Goal: Task Accomplishment & Management: Complete application form

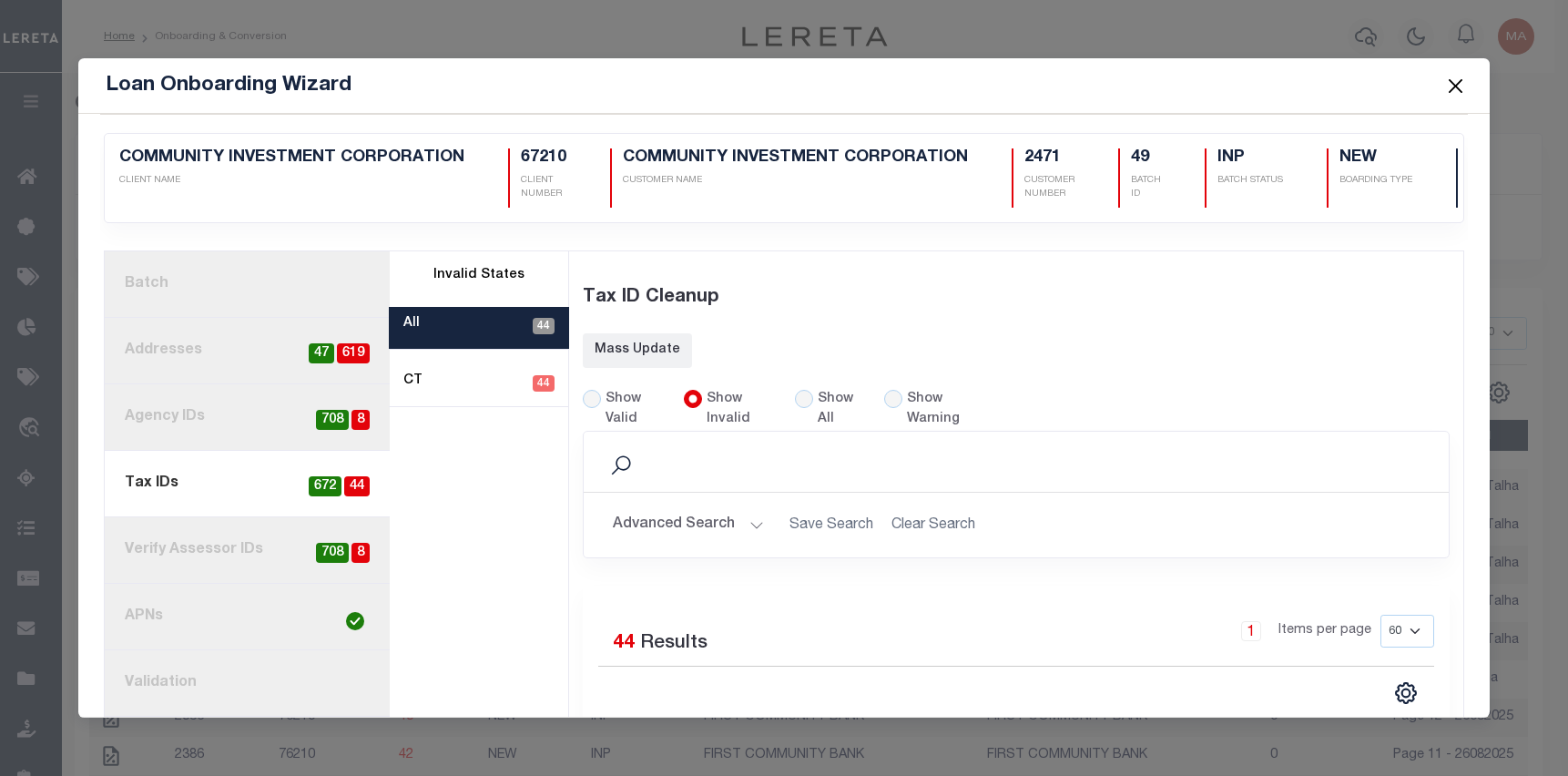
select select "60"
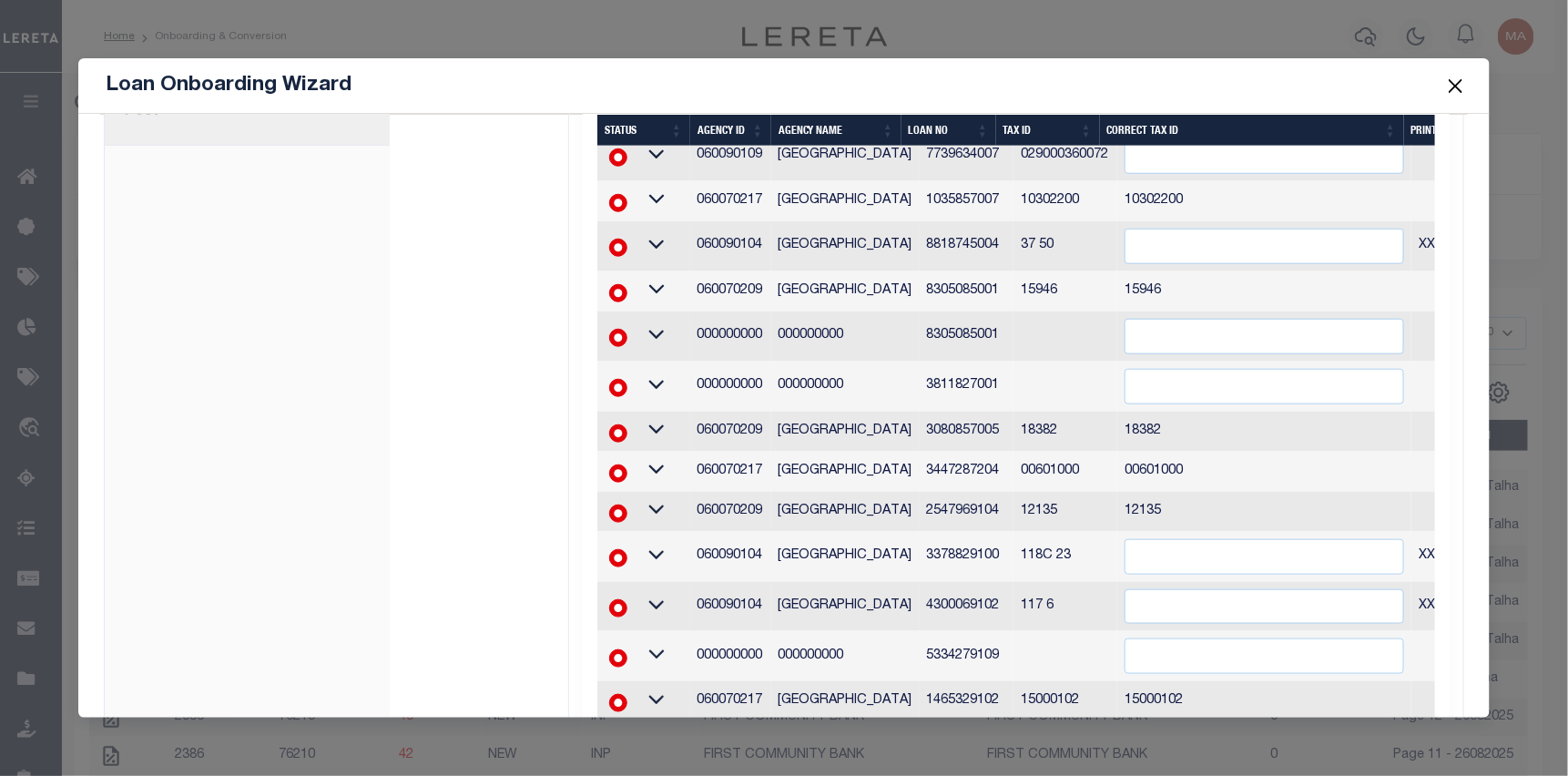
scroll to position [547, 0]
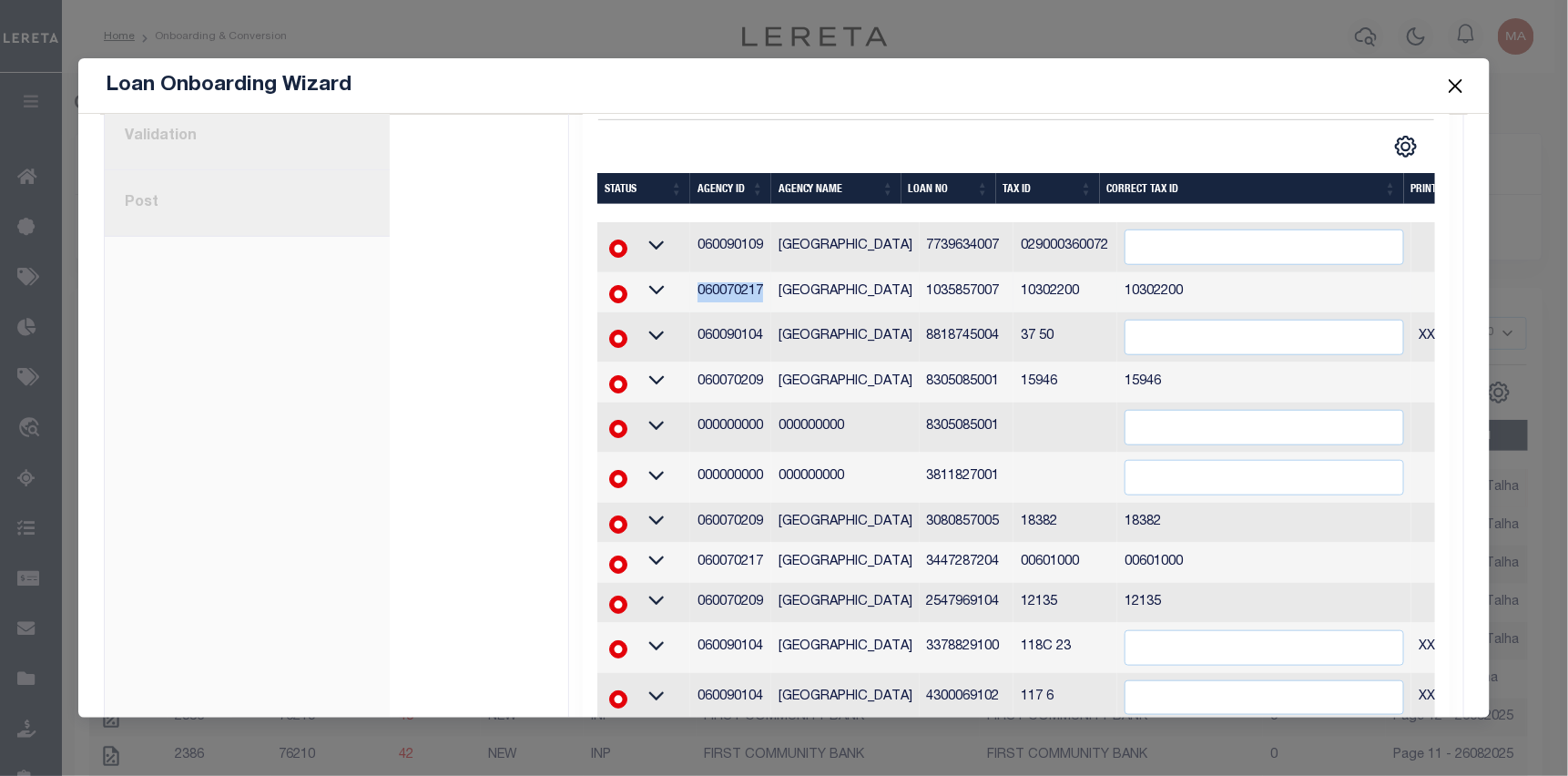
drag, startPoint x: 757, startPoint y: 287, endPoint x: 694, endPoint y: 284, distance: 63.1
click at [694, 284] on td "060070217" at bounding box center [731, 292] width 81 height 40
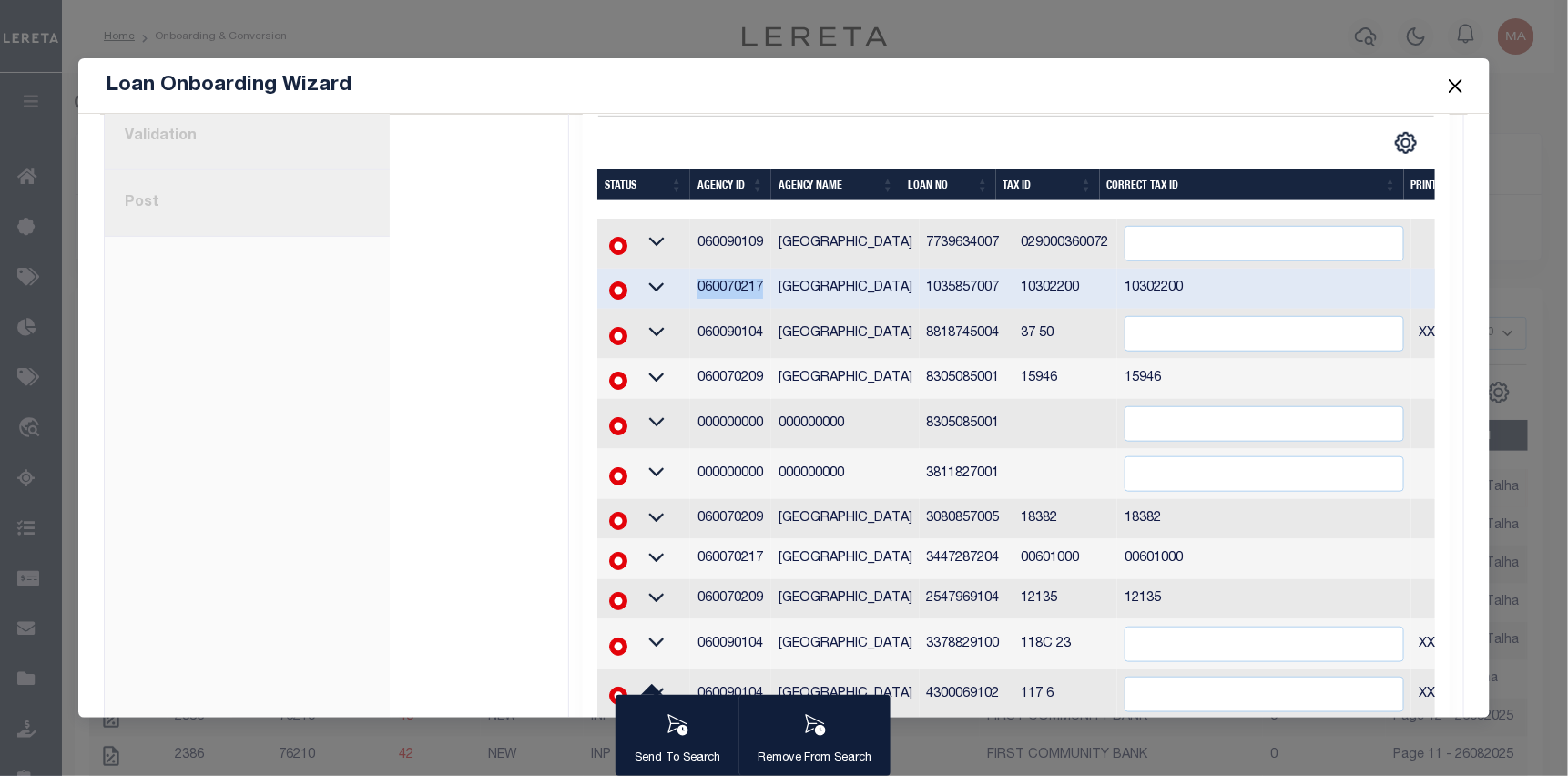
copy td "060070217"
drag, startPoint x: 757, startPoint y: 371, endPoint x: 686, endPoint y: 369, distance: 71.0
click at [690, 369] on td "060070209" at bounding box center [731, 379] width 81 height 40
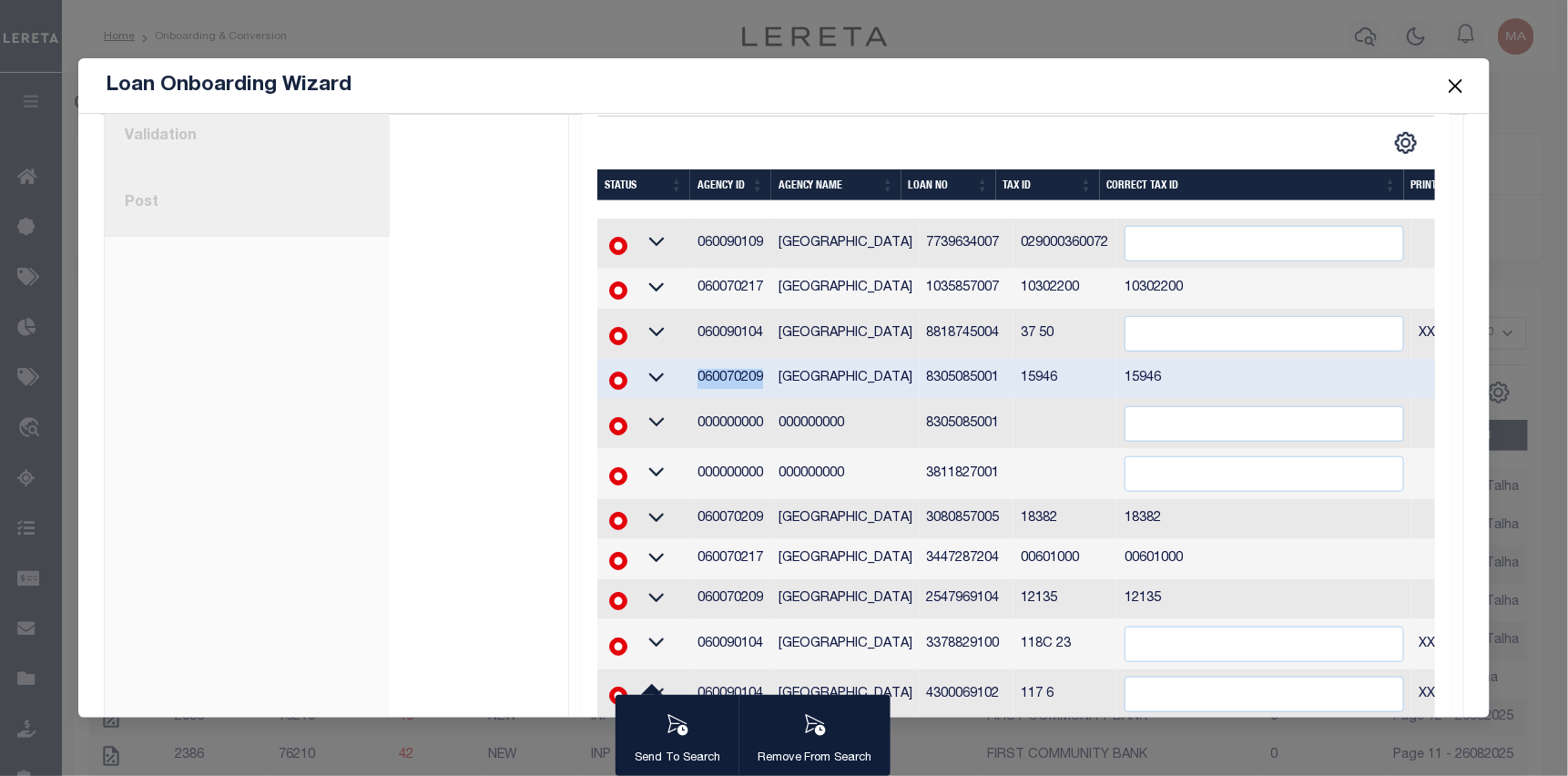
copy td "060070209"
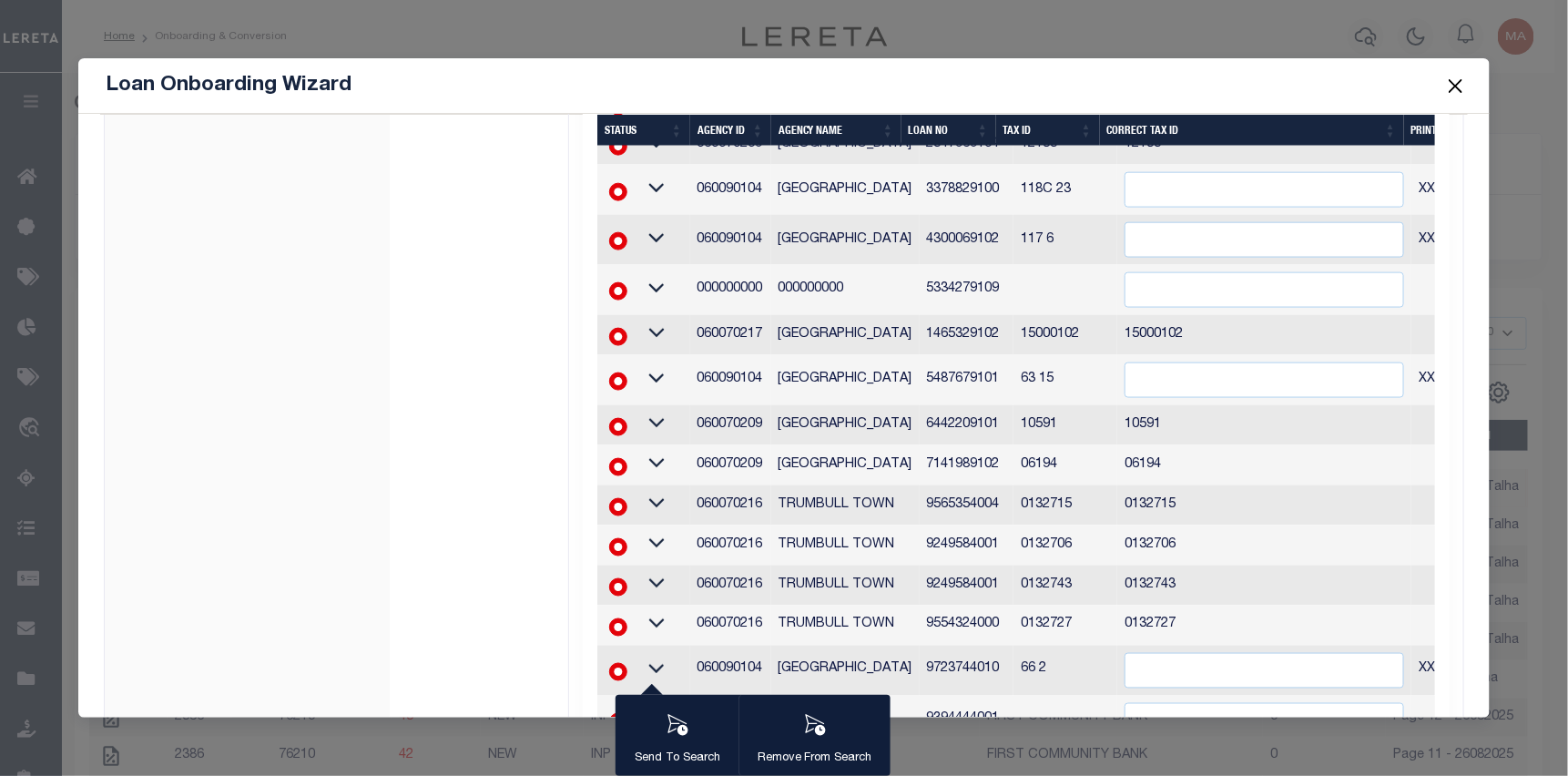
scroll to position [1002, 0]
drag, startPoint x: 760, startPoint y: 500, endPoint x: 692, endPoint y: 495, distance: 68.2
click at [692, 495] on td "060070216" at bounding box center [731, 504] width 81 height 40
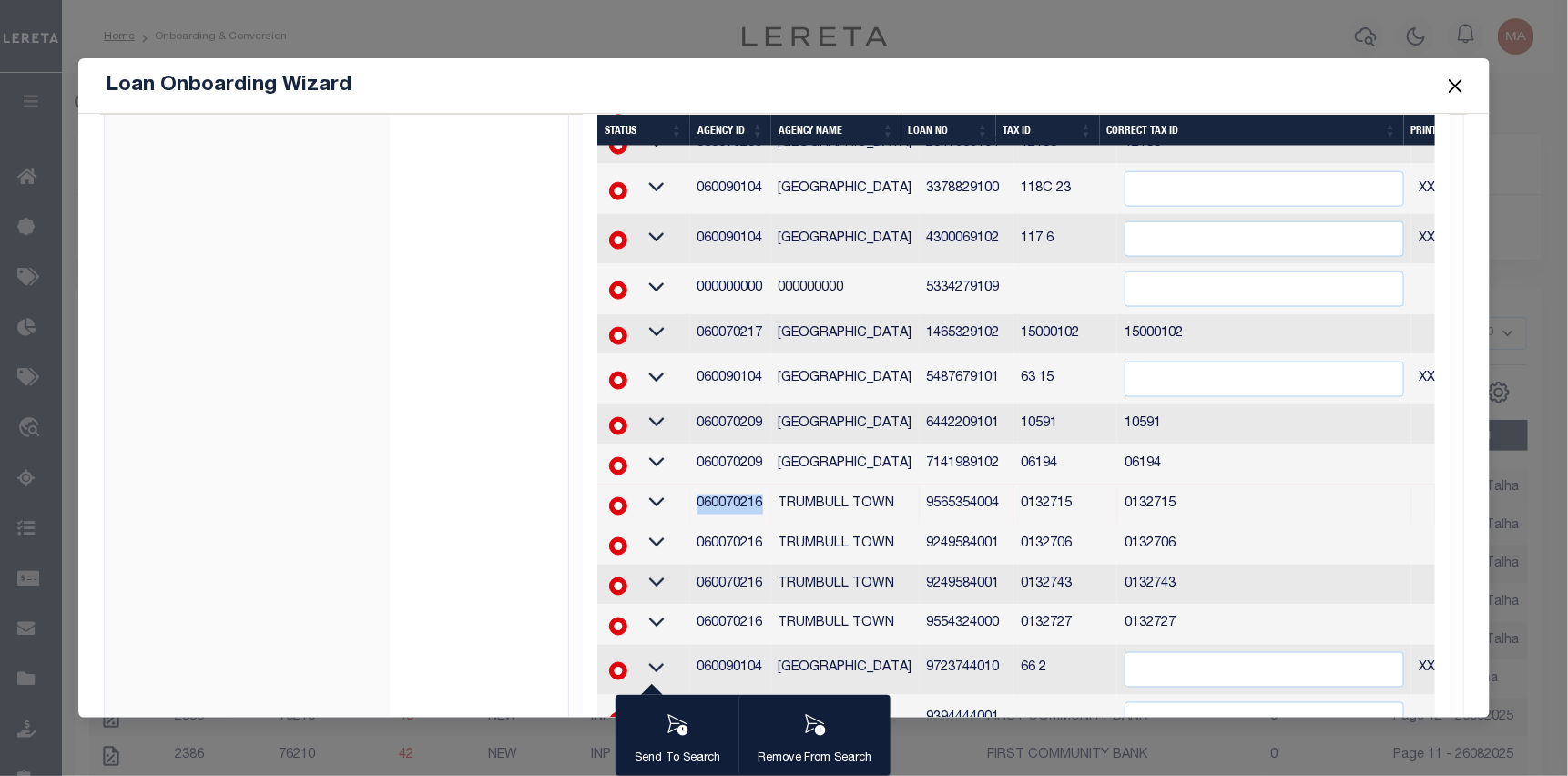
copy td "060070216"
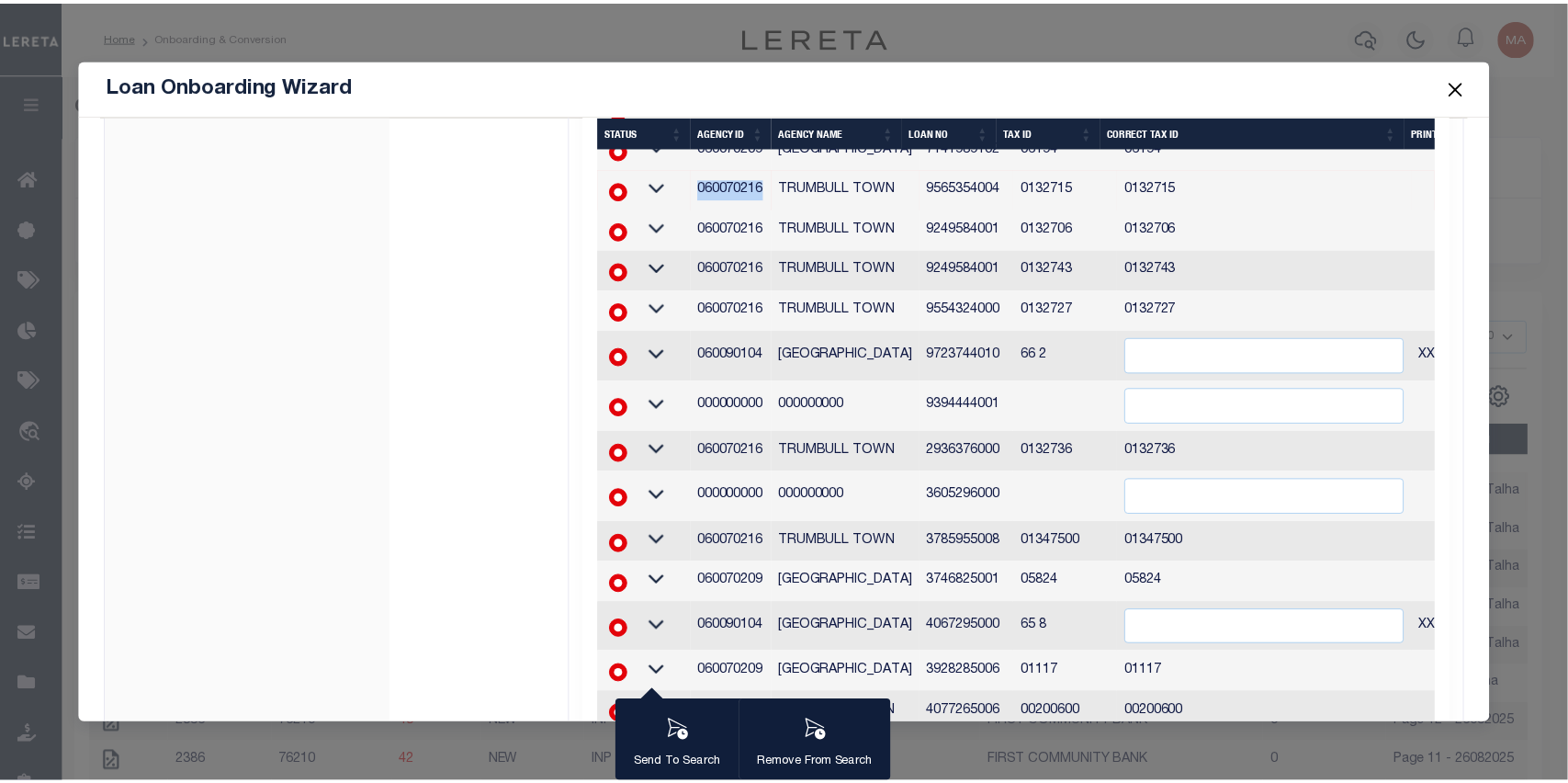
scroll to position [1330, 0]
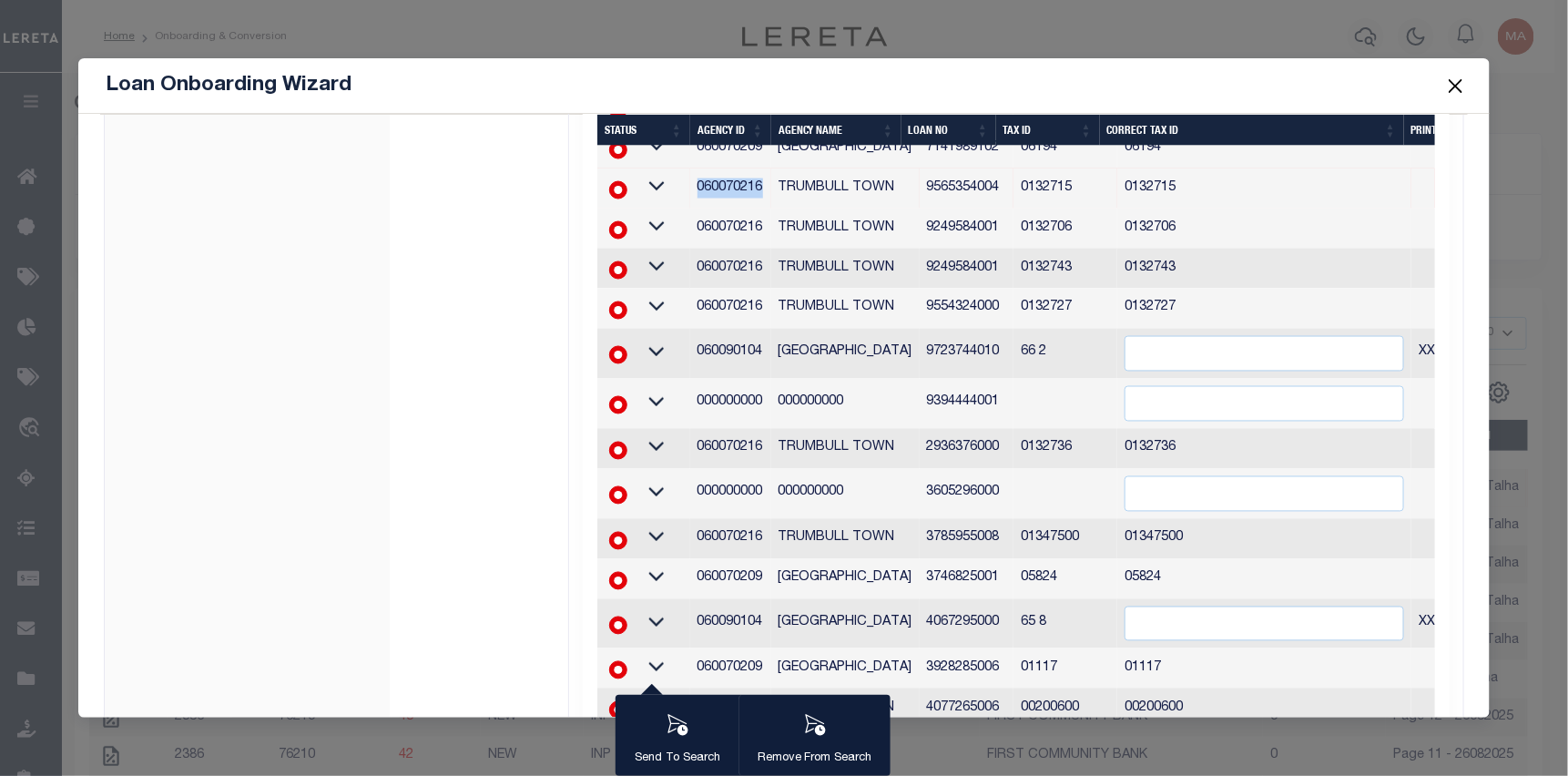
click at [1459, 84] on button "Close" at bounding box center [1456, 85] width 24 height 24
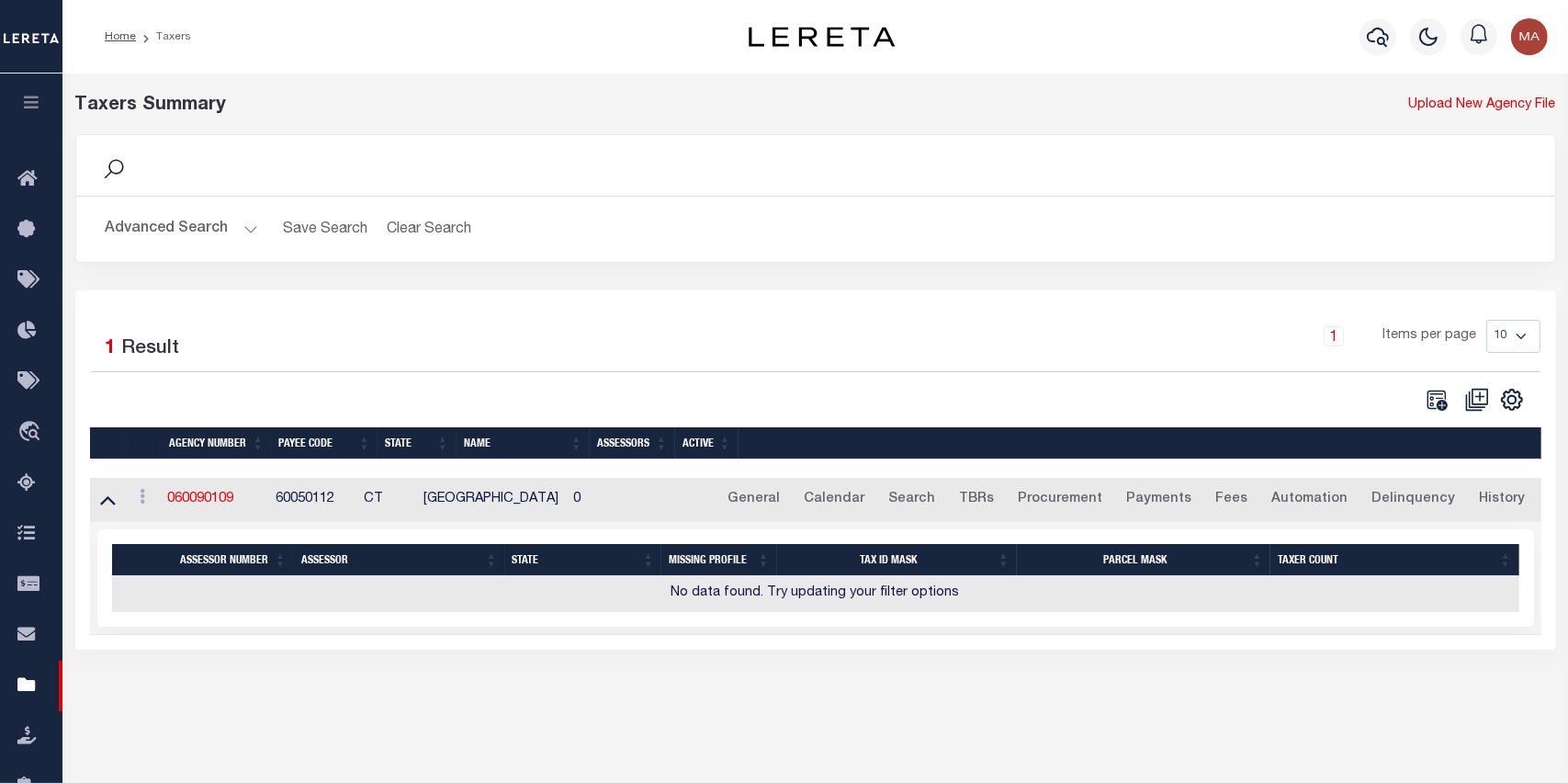
click at [179, 224] on button "Advanced Search" at bounding box center [182, 230] width 152 height 36
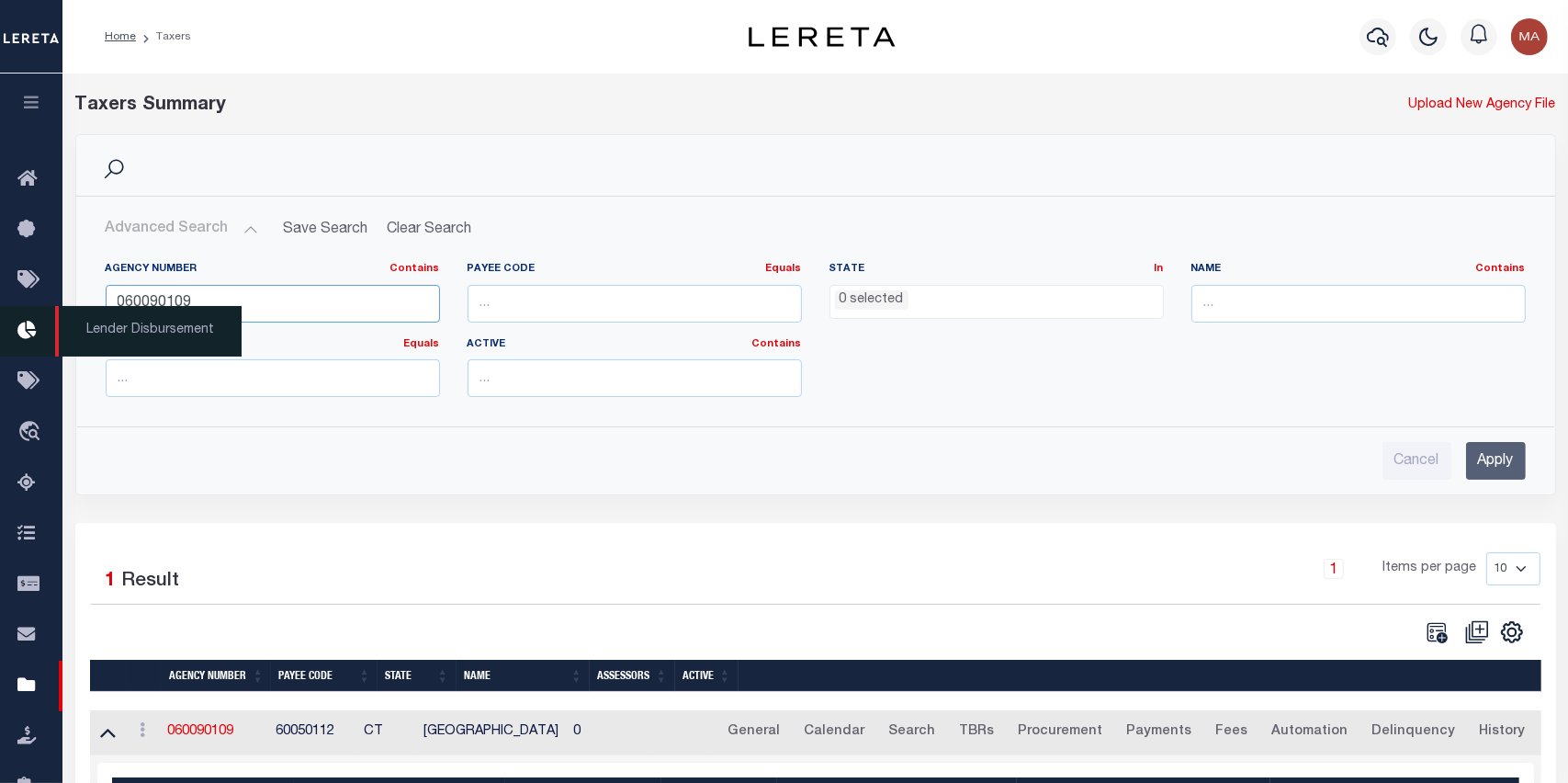
drag, startPoint x: 263, startPoint y: 308, endPoint x: 58, endPoint y: 308, distance: 205.0
click at [58, 308] on div "Home Taxers Profile" at bounding box center [784, 469] width 1568 height 937
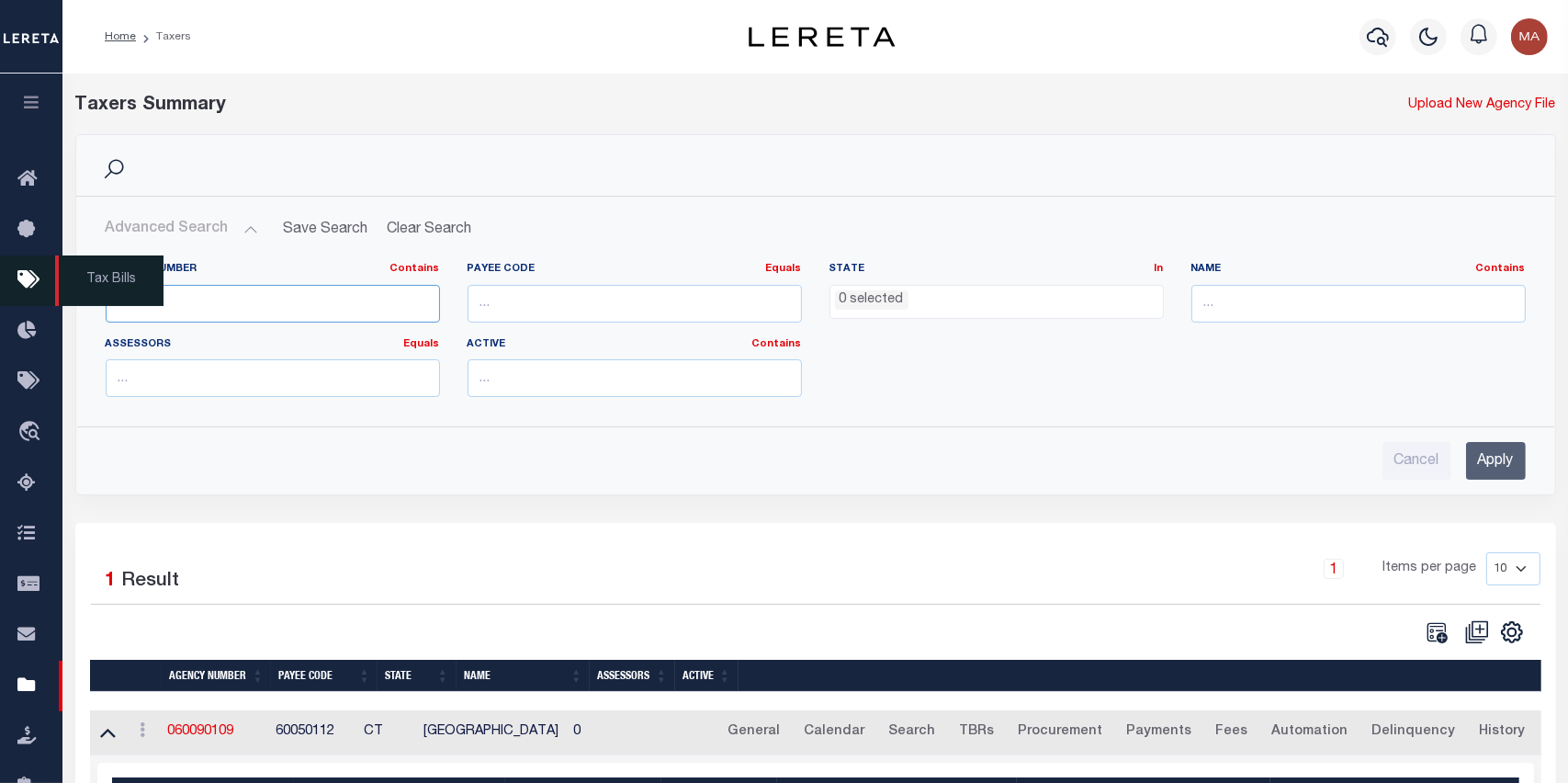
paste input "060090104"
type input "060090104"
click at [1481, 459] on input "Apply" at bounding box center [1496, 461] width 60 height 38
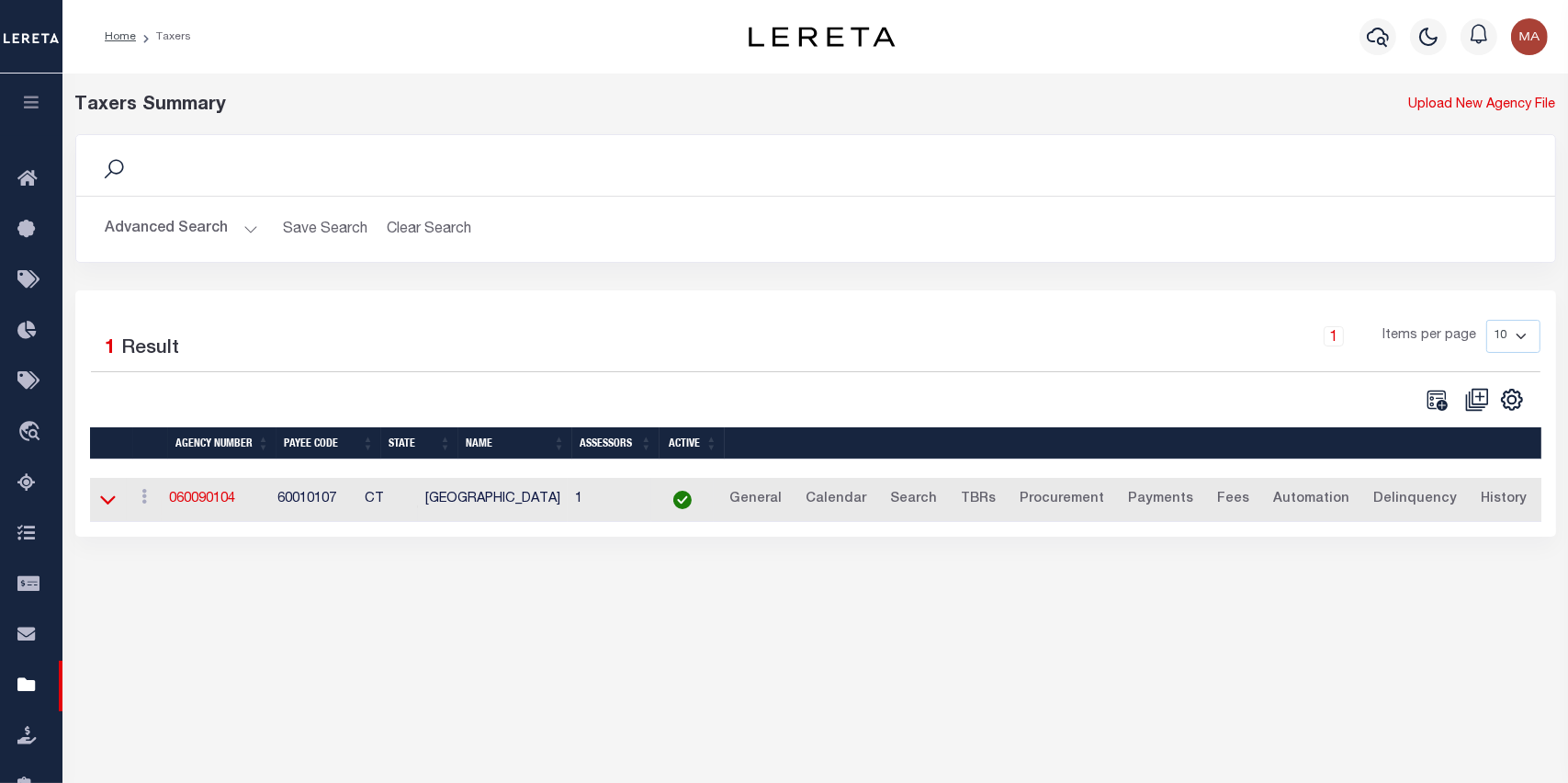
click at [101, 497] on icon at bounding box center [108, 499] width 15 height 19
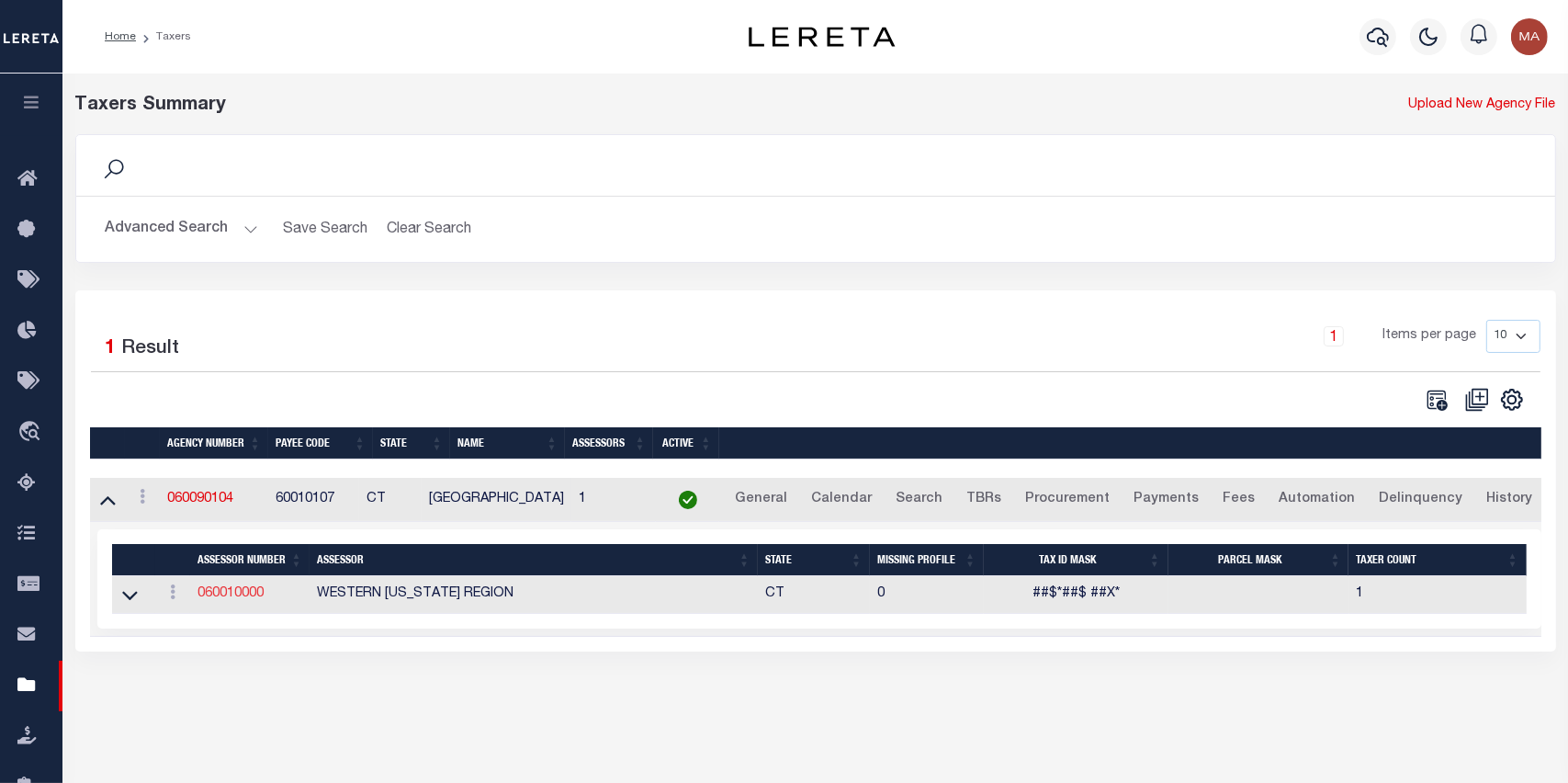
click at [233, 595] on link "060010000" at bounding box center [230, 593] width 66 height 13
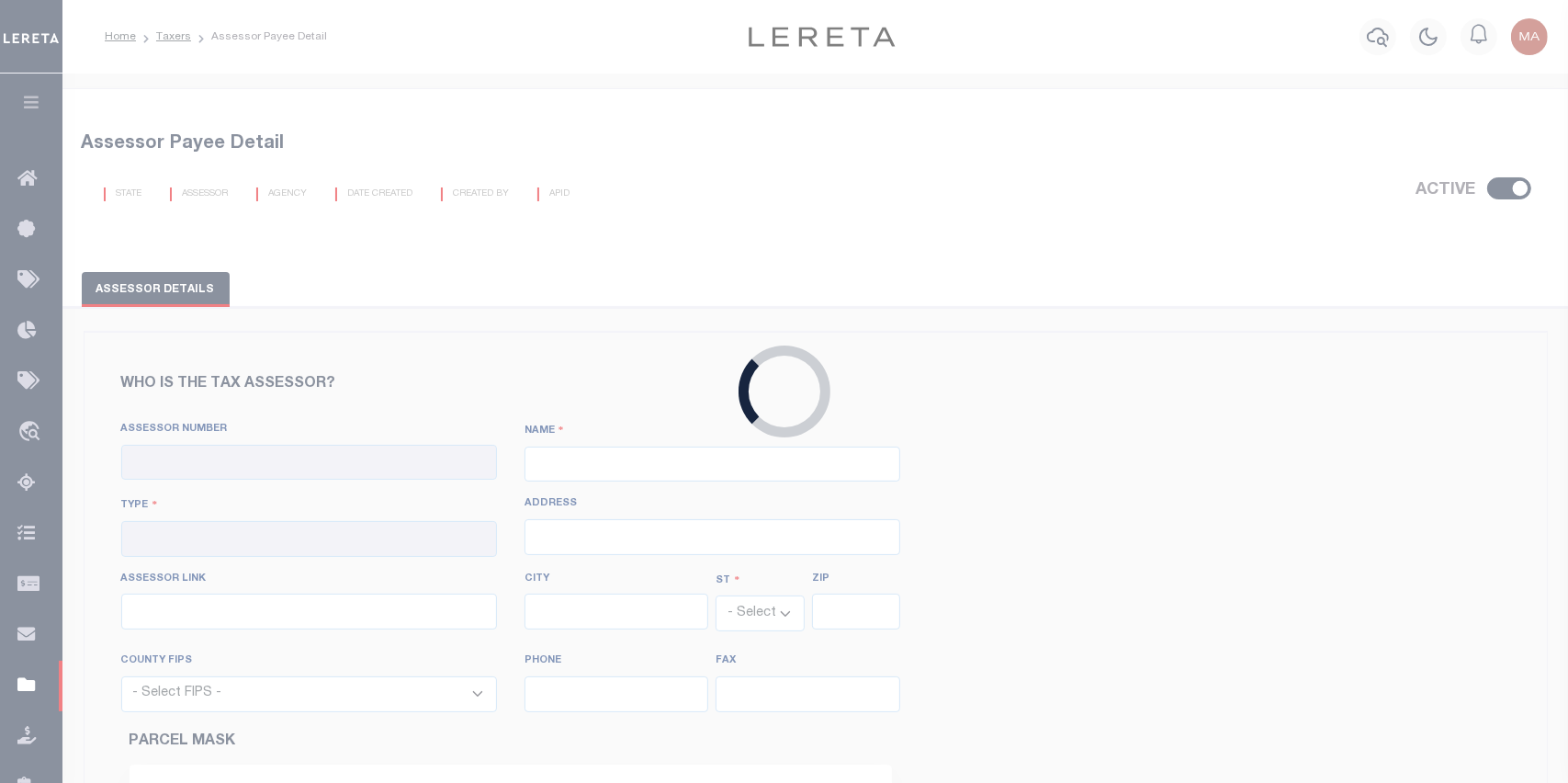
checkbox input "true"
type input "060010000"
type input "WESTERN CONNECTICUT REGION"
type input "00 - County"
select select "CT"
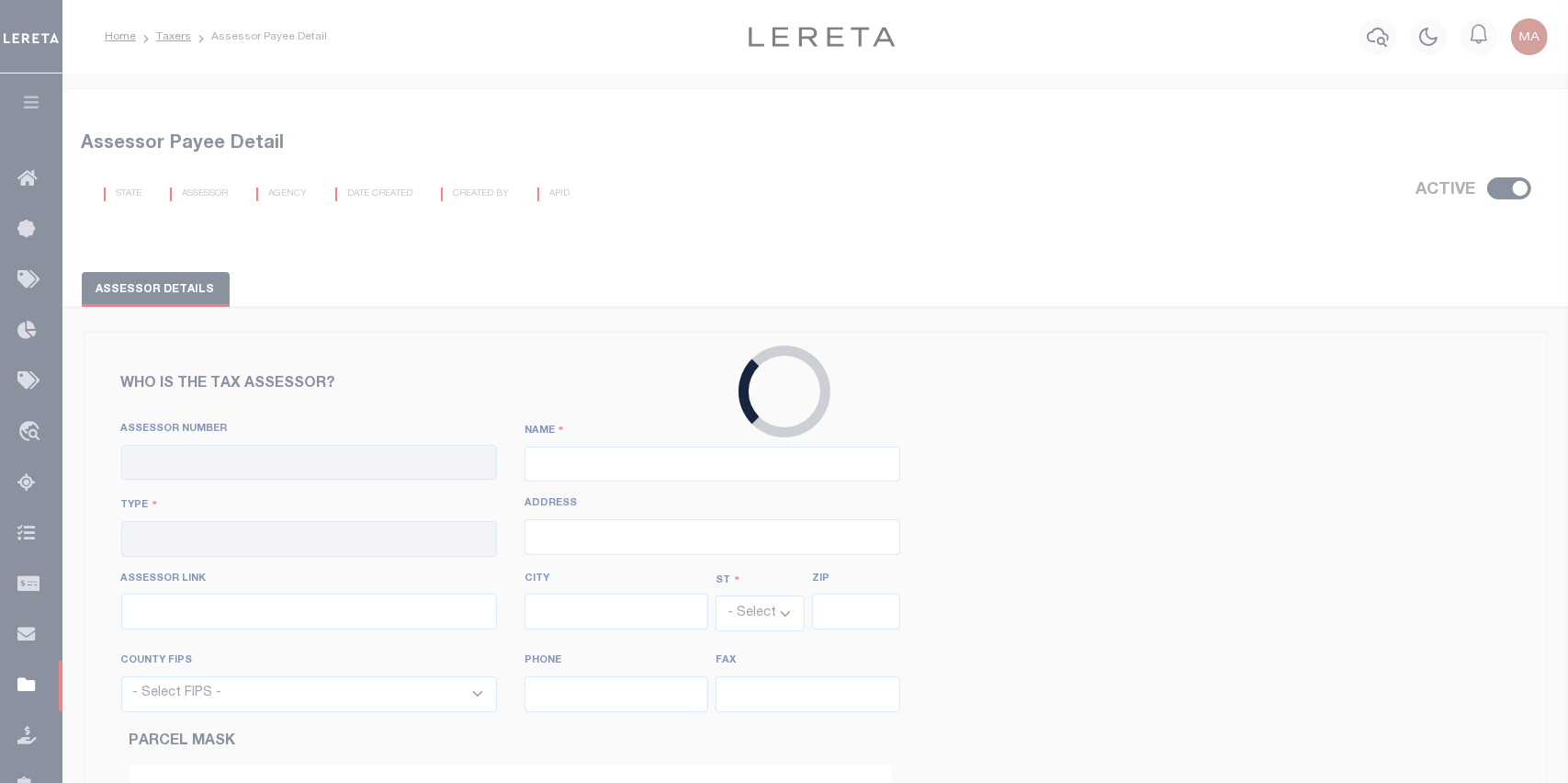
select select "9001"
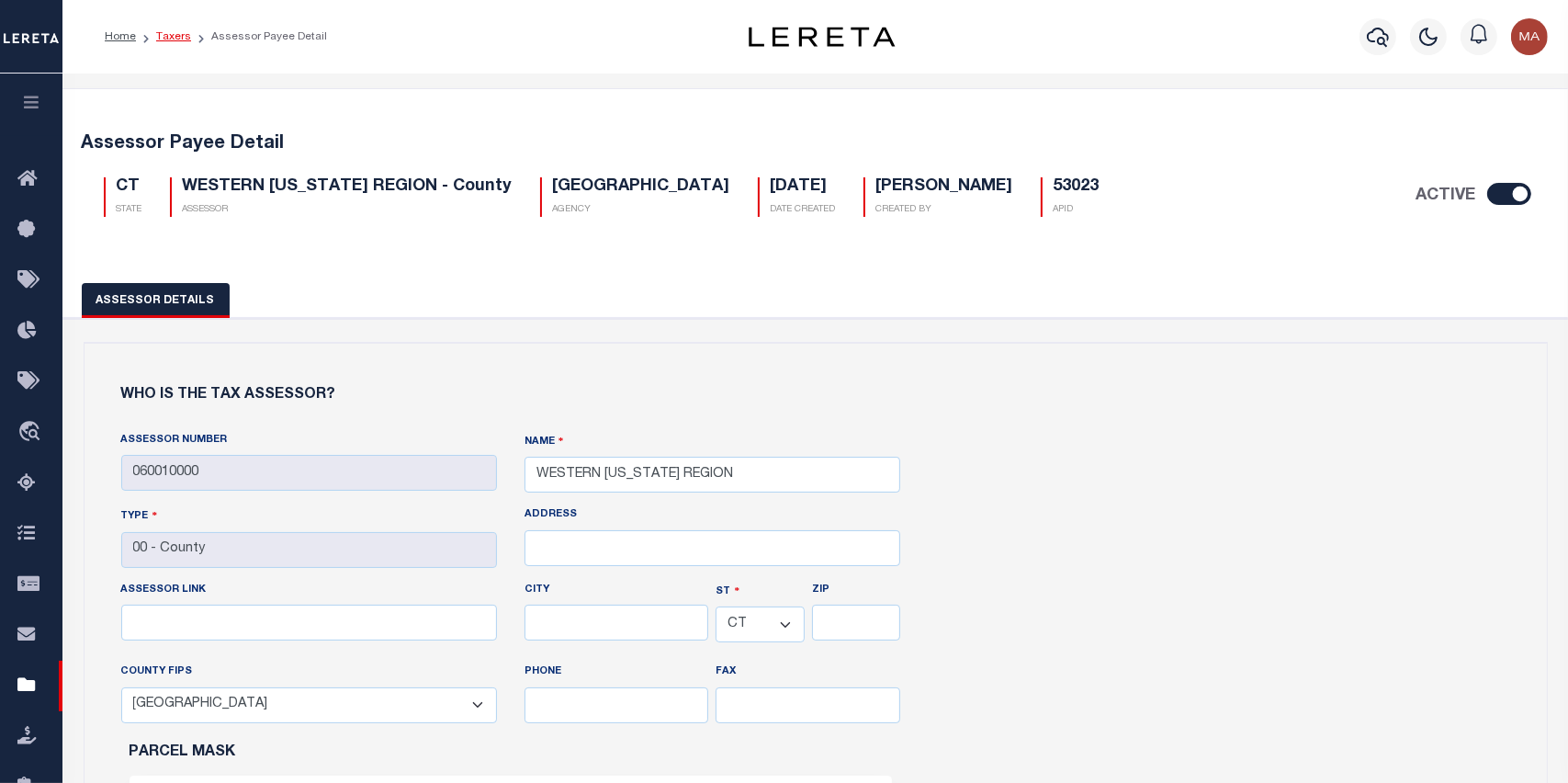
click at [174, 37] on link "Taxers" at bounding box center [173, 37] width 35 height 11
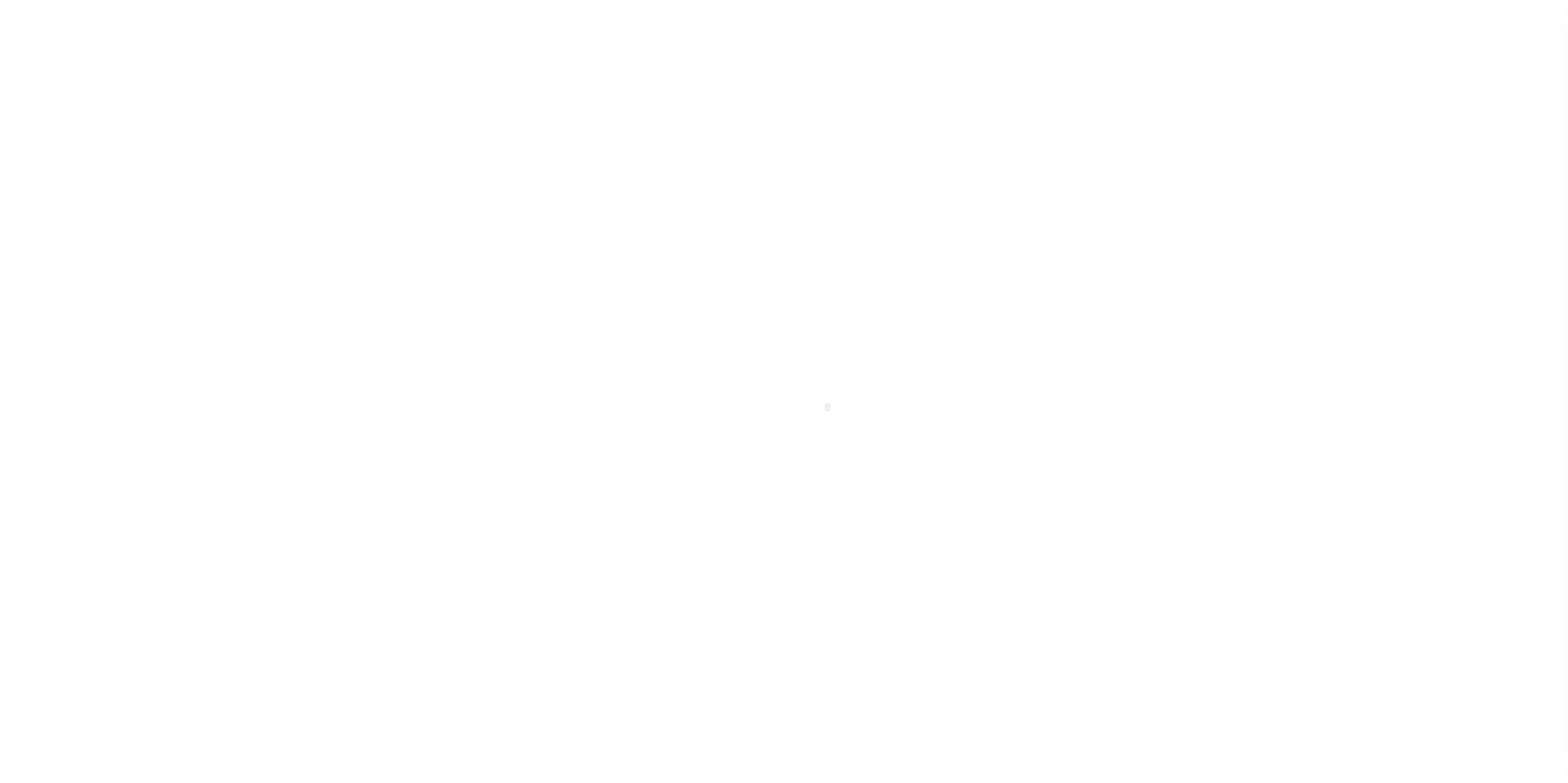
scroll to position [116, 0]
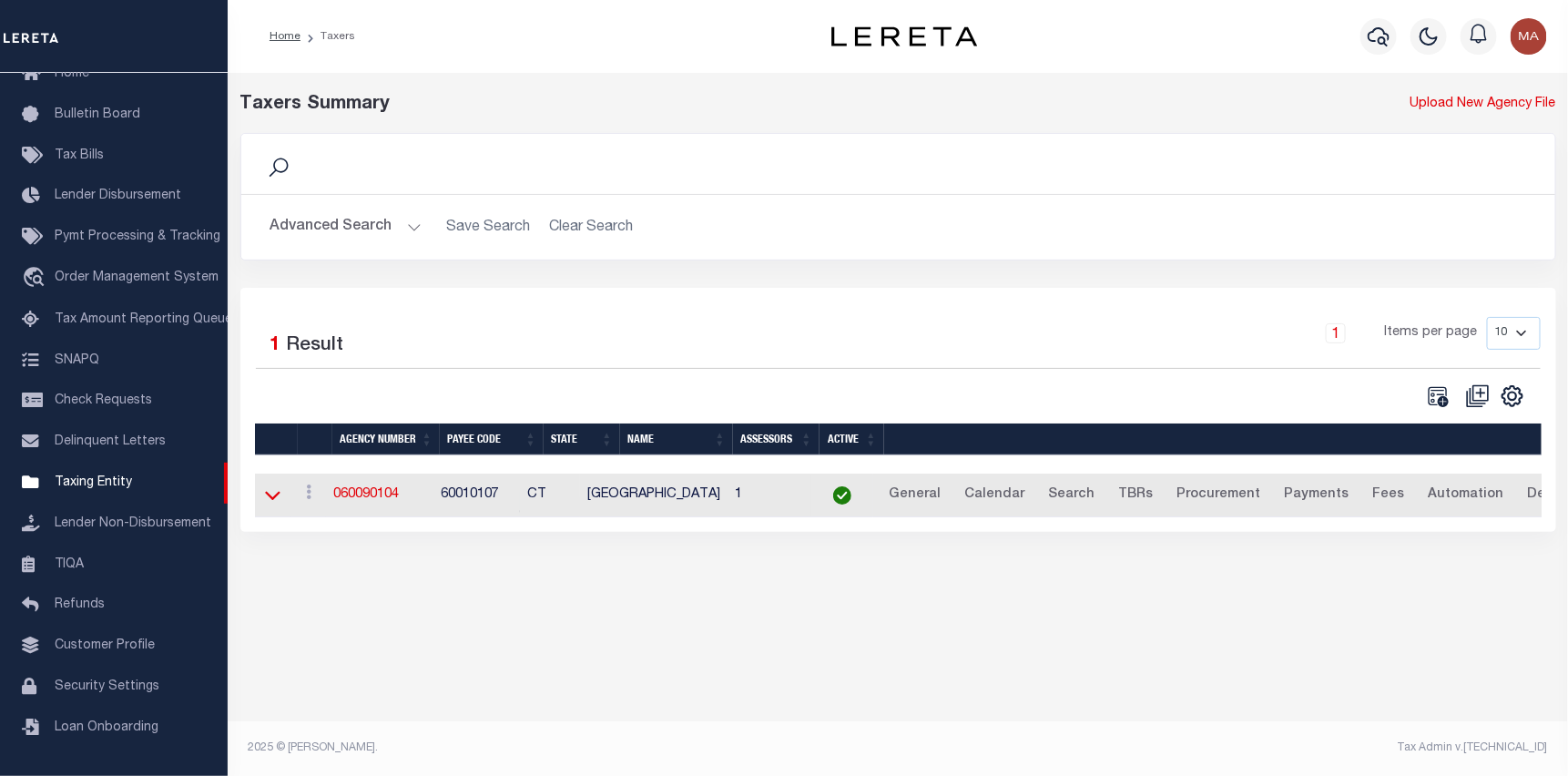
click at [269, 495] on icon at bounding box center [273, 495] width 15 height 19
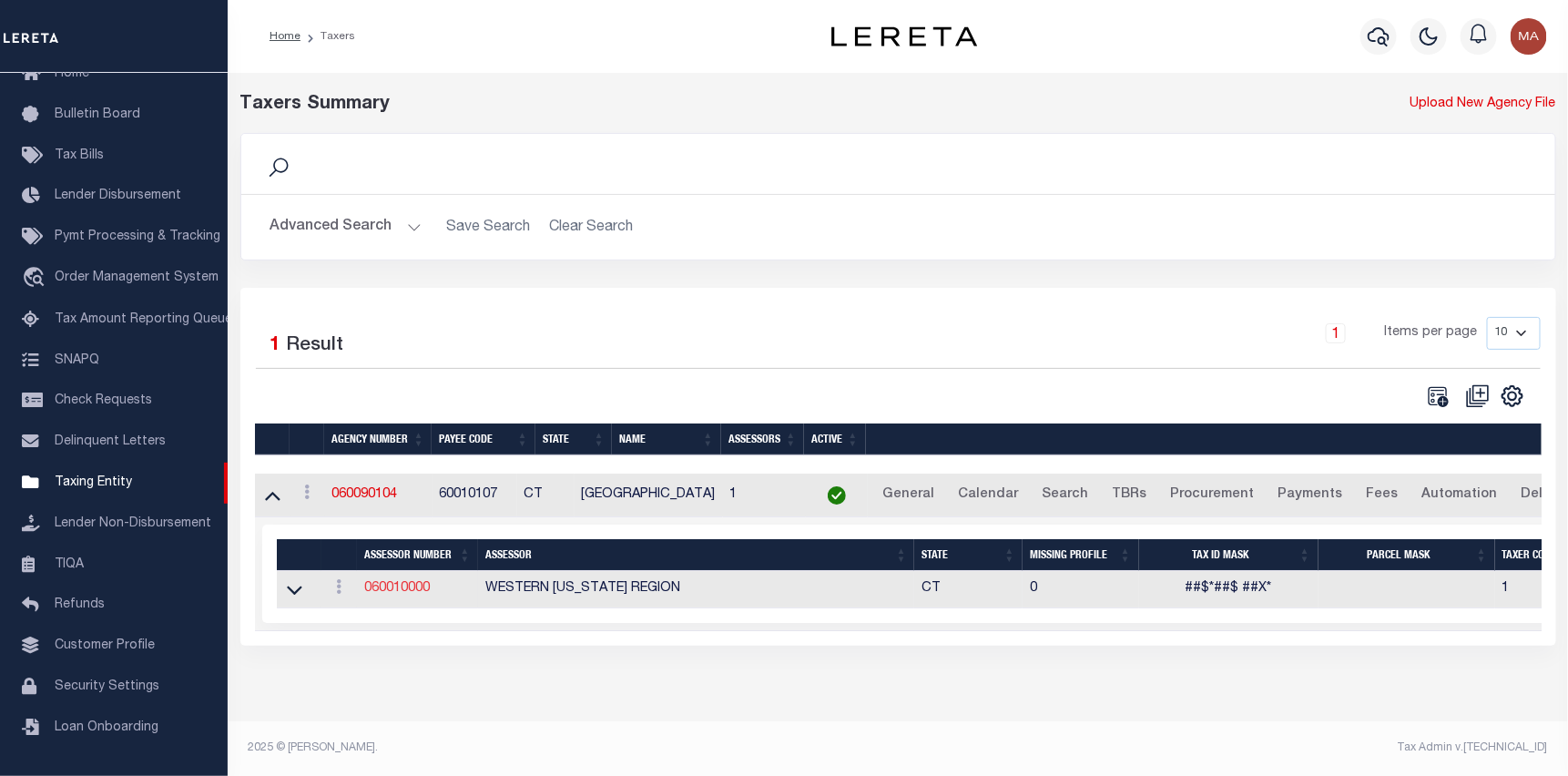
click at [396, 590] on link "060010000" at bounding box center [396, 588] width 65 height 13
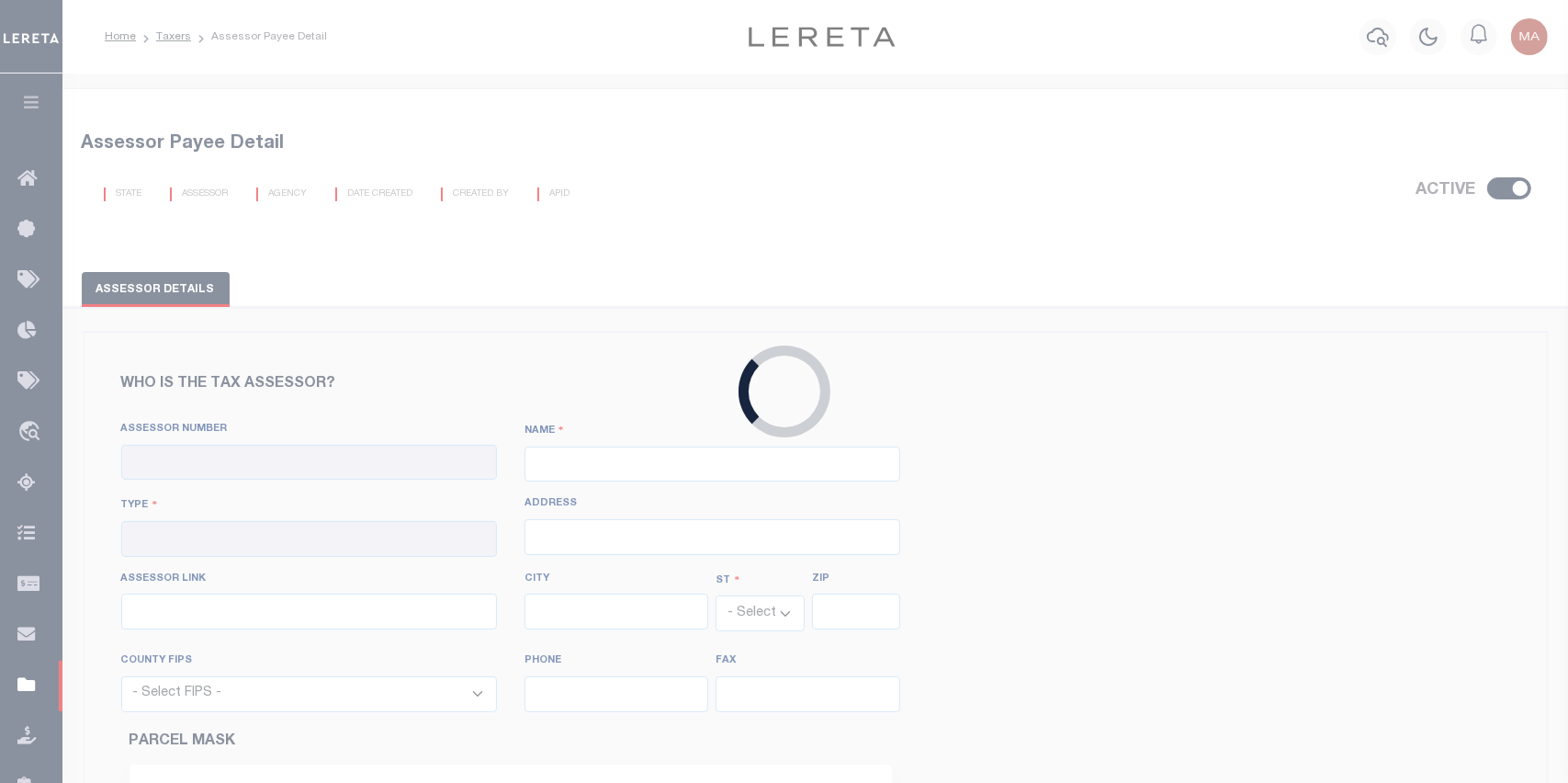
checkbox input "true"
type input "060010000"
type input "WESTERN CONNECTICUT REGION"
type input "00 - County"
select select "CT"
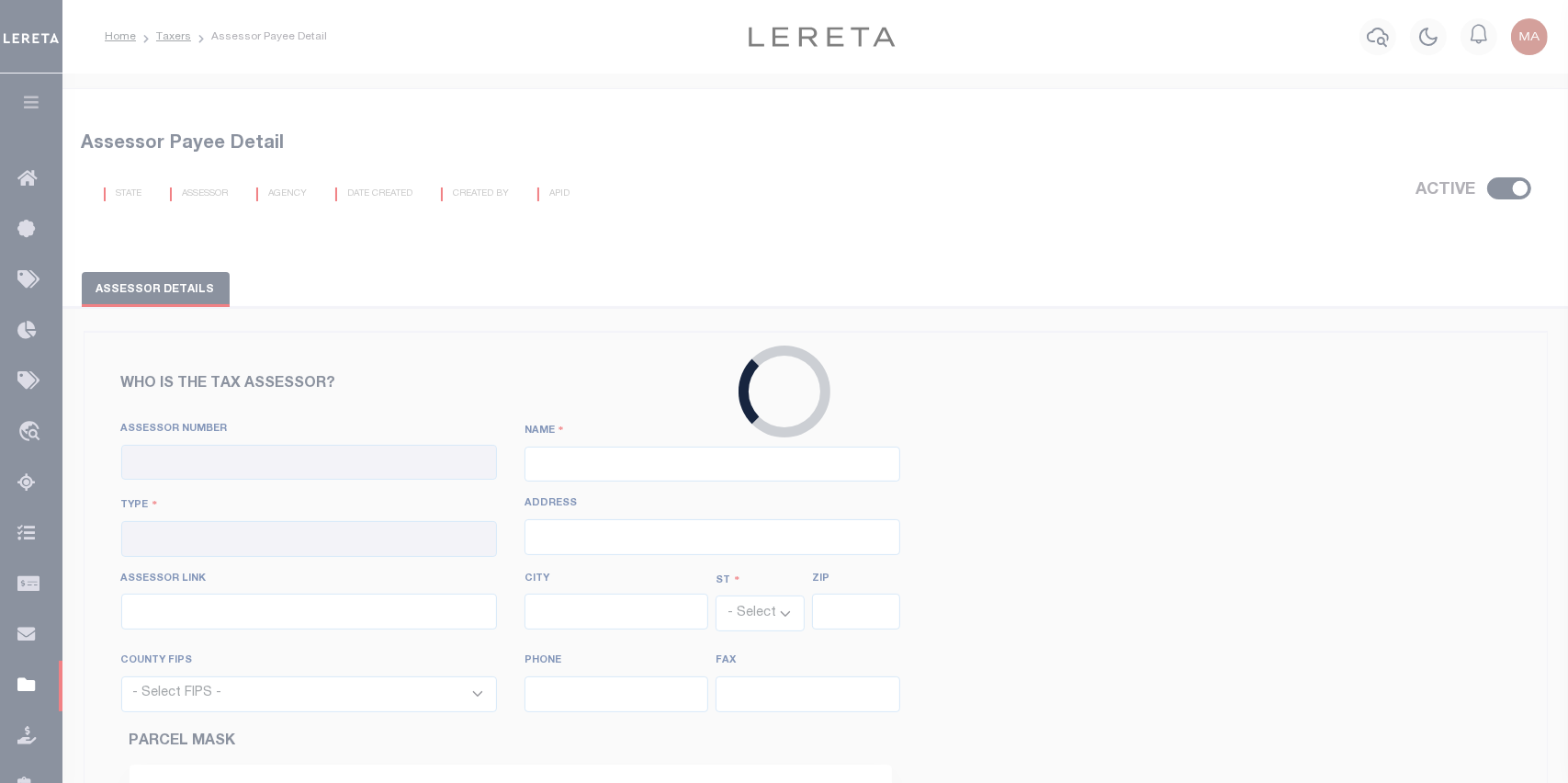
select select "9001"
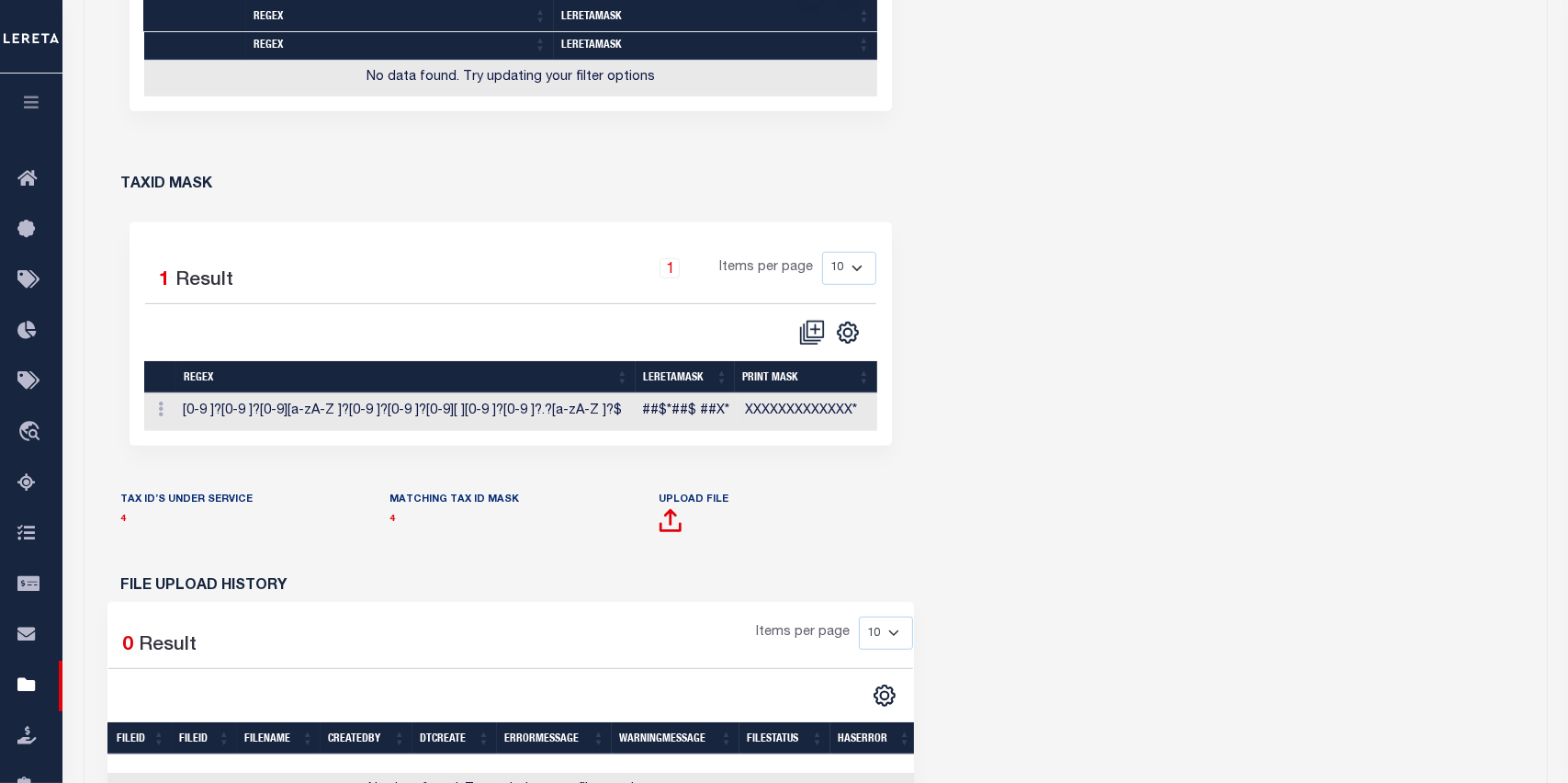
scroll to position [918, 0]
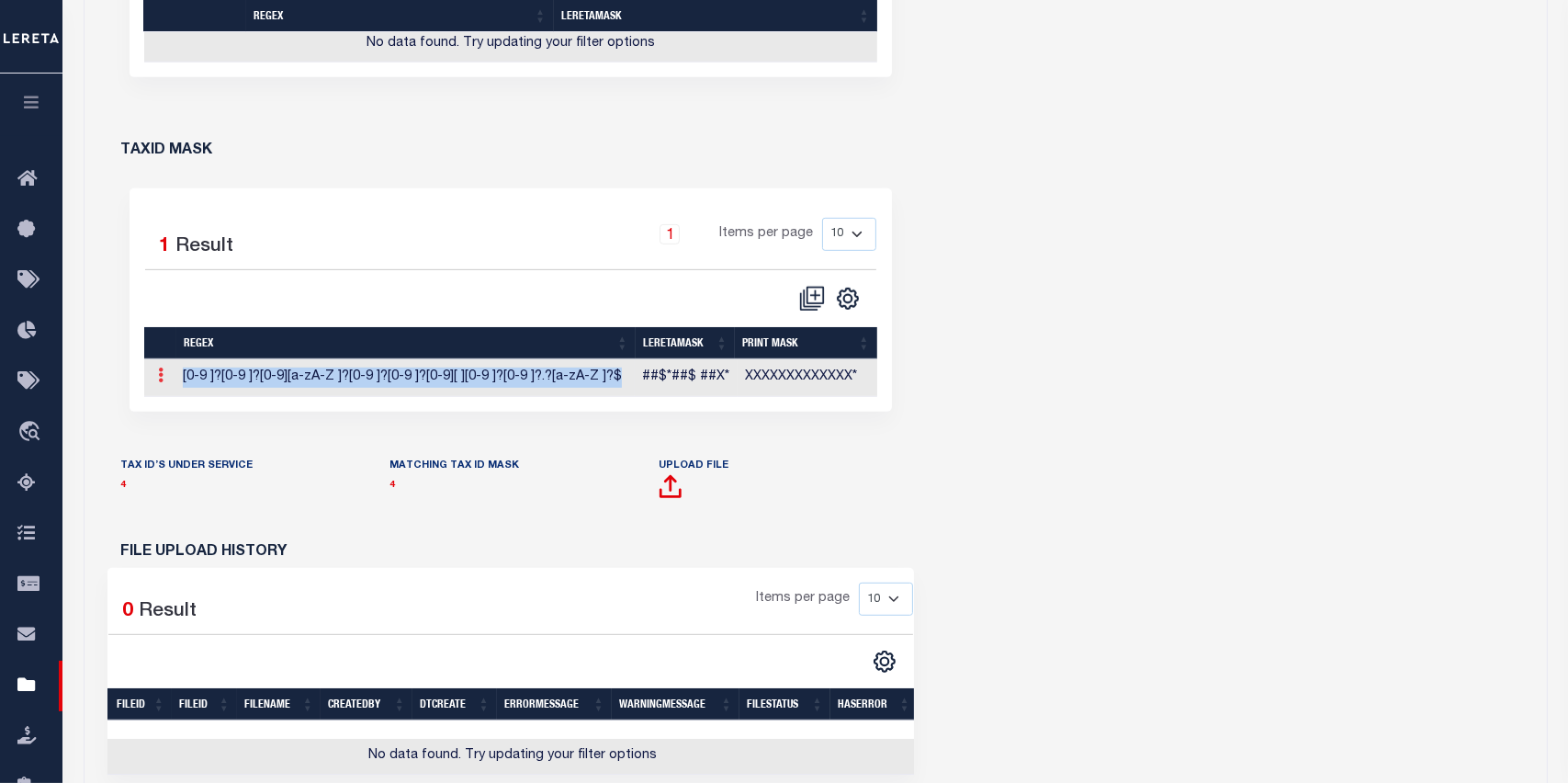
drag, startPoint x: 614, startPoint y: 374, endPoint x: 163, endPoint y: 371, distance: 451.0
click at [163, 371] on tr "Edit TaxID Mask Delete [0-9 ]?[0-9 ]?[0-9][a-zA-Z ]?[0-9 ]?[0-9 ]?[0-9][ ][0-9 …" at bounding box center [511, 378] width 734 height 38
copy tr "Edit TaxID Mask Delete [0-9 ]?[0-9 ]?[0-9][a-zA-Z ]?[0-9 ]?[0-9 ]?[0-9][ ][0-9 …"
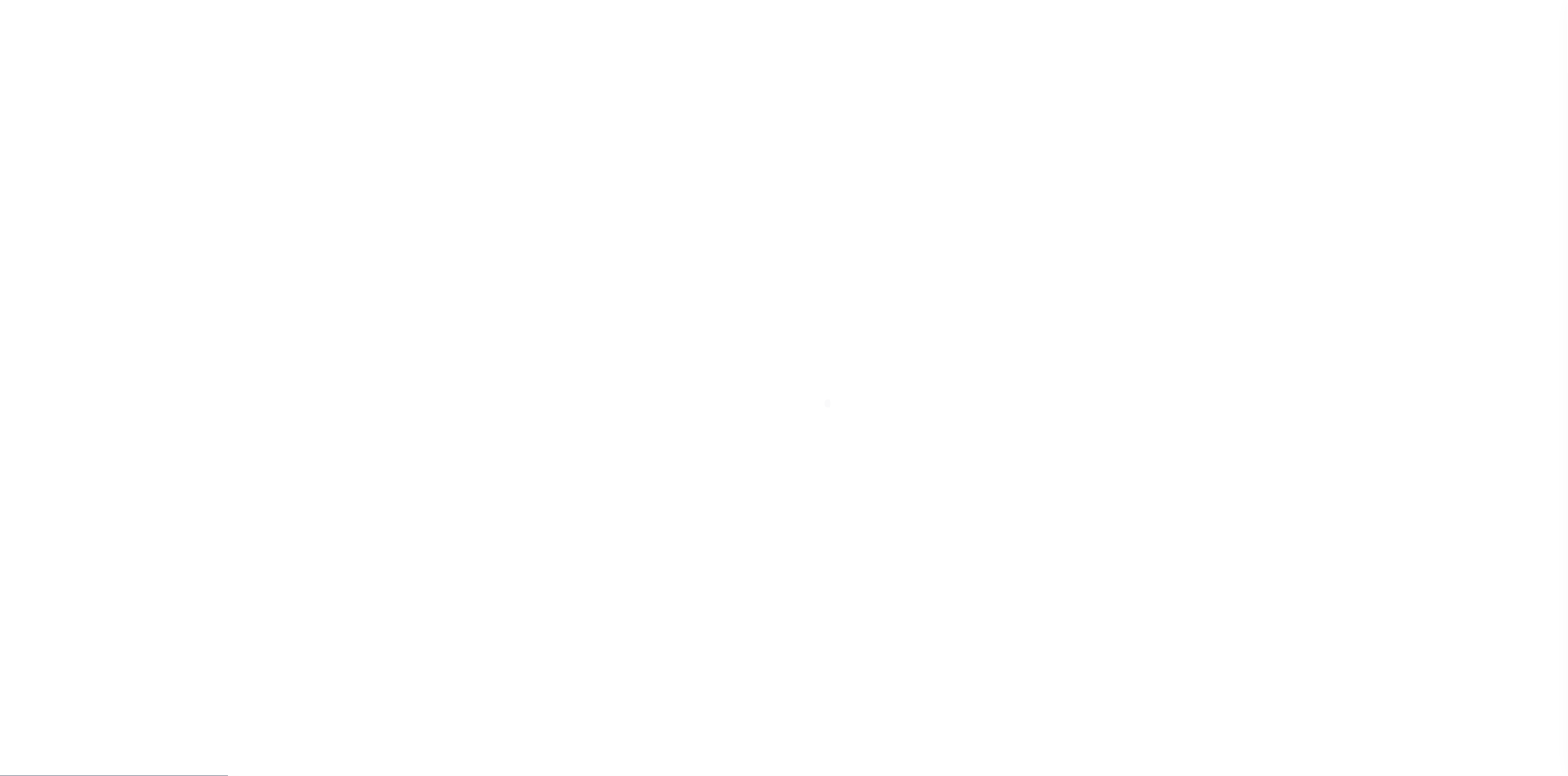
scroll to position [115, 0]
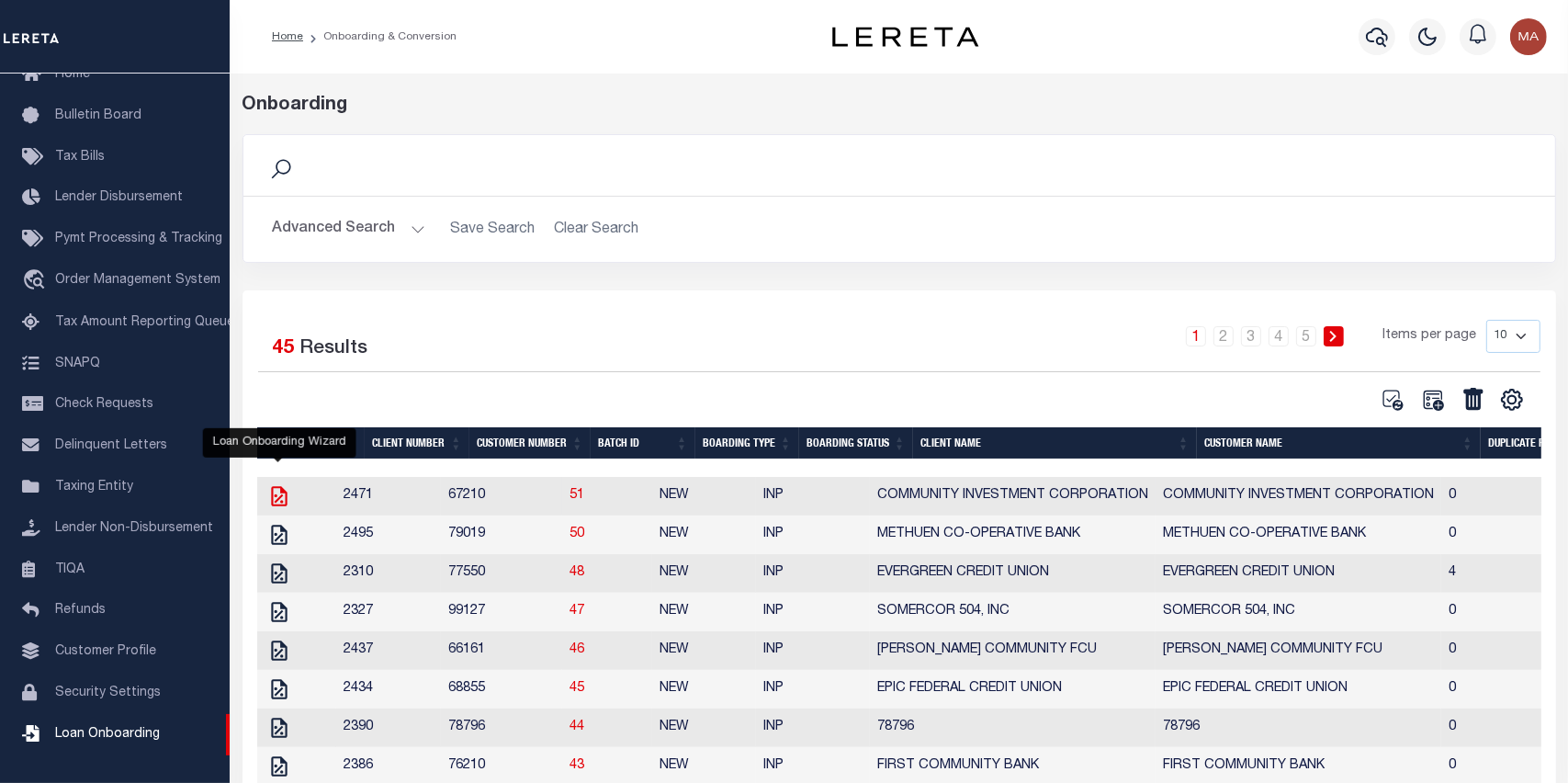
click at [271, 498] on icon "" at bounding box center [279, 495] width 24 height 24
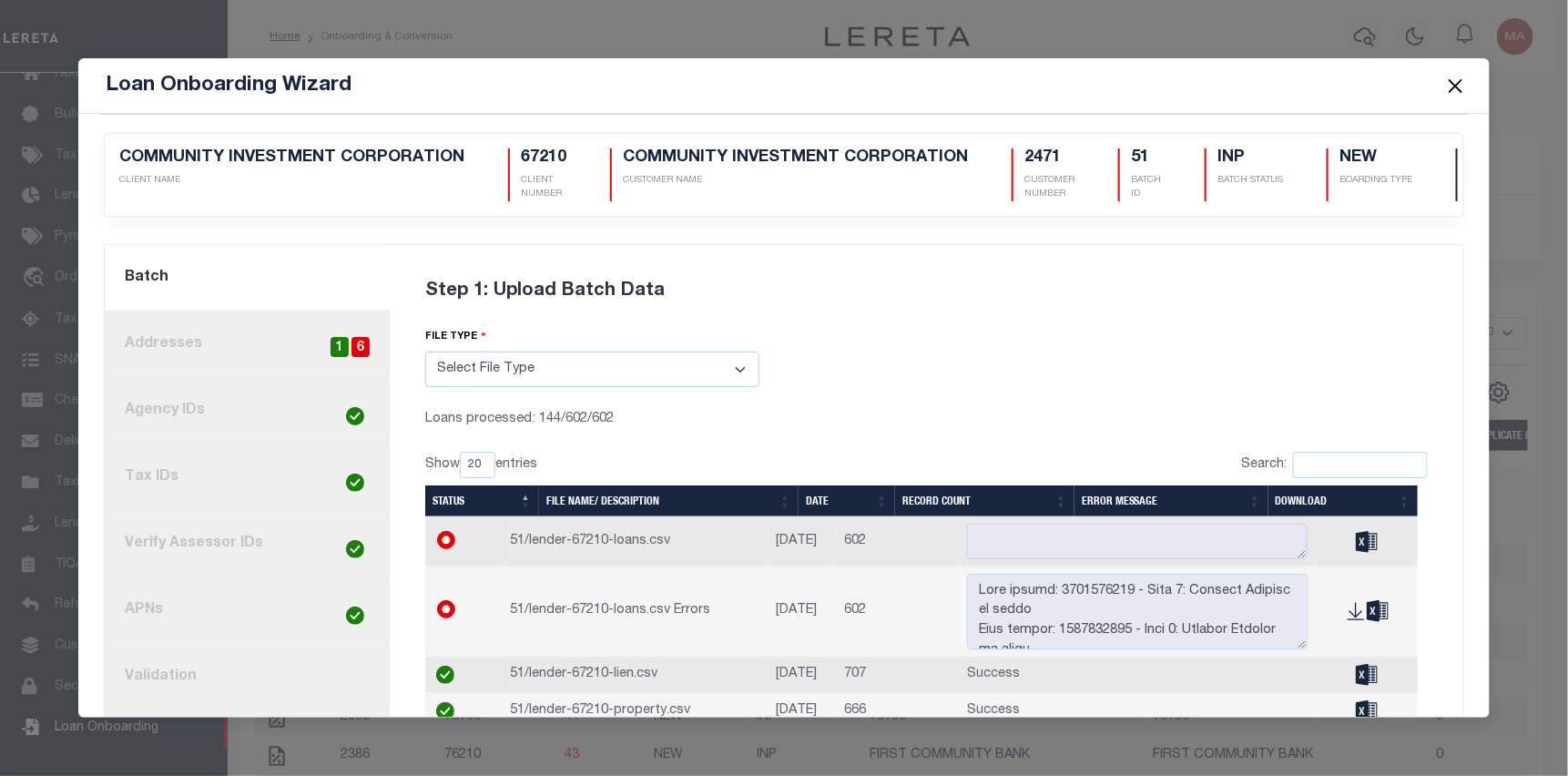
scroll to position [0, 0]
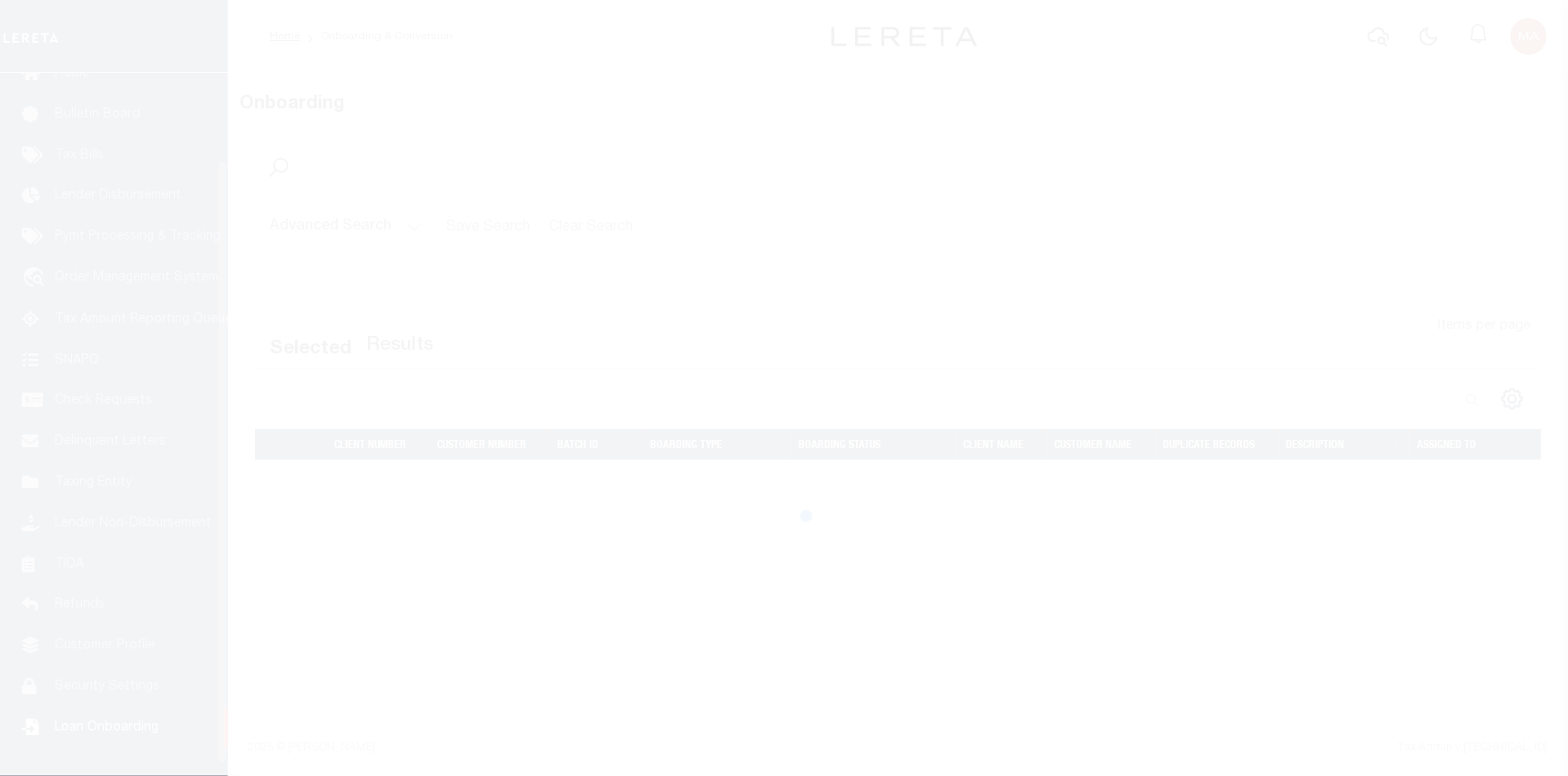
scroll to position [115, 0]
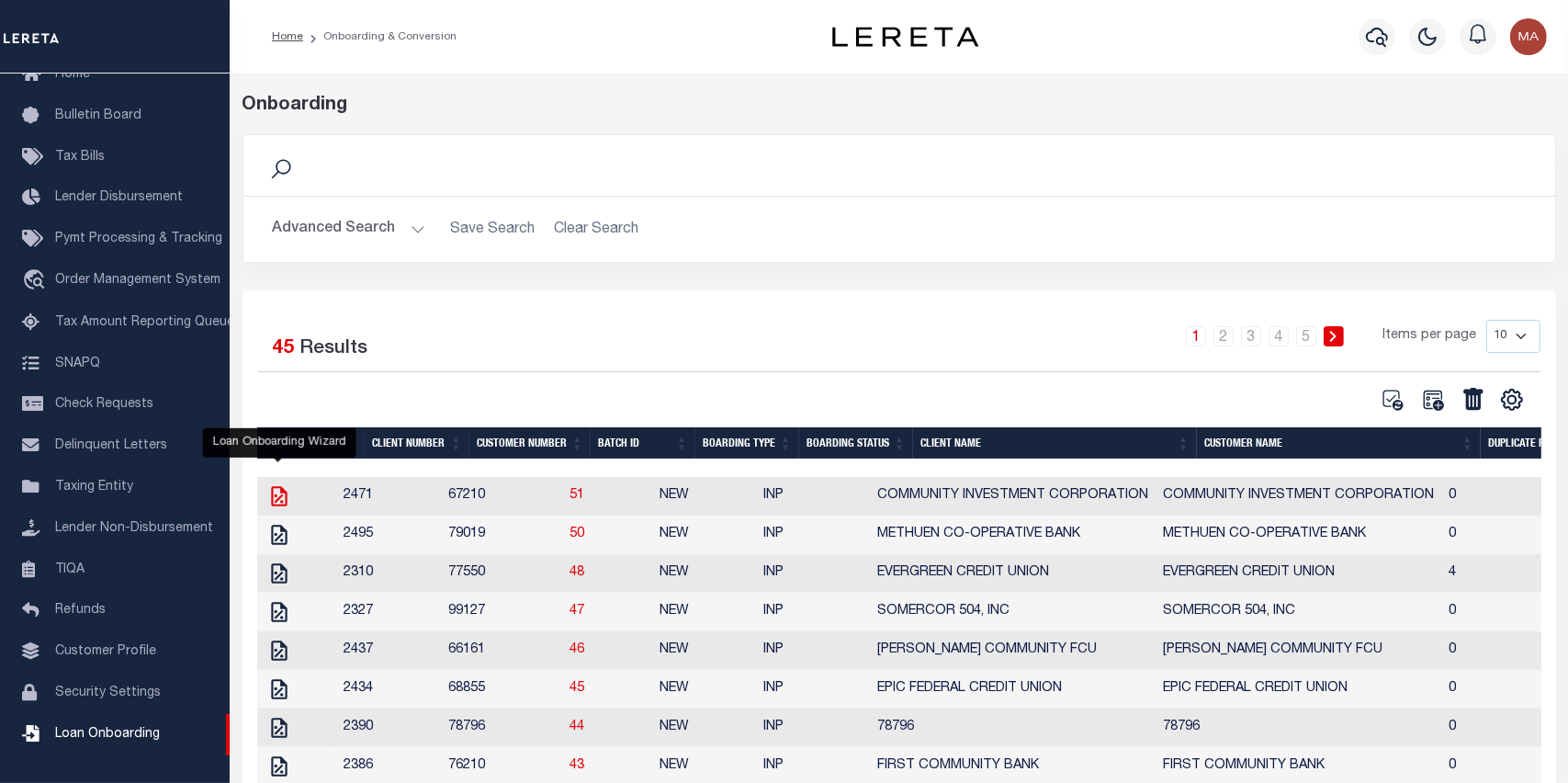
click at [281, 498] on icon "" at bounding box center [279, 495] width 15 height 20
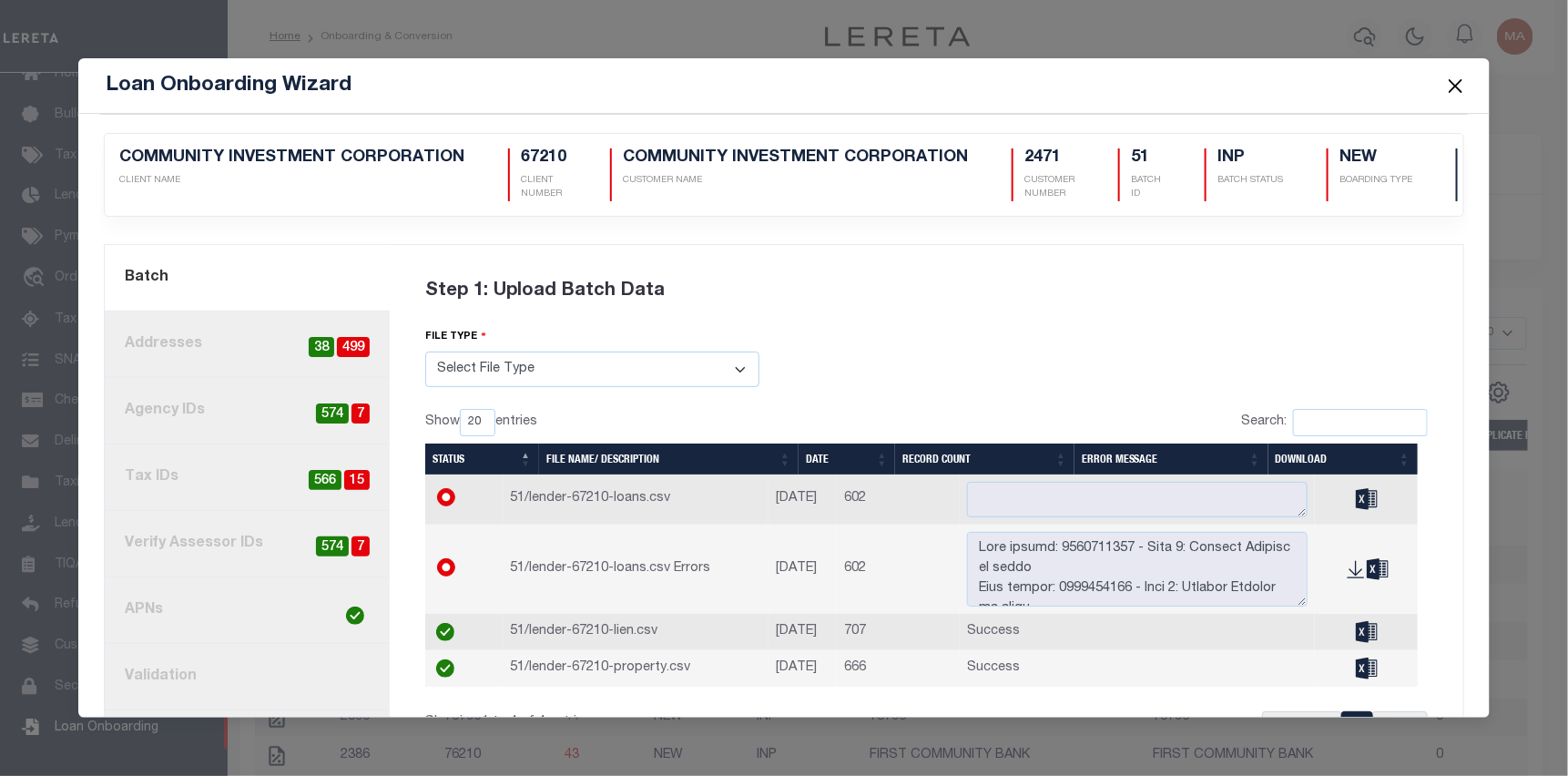
click at [217, 487] on link "4. Tax IDs 15 566" at bounding box center [247, 478] width 285 height 66
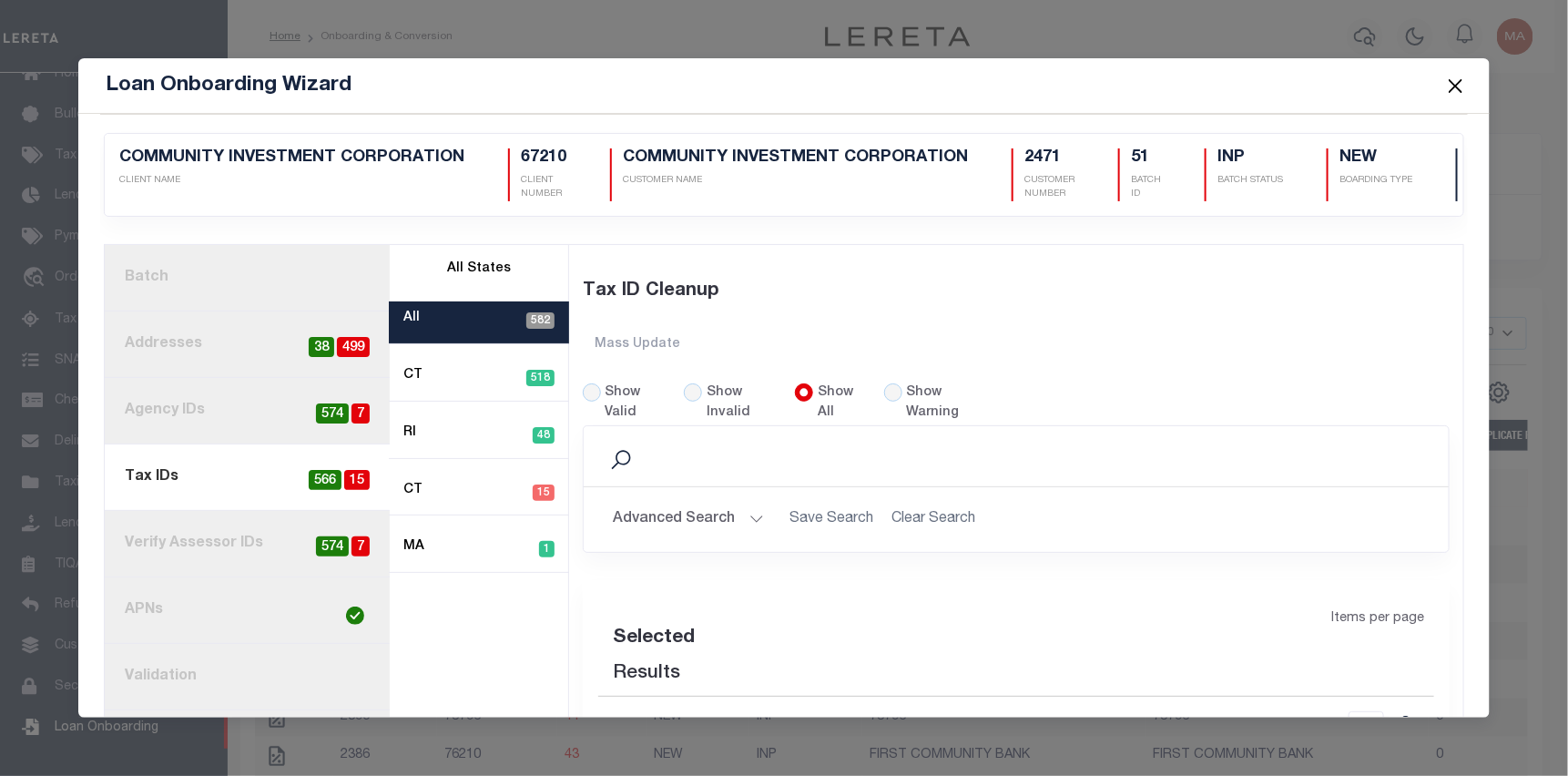
select select "60"
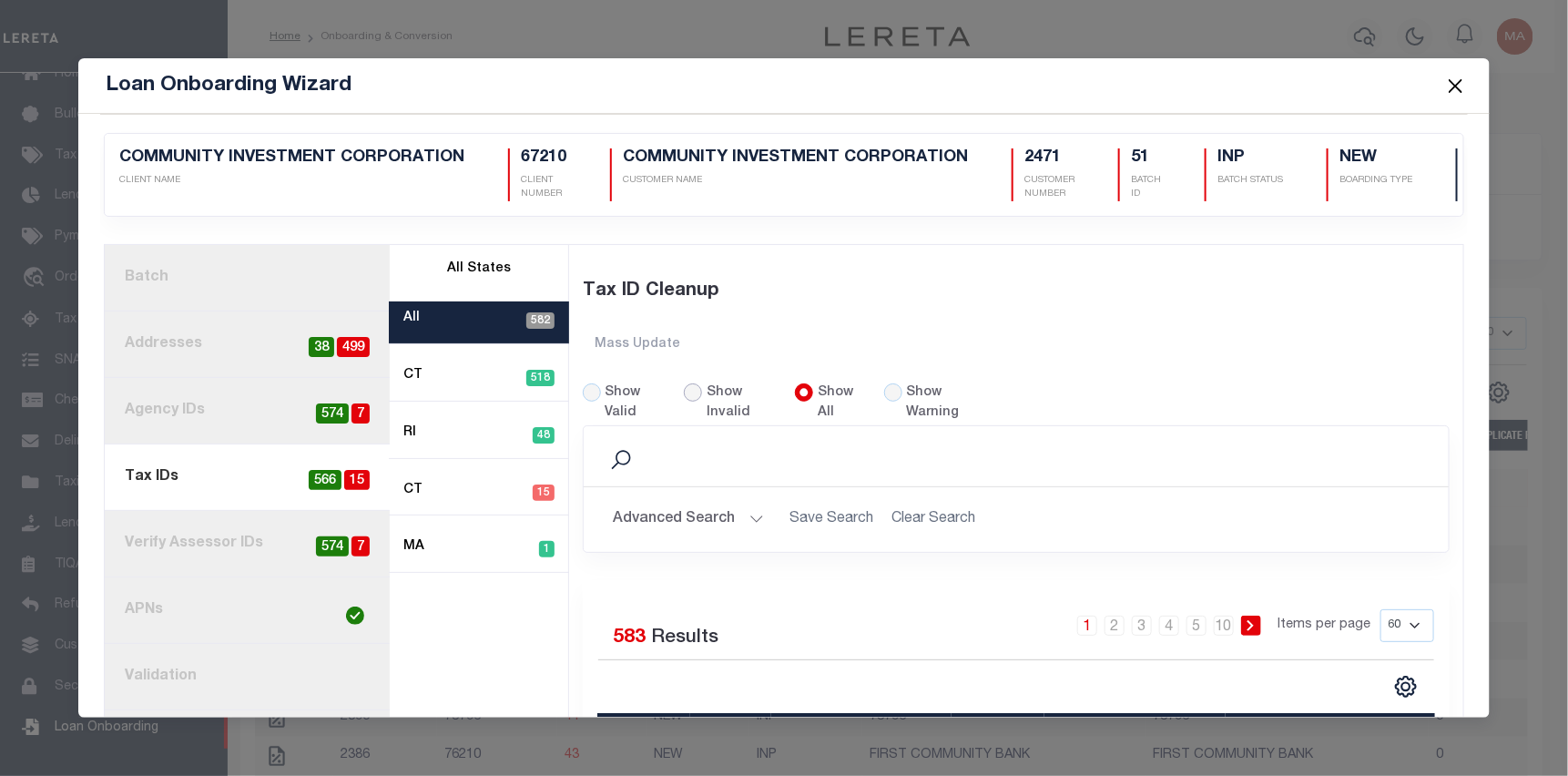
click at [690, 395] on input "Show Invalid" at bounding box center [692, 392] width 18 height 18
radio input "true"
select select "60"
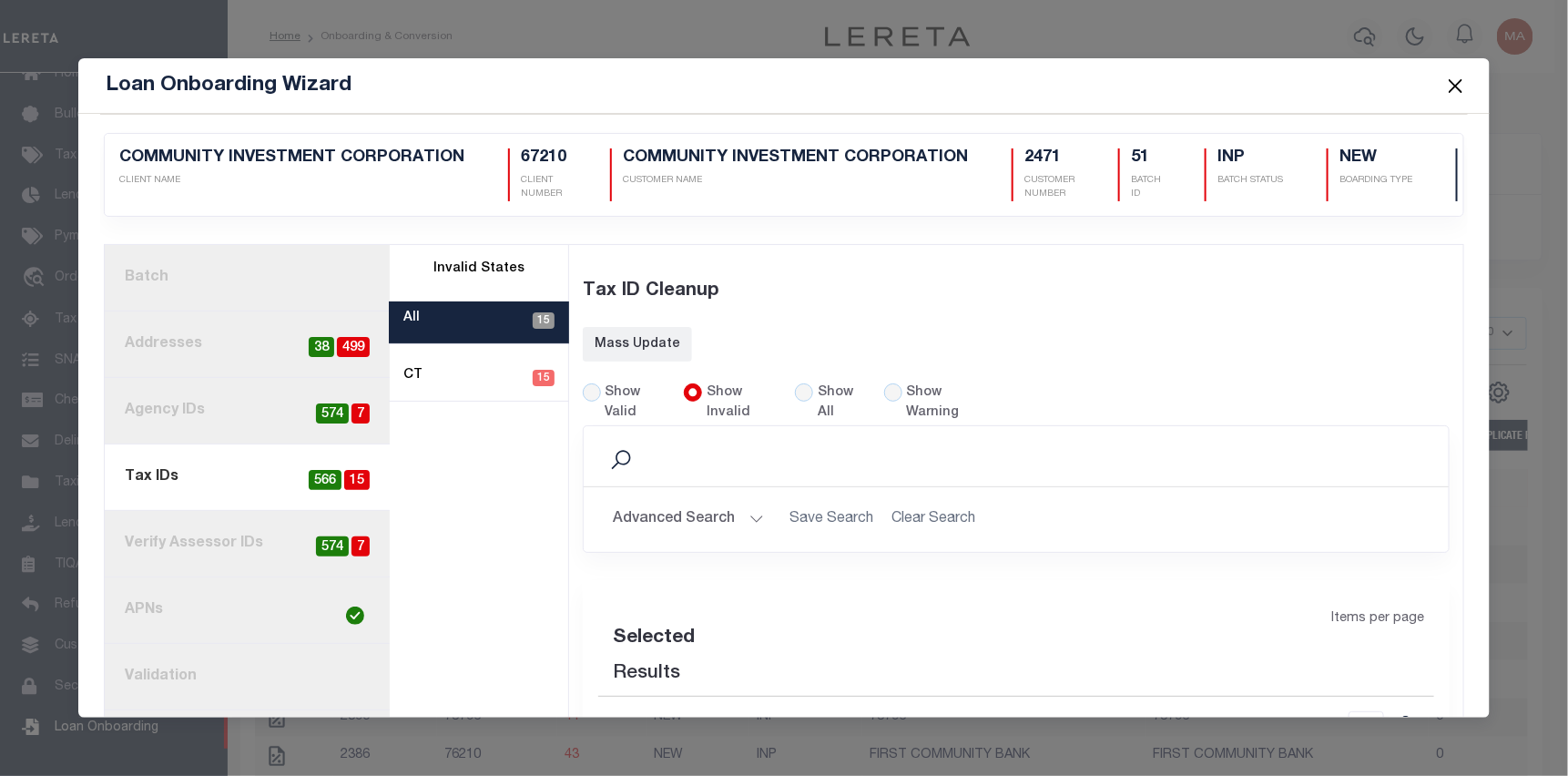
select select "60"
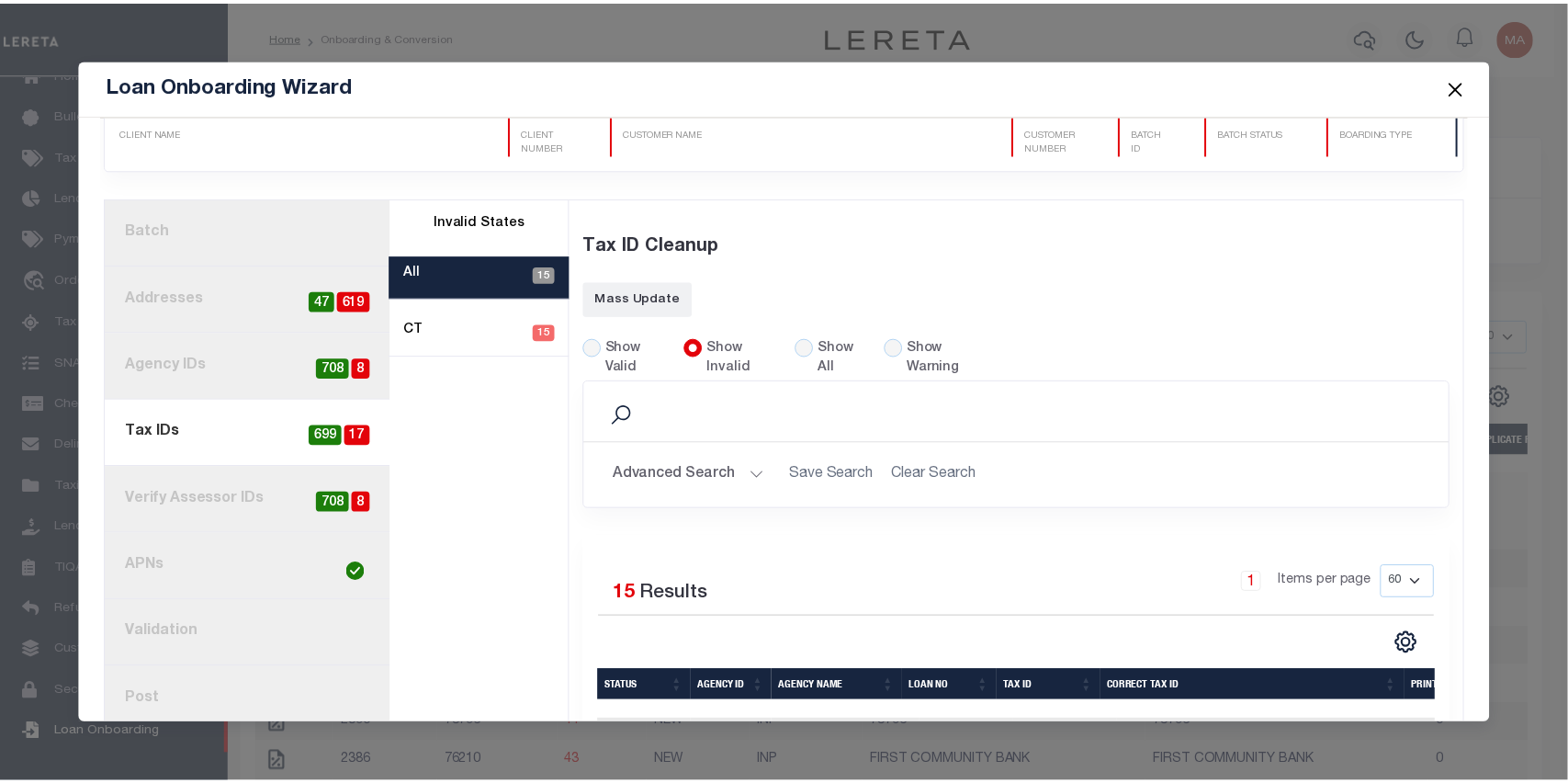
scroll to position [0, 0]
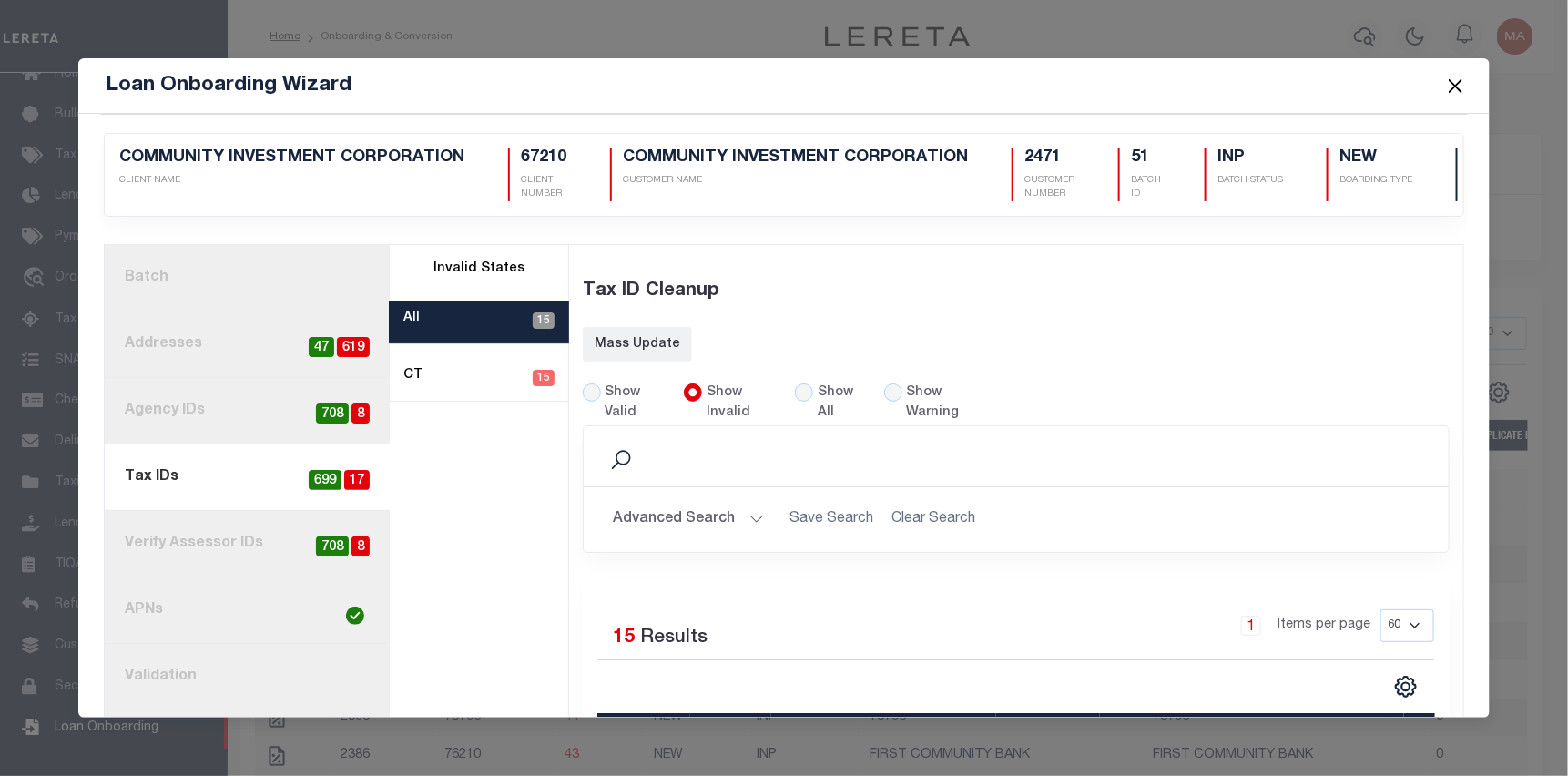
click at [1455, 85] on button "Close" at bounding box center [1456, 85] width 24 height 24
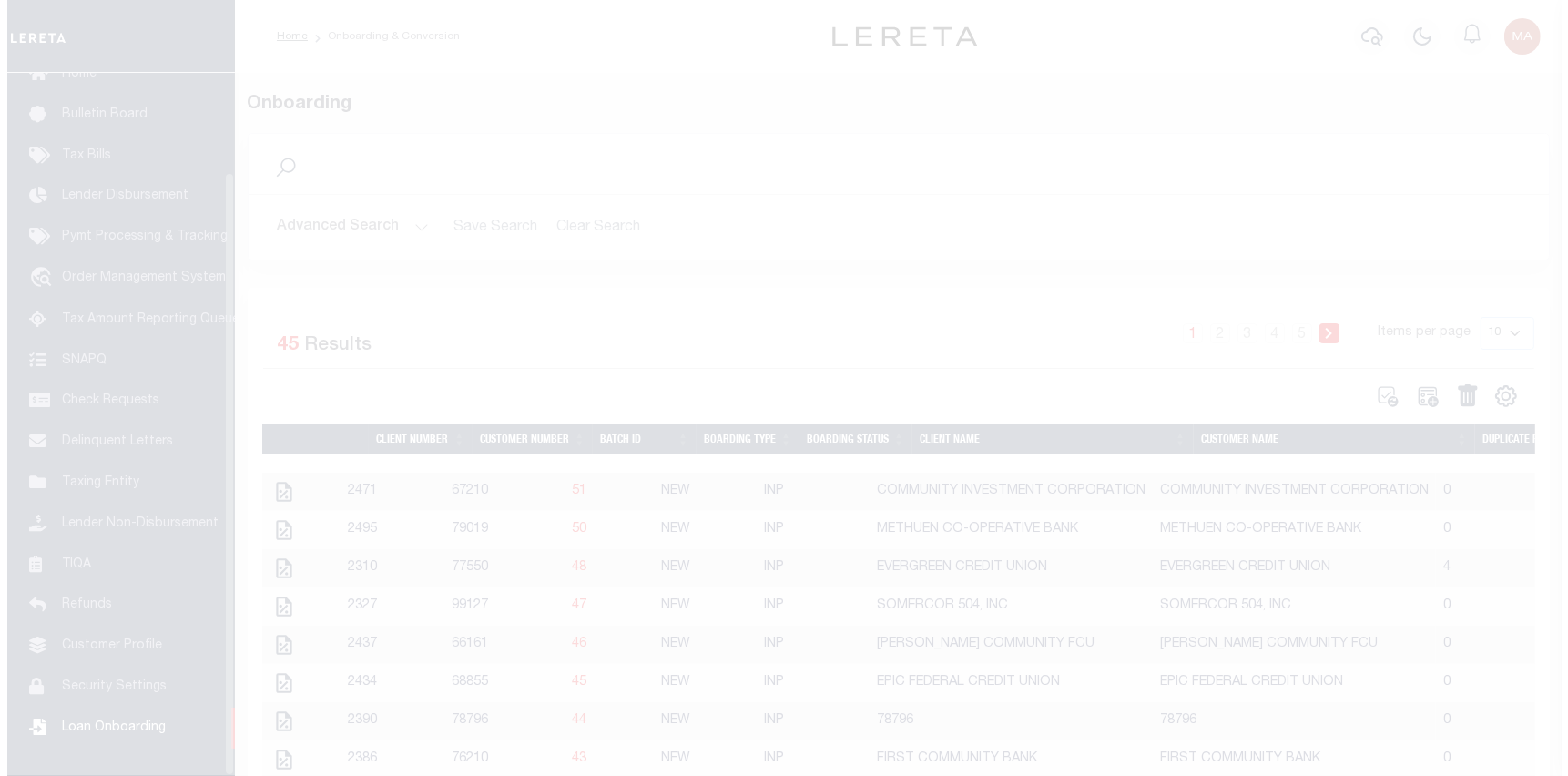
scroll to position [115, 0]
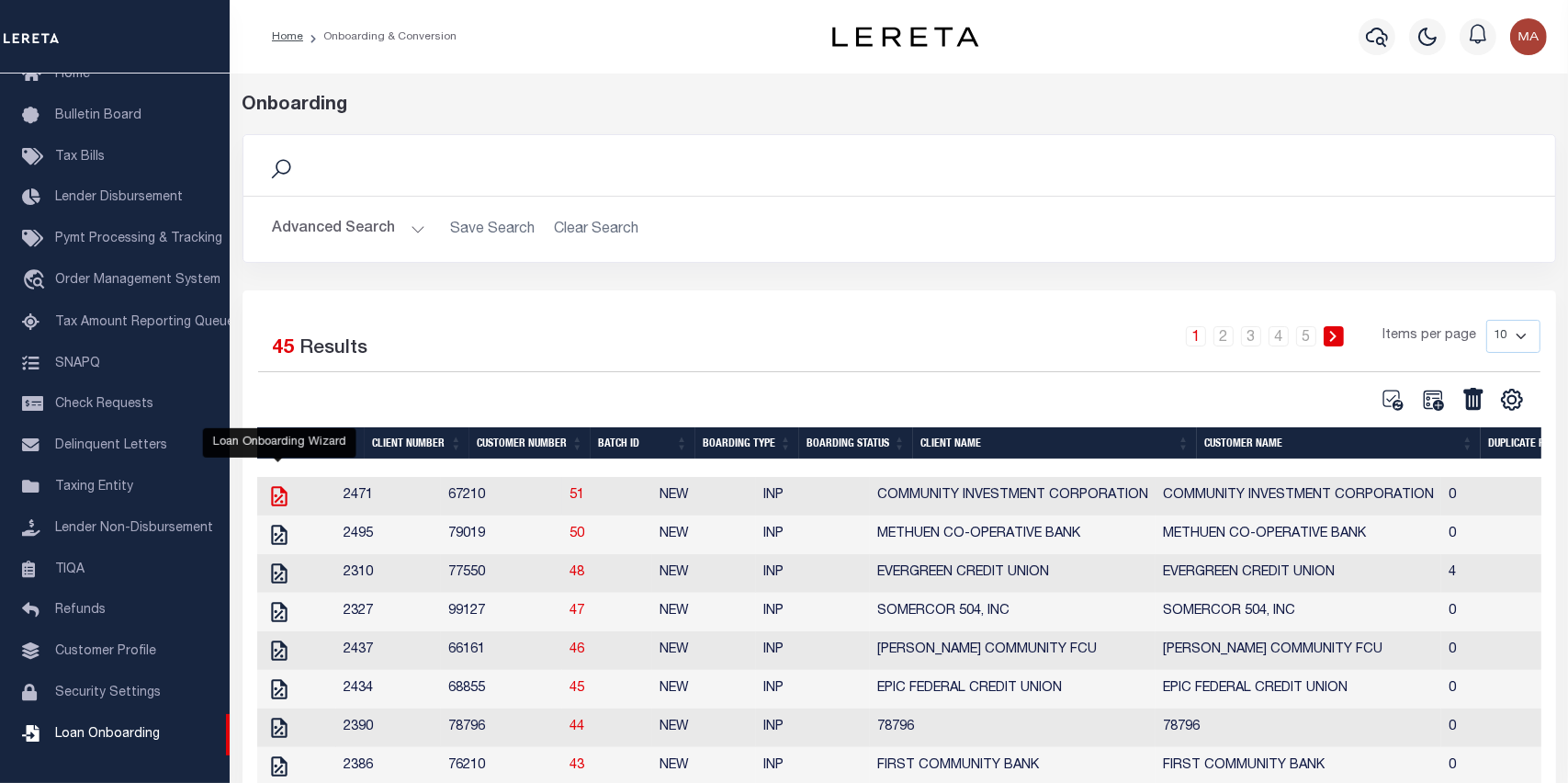
click at [277, 504] on icon "" at bounding box center [279, 495] width 24 height 24
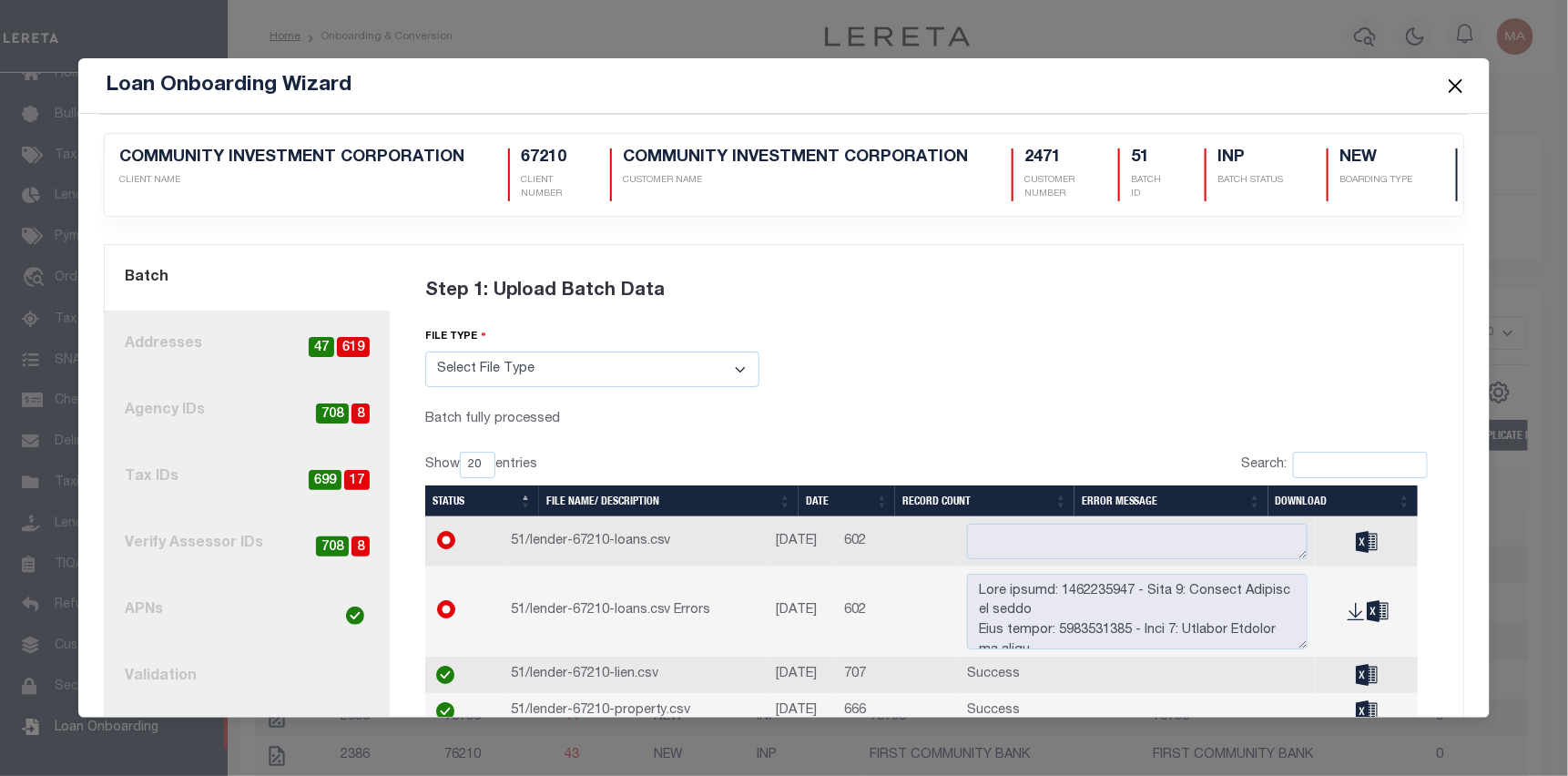
scroll to position [91, 0]
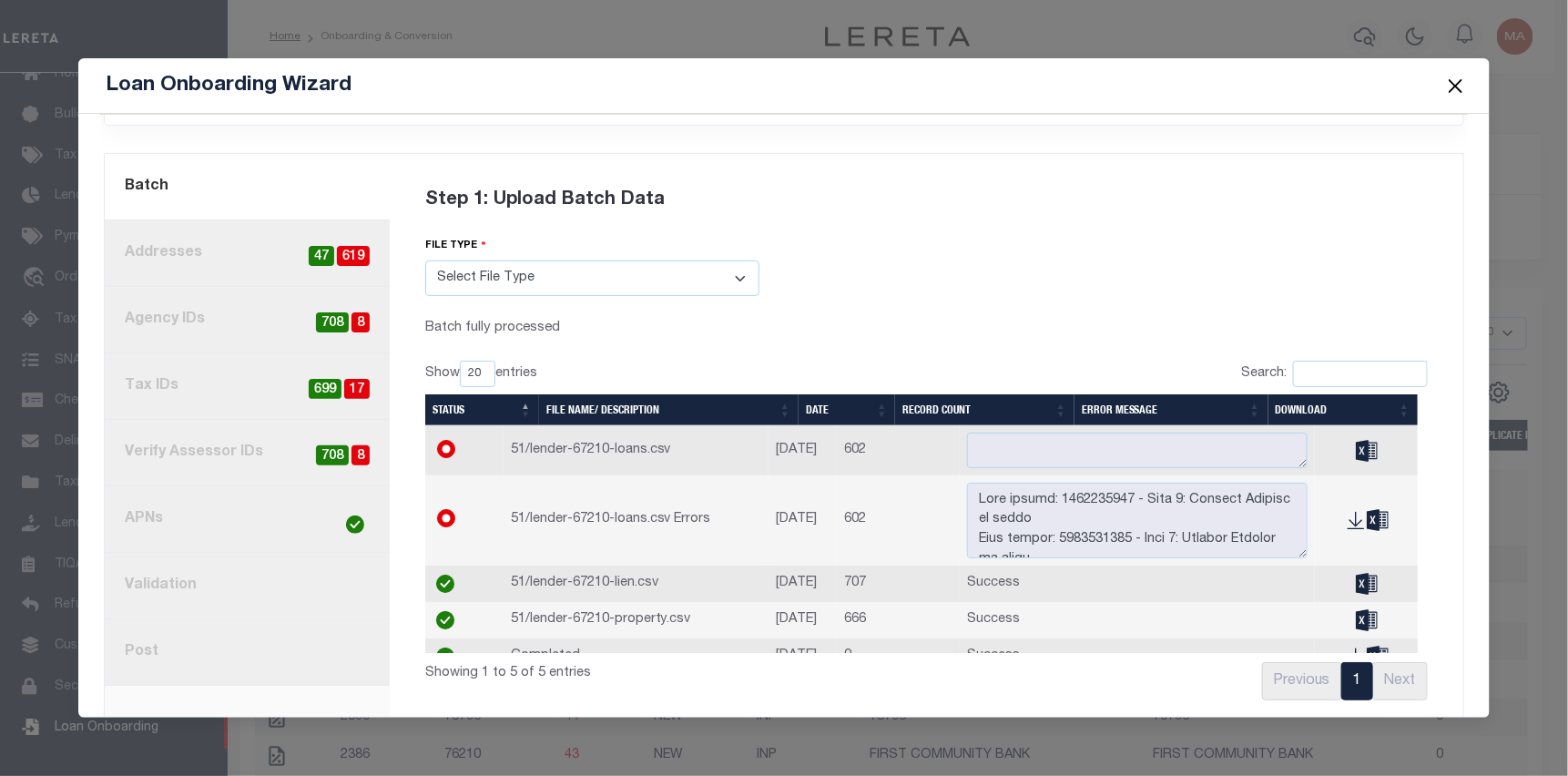
click at [206, 390] on link "4. Tax IDs 17 699" at bounding box center [247, 386] width 285 height 66
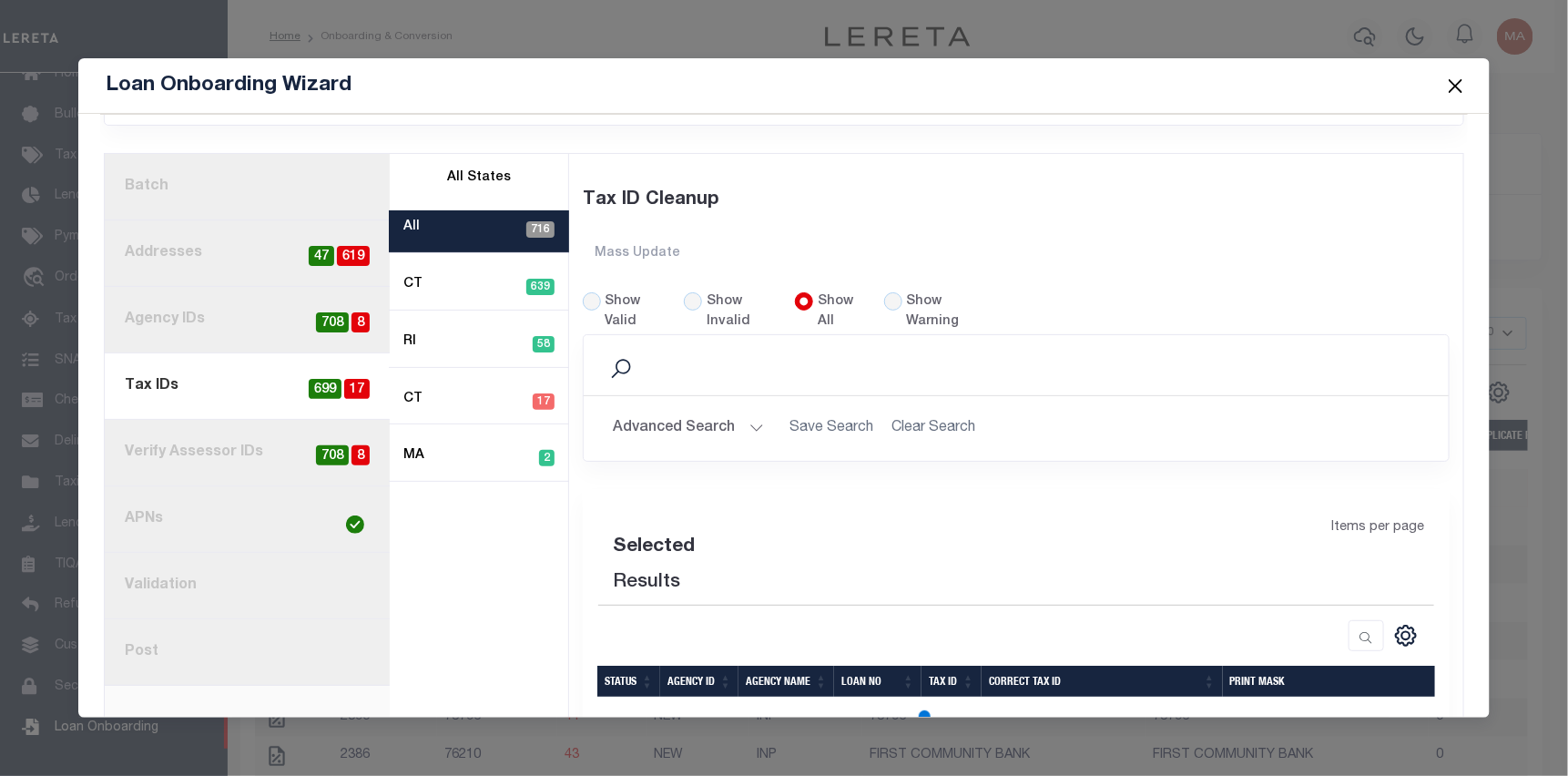
select select "60"
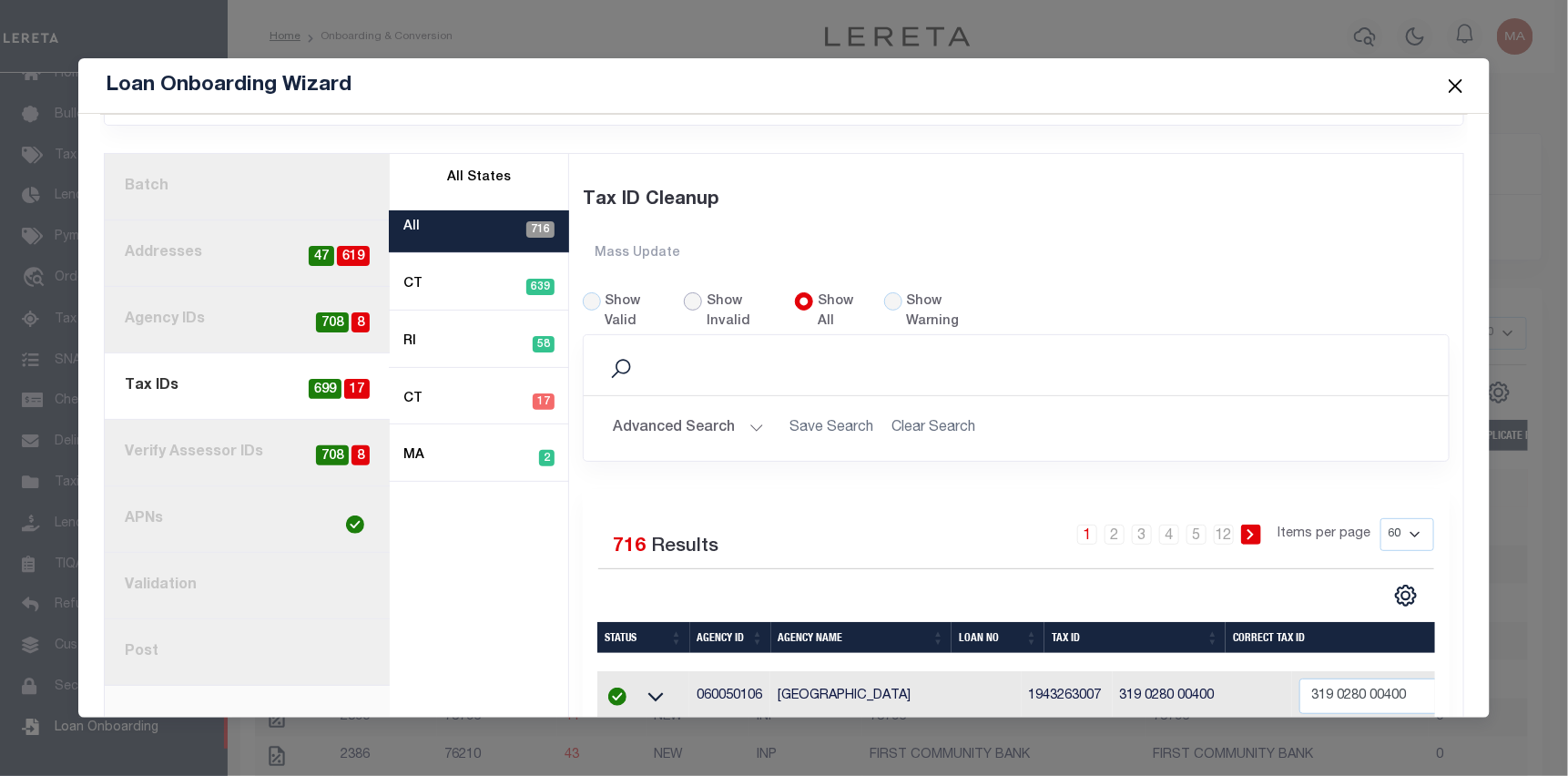
click at [687, 296] on input "Show Invalid" at bounding box center [692, 301] width 18 height 18
radio input "true"
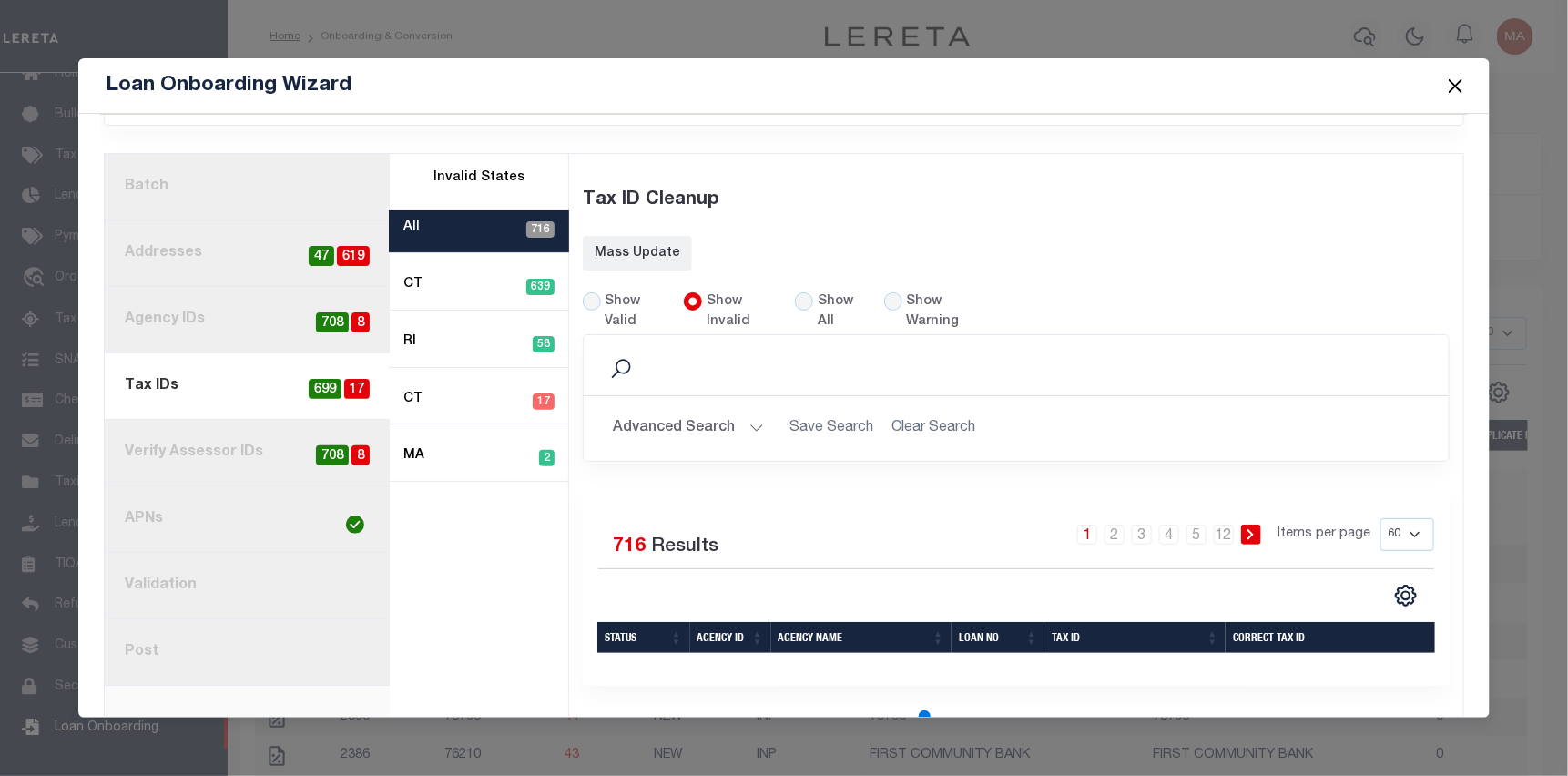
select select "60"
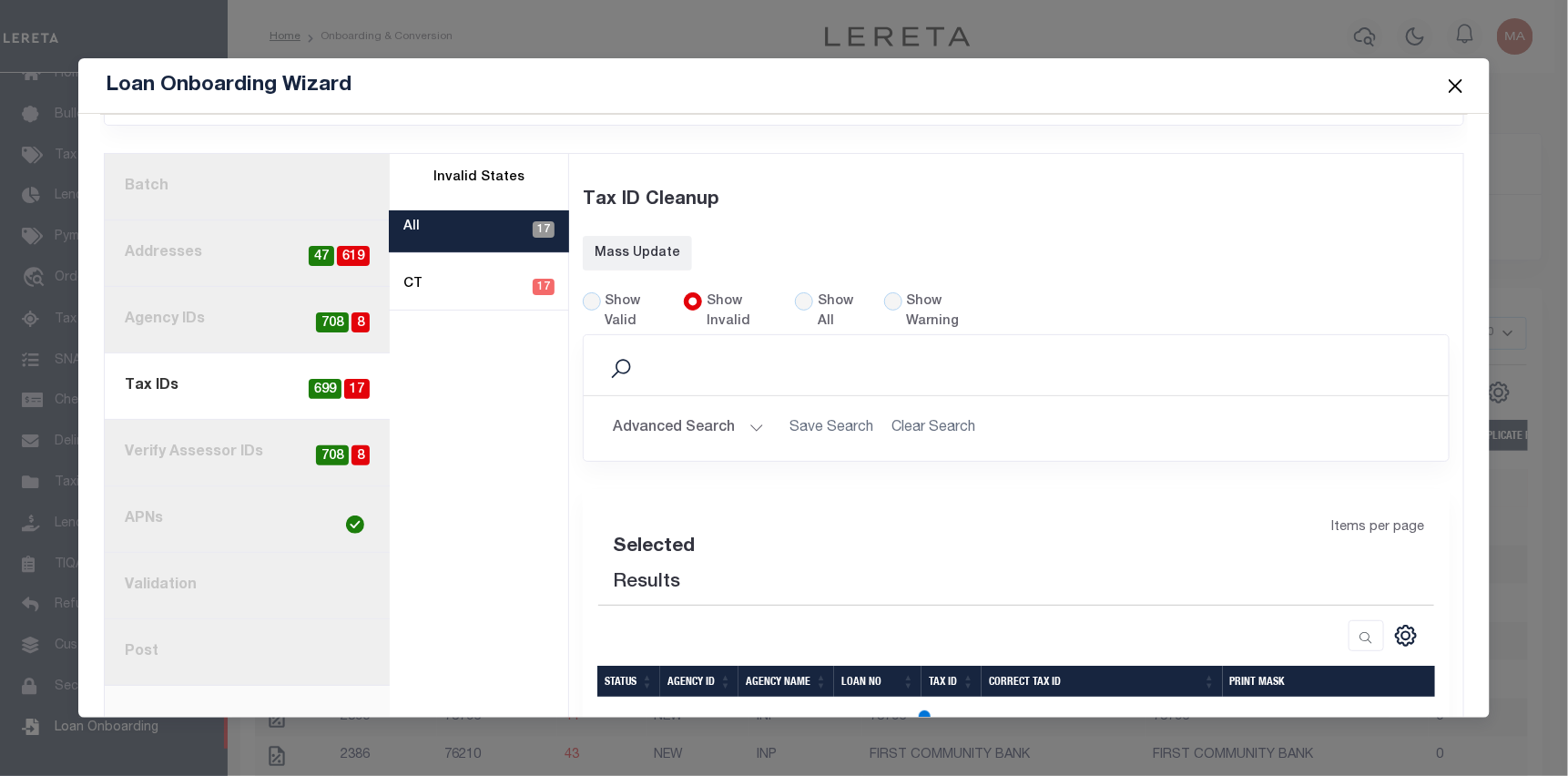
select select "60"
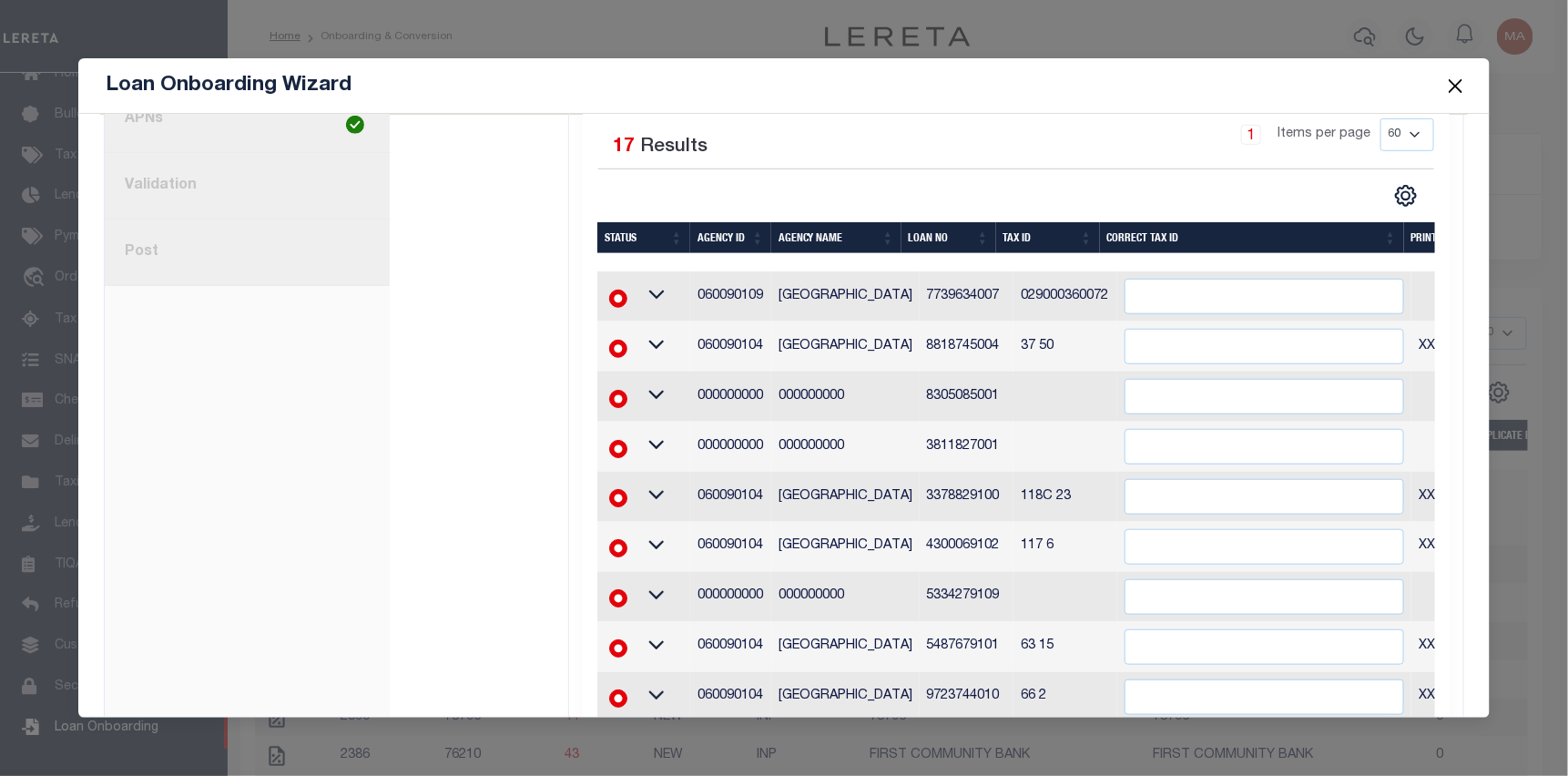
scroll to position [547, 0]
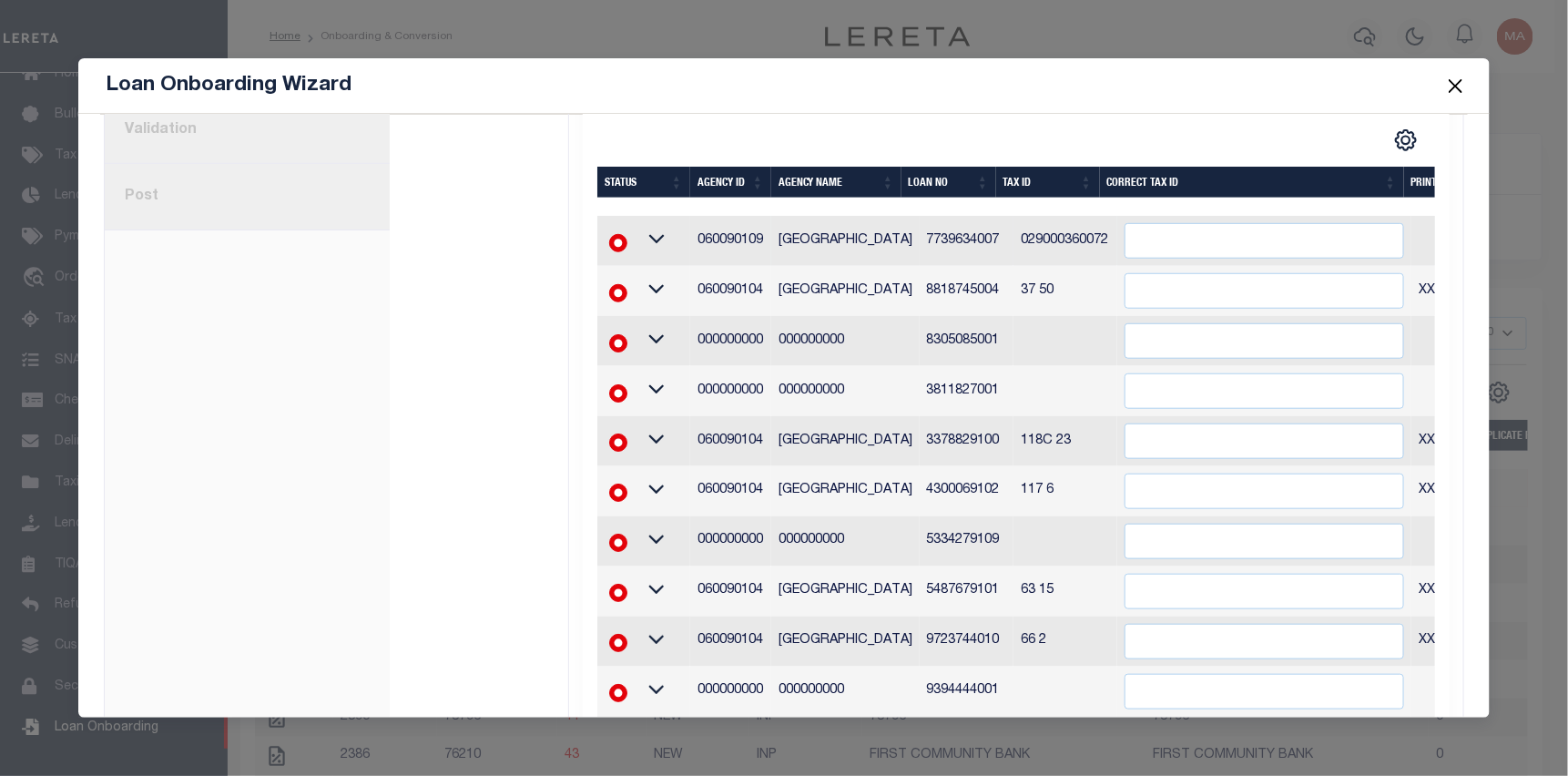
drag, startPoint x: 980, startPoint y: 238, endPoint x: 891, endPoint y: 237, distance: 89.0
click at [891, 237] on tr "060090109 WATERBURY CITY 7739634007 029000360072" at bounding box center [1141, 241] width 1087 height 50
copy tr "7739634007"
click at [1203, 242] on input "text" at bounding box center [1264, 241] width 279 height 36
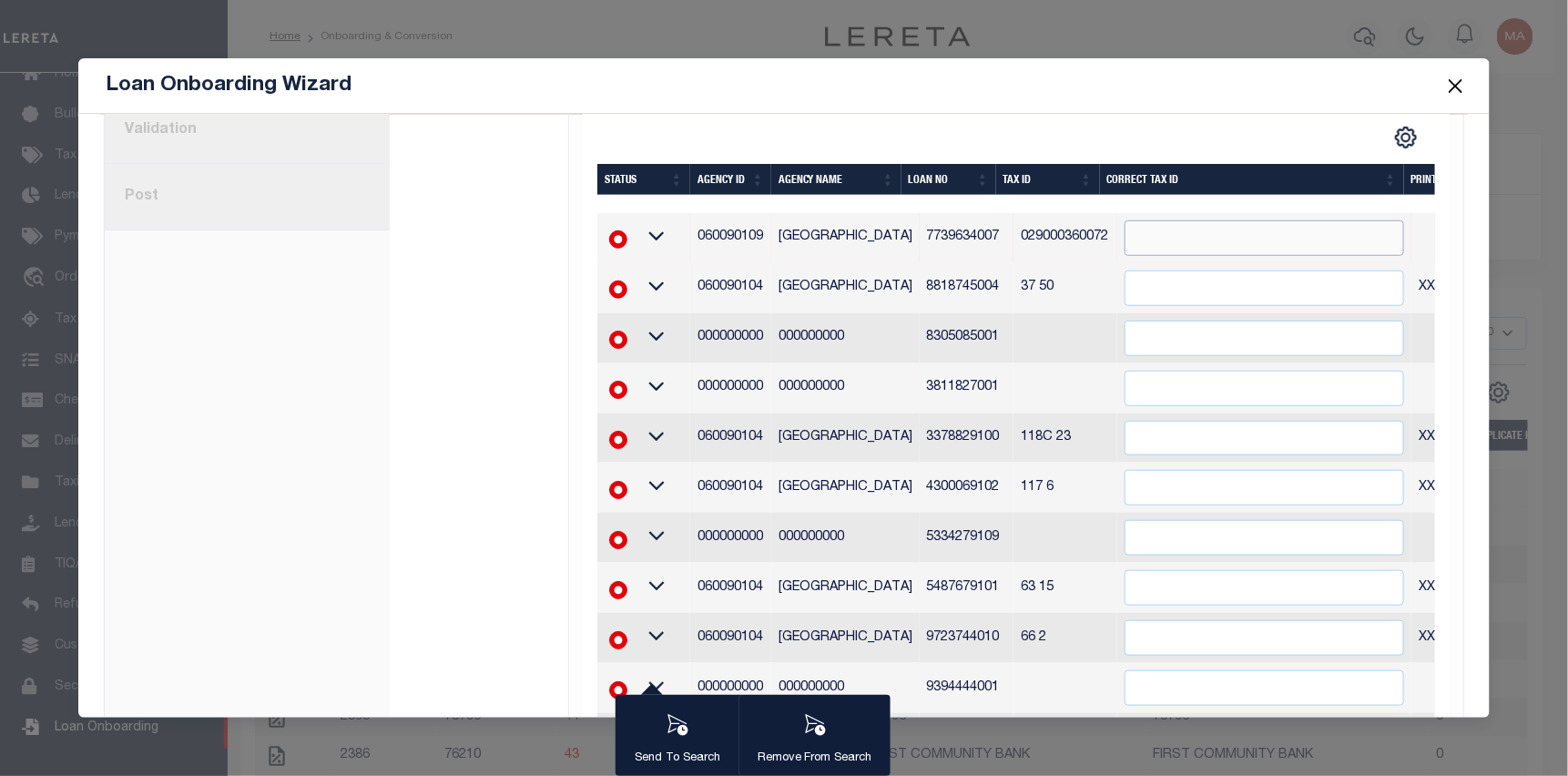
paste input "7739634007"
drag, startPoint x: 1141, startPoint y: 239, endPoint x: 1080, endPoint y: 239, distance: 61.0
click at [1080, 239] on tr "060090109 WATERBURY CITY 7739634007 029000360072 7739634007" at bounding box center [1141, 238] width 1087 height 50
type input "7739634007"
click at [1131, 120] on div "1 Selected 17 Results 1 Items per page 20 40 60 100 200" at bounding box center [1016, 107] width 865 height 87
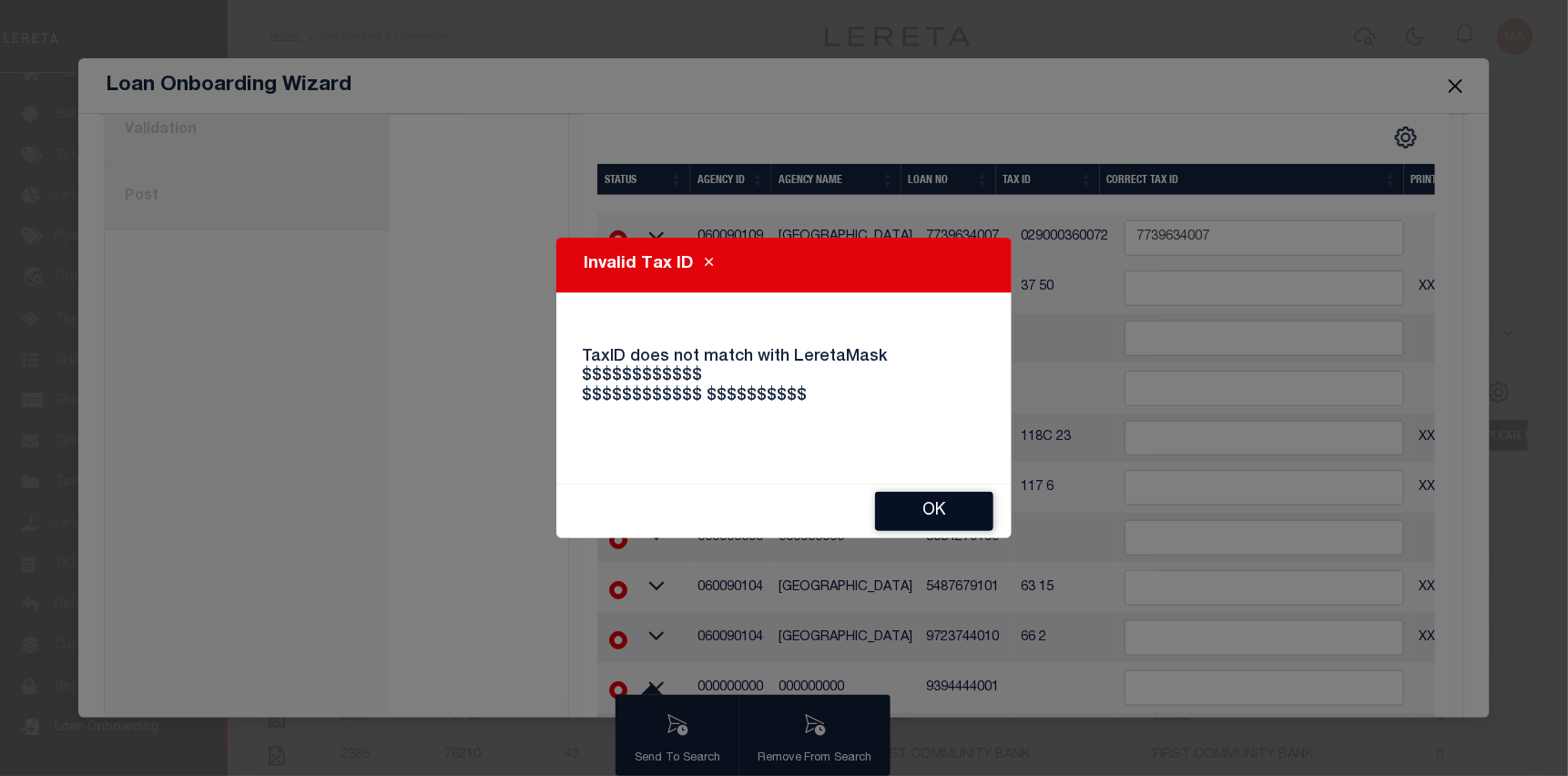
click at [935, 516] on button "Ok" at bounding box center [934, 511] width 118 height 39
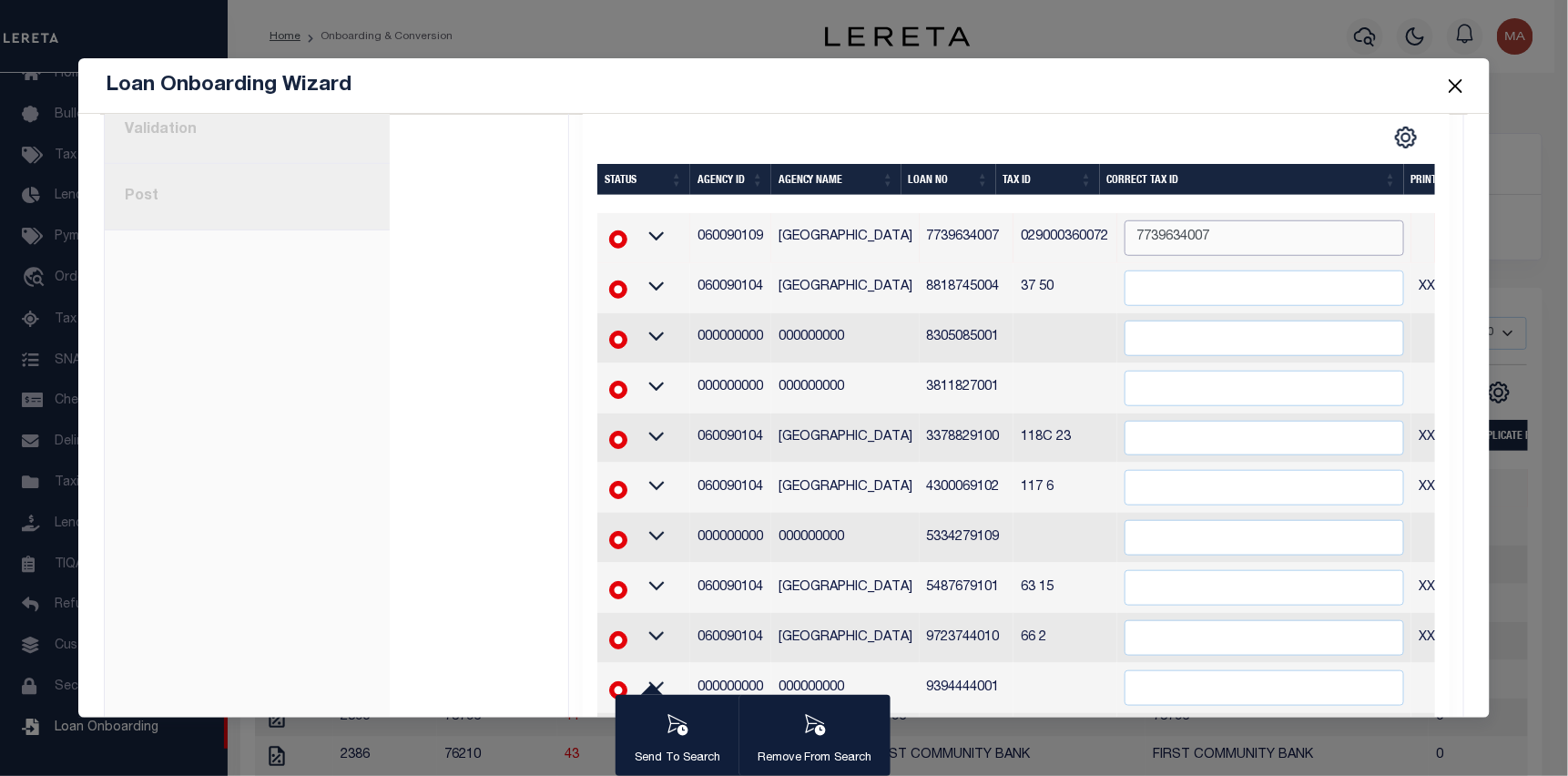
drag, startPoint x: 1200, startPoint y: 242, endPoint x: 953, endPoint y: 239, distance: 247.0
click at [956, 239] on tr "060090109 WATERBURY CITY 7739634007 029000360072 7739634007" at bounding box center [1141, 238] width 1087 height 50
drag, startPoint x: 1085, startPoint y: 237, endPoint x: 1003, endPoint y: 236, distance: 82.0
click at [1013, 237] on td "029000360072" at bounding box center [1065, 238] width 104 height 50
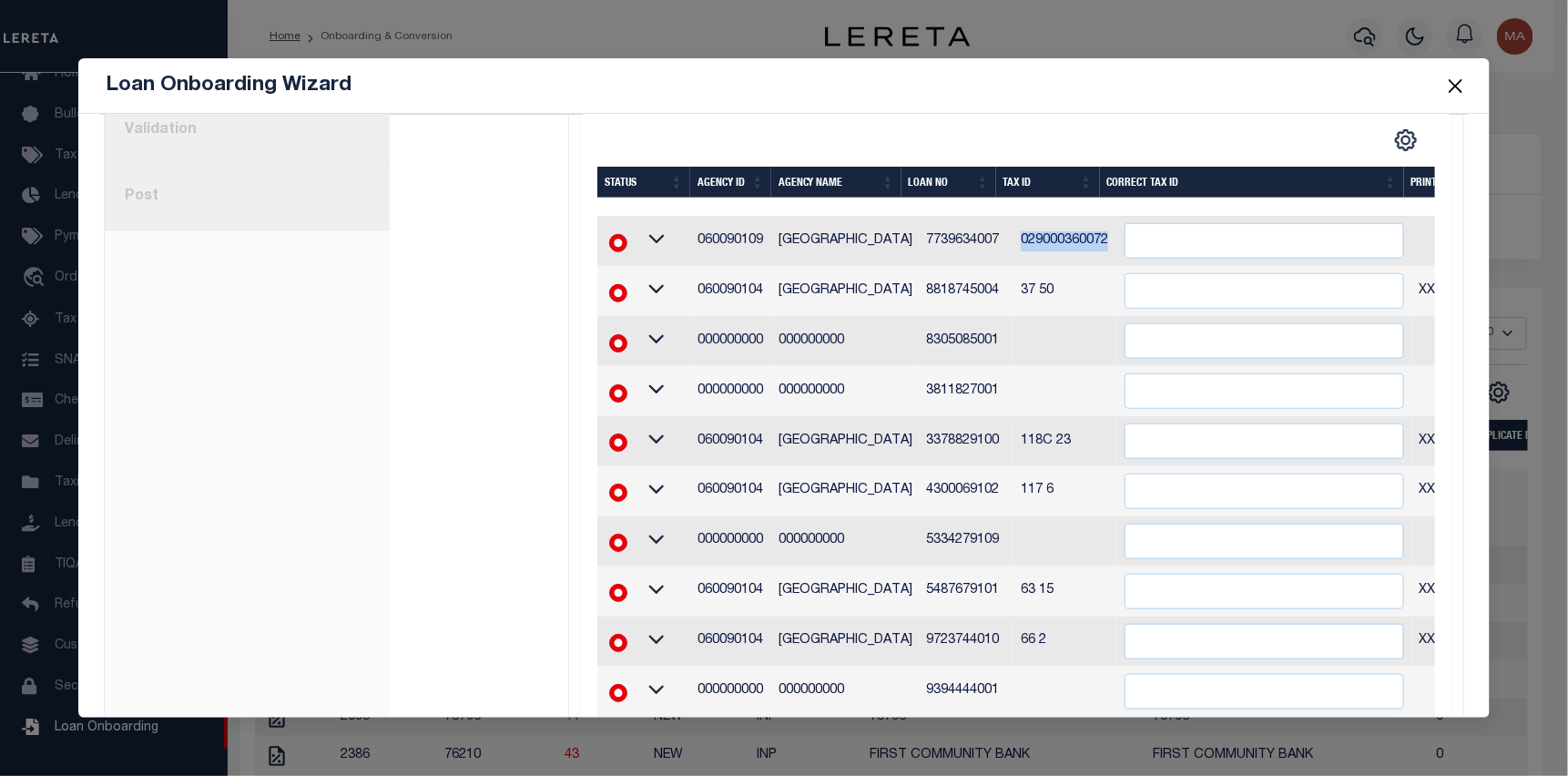
copy td "029000360072"
click at [1124, 234] on input "text" at bounding box center [1264, 241] width 279 height 36
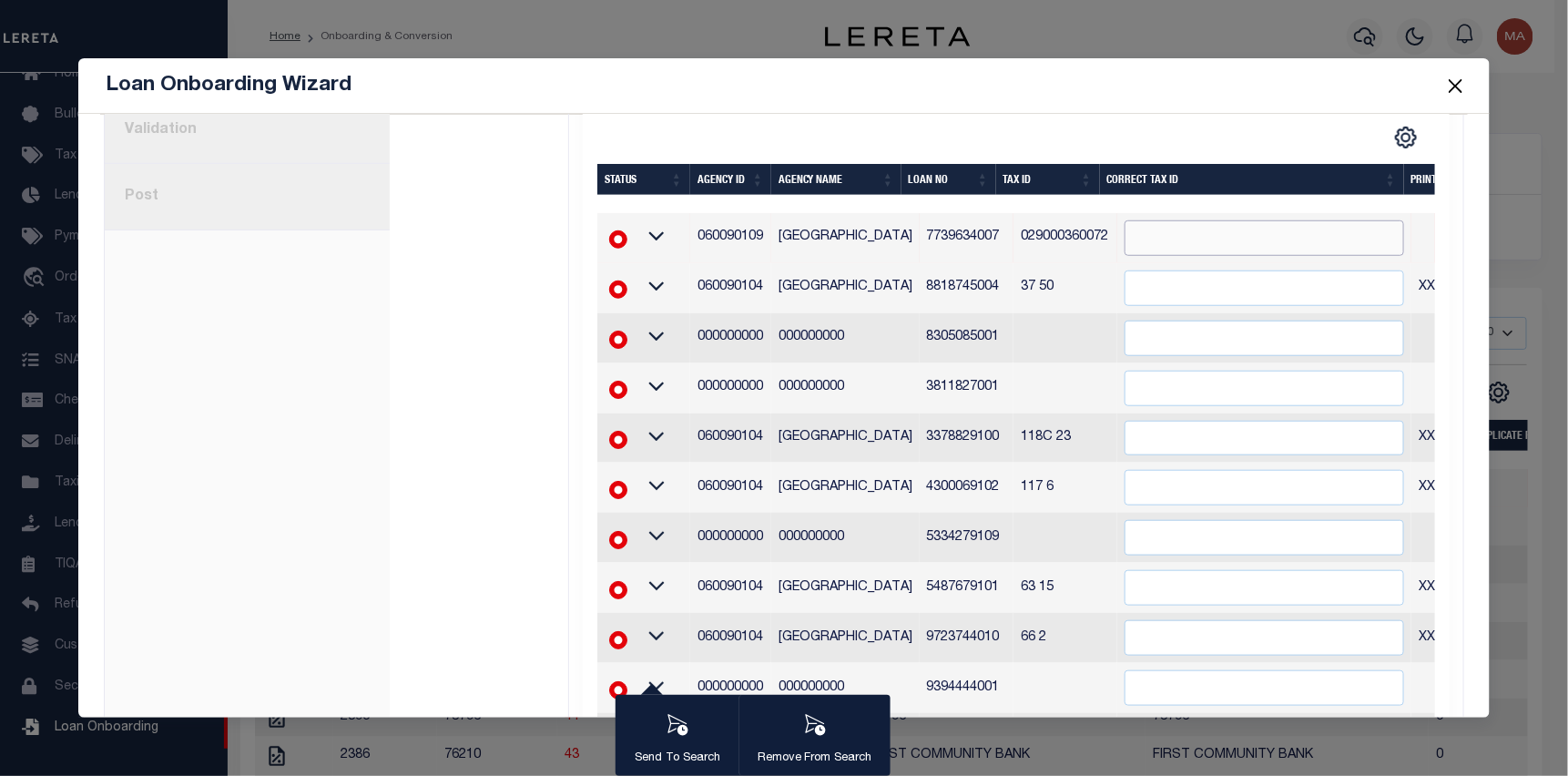
paste input "029000360072"
type input "029000360072"
click at [1080, 126] on div "CSV Export Selected Print Show Filter Show Search Columns 0: Status 1: Agency I…" at bounding box center [1224, 137] width 418 height 24
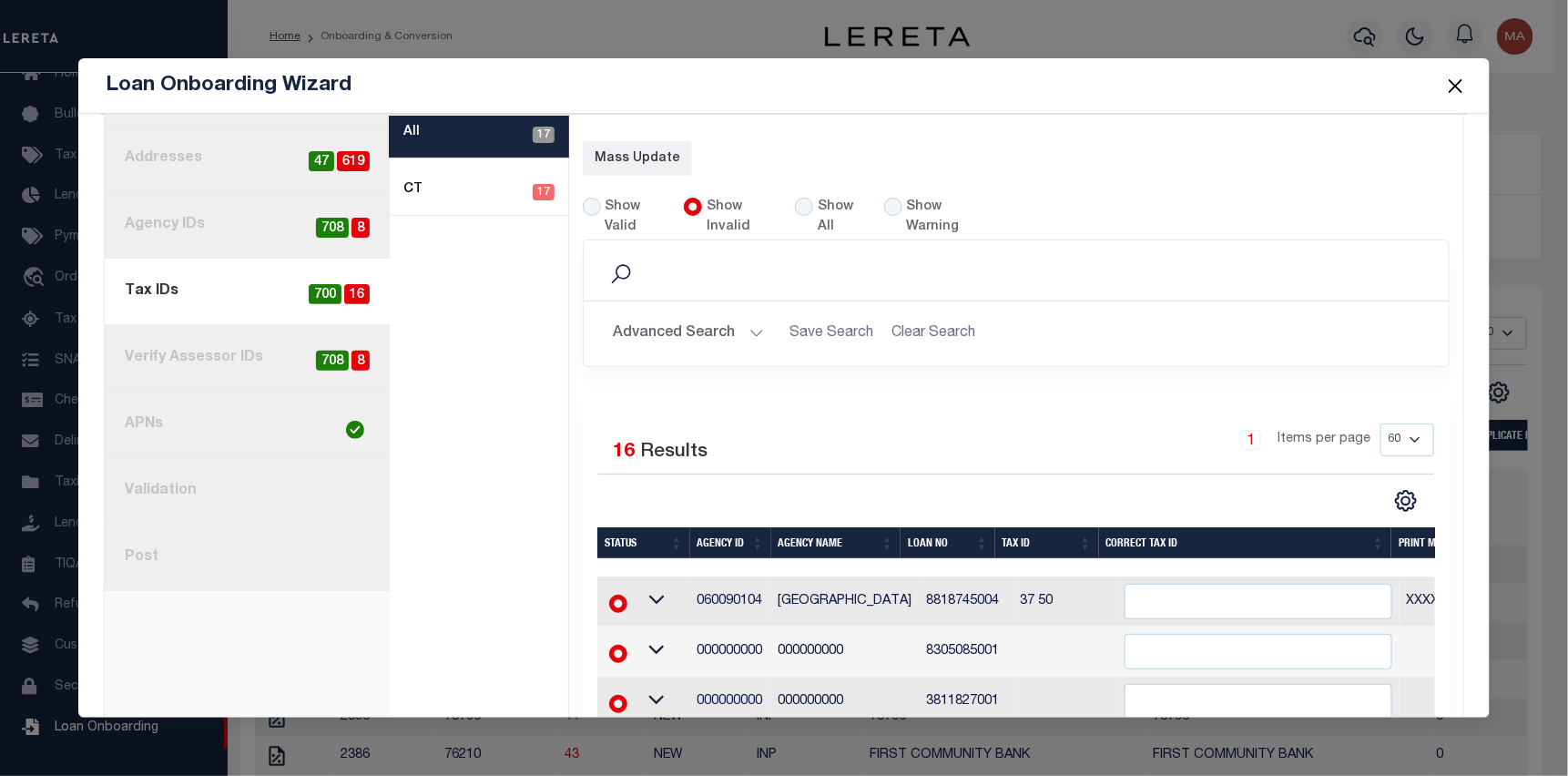
select select "60"
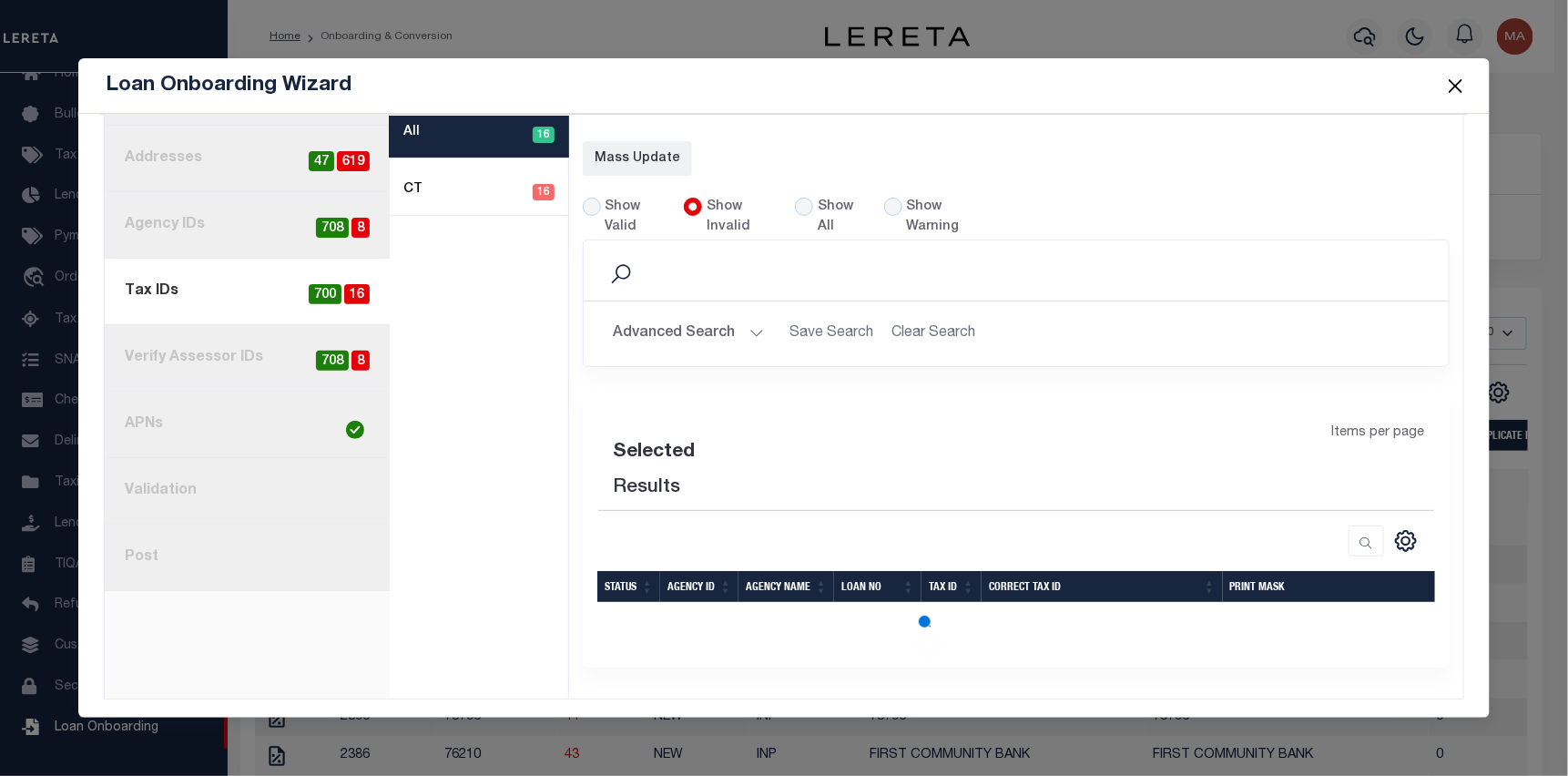
select select "60"
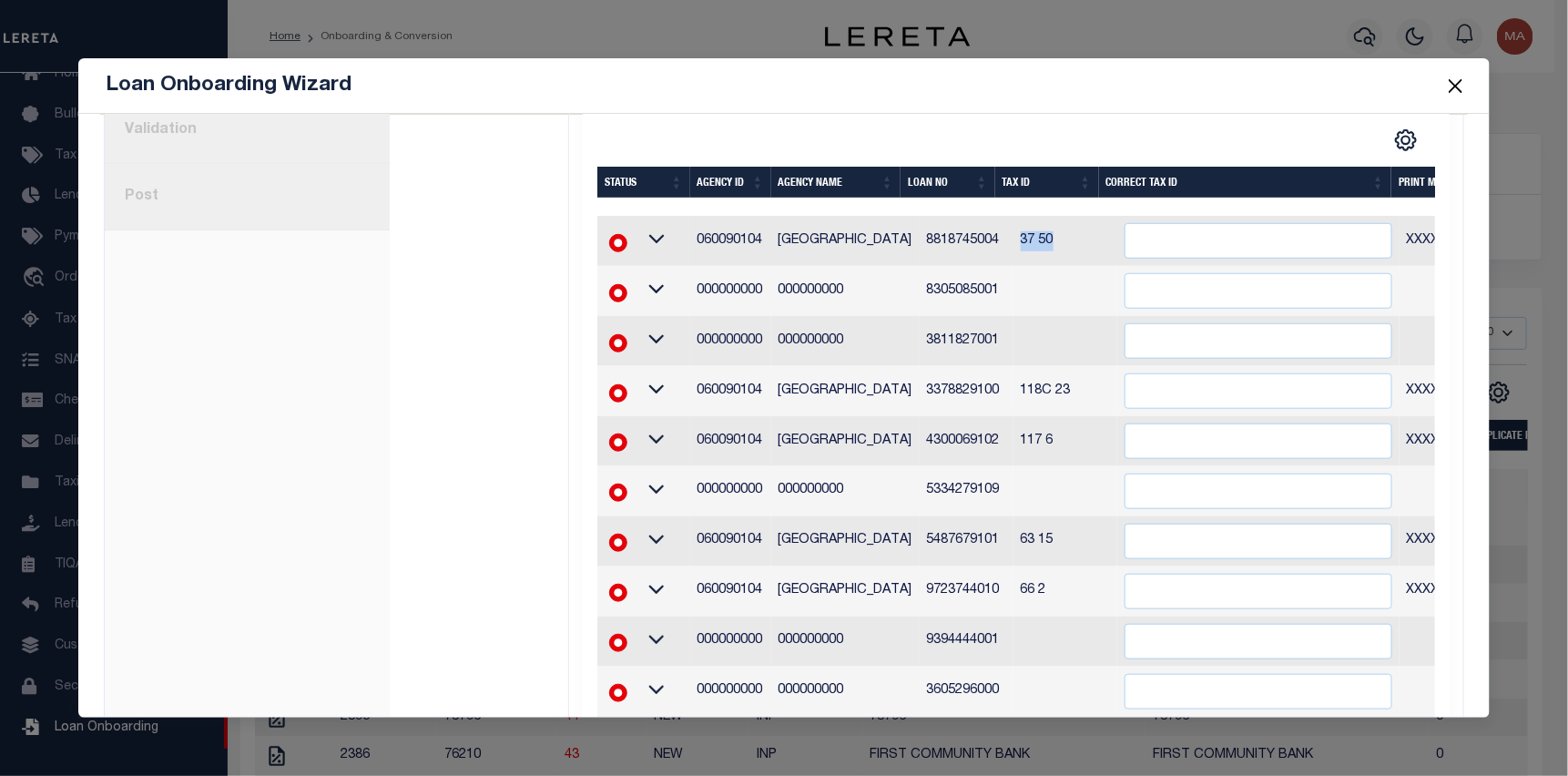
drag, startPoint x: 1031, startPoint y: 243, endPoint x: 998, endPoint y: 239, distance: 33.2
click at [1013, 239] on td "37 50" at bounding box center [1065, 241] width 104 height 50
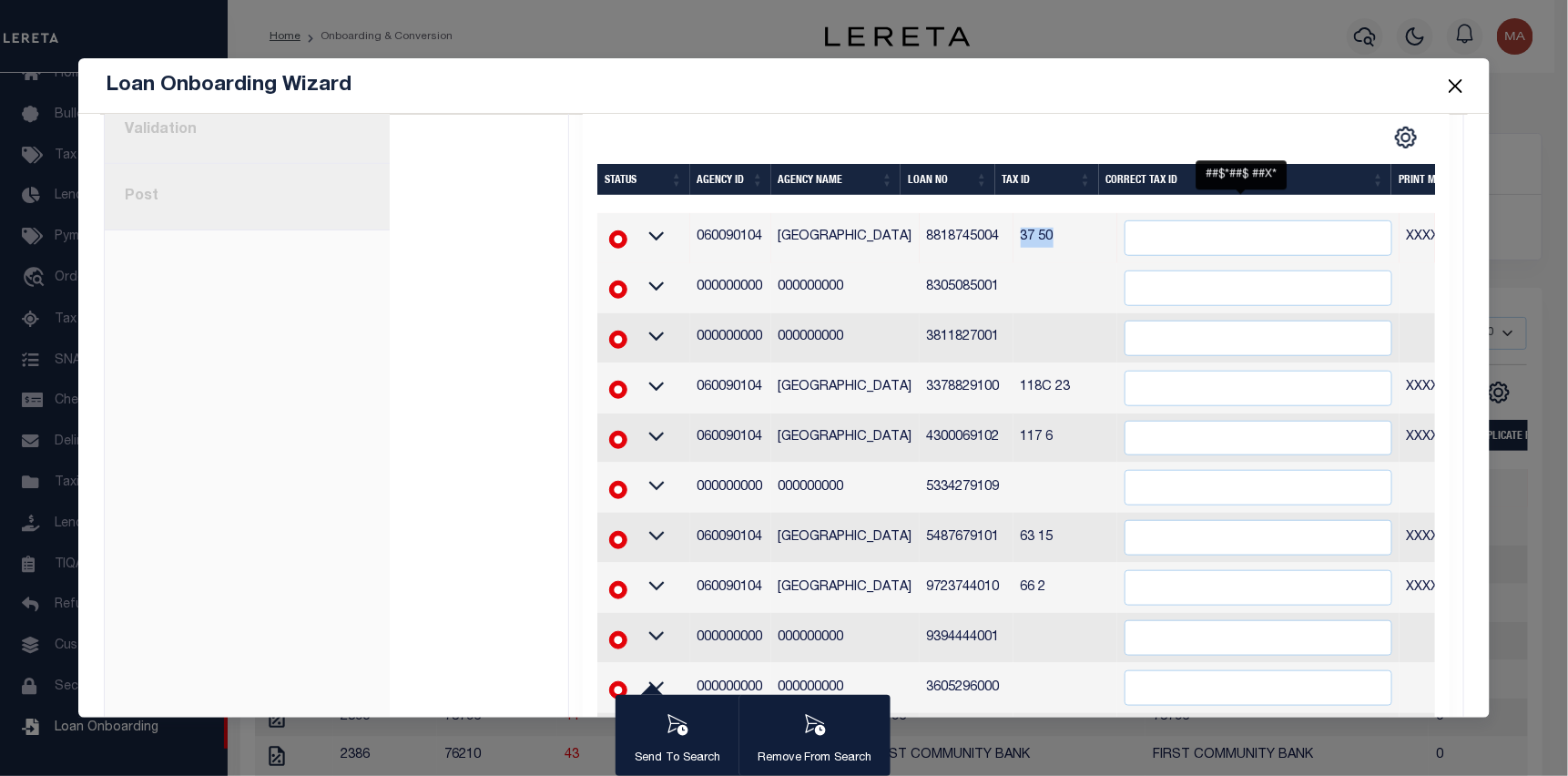
copy td "37 50"
click at [1138, 243] on input "" at bounding box center [1258, 238] width 268 height 36
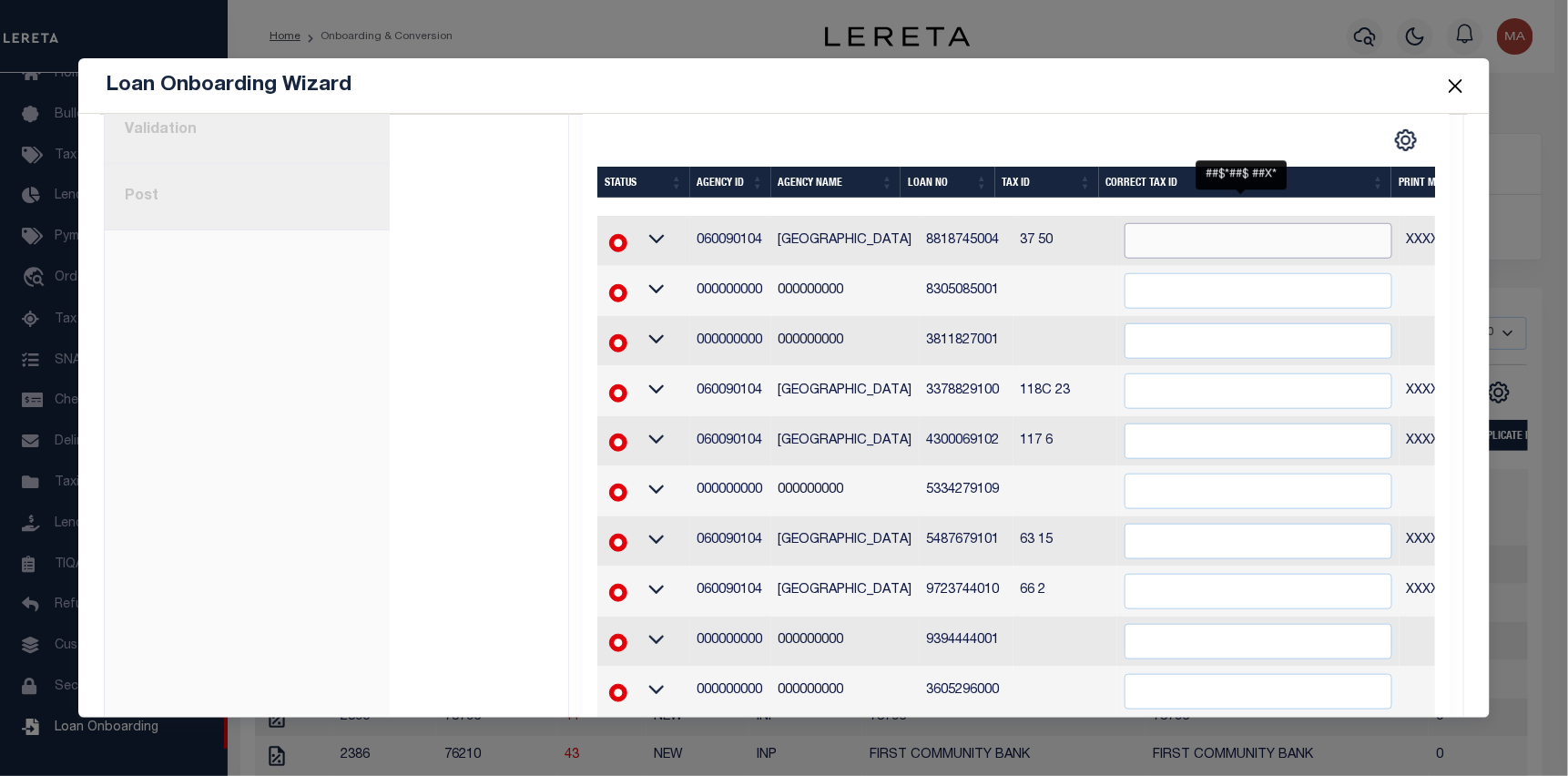
paste input "37 50"
type input "37 50"
click at [1084, 145] on div "CSV Export Selected Print Show Filter Show Search Columns 0: Status 1: Agency I…" at bounding box center [1224, 140] width 418 height 24
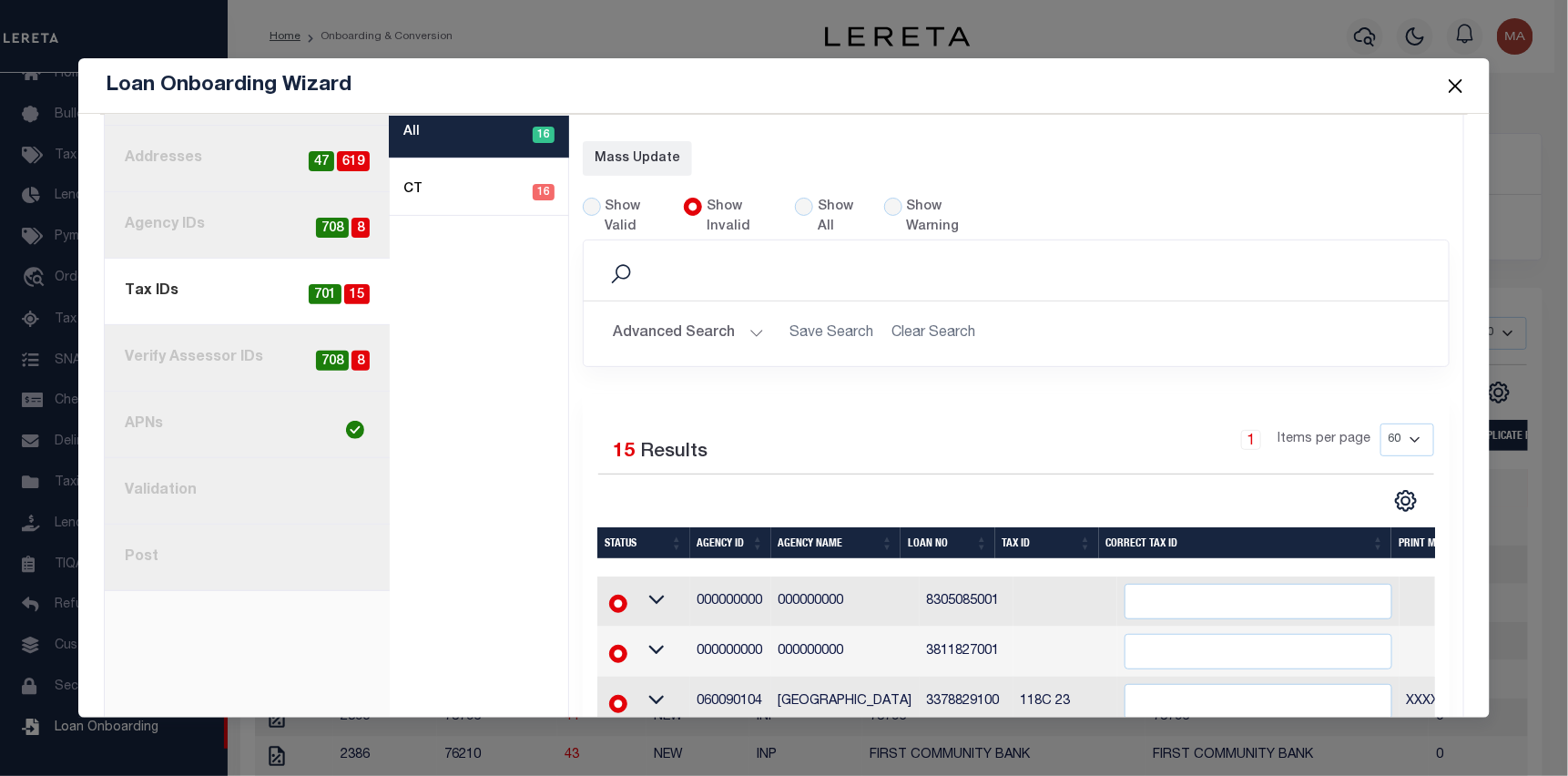
select select "60"
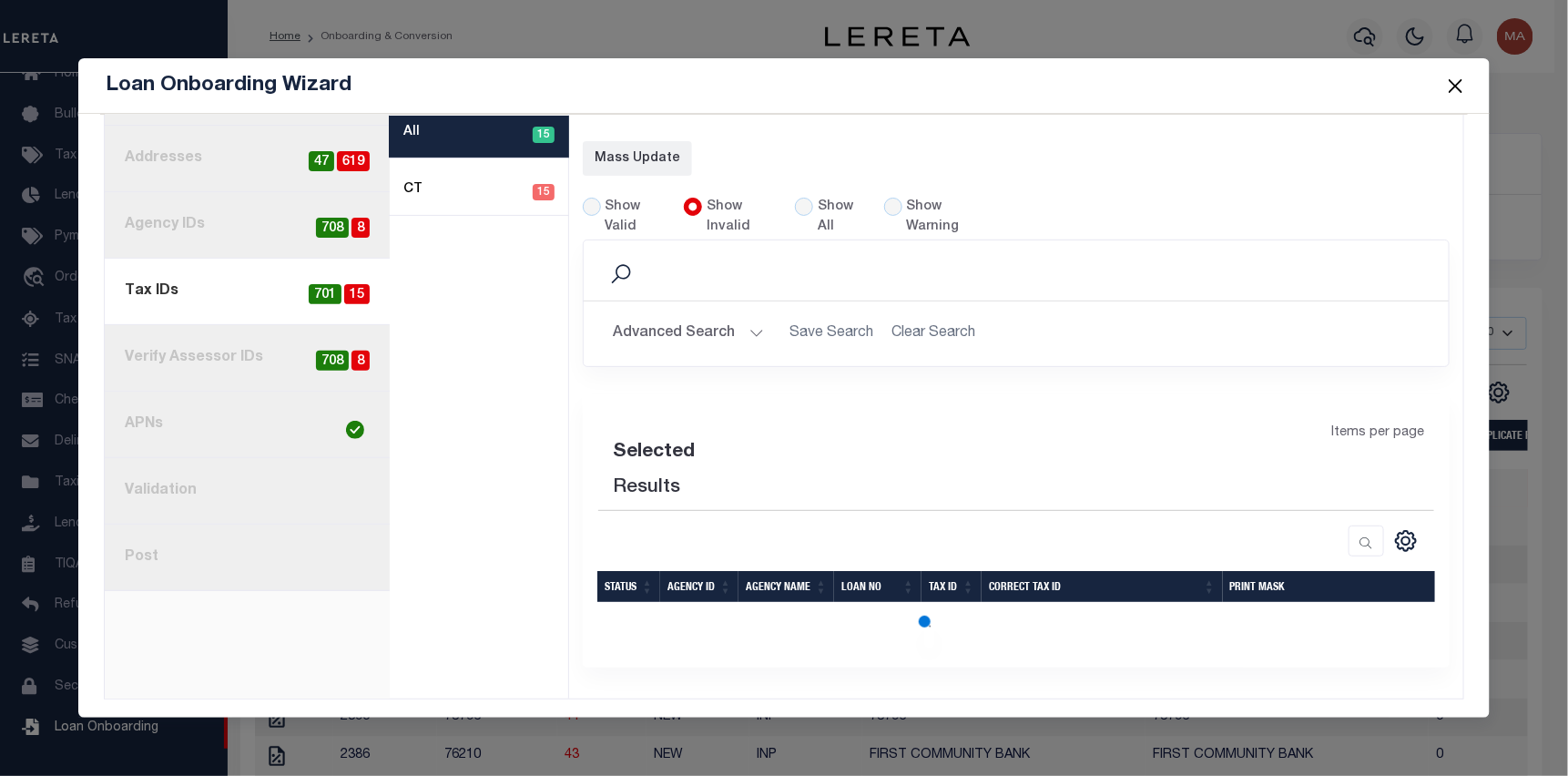
select select "60"
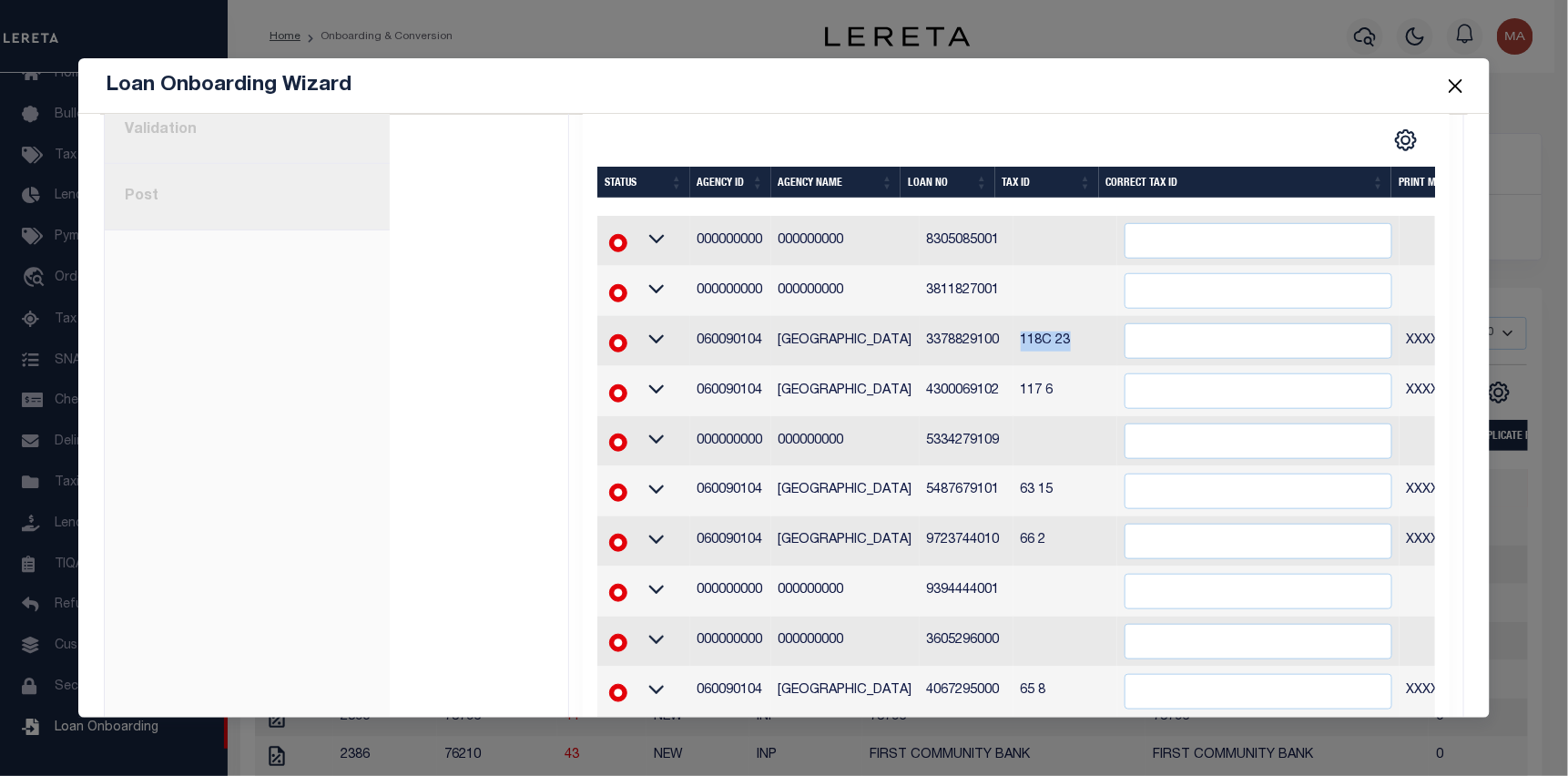
drag, startPoint x: 1055, startPoint y: 341, endPoint x: 997, endPoint y: 341, distance: 58.0
click at [1013, 341] on td "118C 23" at bounding box center [1065, 341] width 104 height 50
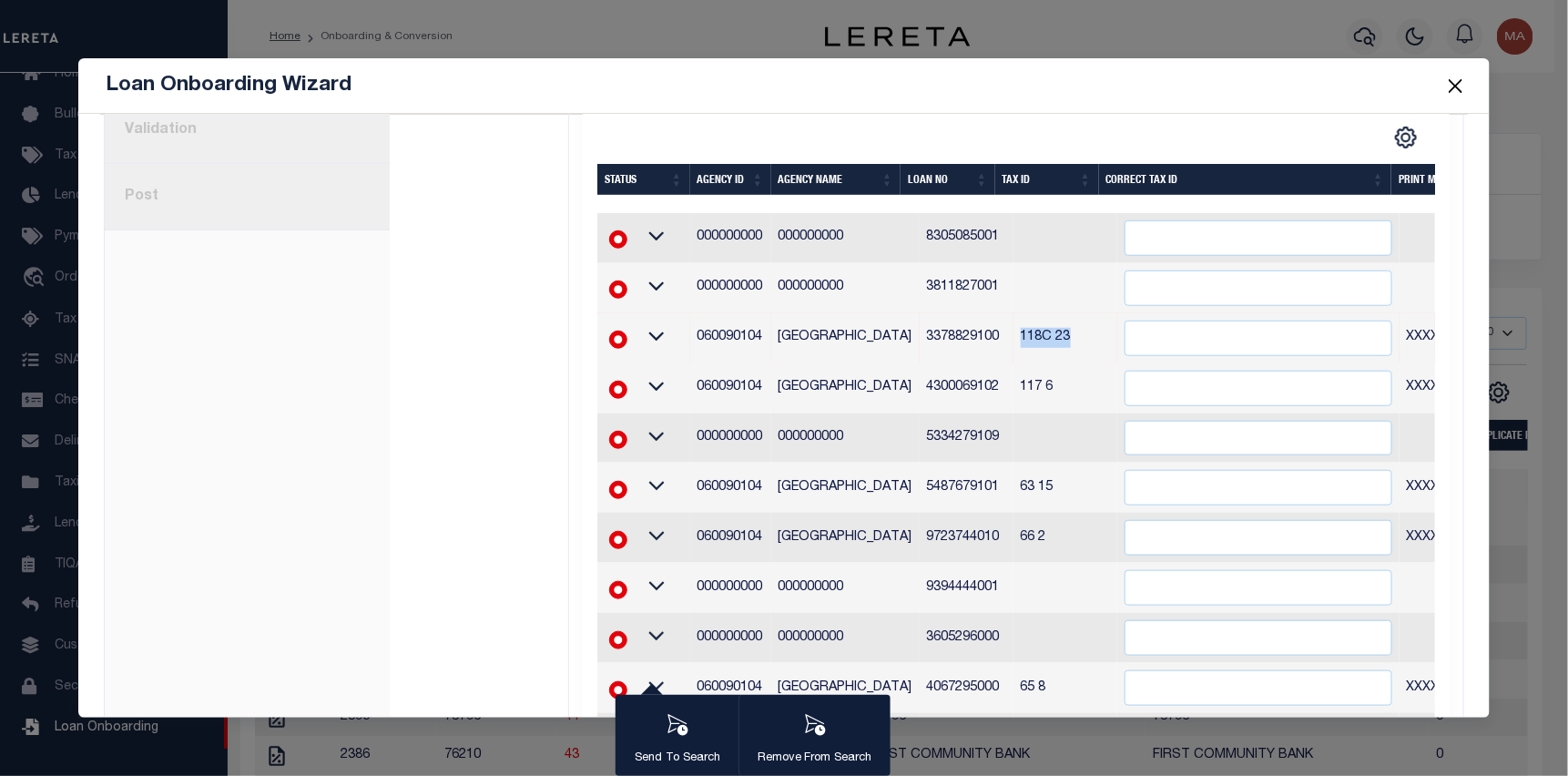
copy td "118C 23"
click at [1190, 339] on input "" at bounding box center [1258, 338] width 268 height 36
paste input "118C 23"
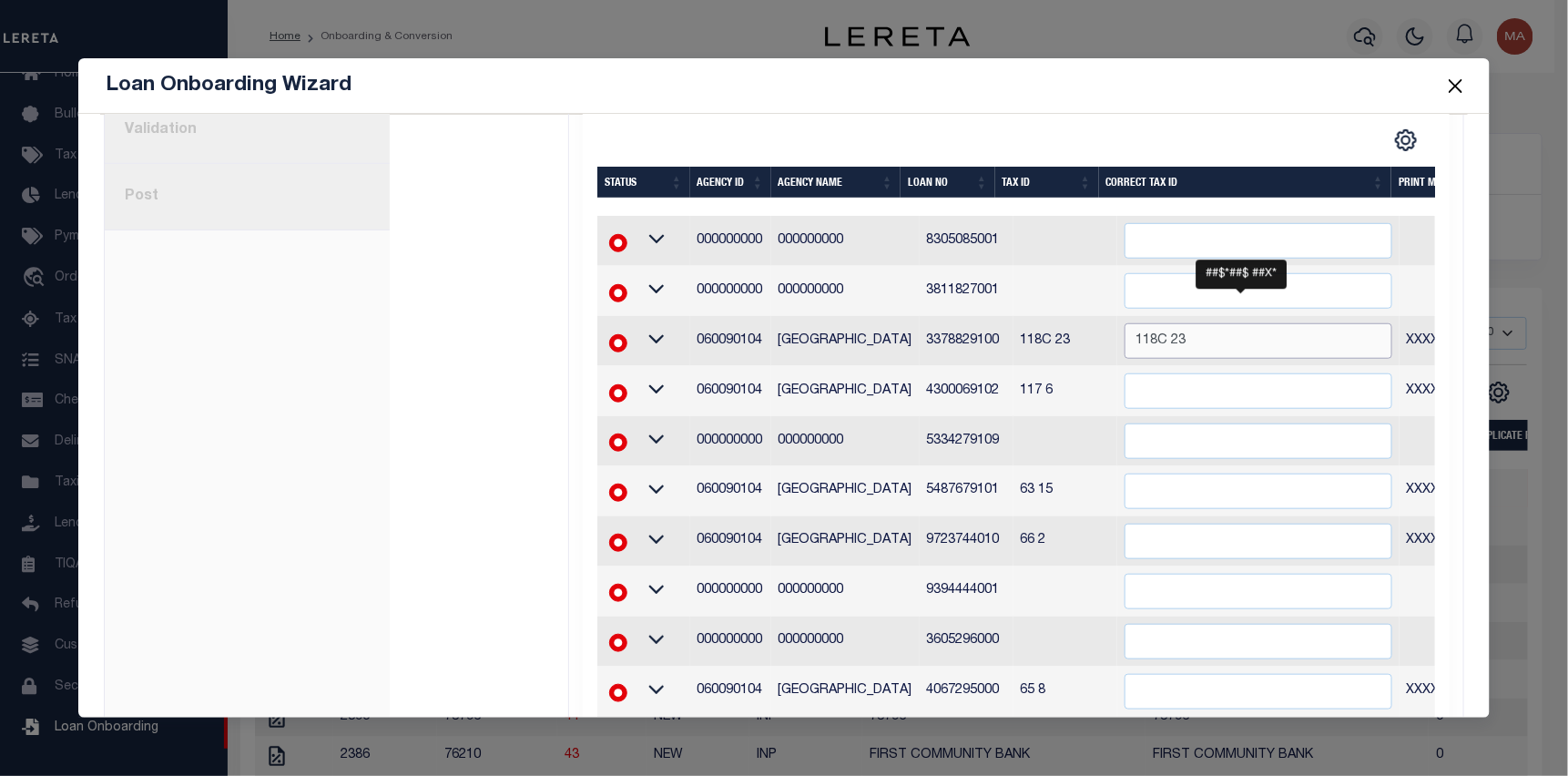
type input "118C 23"
click at [1048, 135] on div "CSV Export Selected Print Show Filter Show Search Columns 0: Status 1: Agency I…" at bounding box center [1224, 140] width 418 height 24
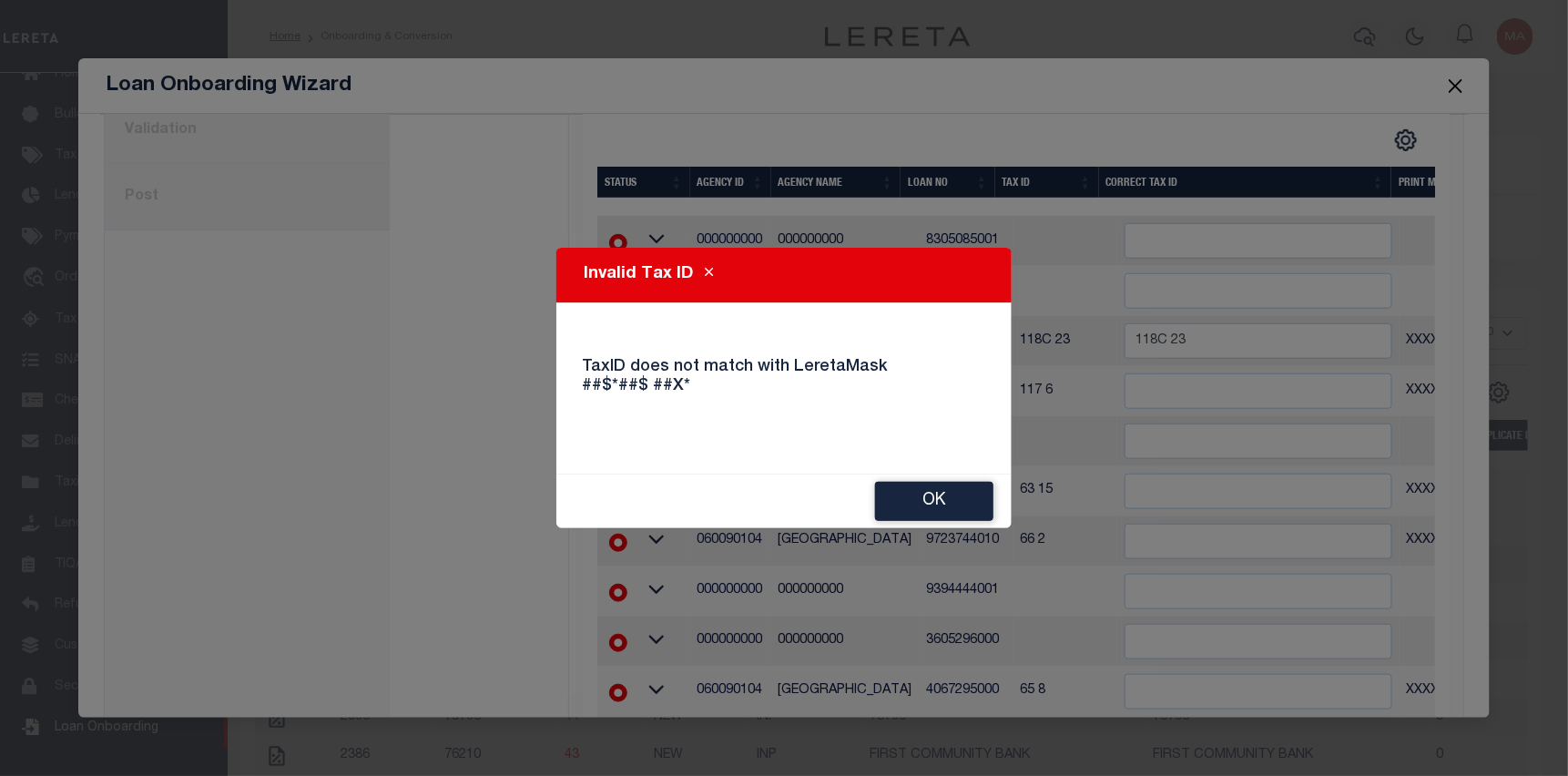
click at [939, 497] on button "Ok" at bounding box center [934, 500] width 118 height 39
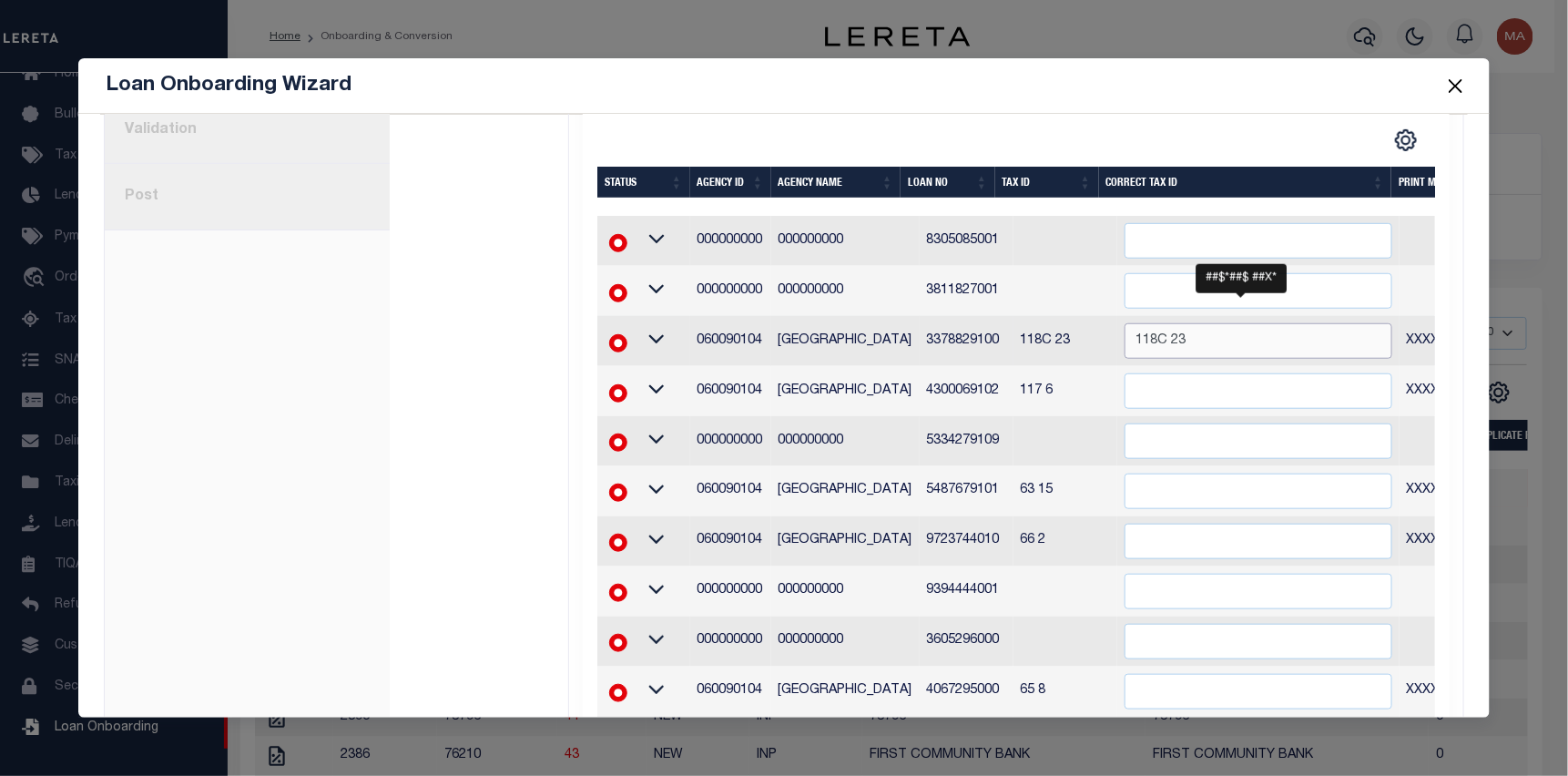
drag, startPoint x: 1116, startPoint y: 338, endPoint x: 1128, endPoint y: 338, distance: 12.0
click at [1124, 338] on input "118C 23" at bounding box center [1258, 341] width 268 height 36
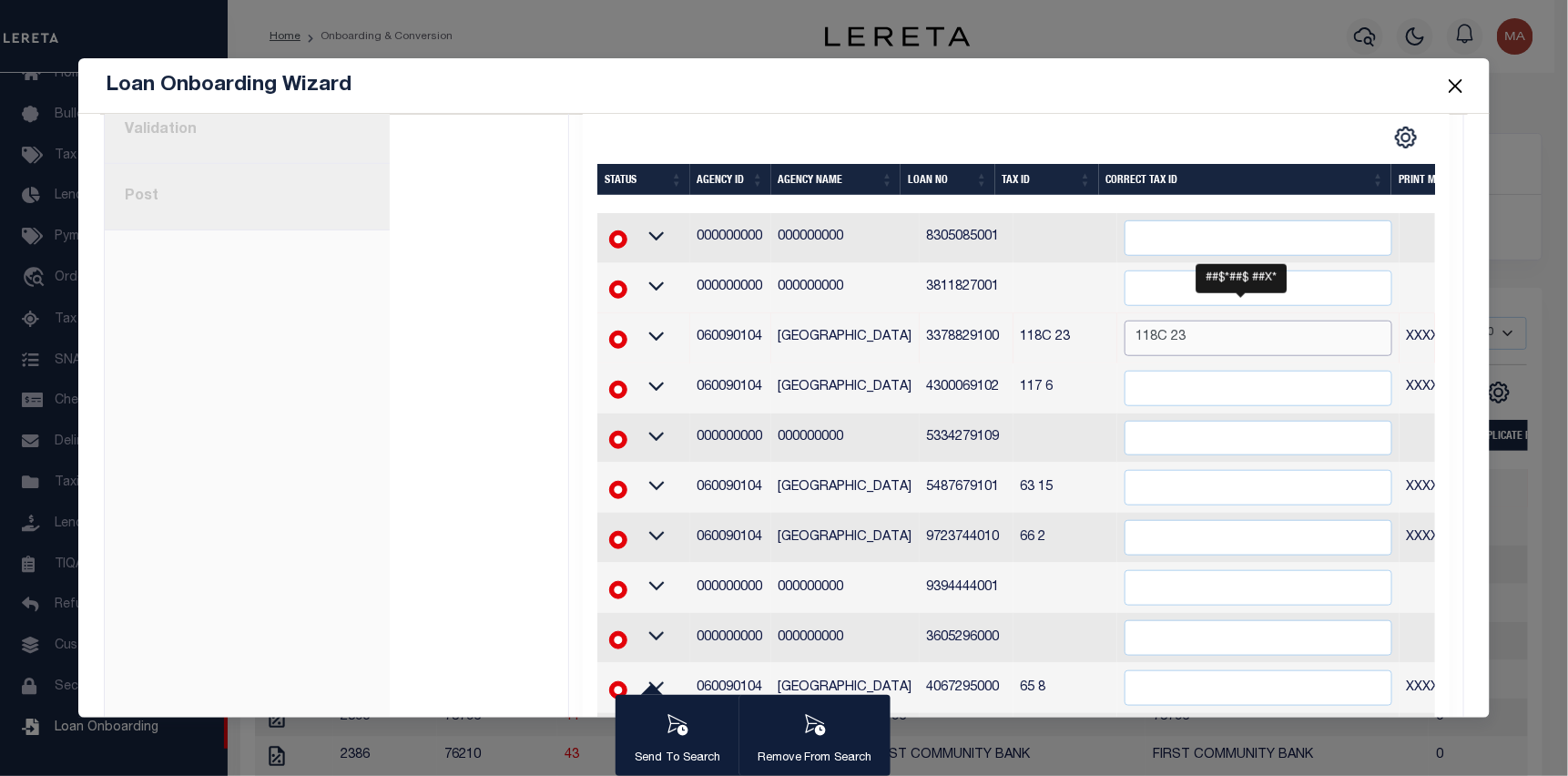
click at [1187, 342] on input "118C 23" at bounding box center [1258, 338] width 268 height 36
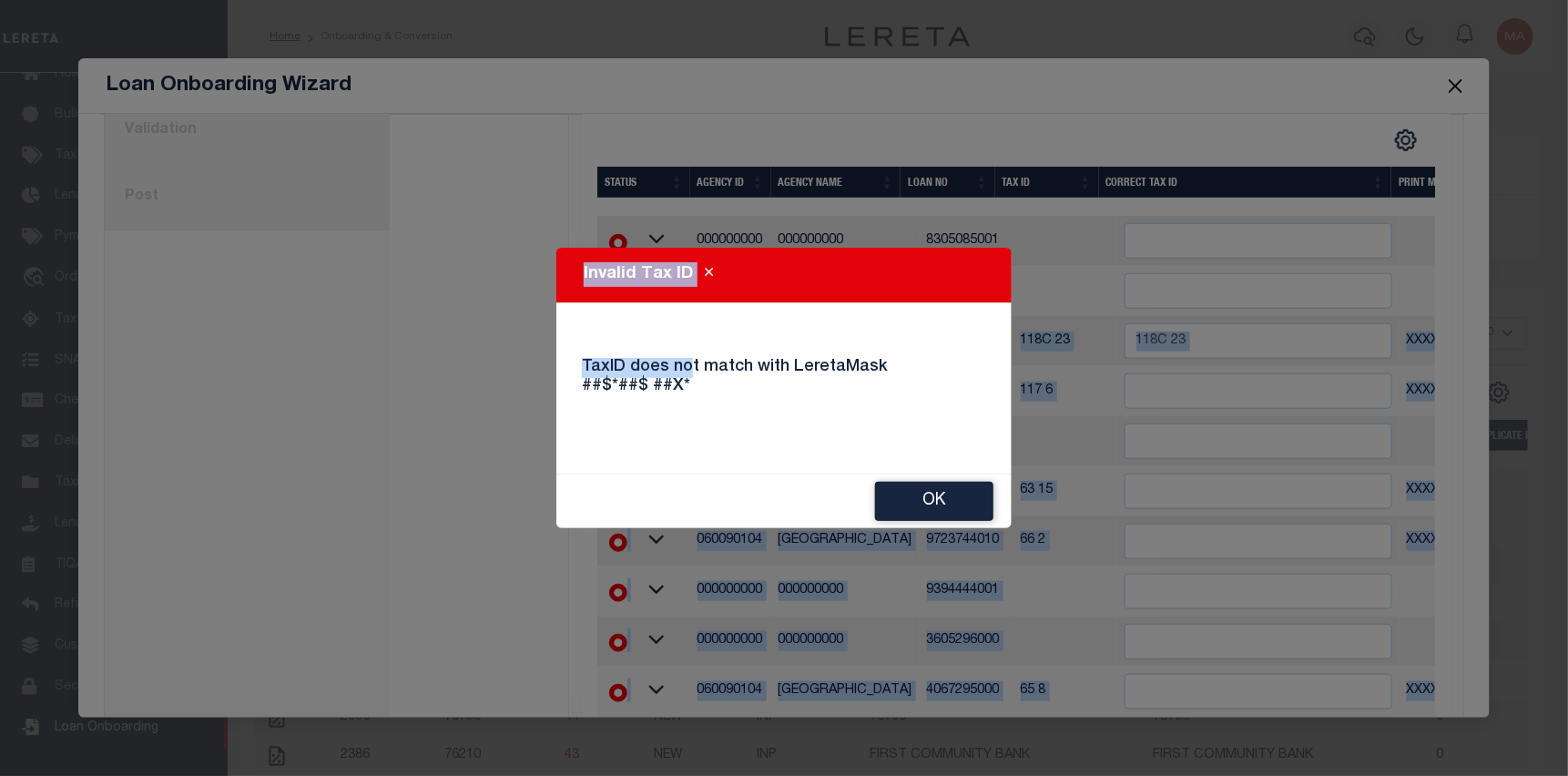
drag, startPoint x: 760, startPoint y: 340, endPoint x: 692, endPoint y: 338, distance: 68.0
click at [692, 338] on body "Home Onboarding & Conversion Profile" at bounding box center [784, 460] width 1568 height 920
click at [924, 503] on button "Ok" at bounding box center [934, 500] width 118 height 39
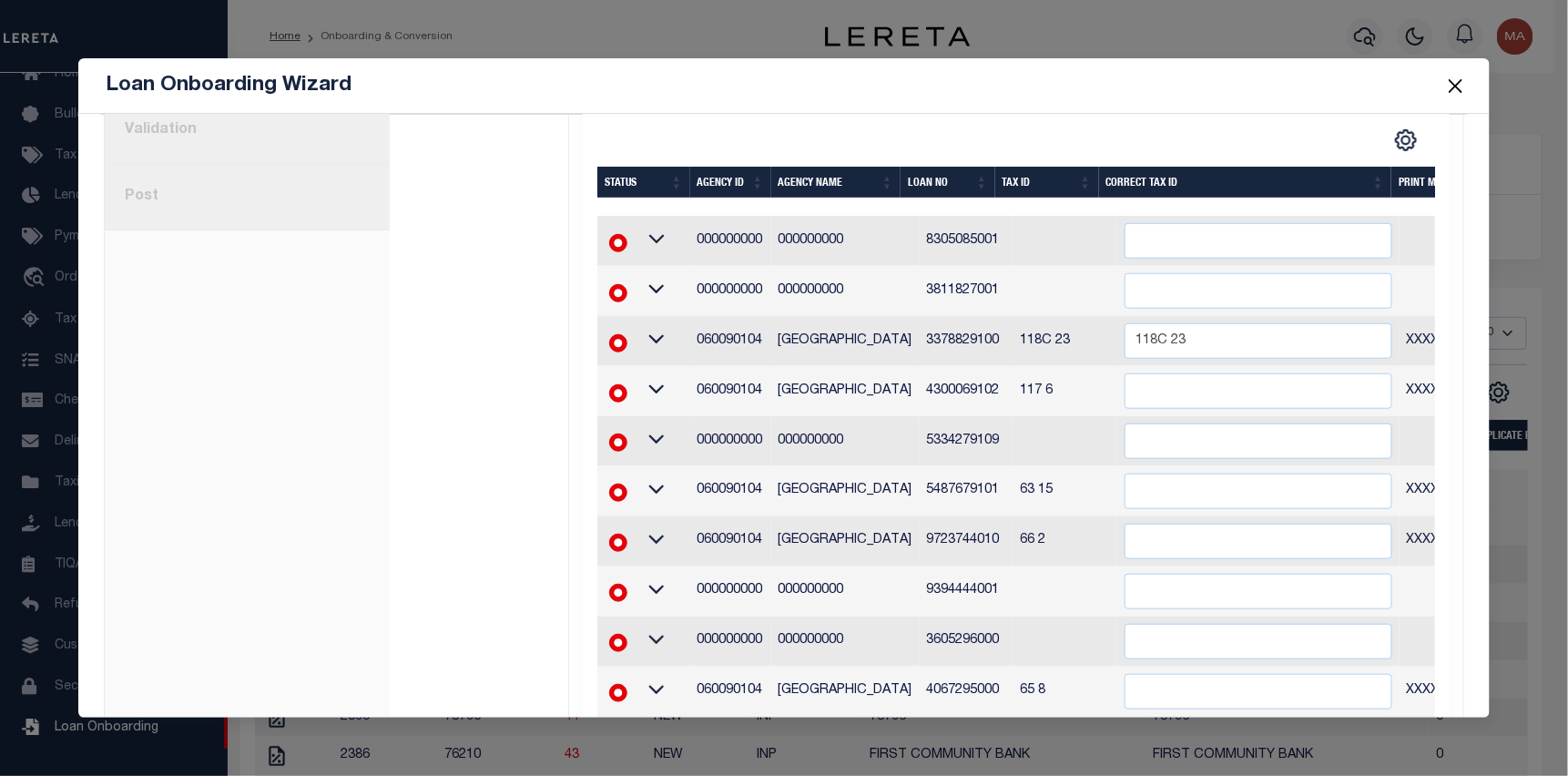
click at [750, 354] on td "060090104" at bounding box center [731, 341] width 81 height 50
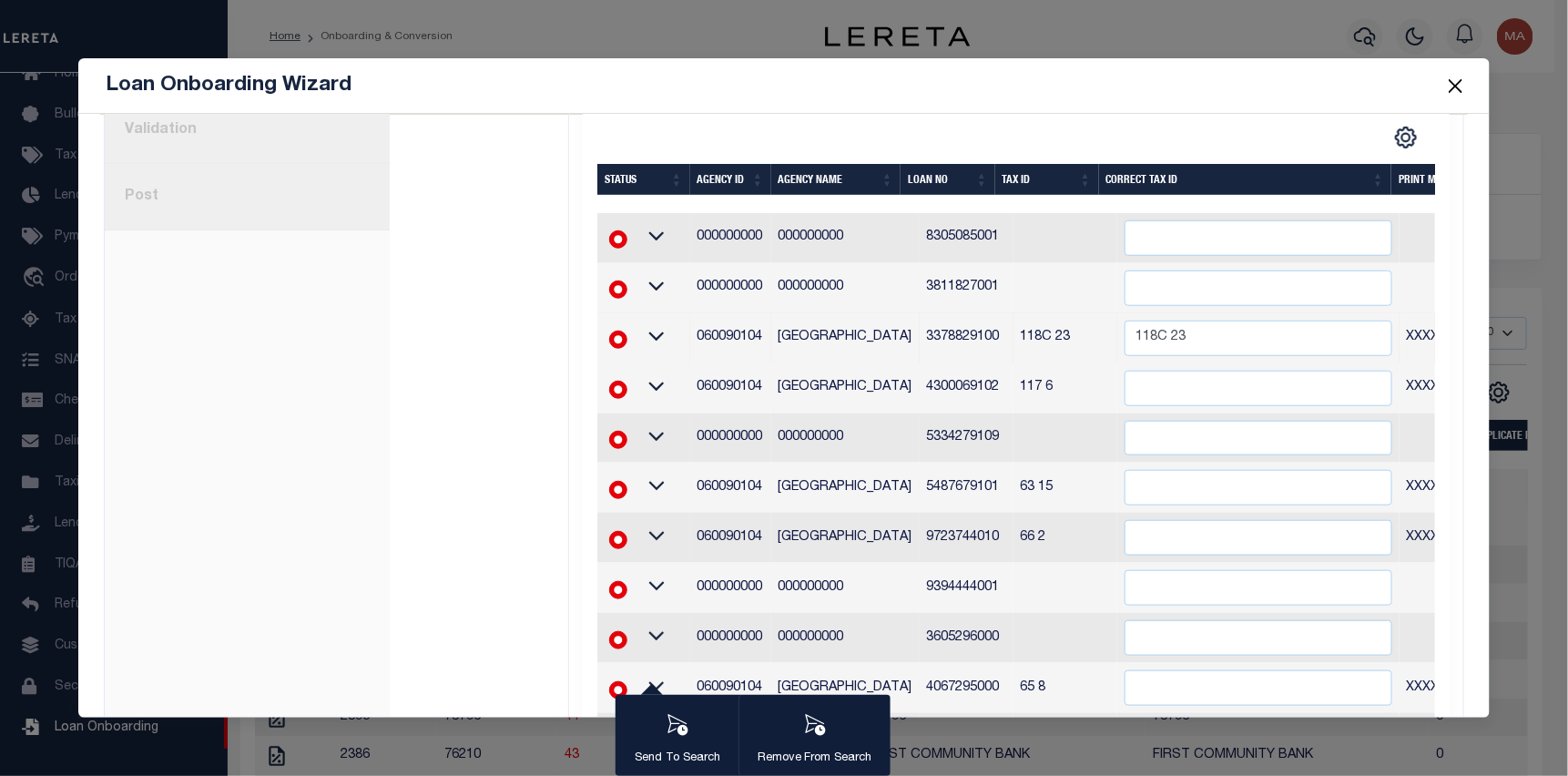
click at [759, 337] on td "060090104" at bounding box center [731, 338] width 81 height 50
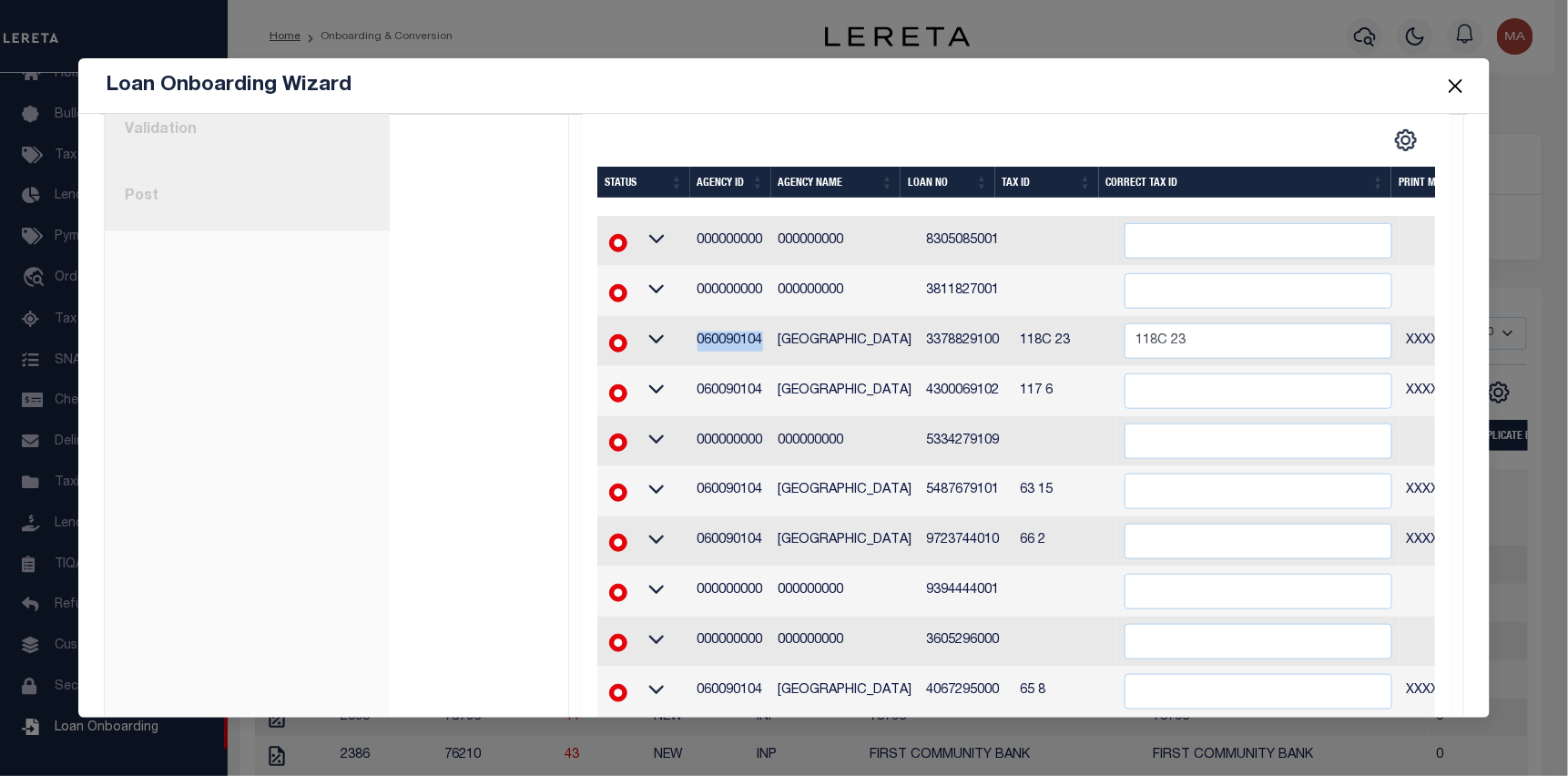
drag, startPoint x: 762, startPoint y: 336, endPoint x: 692, endPoint y: 335, distance: 70.0
click at [692, 335] on td "060090104" at bounding box center [731, 341] width 81 height 50
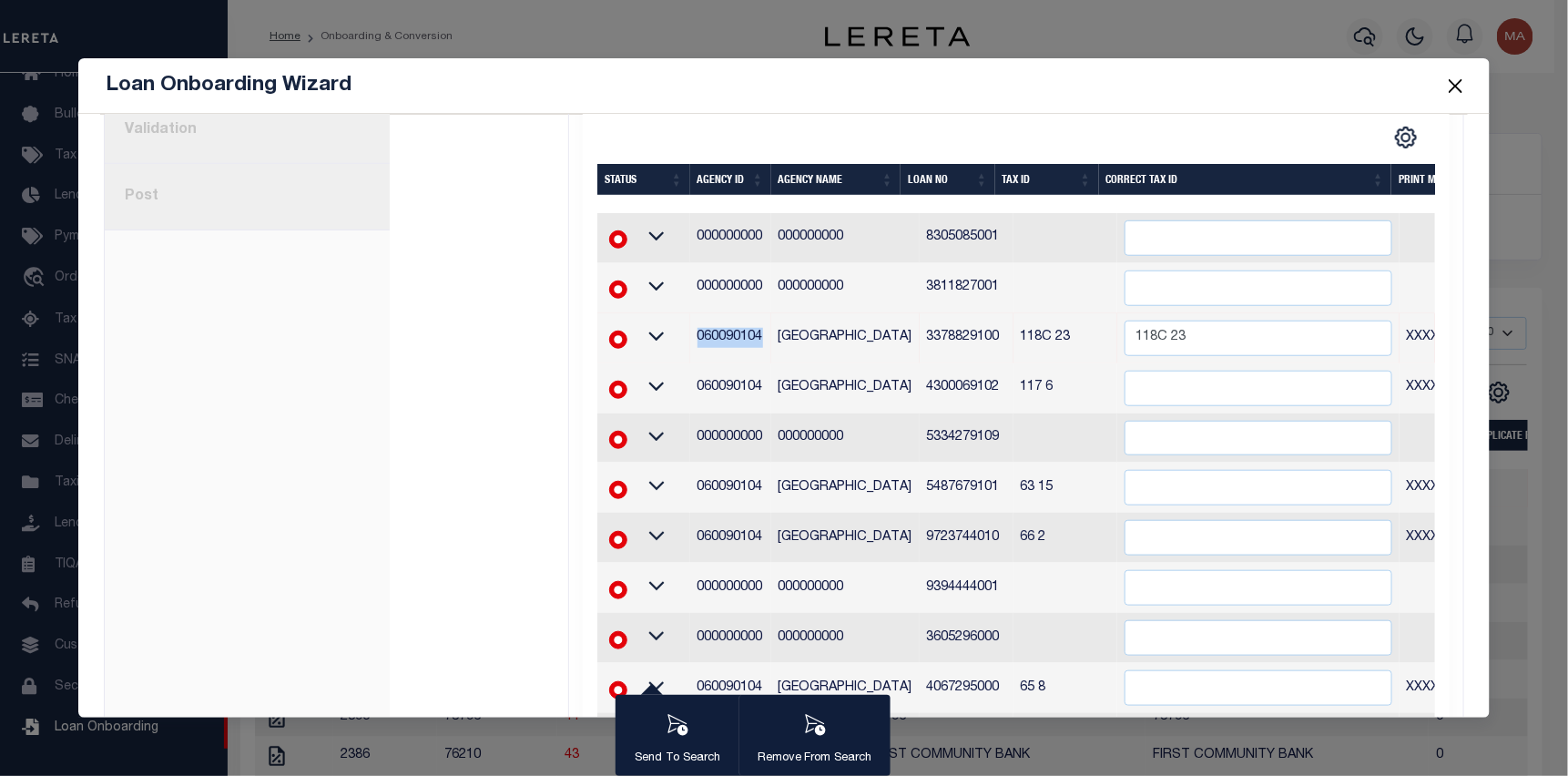
copy td "060090104"
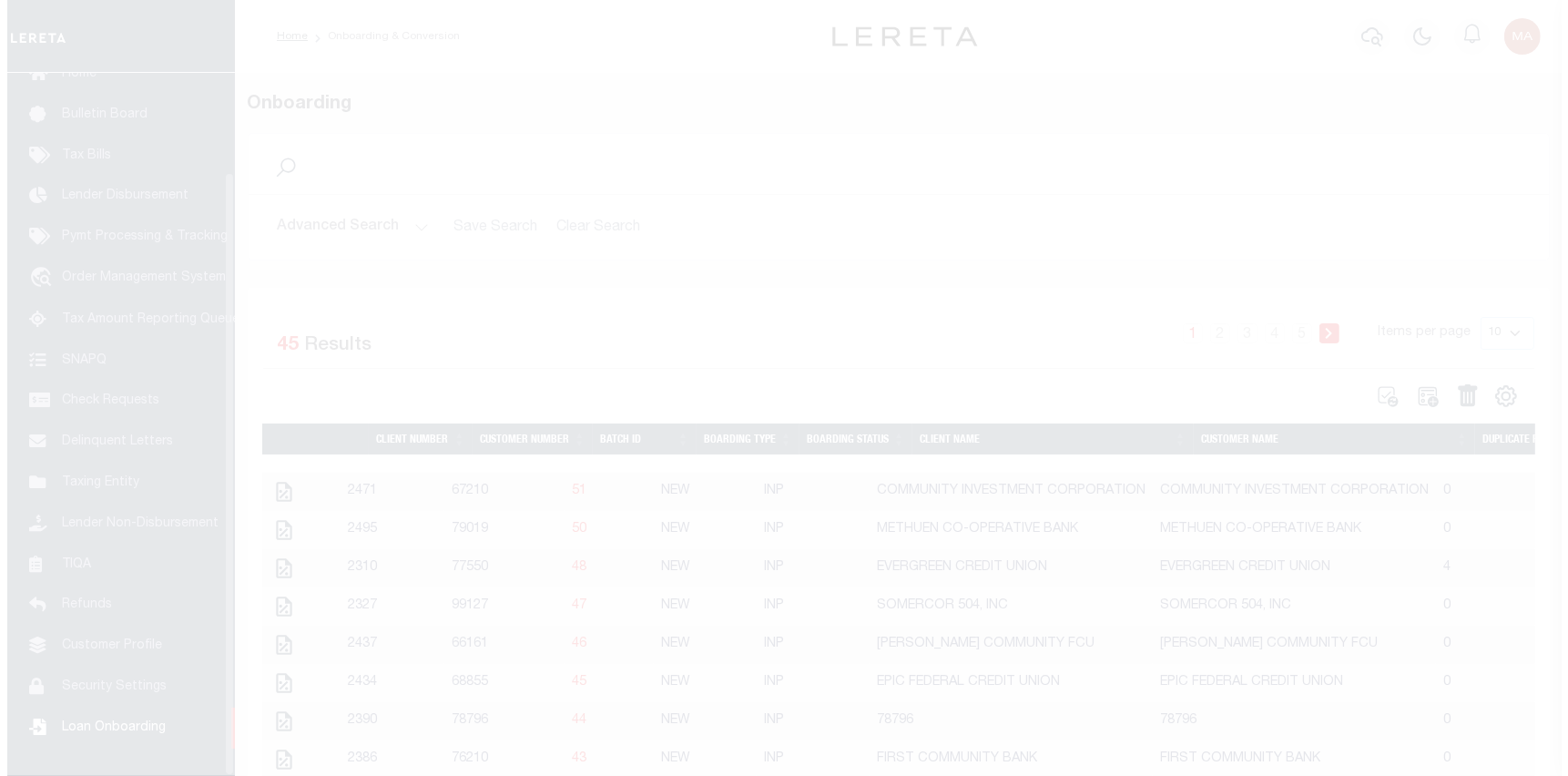
scroll to position [115, 0]
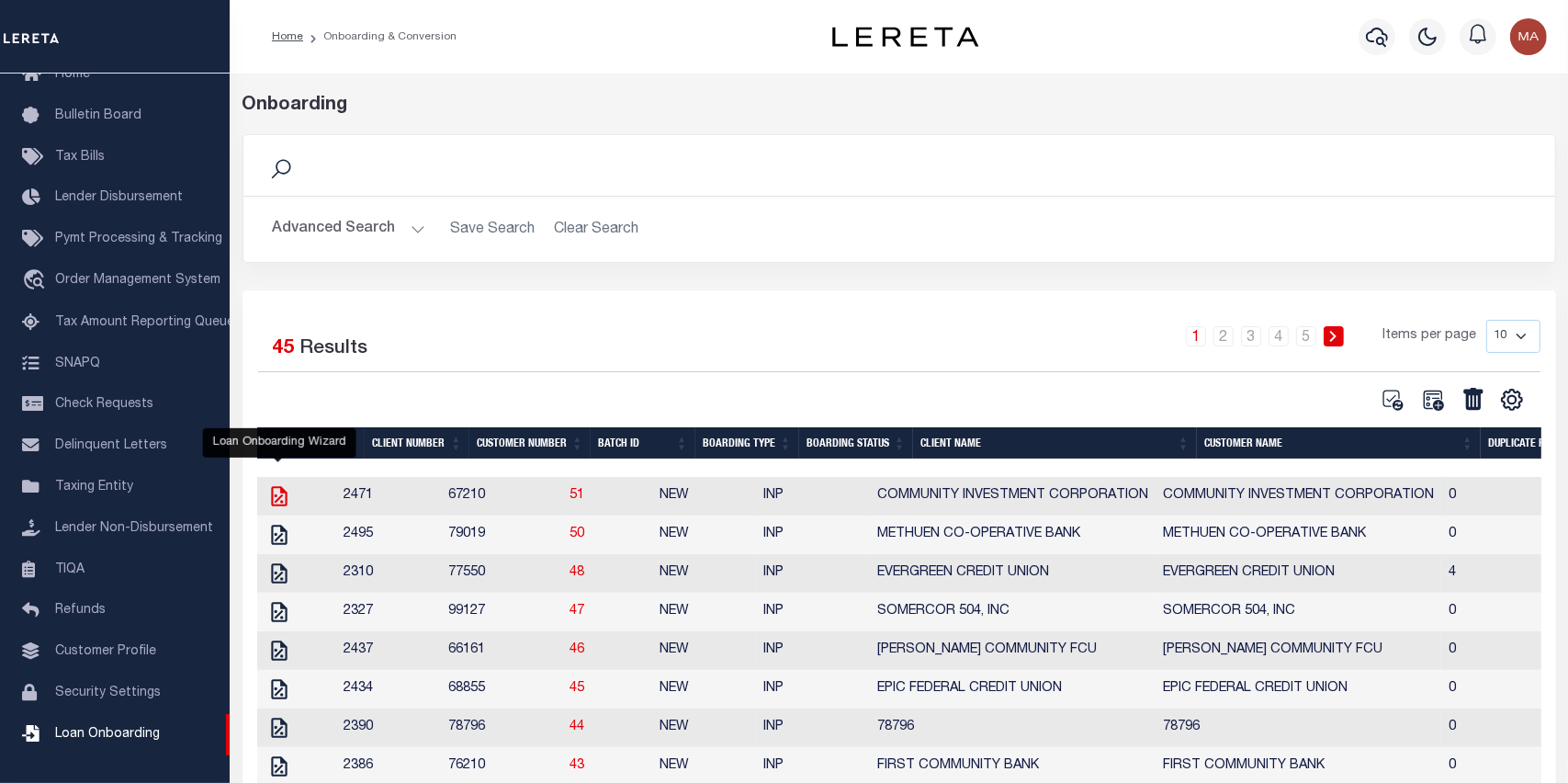
click at [285, 493] on icon "" at bounding box center [279, 495] width 15 height 20
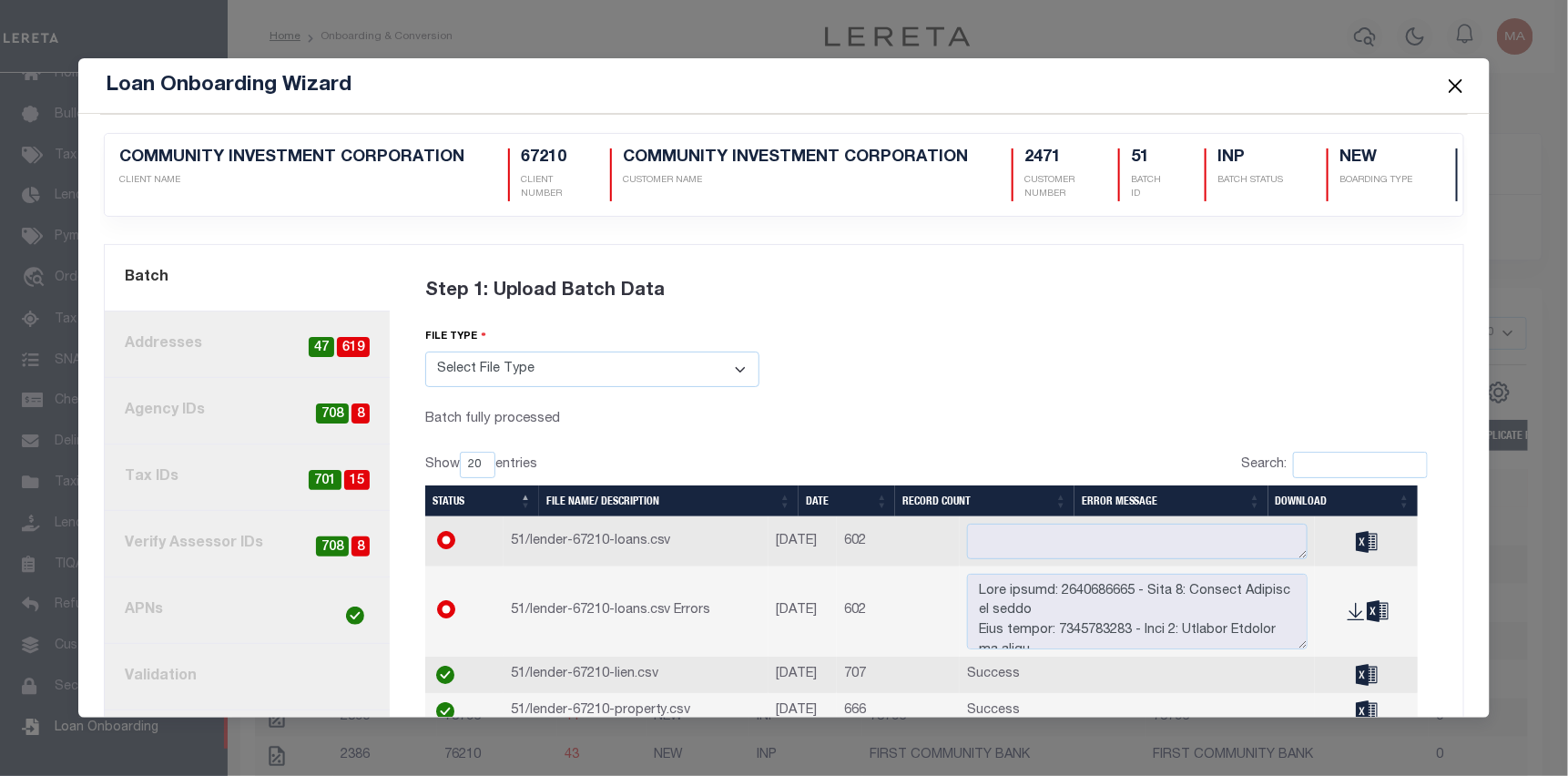
click at [245, 484] on link "4. Tax IDs 15 701" at bounding box center [247, 478] width 285 height 66
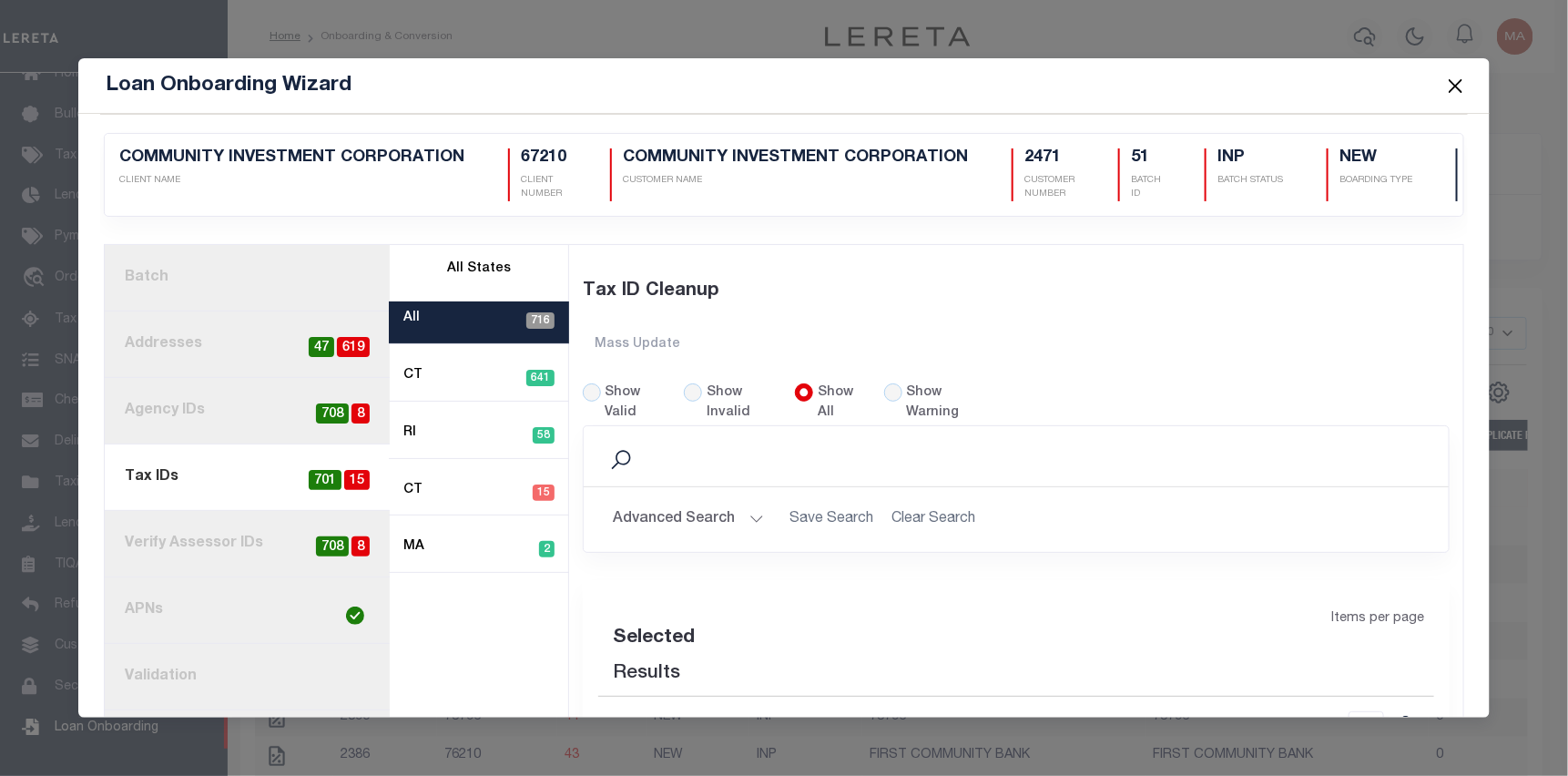
select select "60"
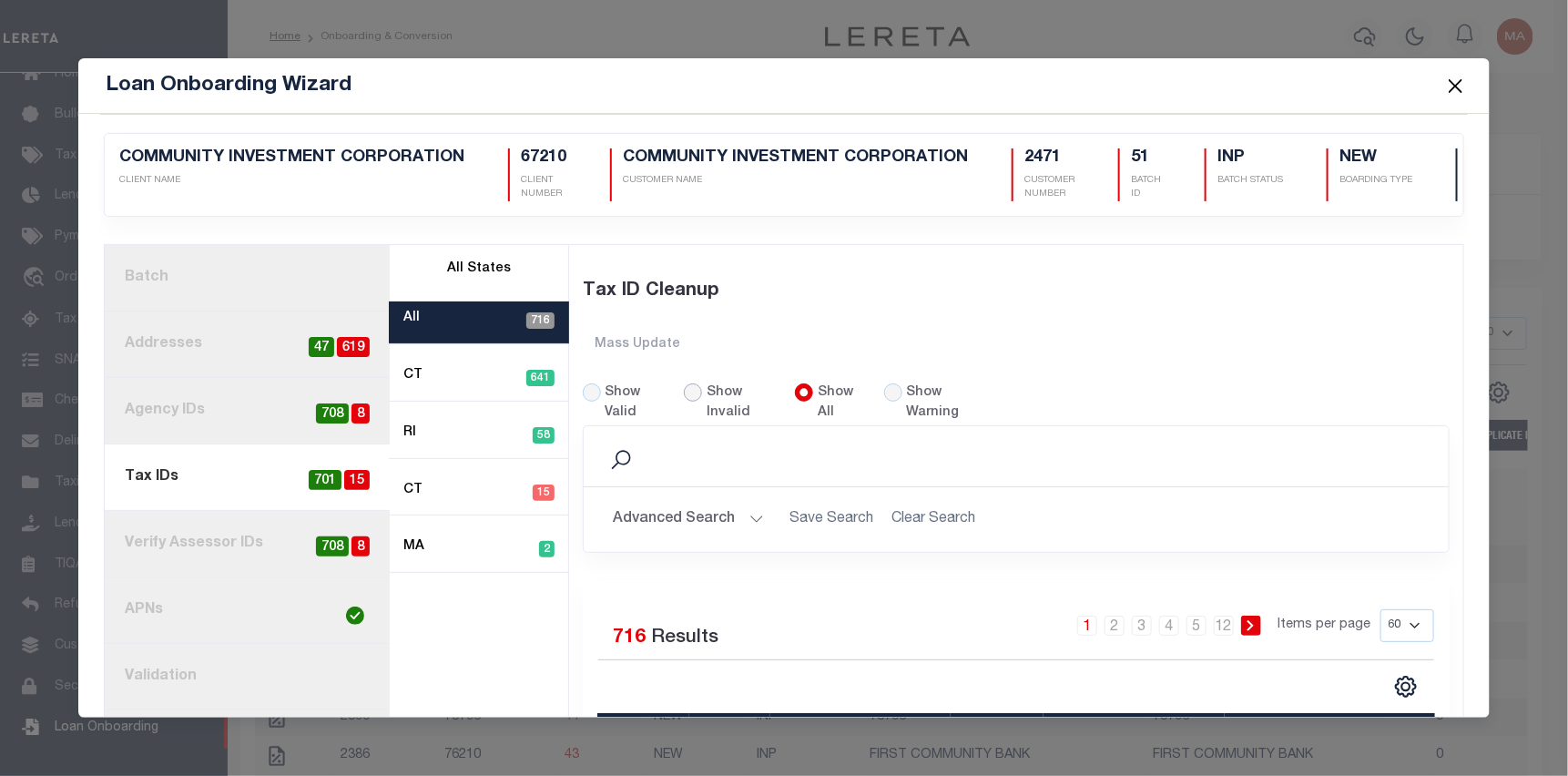
click at [686, 393] on input "Show Invalid" at bounding box center [692, 392] width 18 height 18
radio input "true"
select select "60"
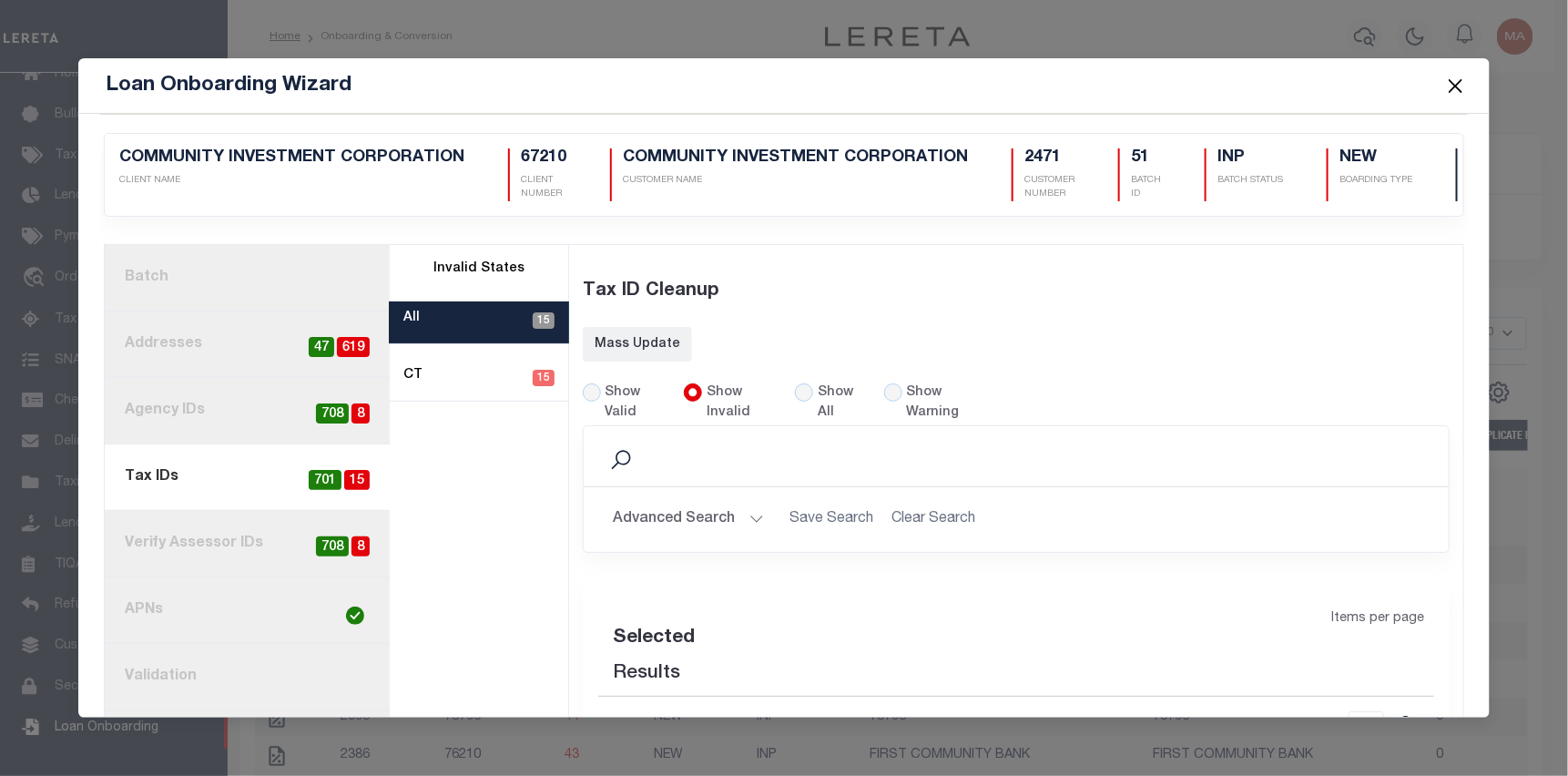
select select "60"
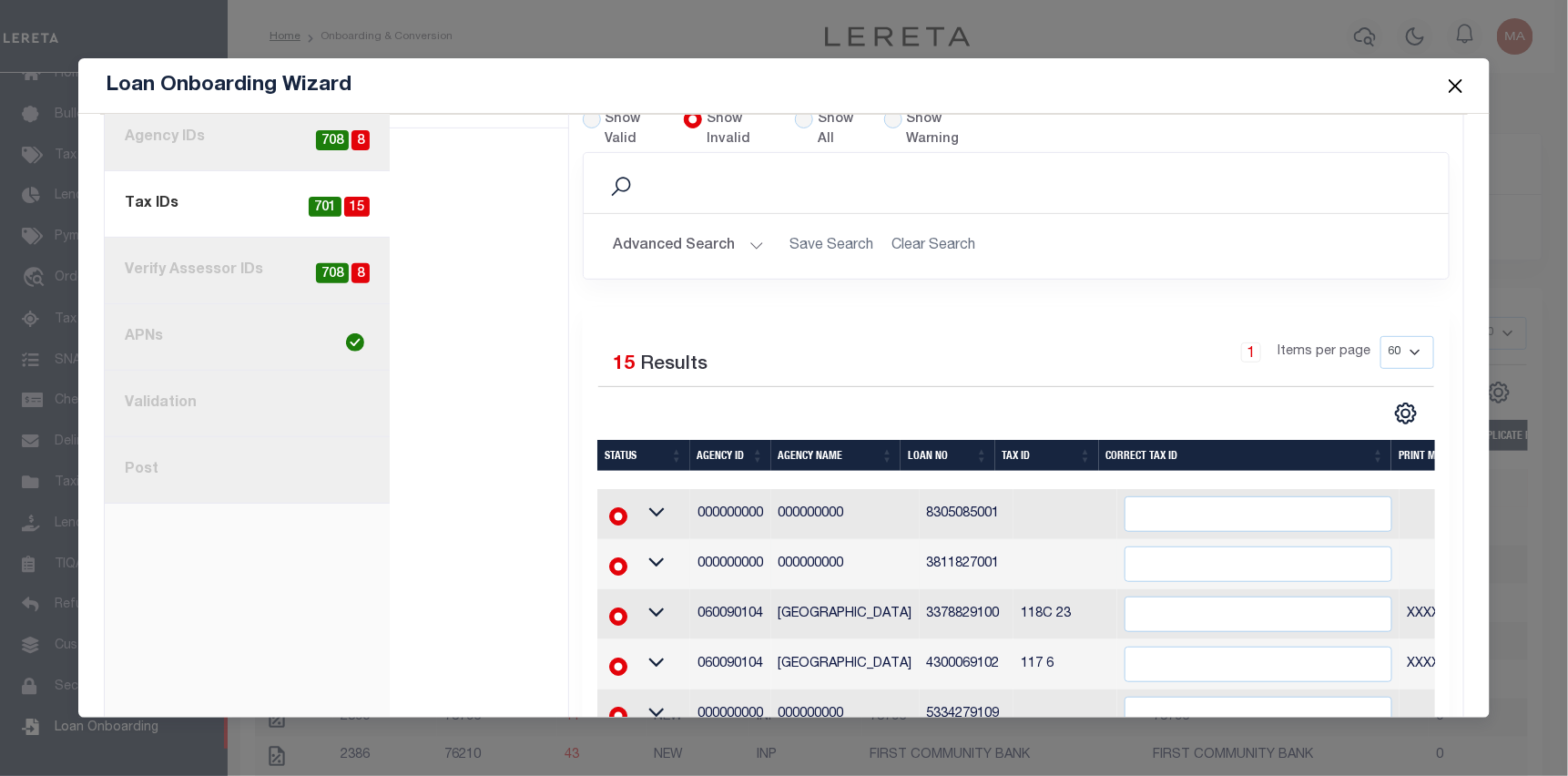
scroll to position [364, 0]
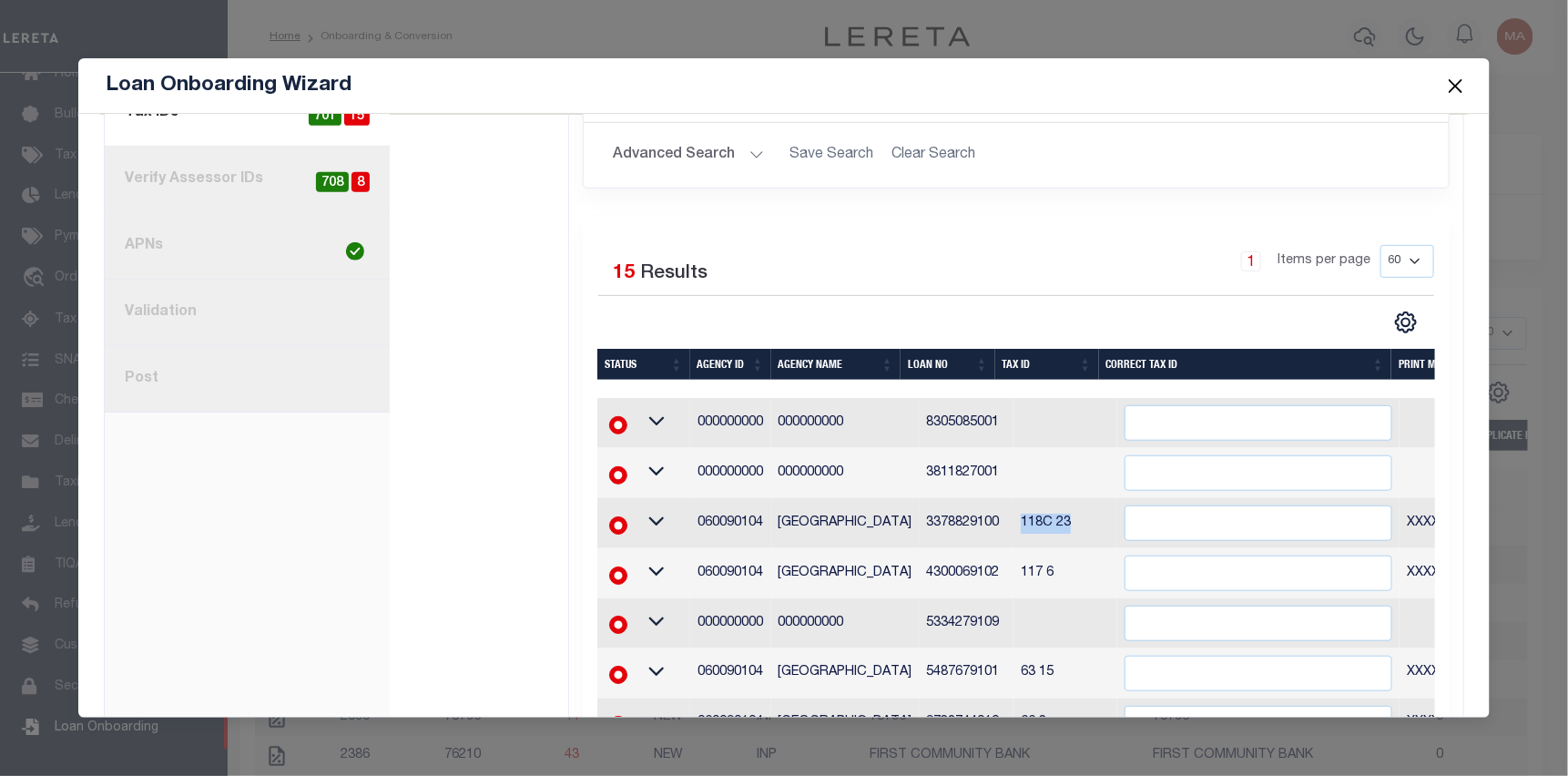
drag, startPoint x: 1049, startPoint y: 528, endPoint x: 992, endPoint y: 525, distance: 57.1
click at [1013, 525] on td "118C 23" at bounding box center [1065, 523] width 104 height 50
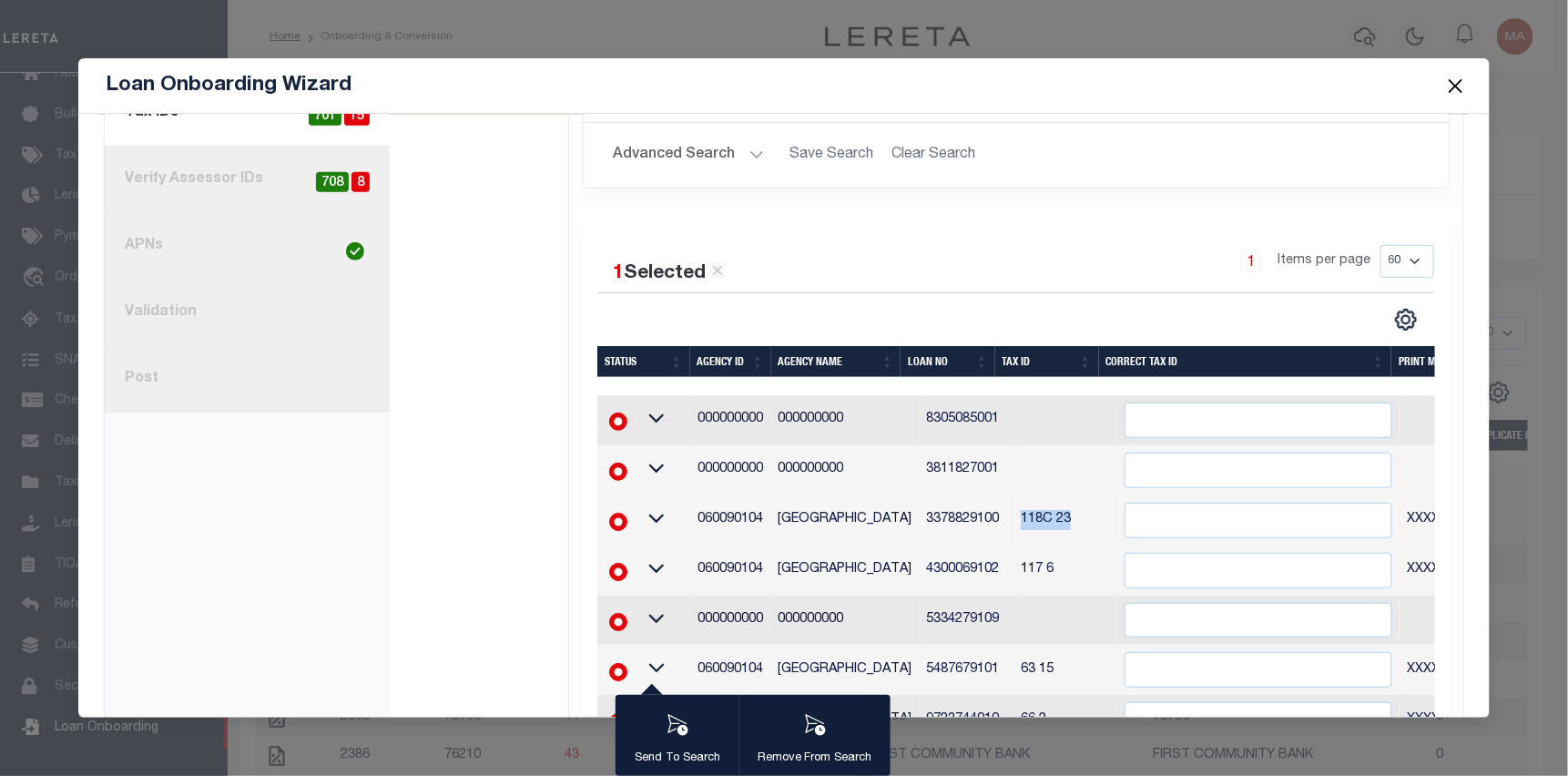
copy td "118C 23"
click at [1125, 516] on input "" at bounding box center [1258, 520] width 268 height 36
paste input "118C 23"
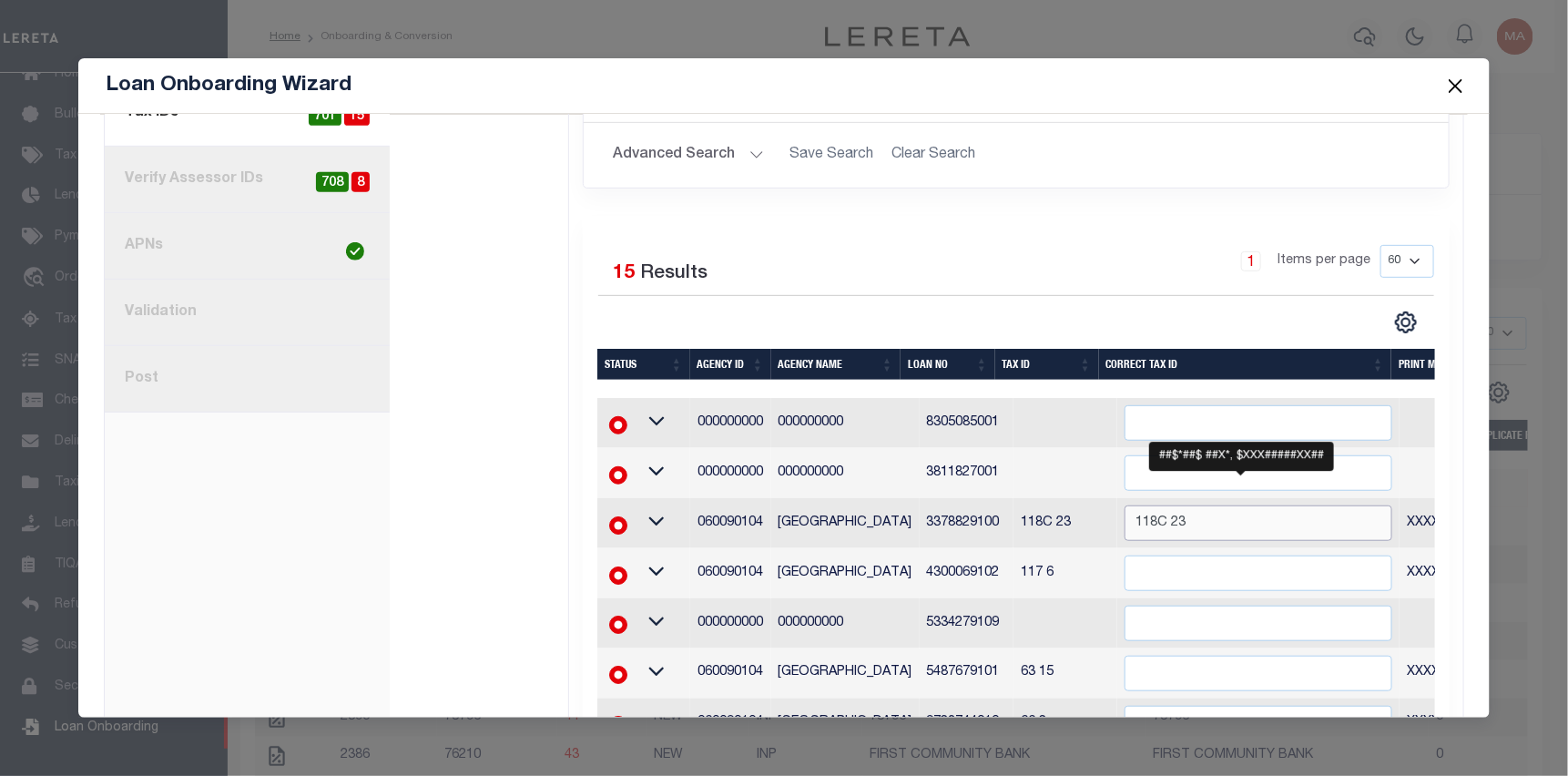
type input "118C 23"
click at [1086, 301] on div "1 Selected 15 Results 1 Items per page 20 40 60 100 200" at bounding box center [1016, 289] width 865 height 90
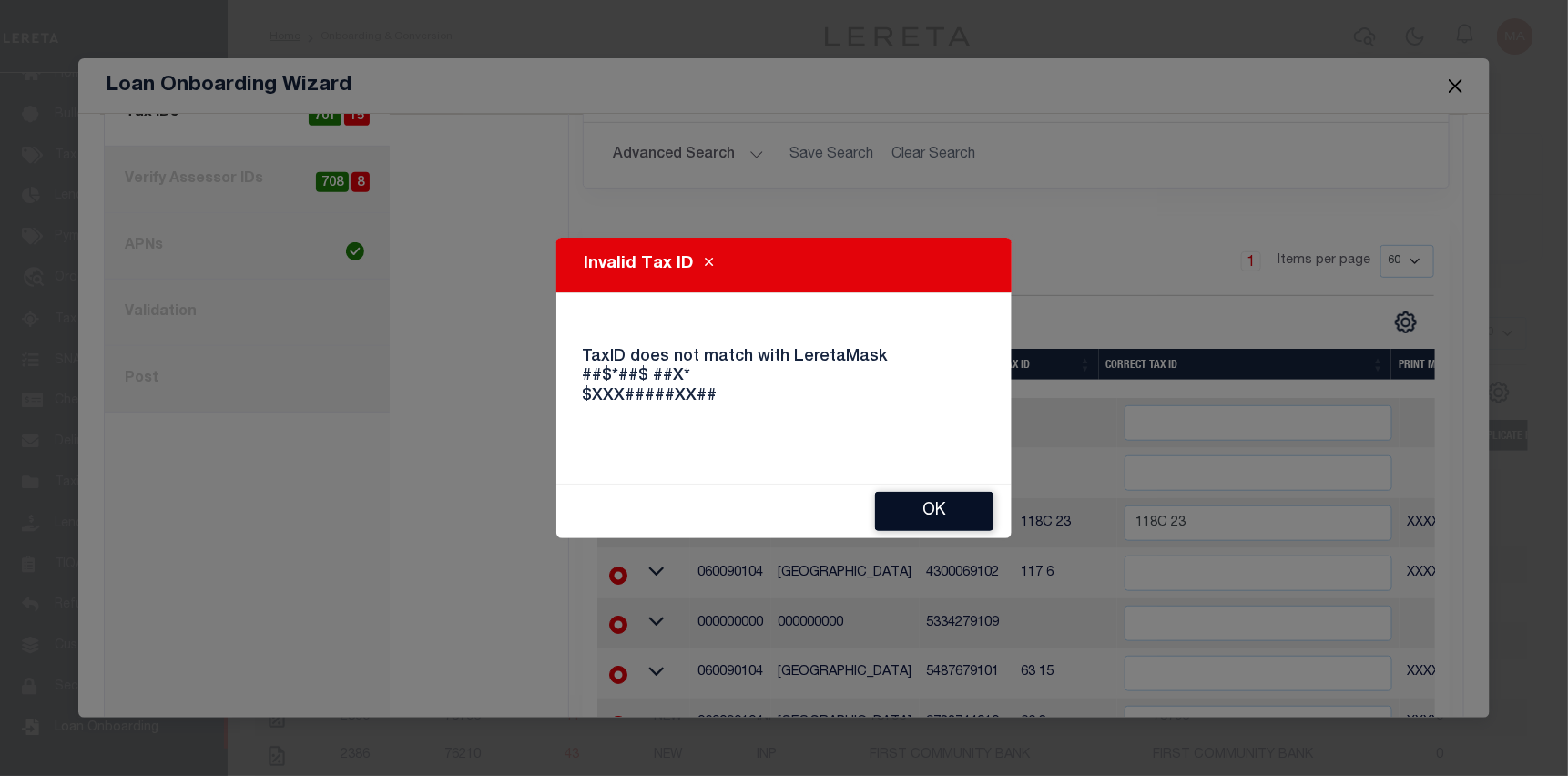
click at [902, 510] on button "Ok" at bounding box center [934, 511] width 118 height 39
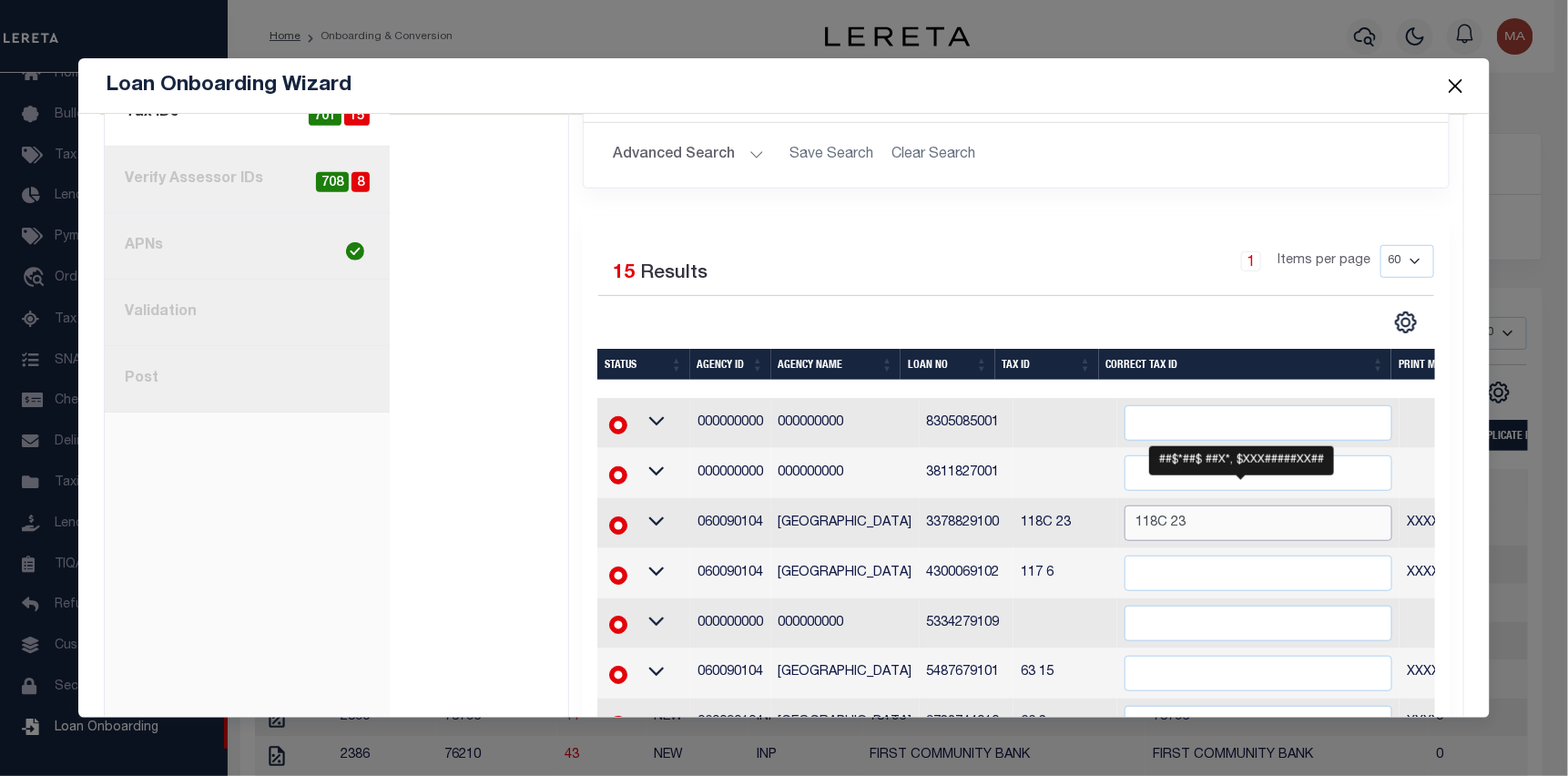
click at [1191, 525] on input "118C 23" at bounding box center [1258, 523] width 268 height 36
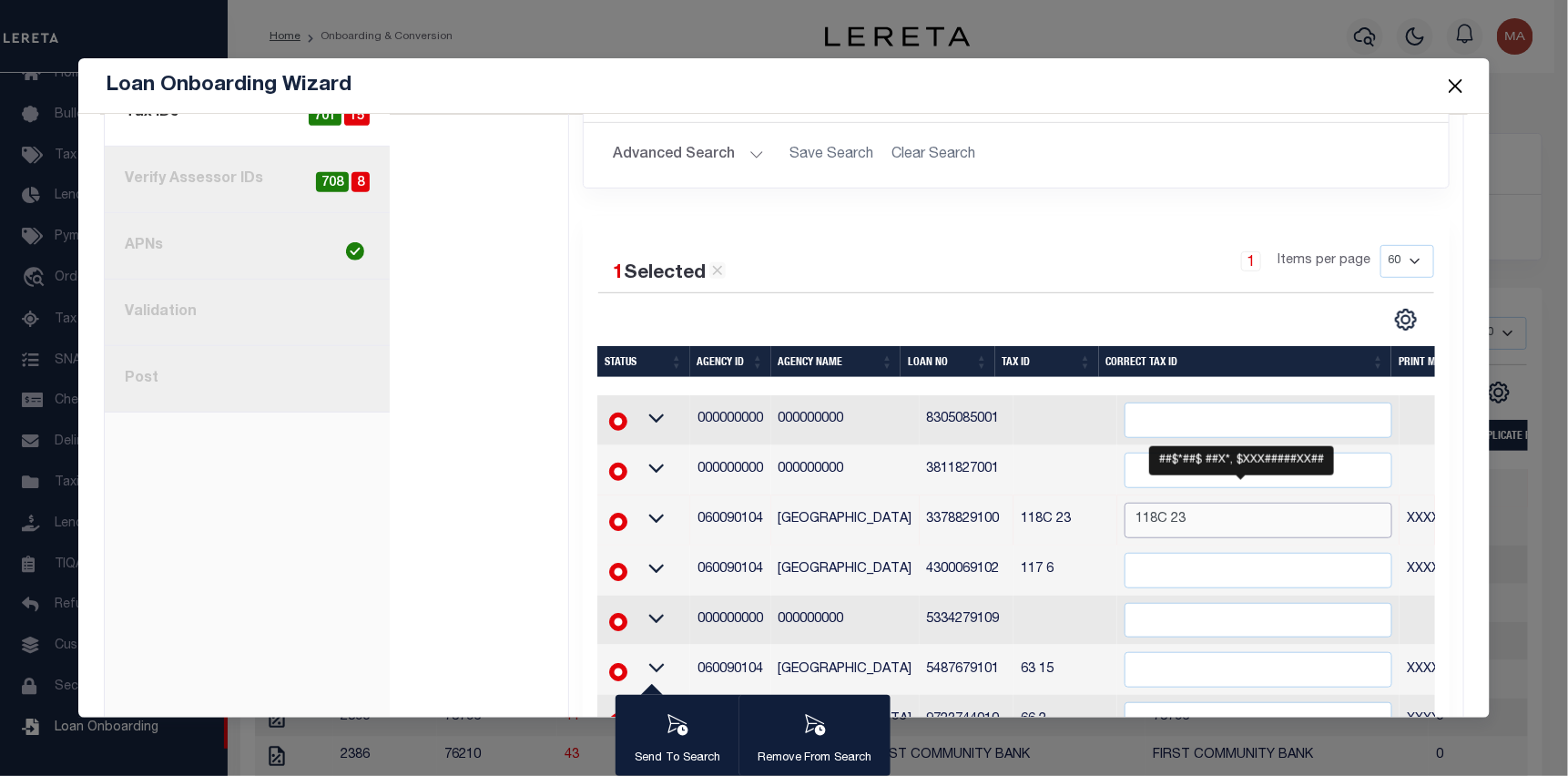
click at [1124, 520] on input "118C 23" at bounding box center [1258, 520] width 268 height 36
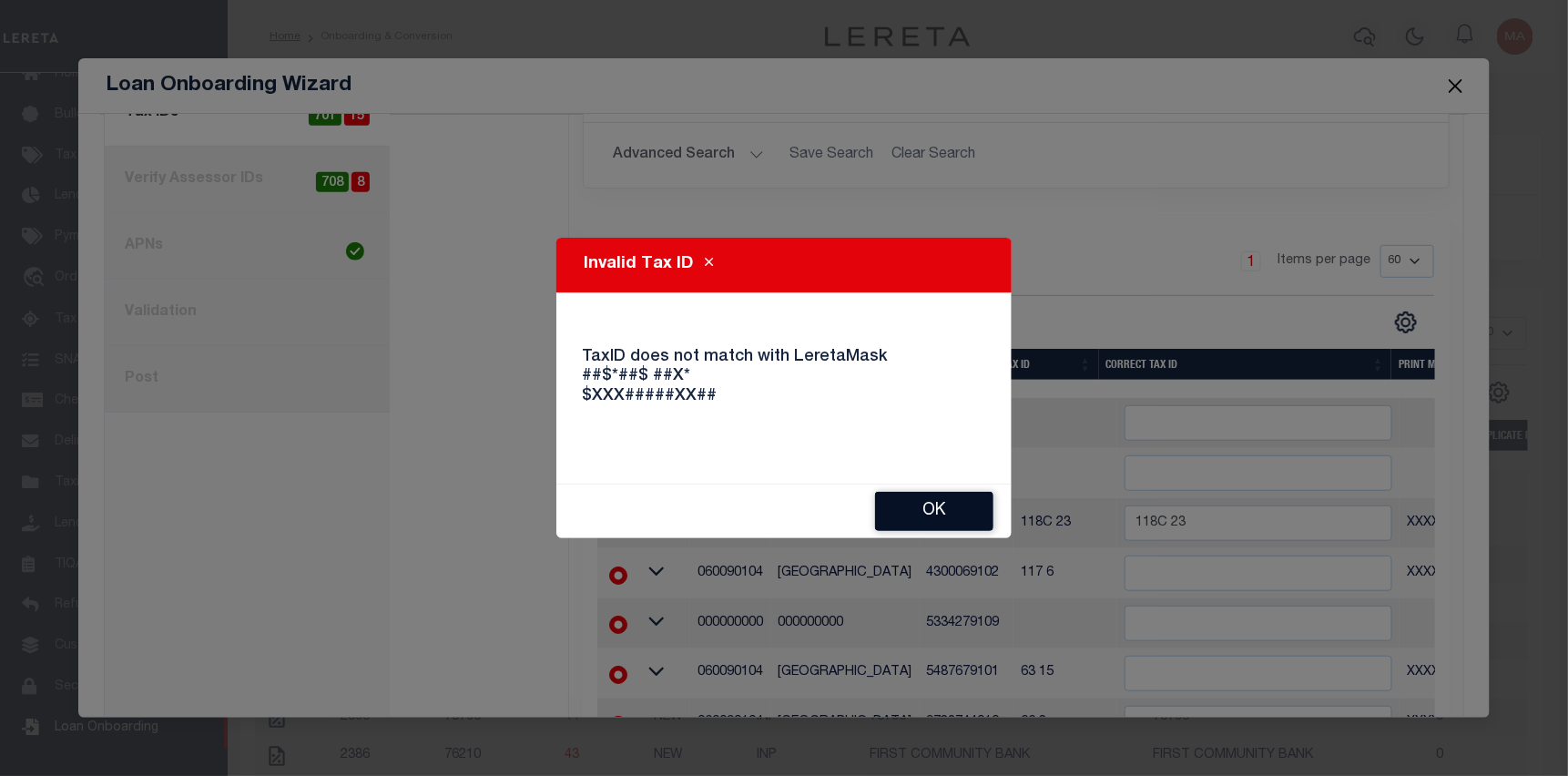
click at [946, 514] on button "Ok" at bounding box center [934, 511] width 118 height 39
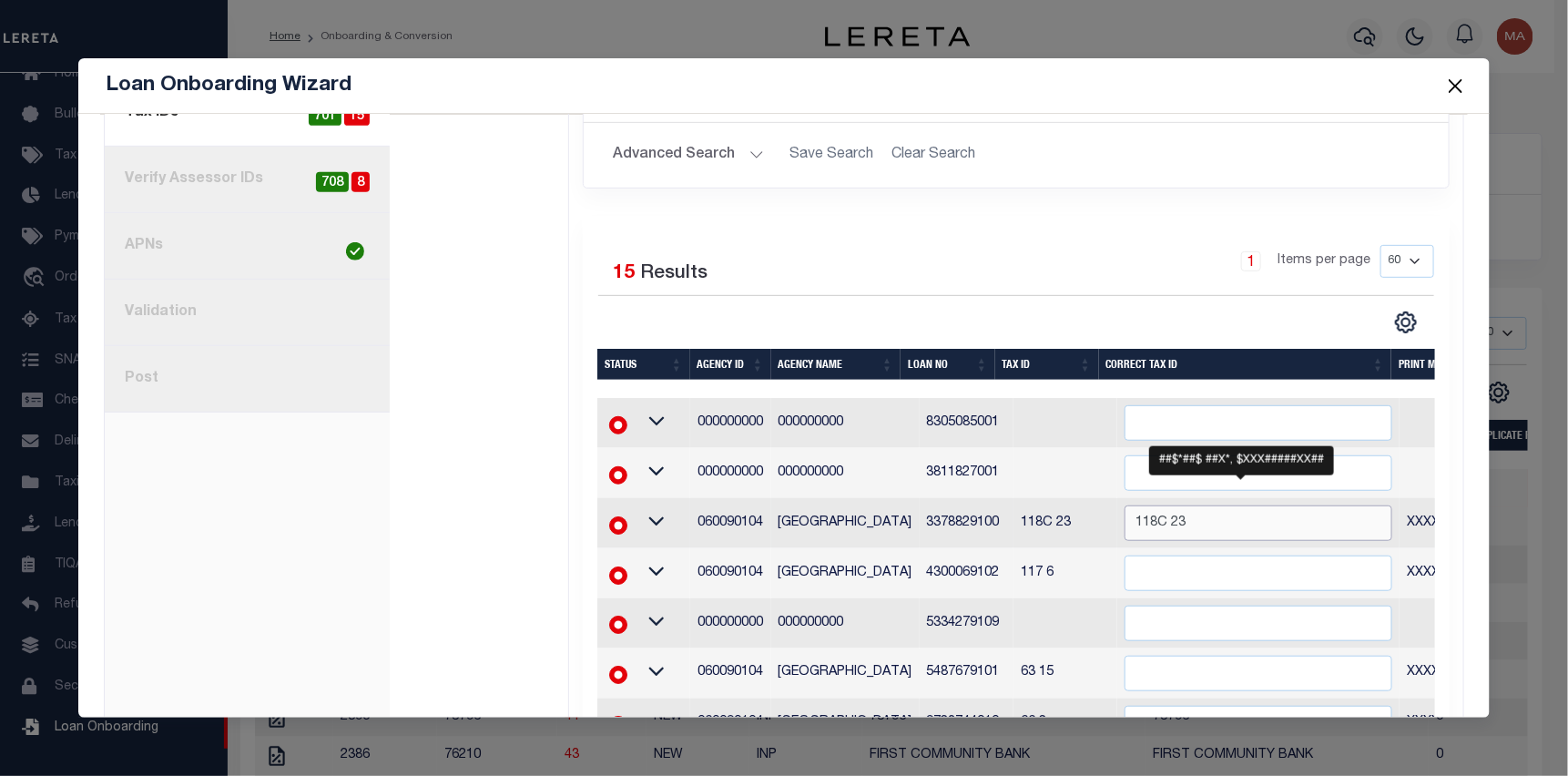
click at [1225, 523] on input "118C 23" at bounding box center [1258, 523] width 268 height 36
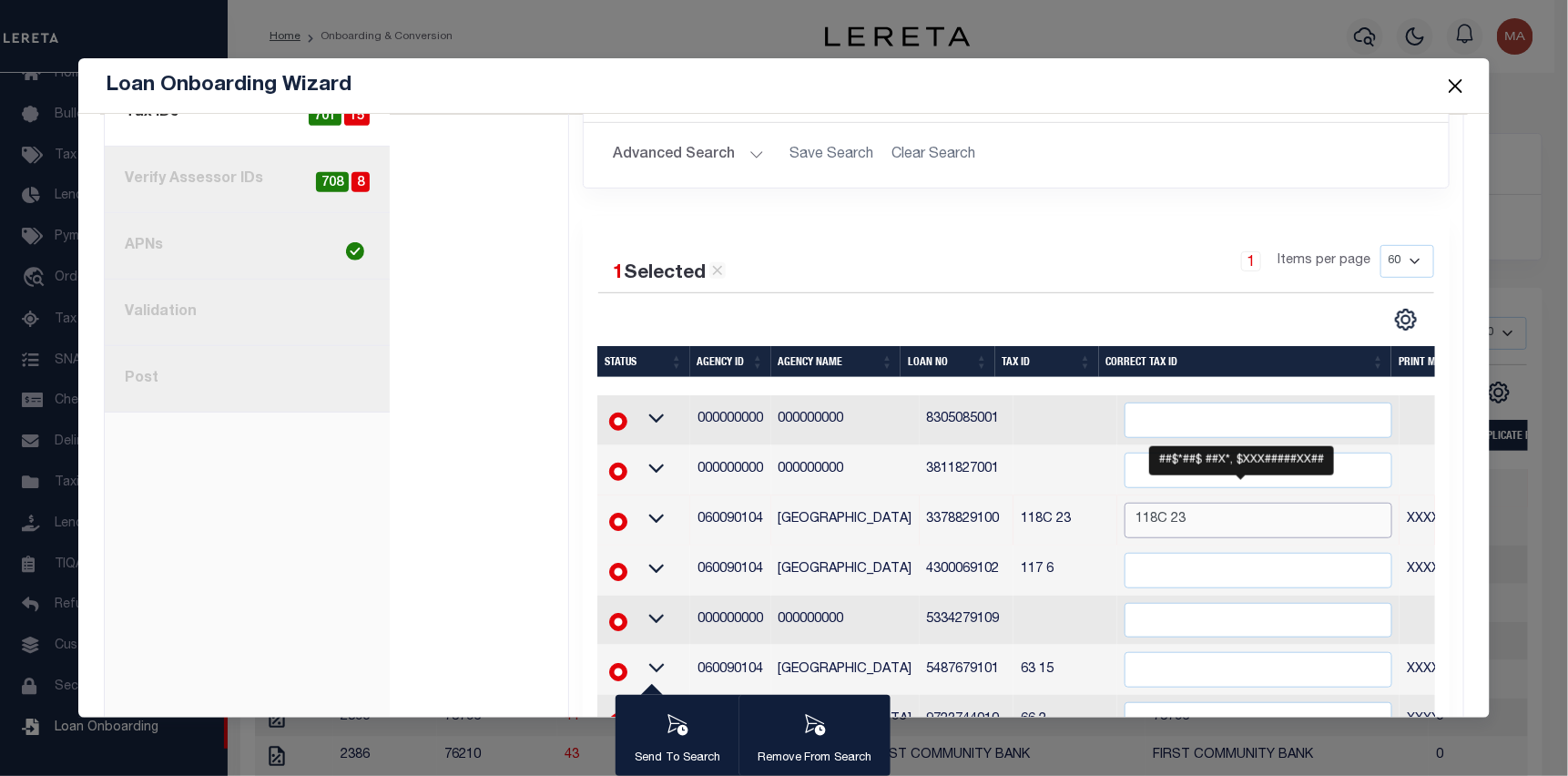
drag, startPoint x: 1194, startPoint y: 524, endPoint x: 1033, endPoint y: 522, distance: 161.0
click at [1033, 522] on tr "060090104 SHELTON CITY 3378829100 118C 23 118C 23 XXXXXXXXXXXXX*" at bounding box center [1130, 520] width 1066 height 50
click at [919, 525] on td "3378829100" at bounding box center [966, 520] width 93 height 50
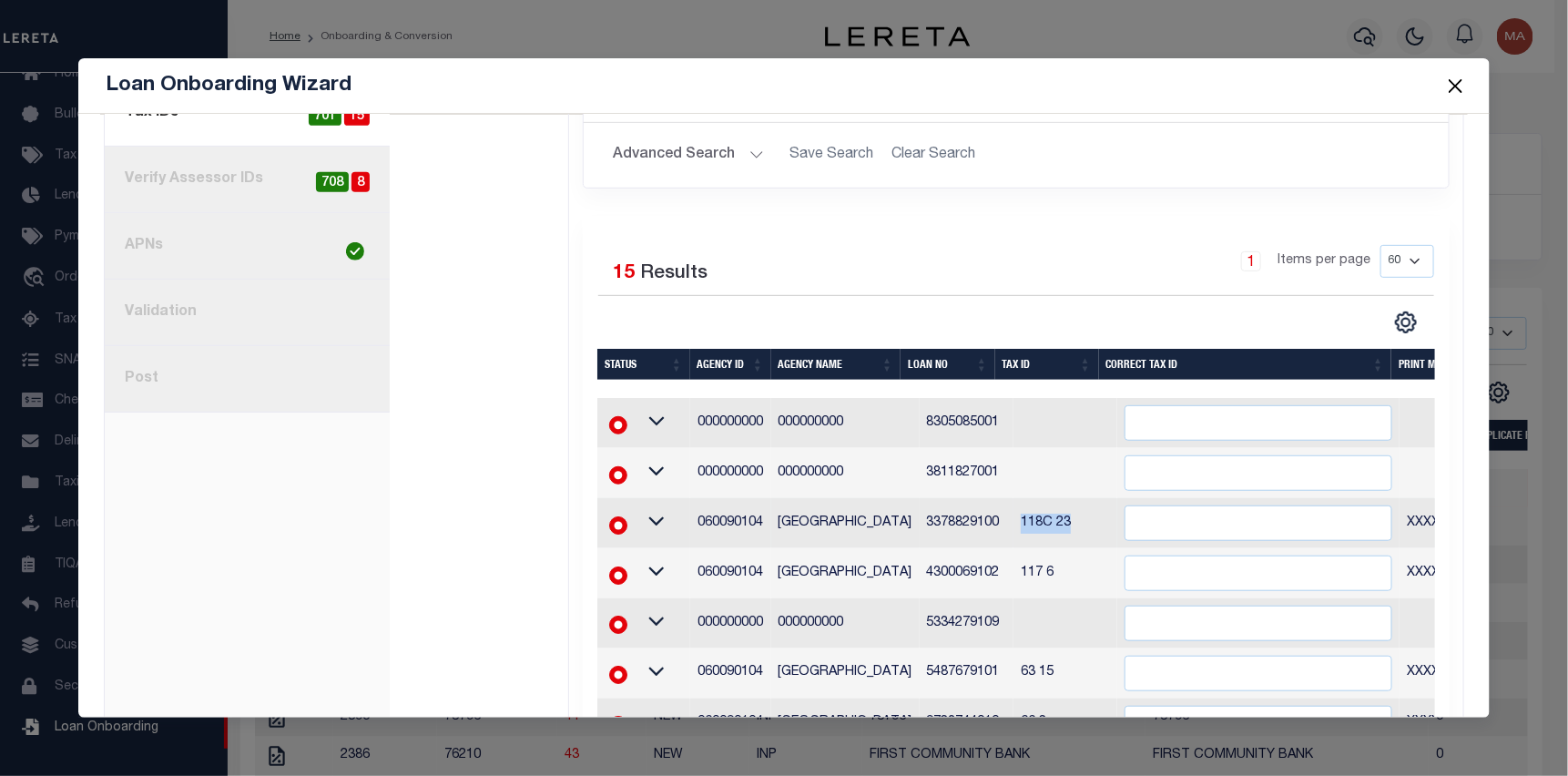
drag, startPoint x: 1000, startPoint y: 520, endPoint x: 1046, endPoint y: 522, distance: 46.0
click at [1046, 522] on td "118C 23" at bounding box center [1065, 523] width 104 height 50
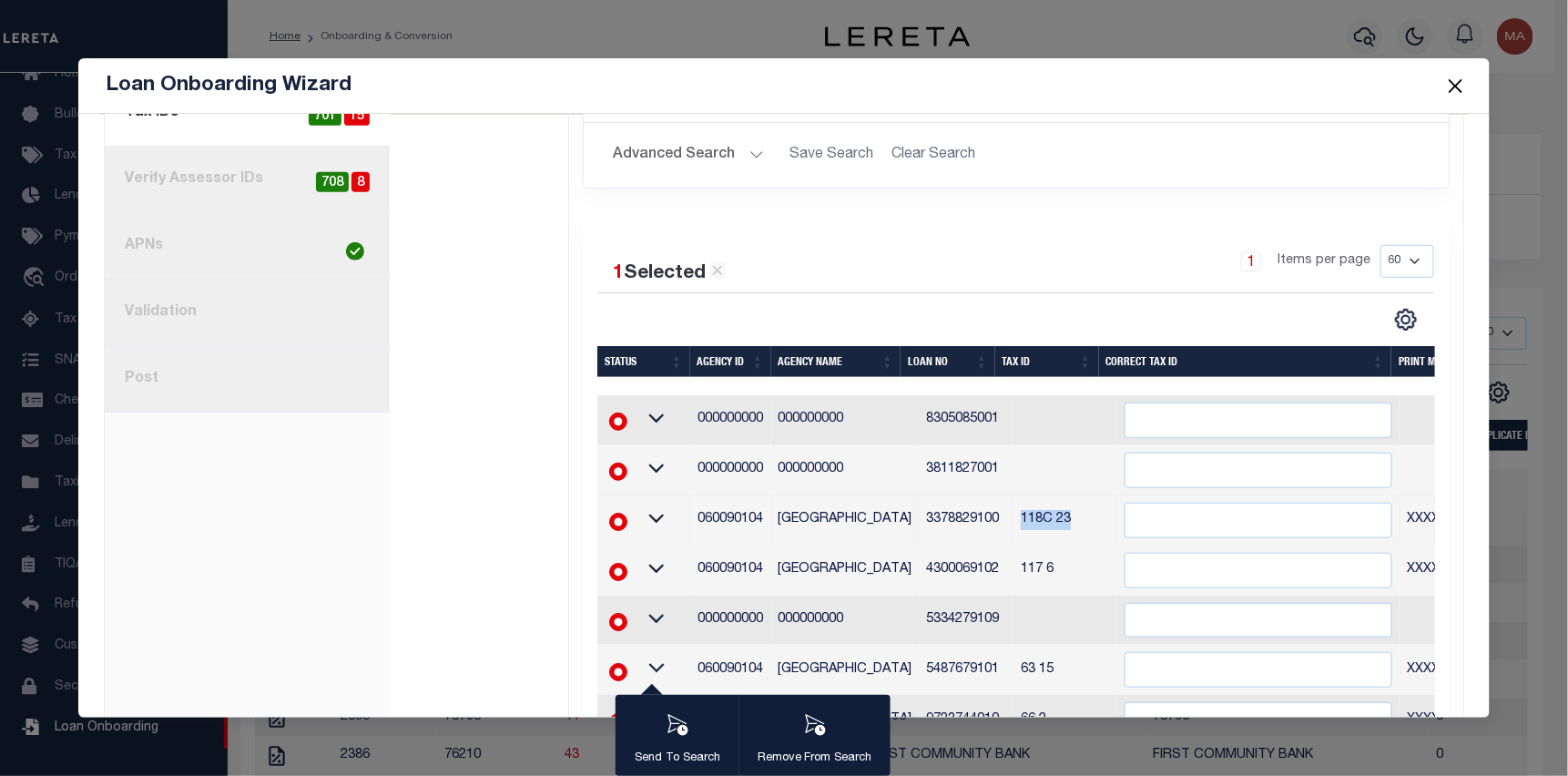
copy td "118C 23"
click at [1165, 520] on input "" at bounding box center [1258, 520] width 268 height 36
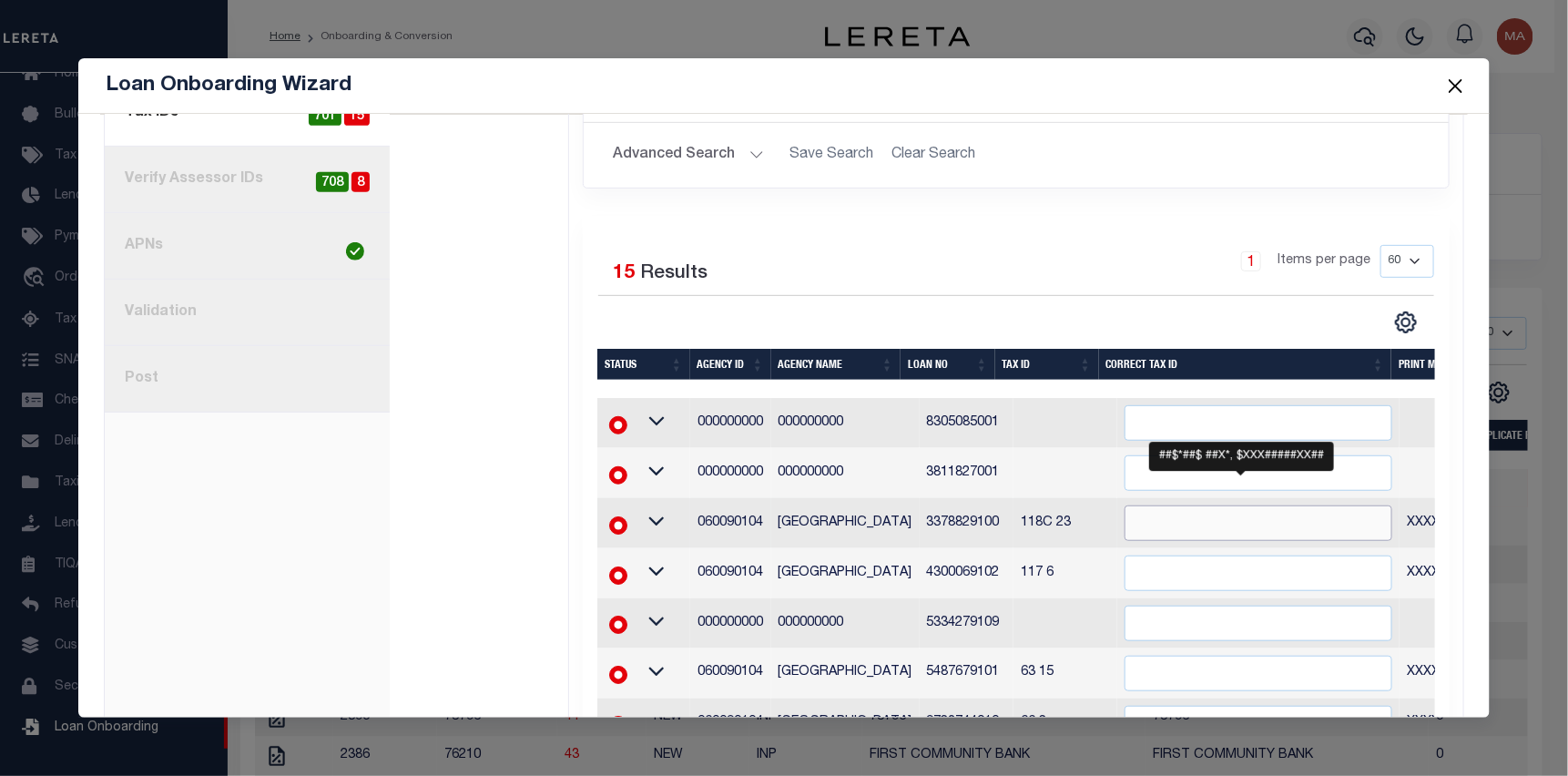
paste input "118C 23"
type input "118C 23"
click at [1104, 291] on div "1 Items per page 20 40 60 100 200" at bounding box center [1123, 268] width 620 height 47
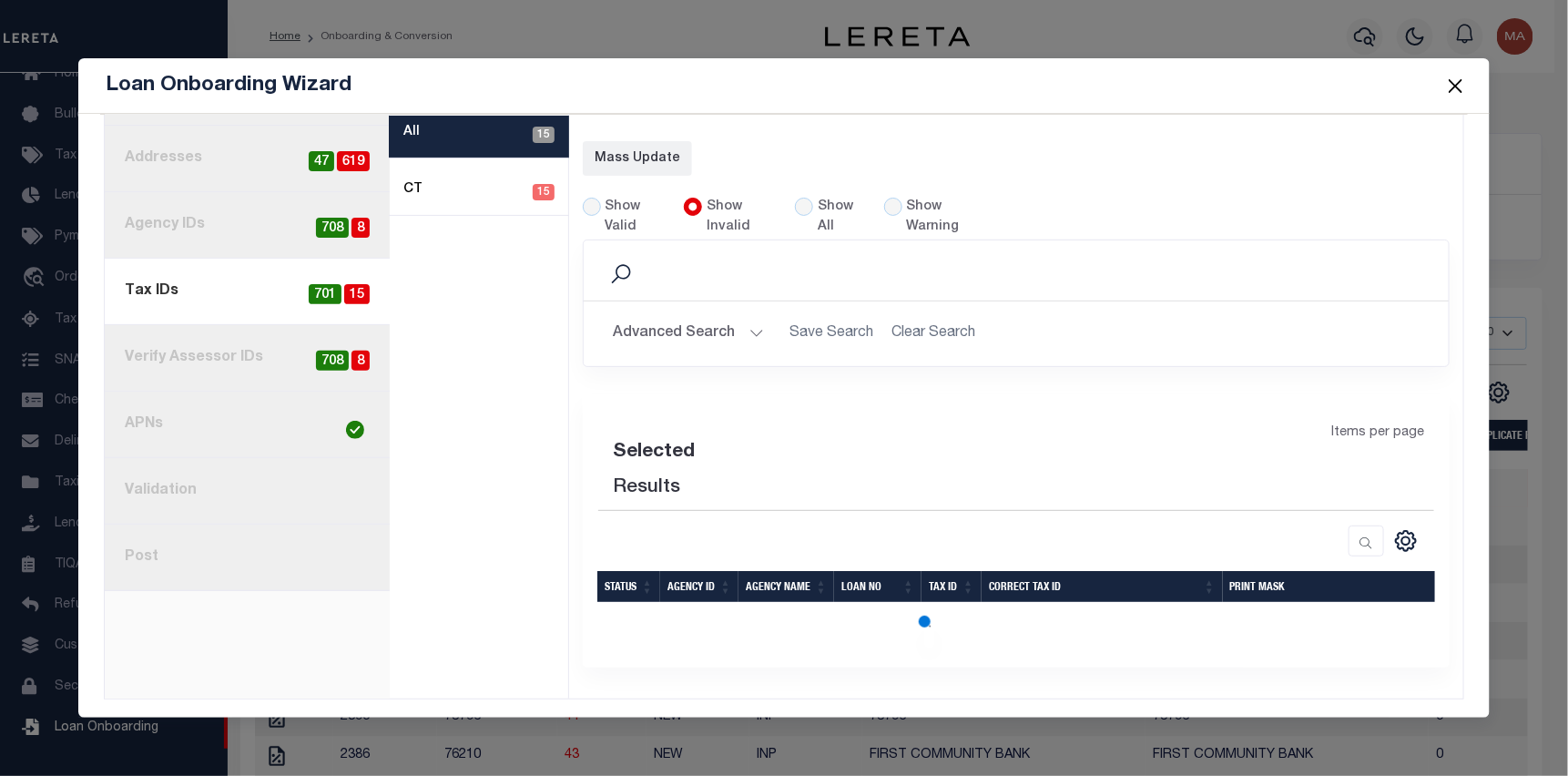
select select "60"
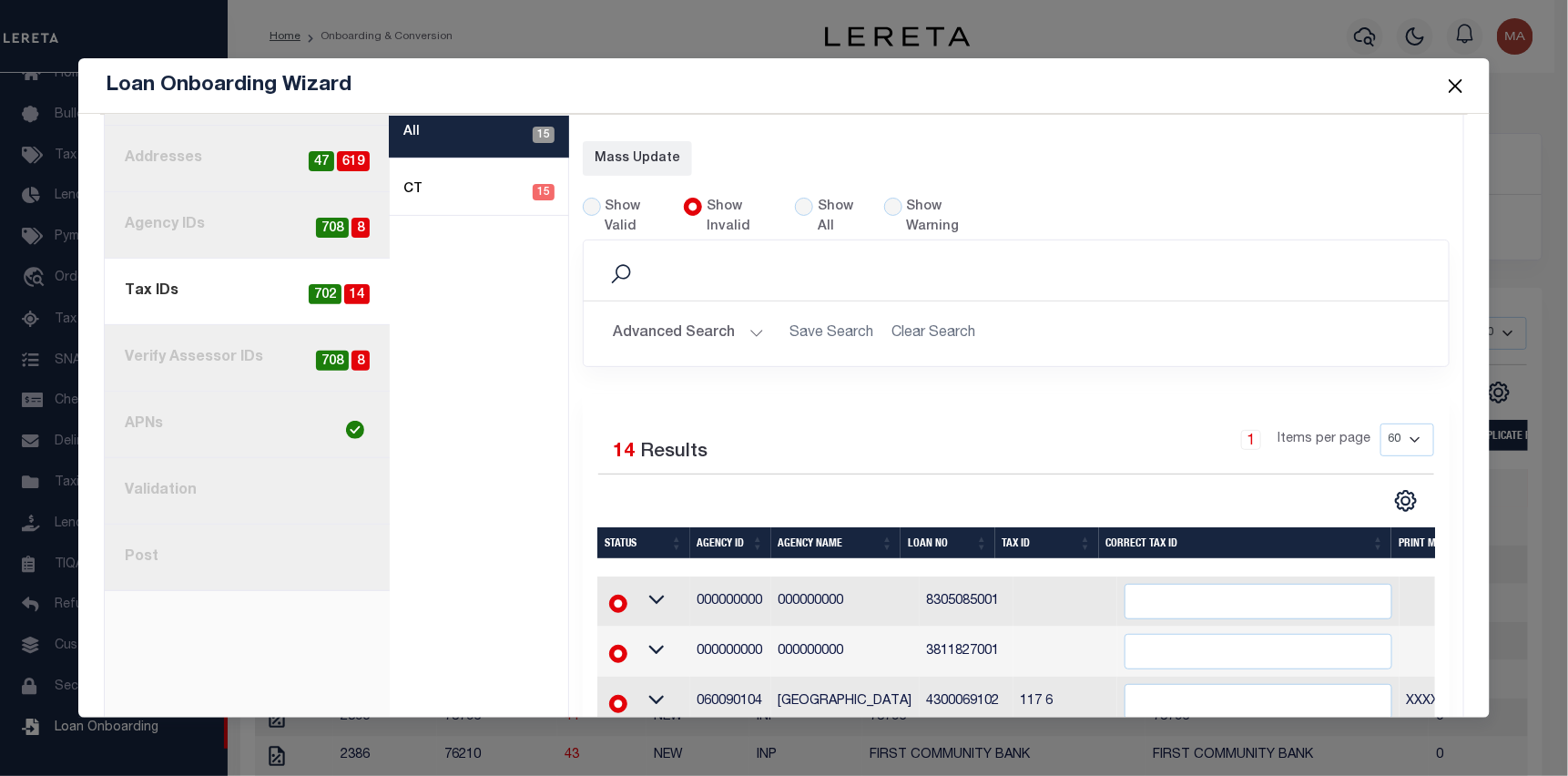
select select "60"
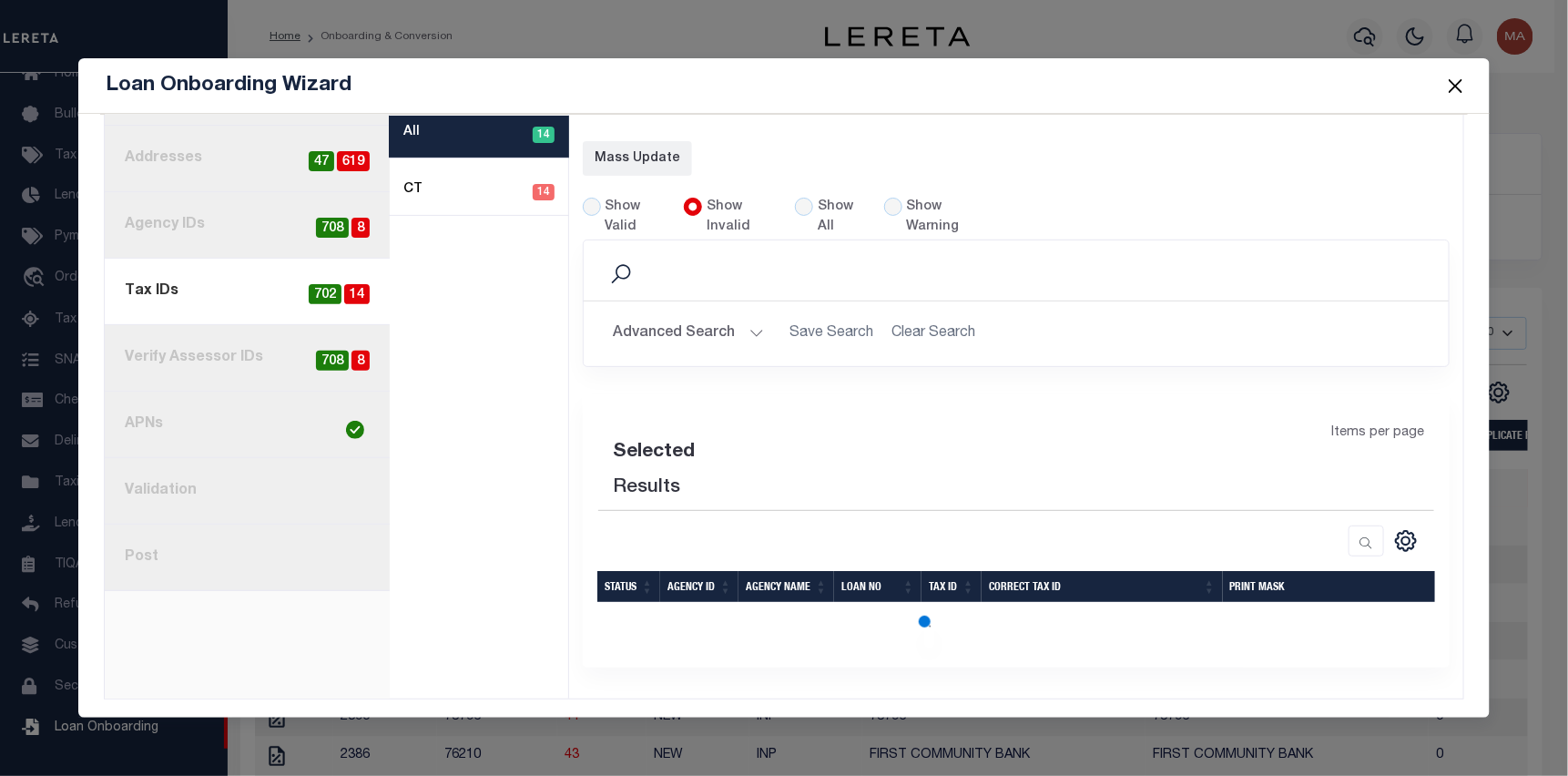
select select "60"
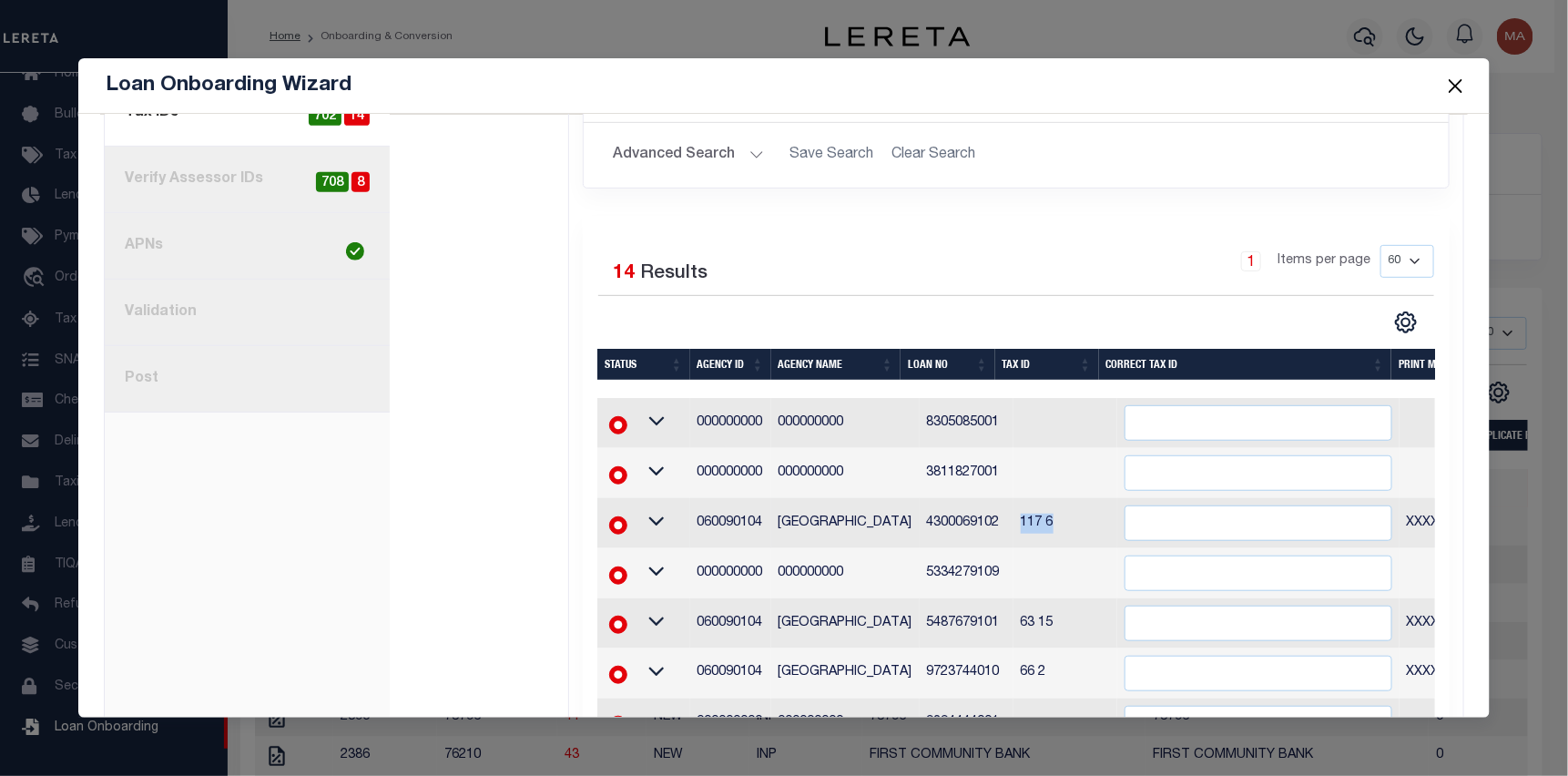
drag, startPoint x: 1031, startPoint y: 524, endPoint x: 998, endPoint y: 523, distance: 33.0
click at [1013, 523] on td "117 6" at bounding box center [1065, 523] width 104 height 50
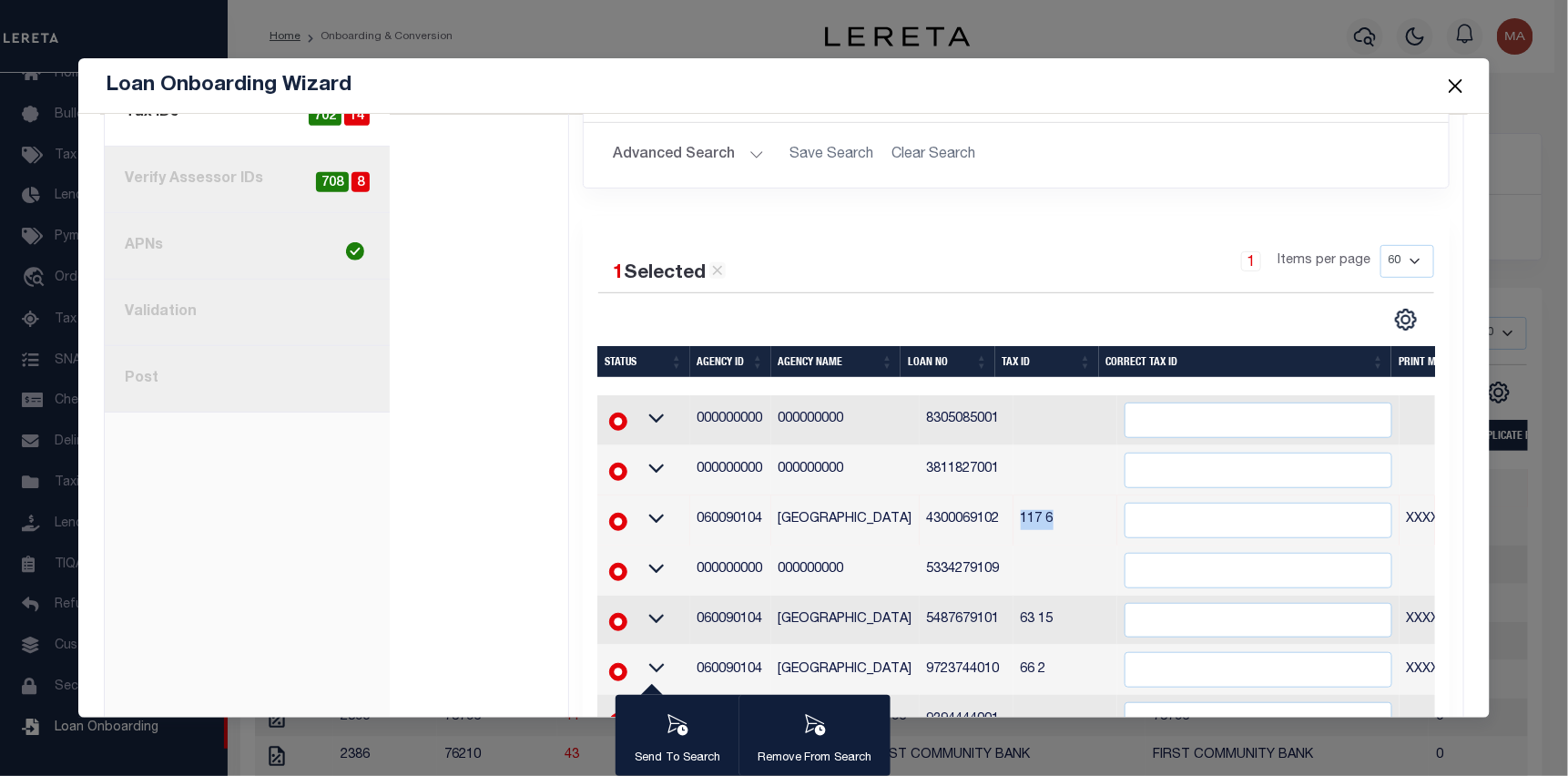
copy td "117 6"
click at [1124, 518] on input "" at bounding box center [1258, 520] width 268 height 36
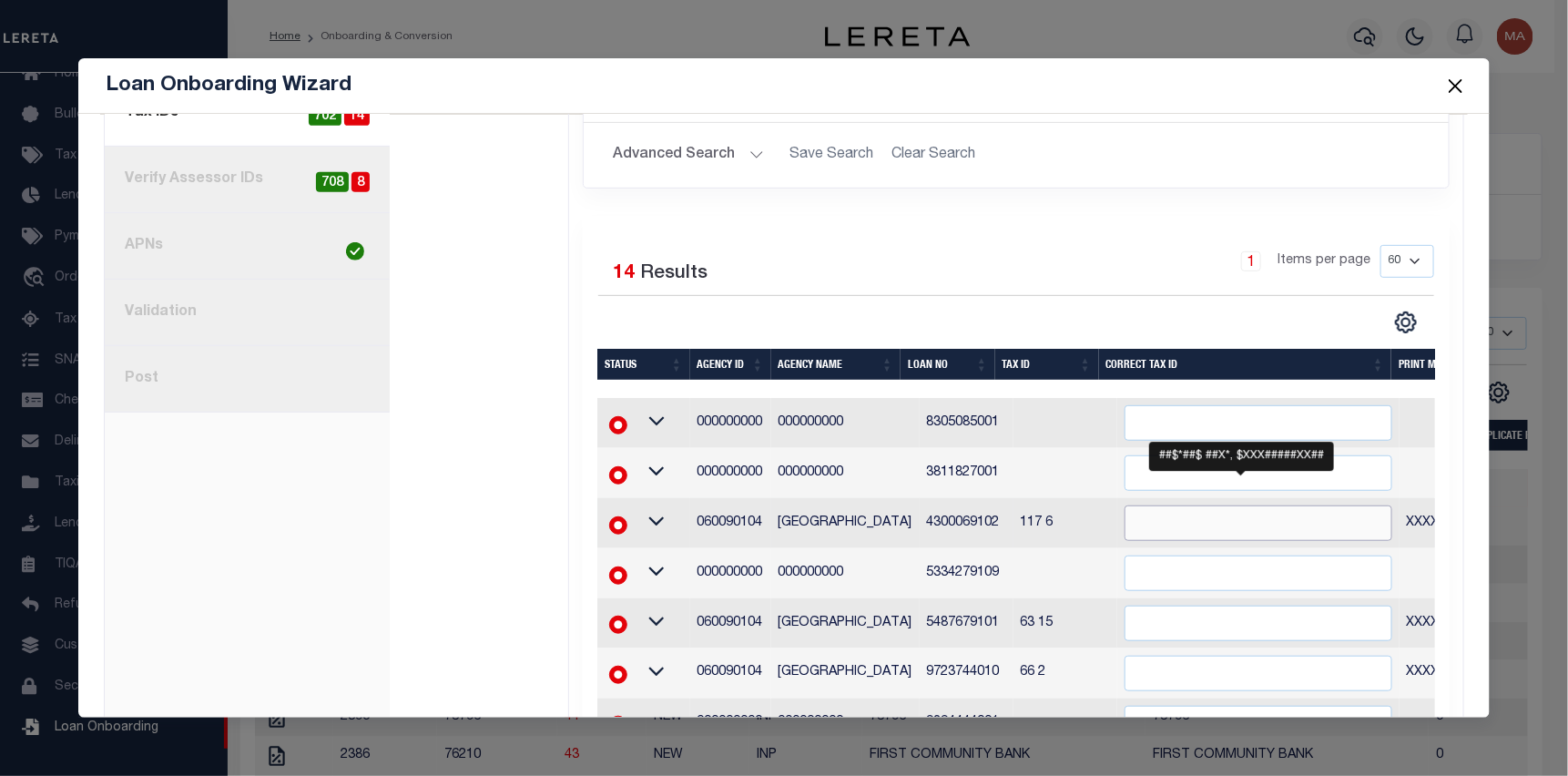
paste input "117 6"
type input "117 6"
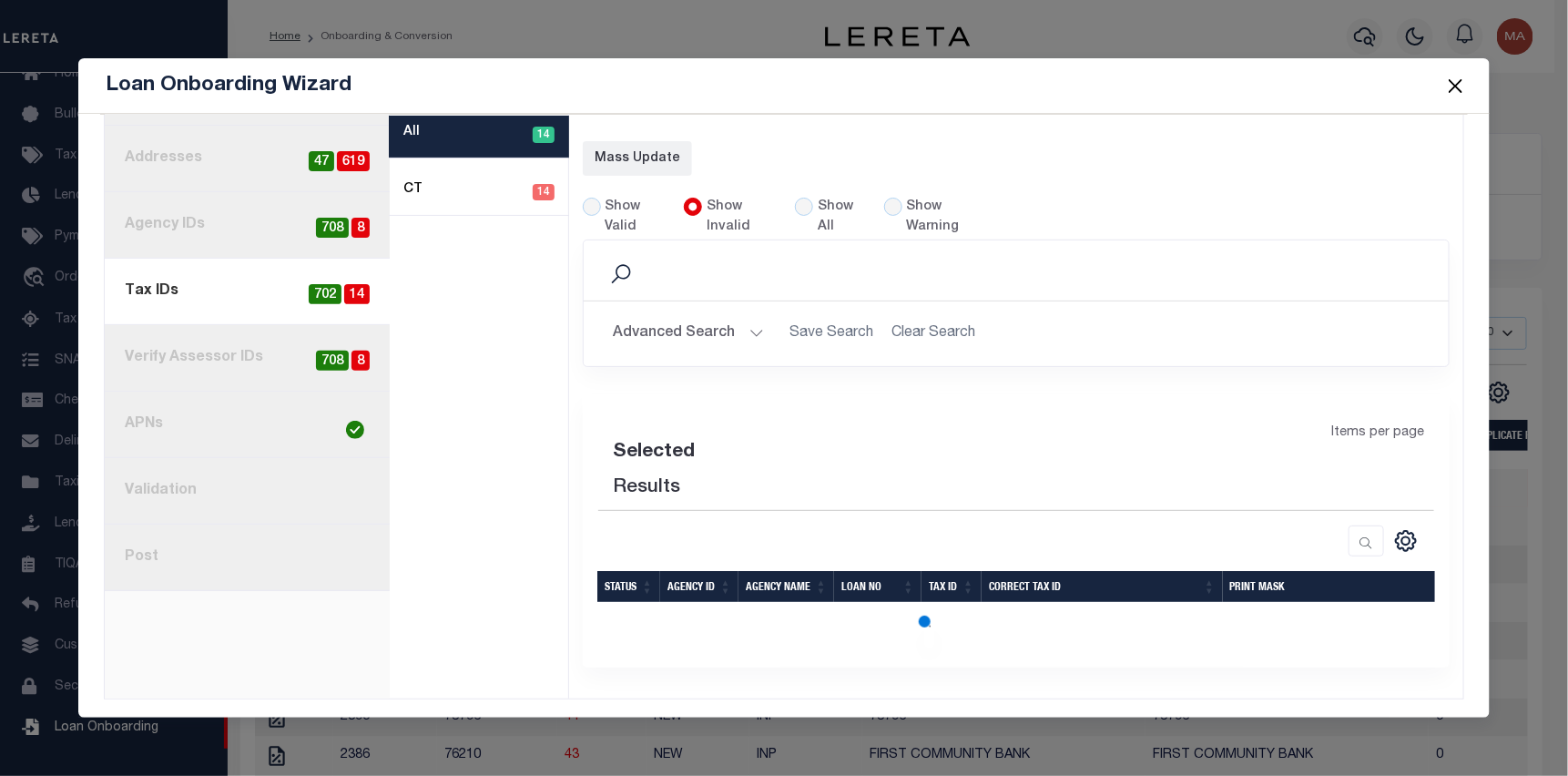
select select "60"
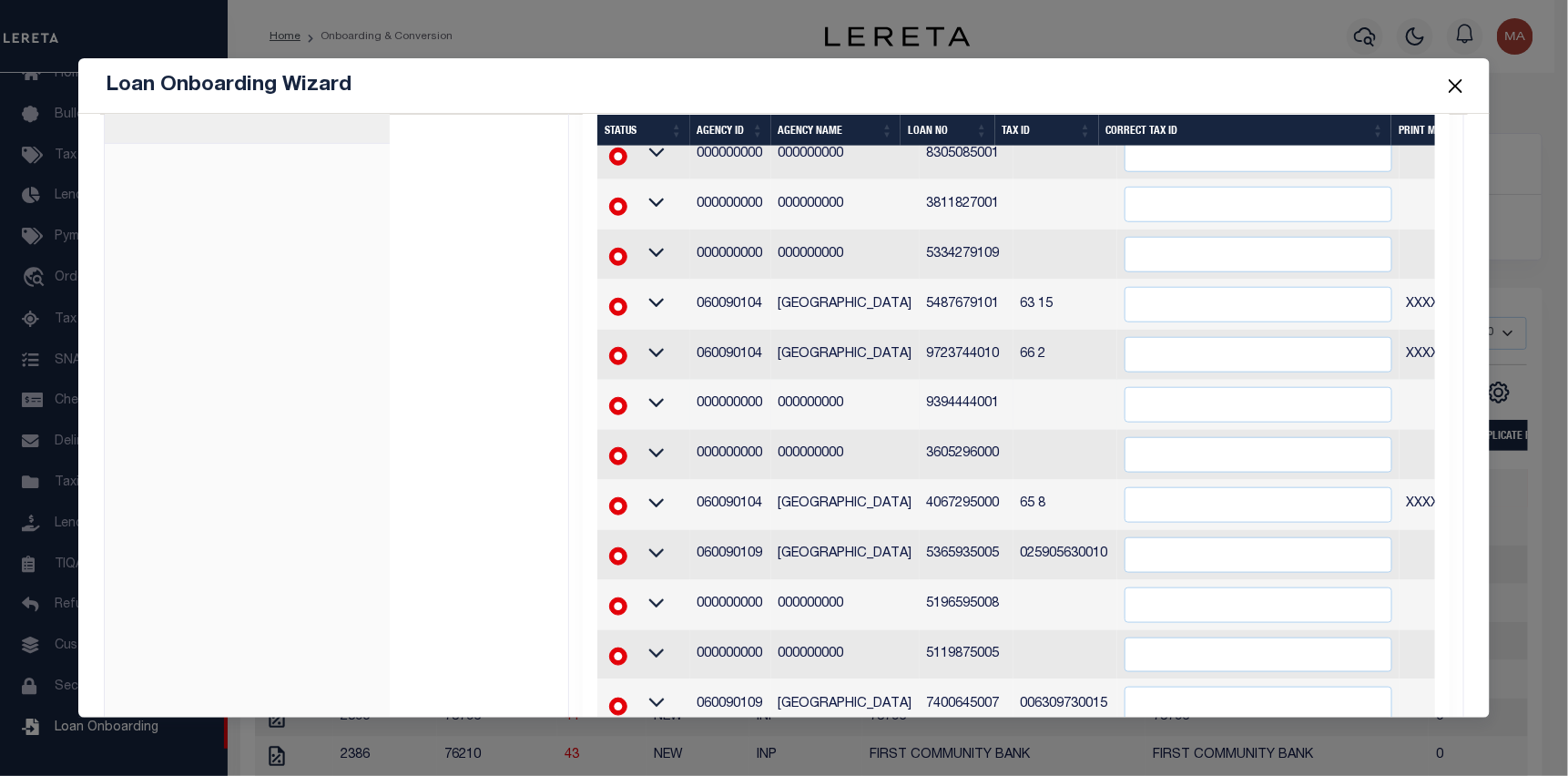
scroll to position [637, 0]
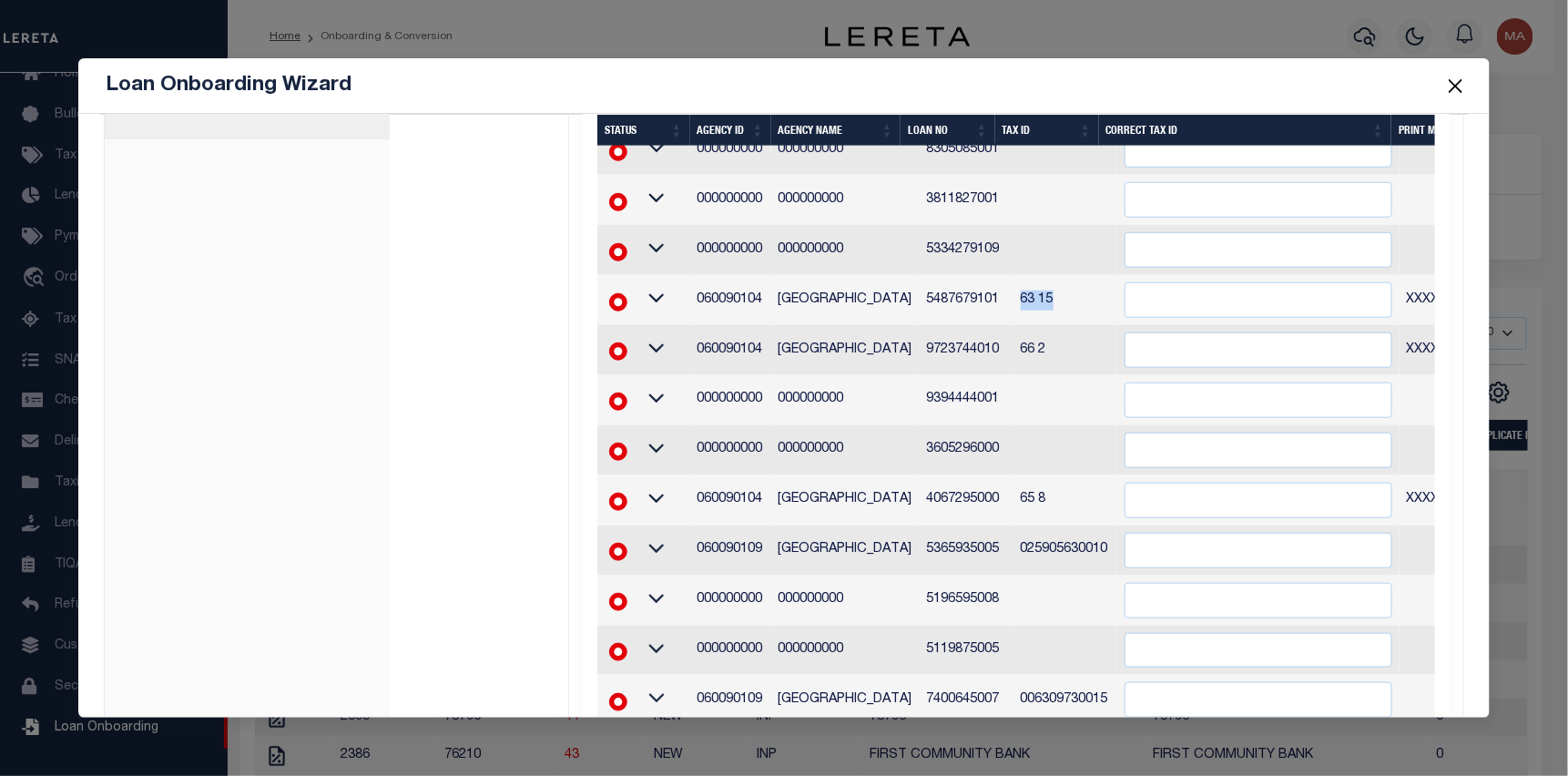
drag, startPoint x: 1043, startPoint y: 300, endPoint x: 998, endPoint y: 295, distance: 45.3
click at [1013, 295] on td "63 15" at bounding box center [1065, 299] width 104 height 50
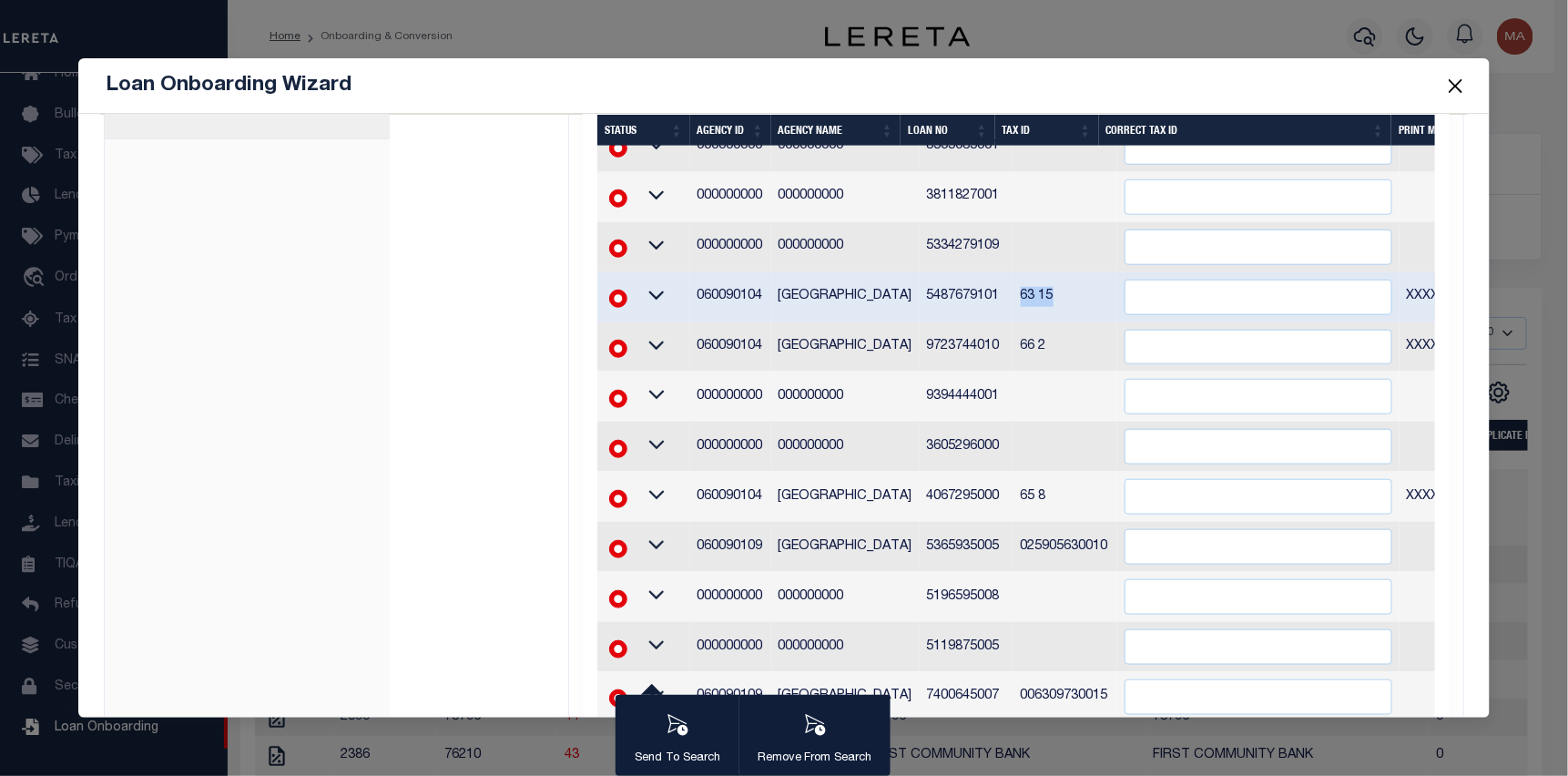
copy td "63 15"
click at [1124, 299] on input "" at bounding box center [1258, 297] width 268 height 36
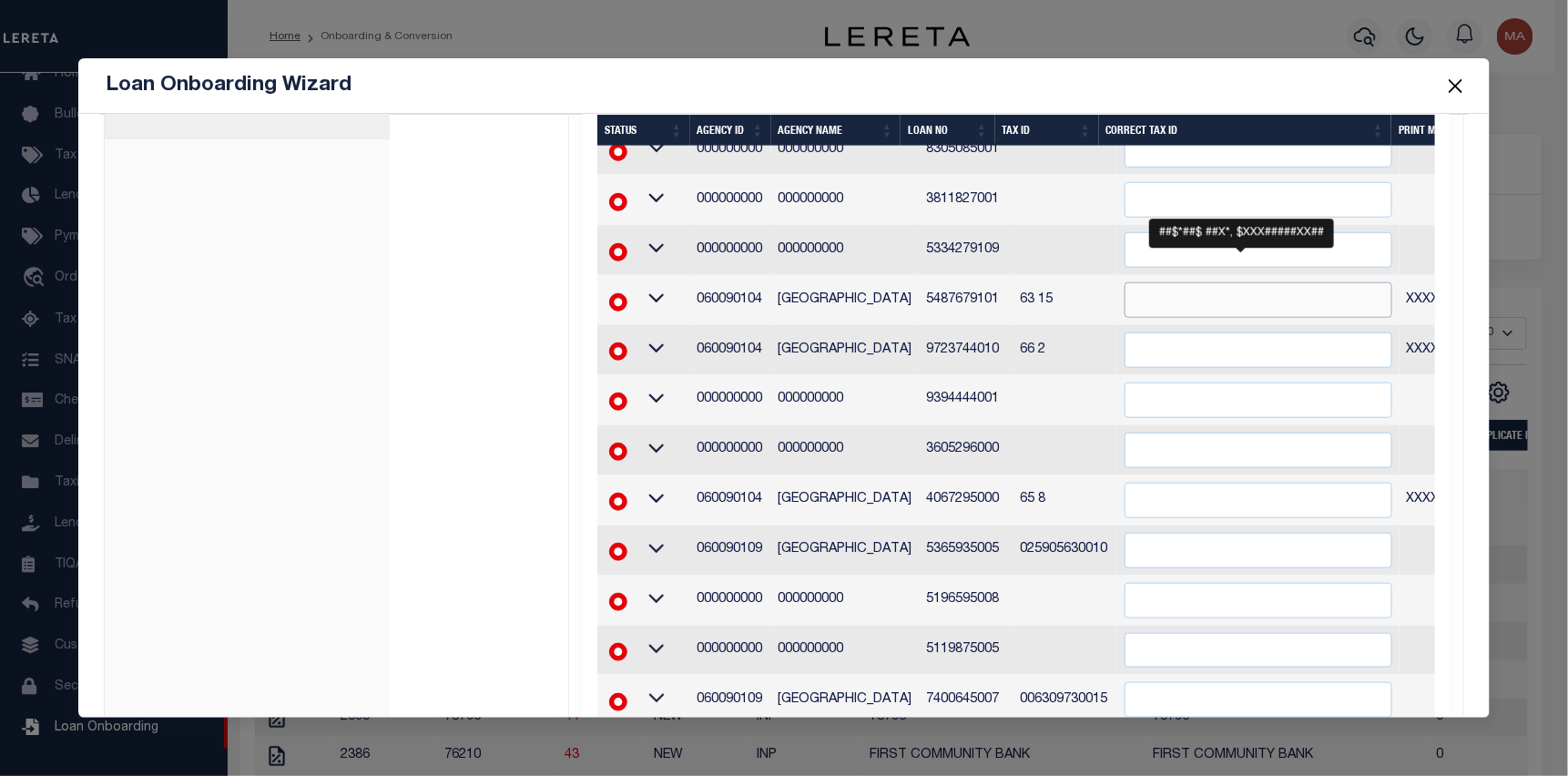
paste input "63 15"
type input "63 15"
click at [1076, 82] on div "Loan Onboarding Wizard" at bounding box center [784, 86] width 1411 height 56
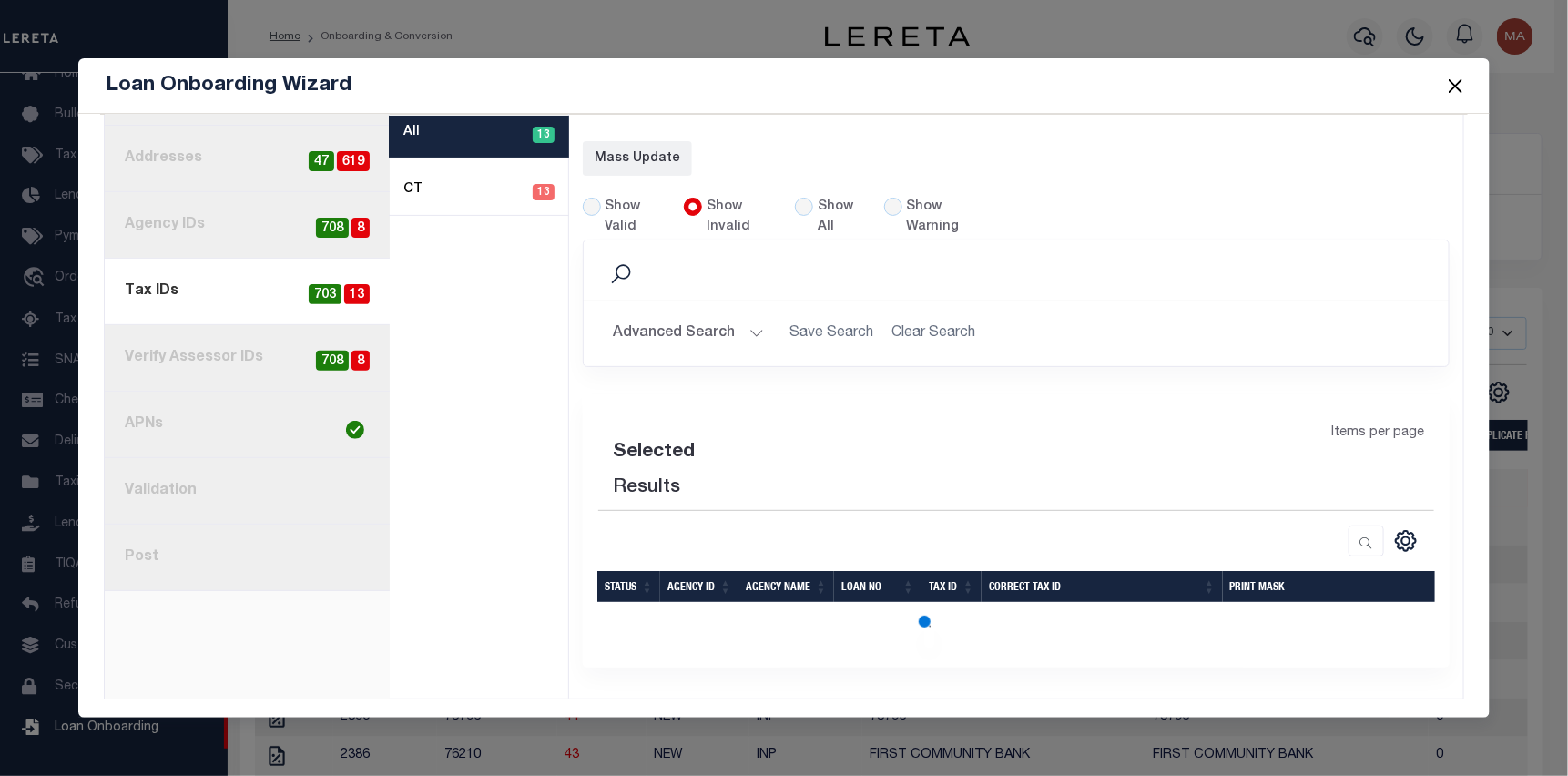
select select "60"
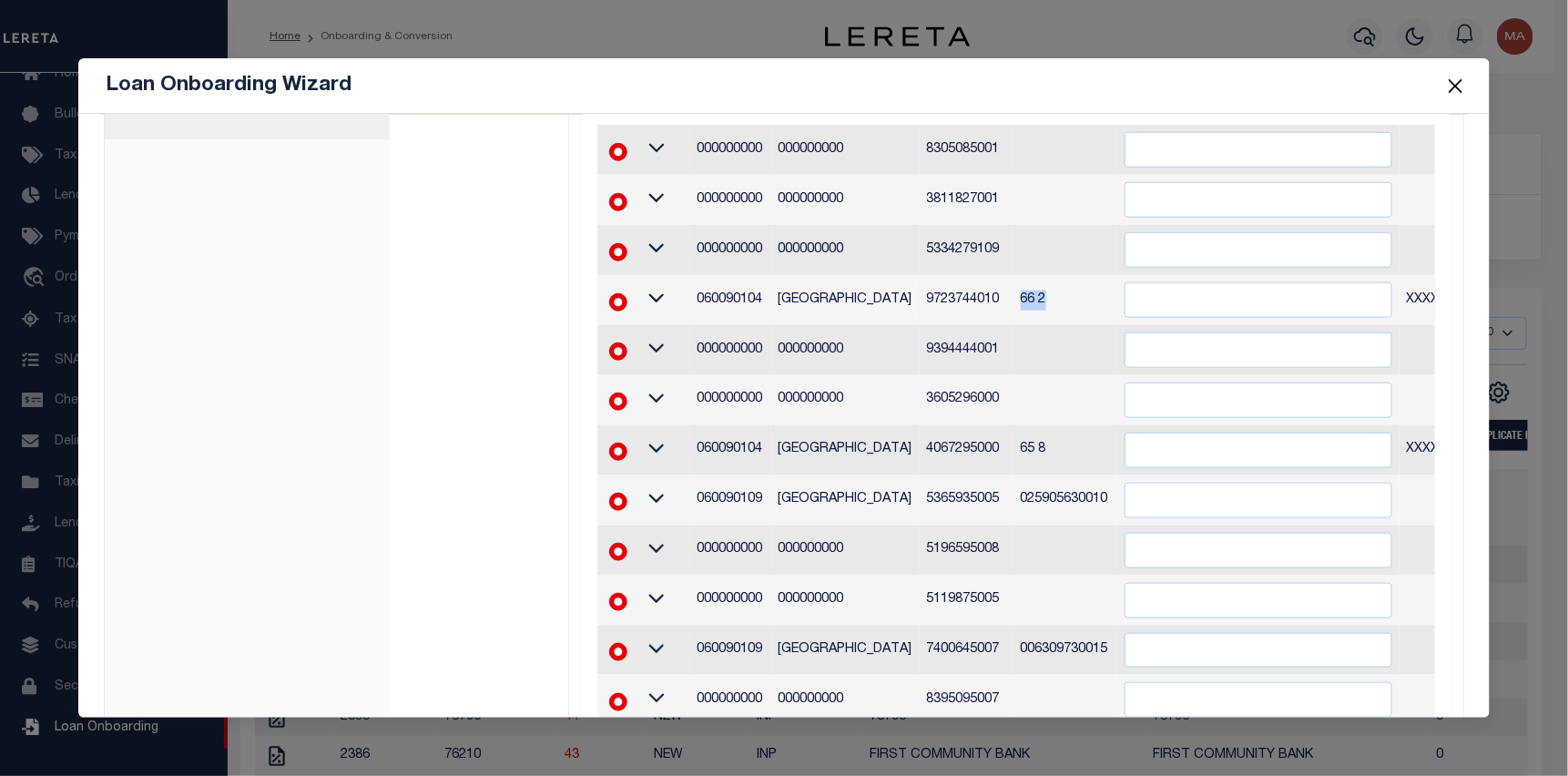
drag, startPoint x: 1031, startPoint y: 301, endPoint x: 1001, endPoint y: 298, distance: 30.1
click at [1013, 298] on td "66 2" at bounding box center [1065, 299] width 104 height 50
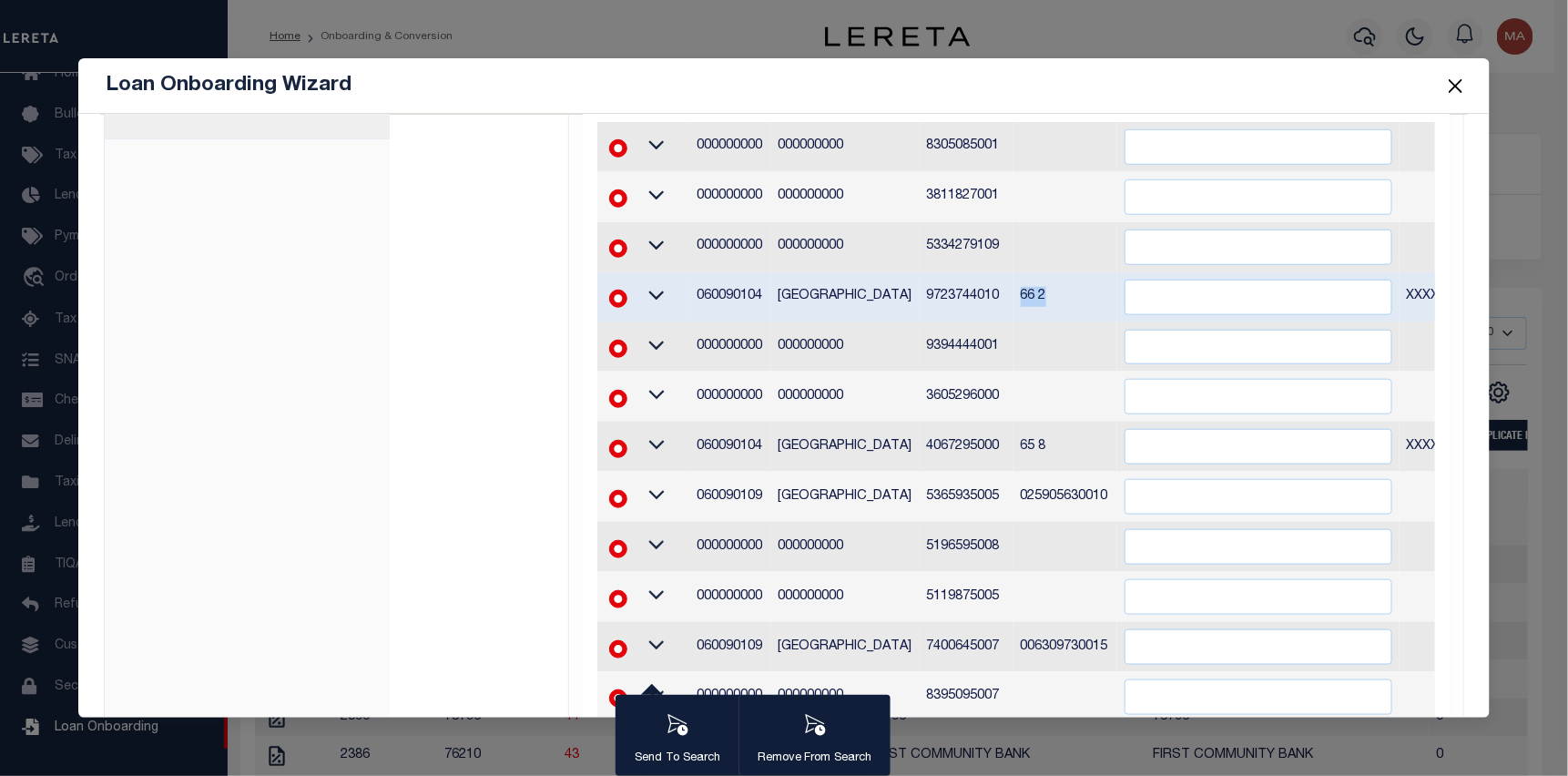
copy td "66 2"
click at [1147, 299] on input "" at bounding box center [1258, 297] width 268 height 36
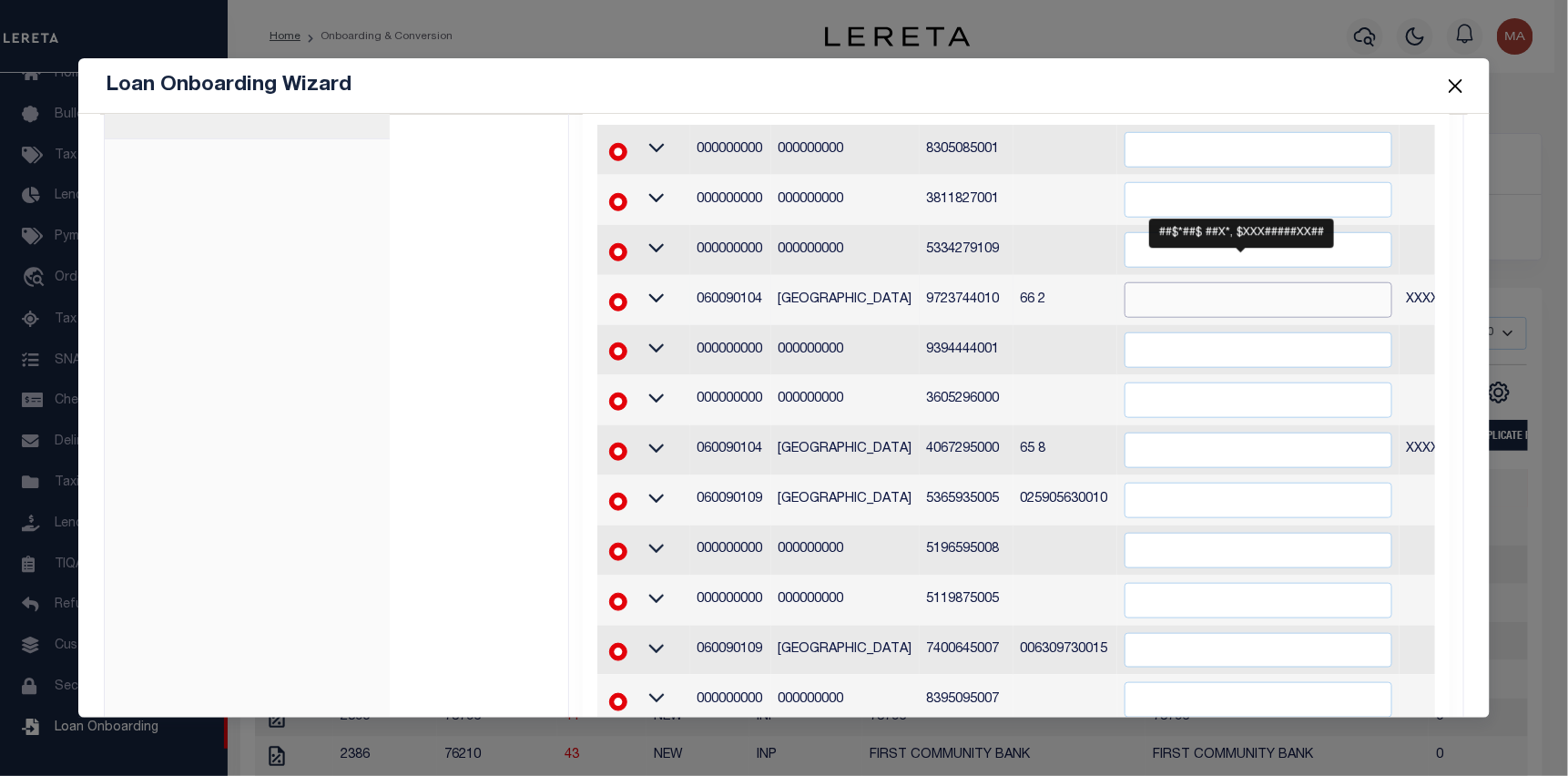
paste input "66 2"
type input "66 2"
click at [1436, 288] on div "1 Selected 12 Results 1 Items per page 20 40 60 100 200" at bounding box center [1016, 341] width 867 height 798
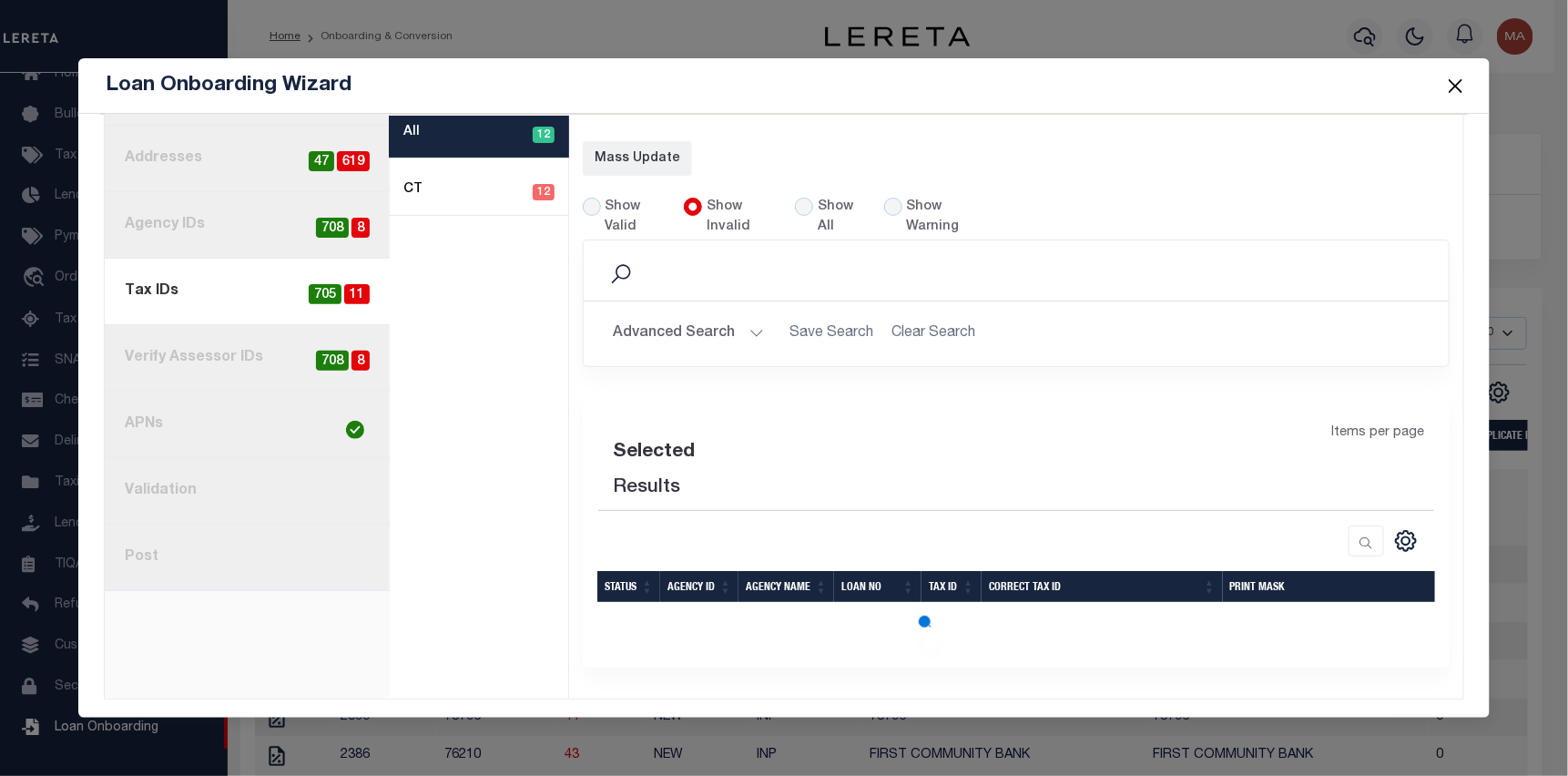
select select "60"
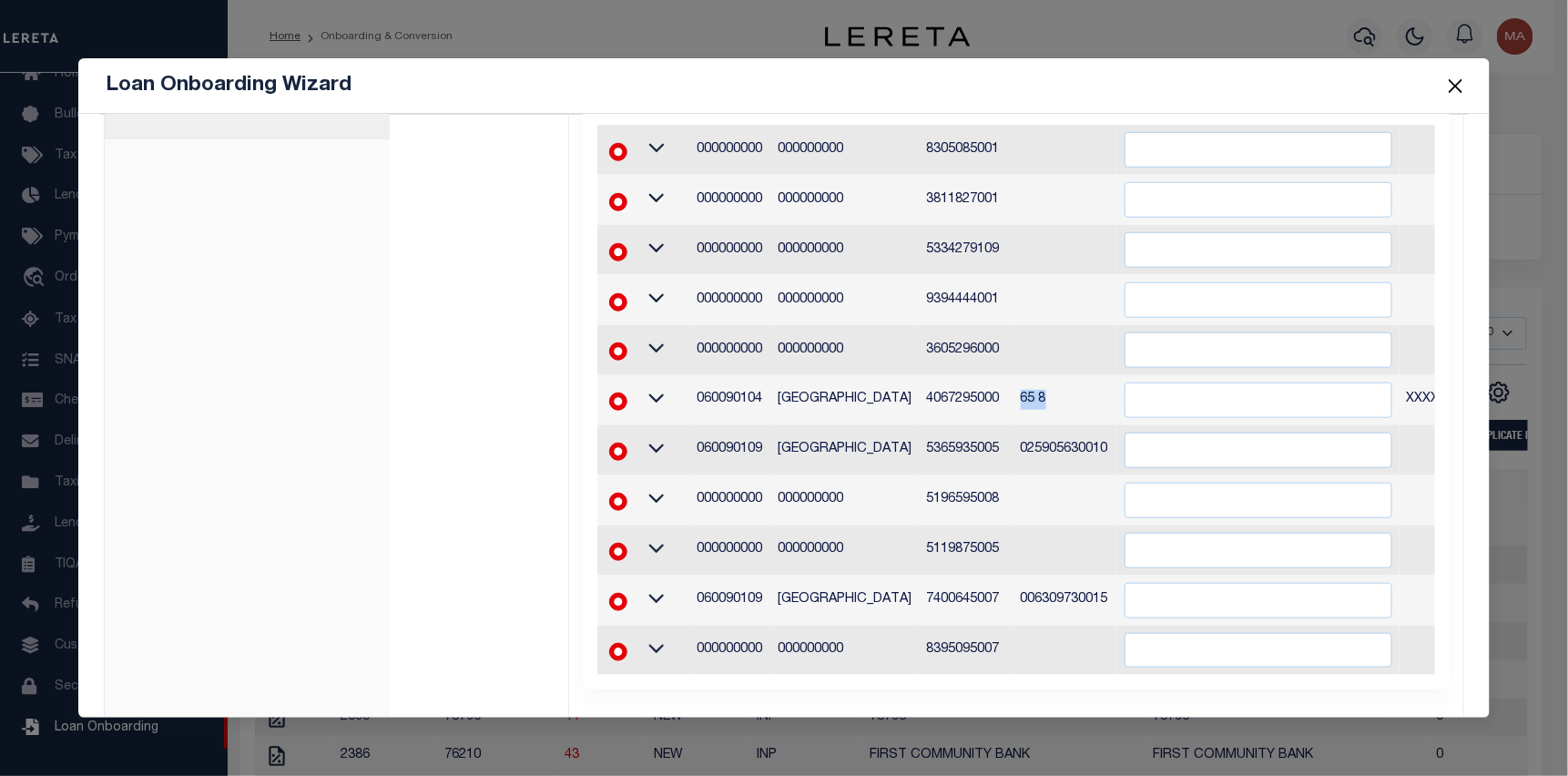
drag, startPoint x: 1031, startPoint y: 393, endPoint x: 1000, endPoint y: 394, distance: 31.0
click at [1013, 394] on td "65 8" at bounding box center [1065, 399] width 104 height 50
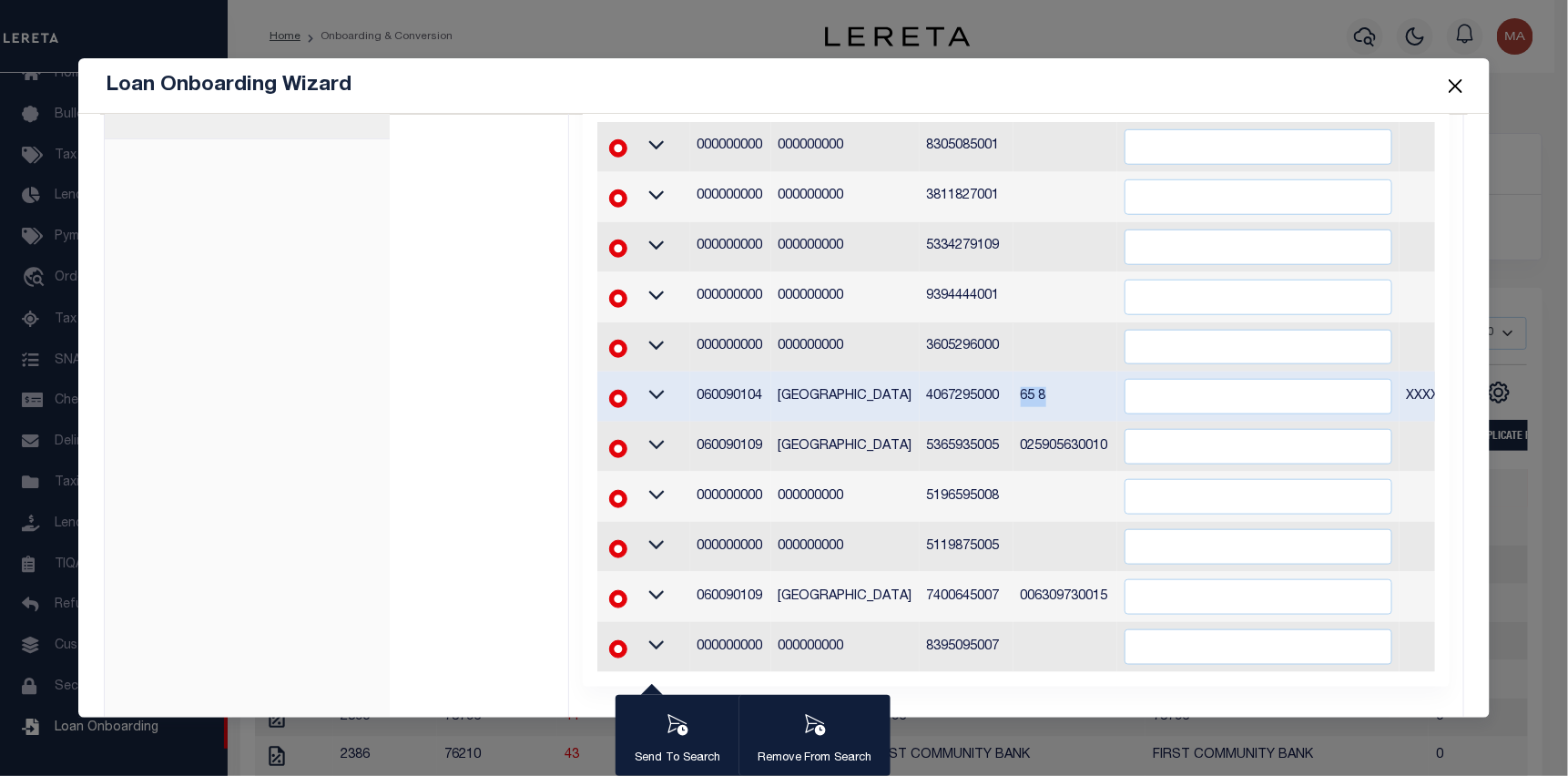
copy td "65 8"
click at [1144, 399] on input "" at bounding box center [1258, 396] width 268 height 36
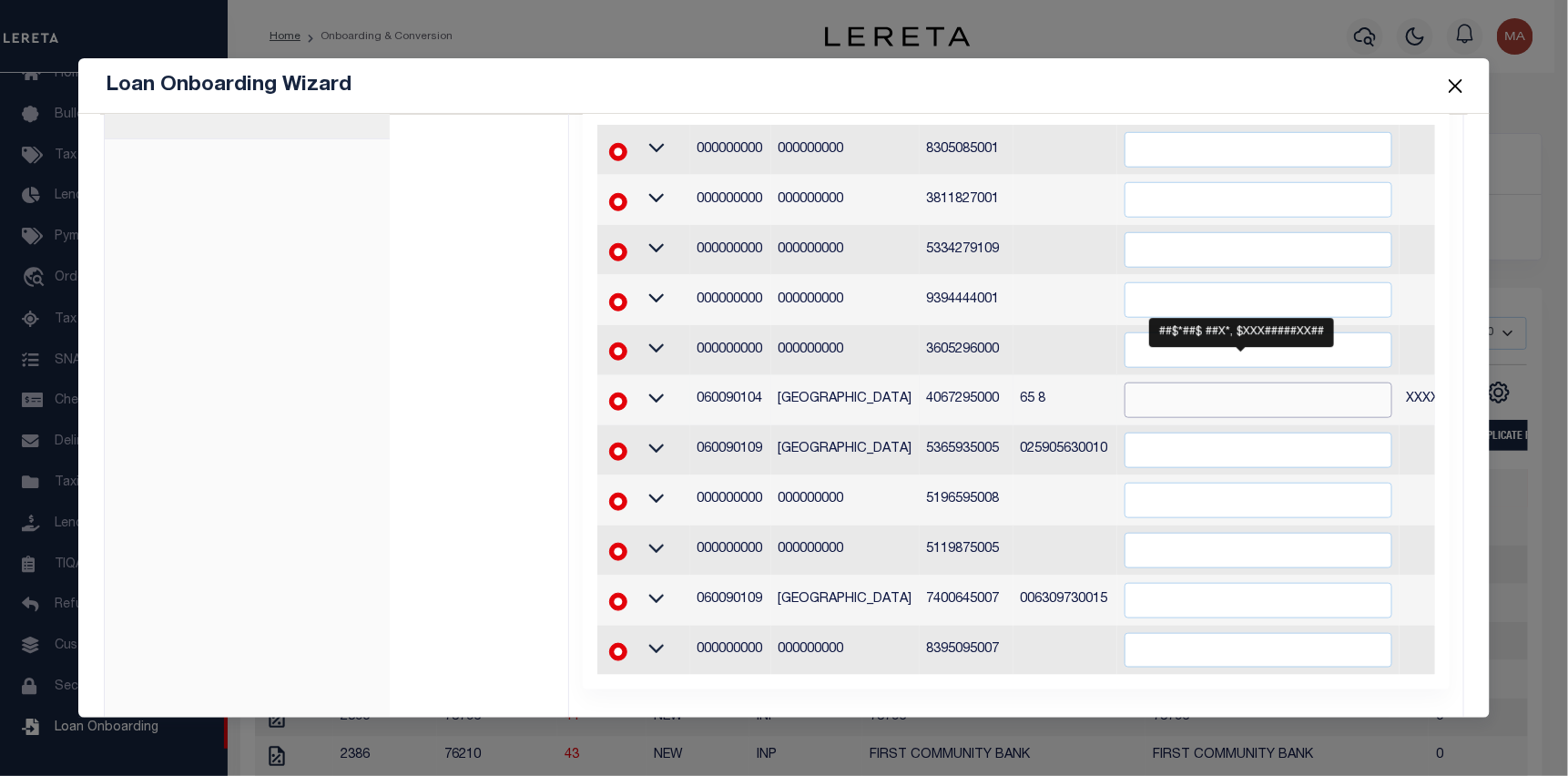
paste input "65 8"
type input "65 8"
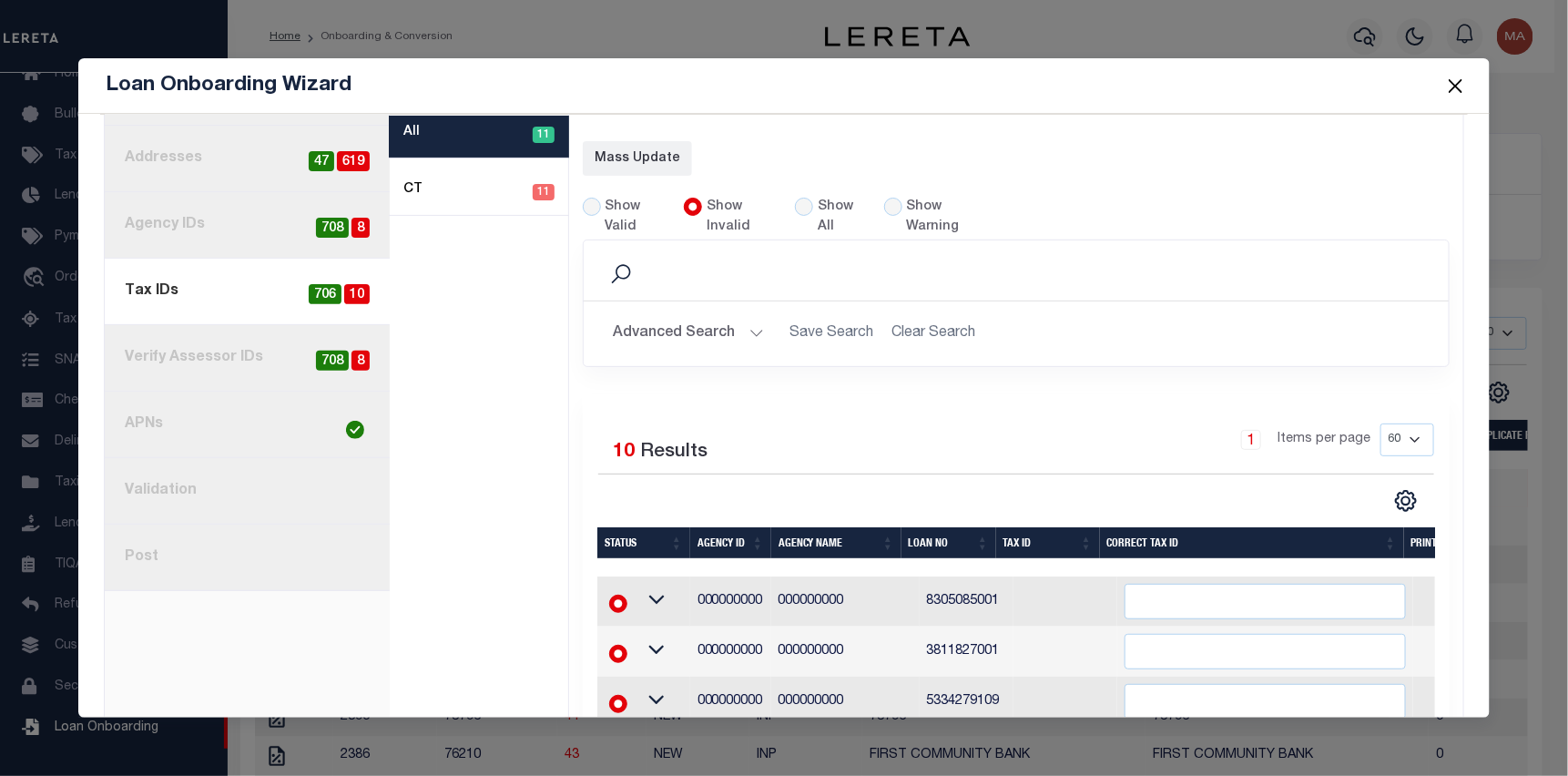
select select "60"
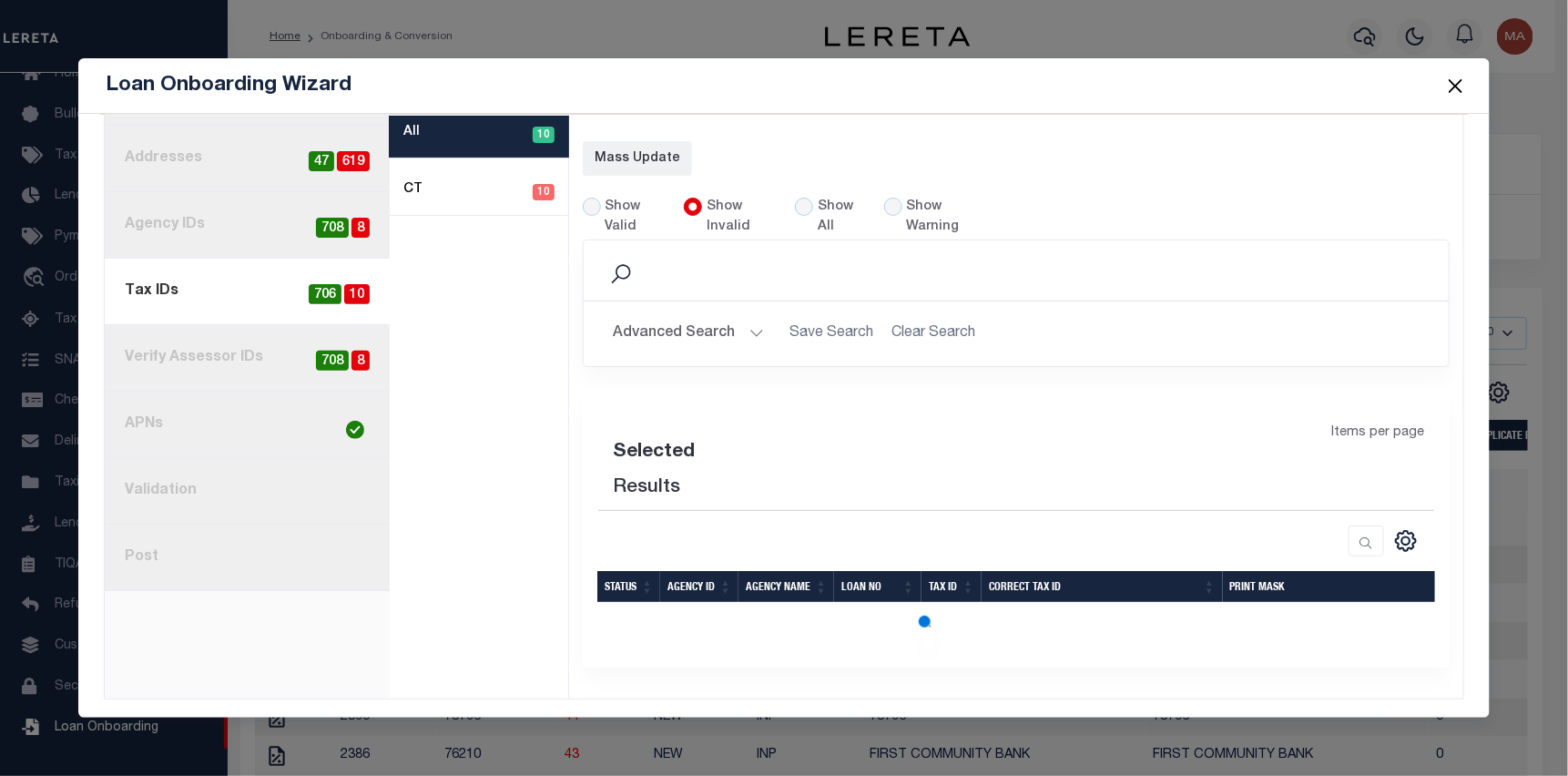
select select "60"
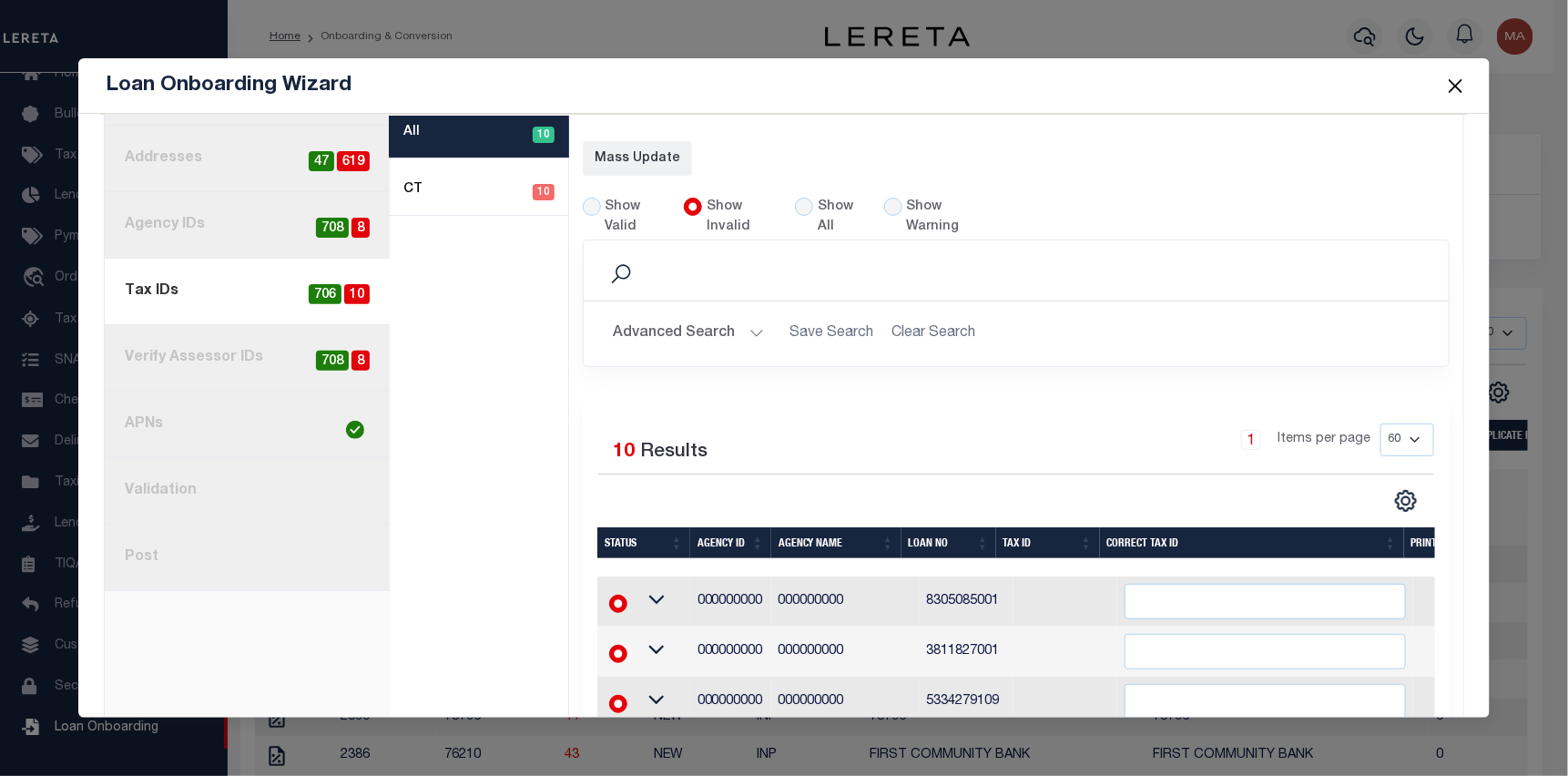
scroll to position [620, 0]
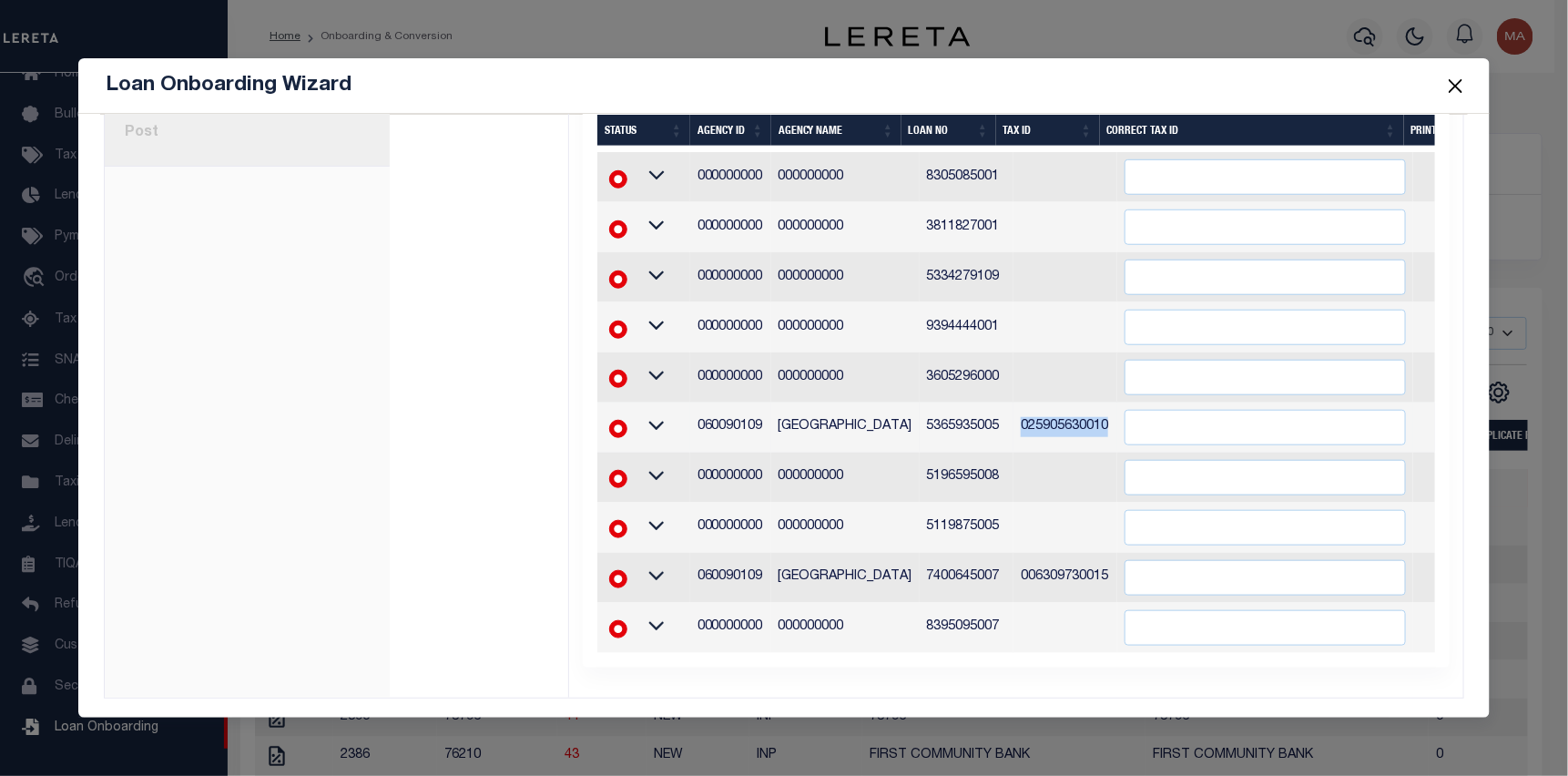
drag, startPoint x: 1085, startPoint y: 415, endPoint x: 1001, endPoint y: 413, distance: 84.0
click at [1013, 413] on td "025905630010" at bounding box center [1065, 427] width 104 height 50
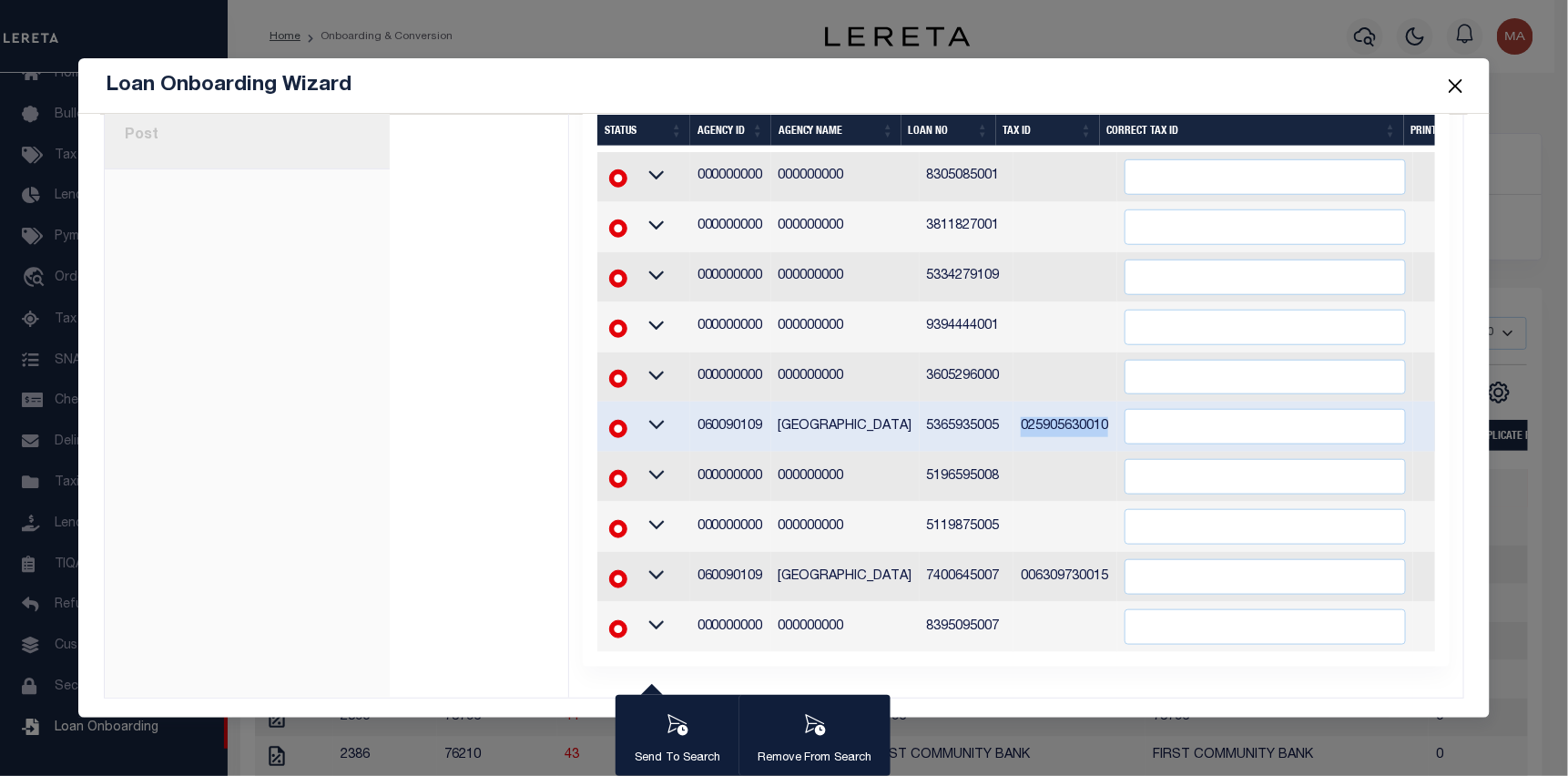
scroll to position [616, 0]
copy td "025905630010"
click at [1198, 416] on input "text" at bounding box center [1265, 427] width 281 height 36
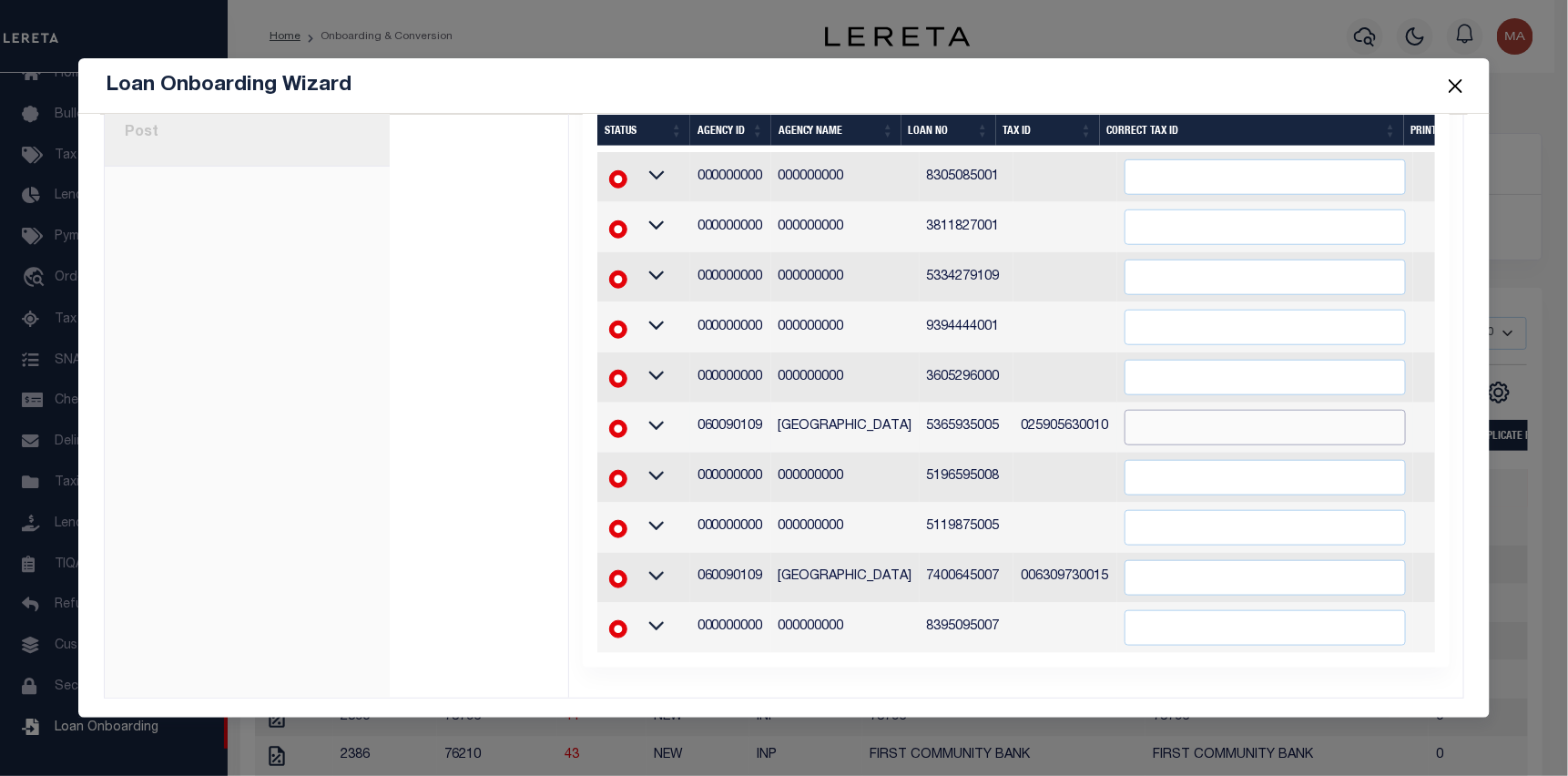
paste input "025905630010"
type input "025905630010"
click at [1426, 414] on div "1 Selected 10 Results 1 Items per page 20 40 60 100 200" at bounding box center [1016, 318] width 867 height 698
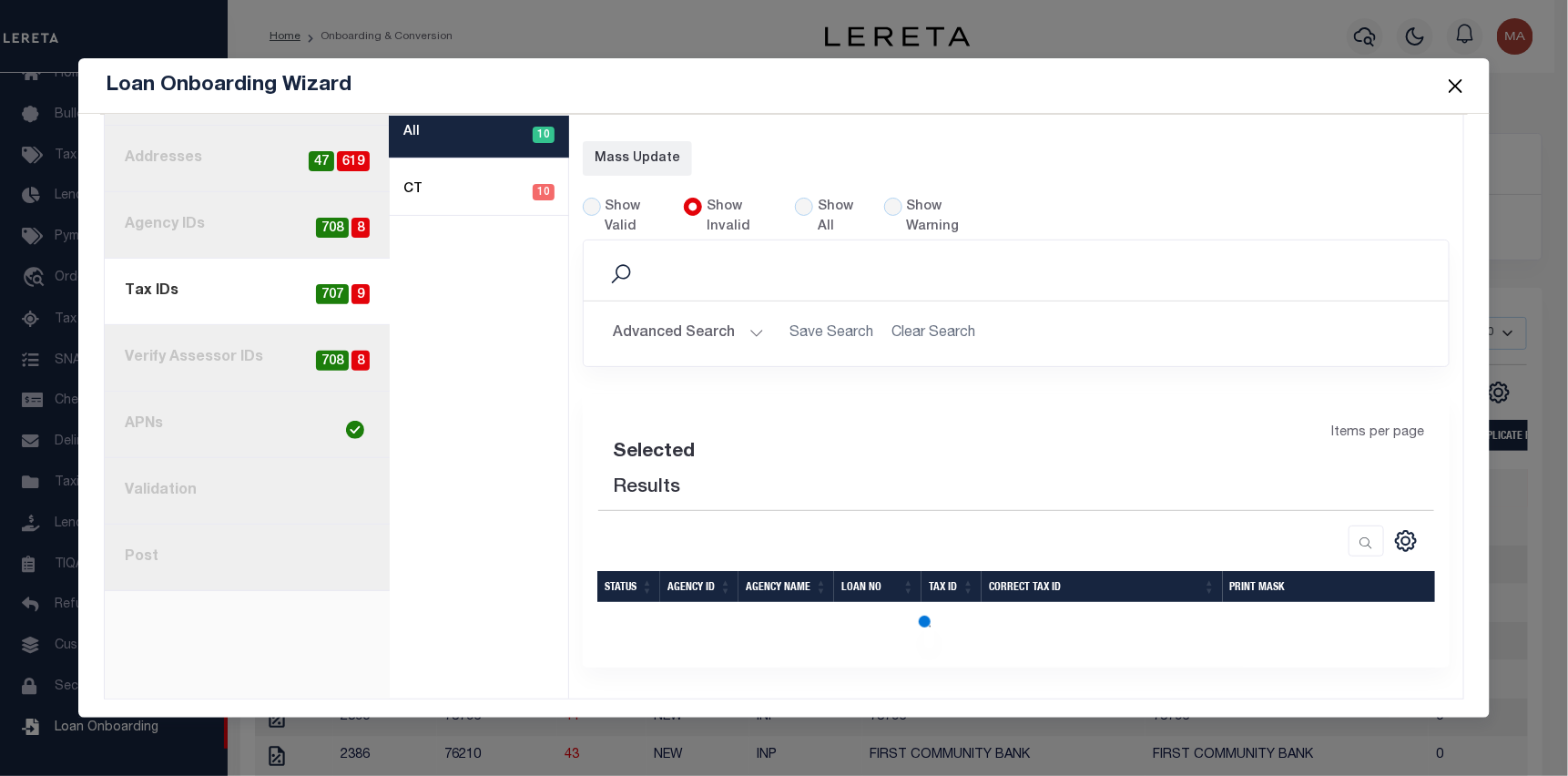
select select "60"
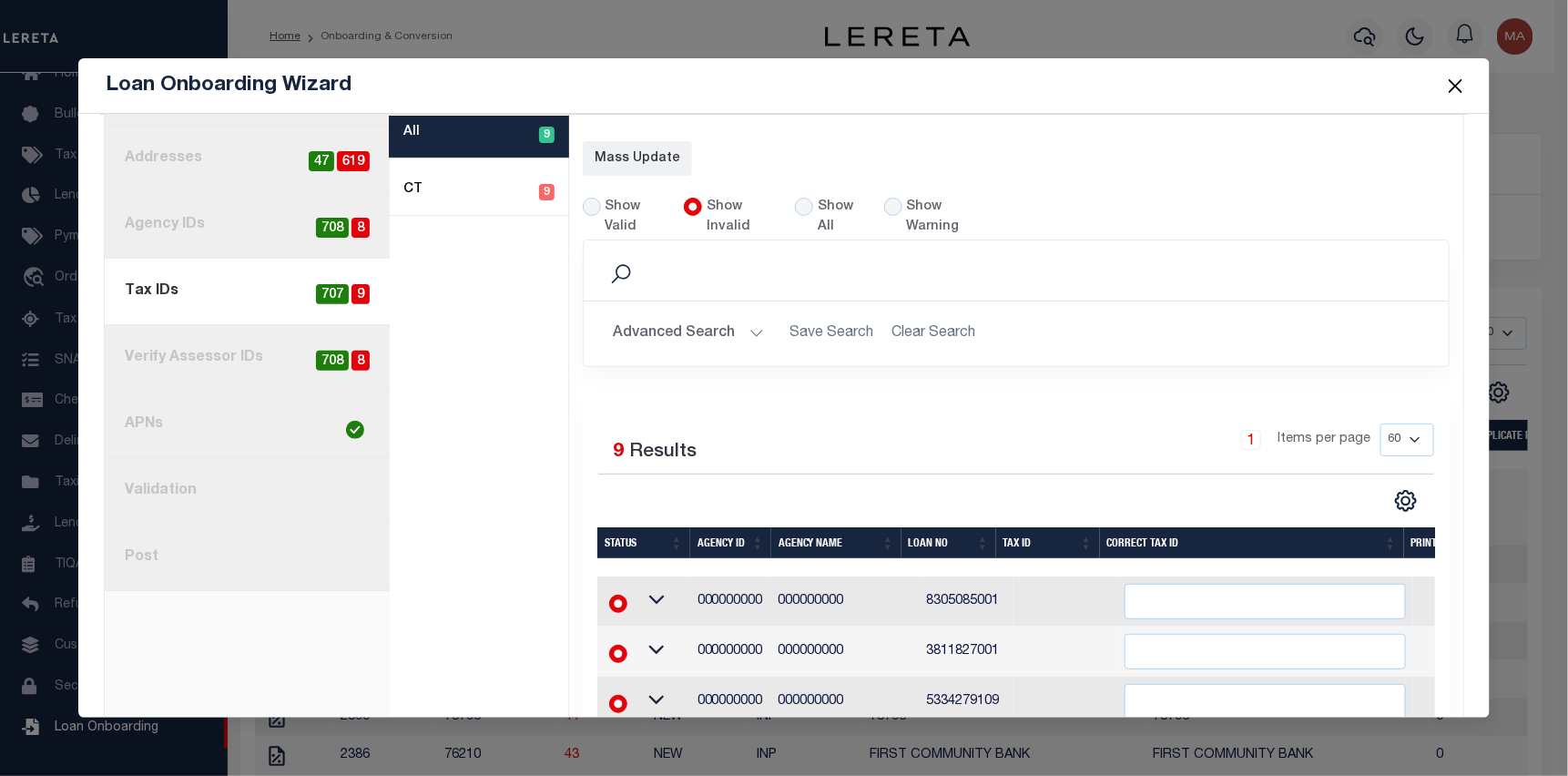
scroll to position [571, 0]
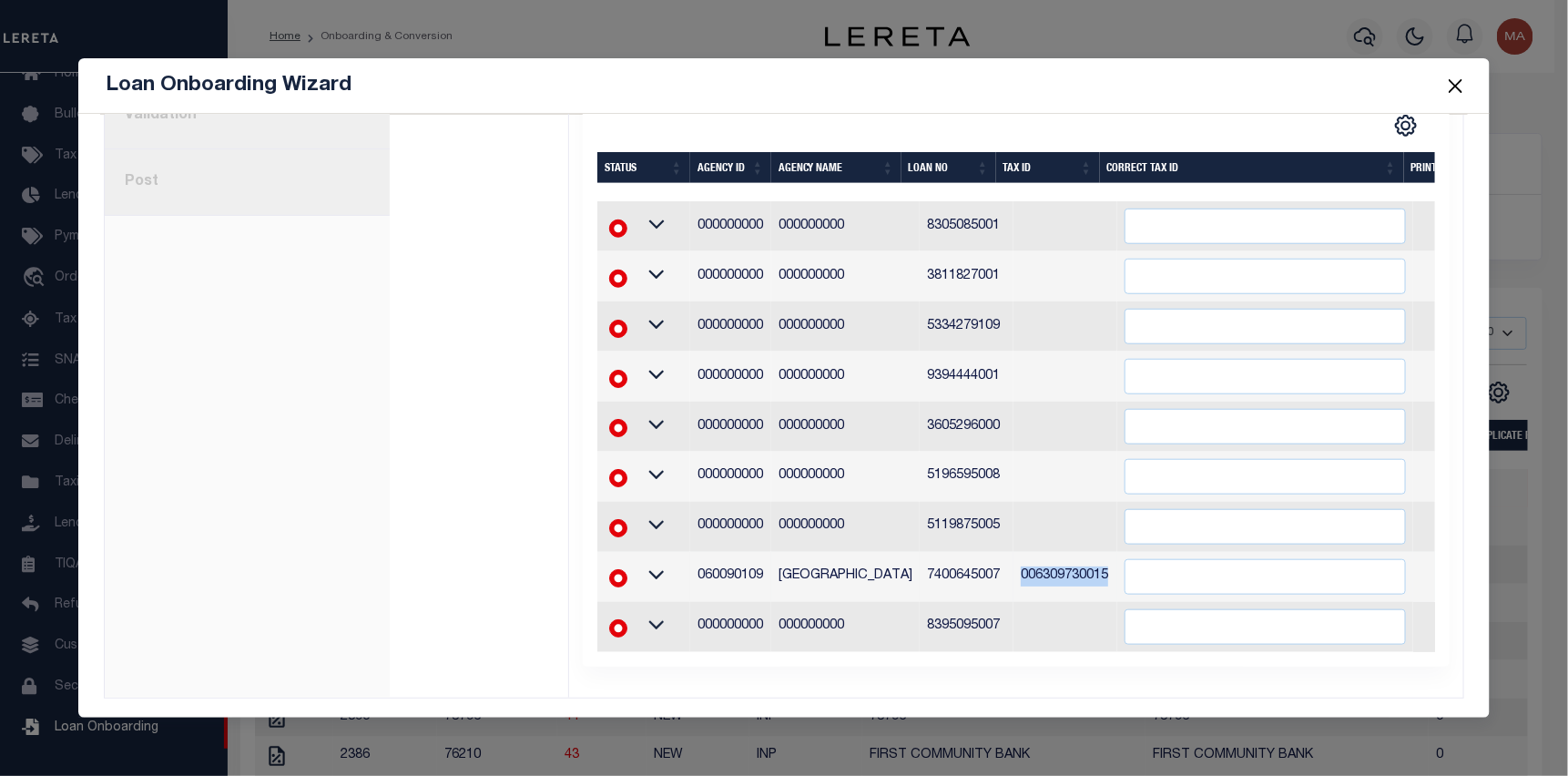
drag, startPoint x: 1086, startPoint y: 563, endPoint x: 998, endPoint y: 563, distance: 88.0
click at [1013, 563] on td "006309730015" at bounding box center [1065, 576] width 104 height 50
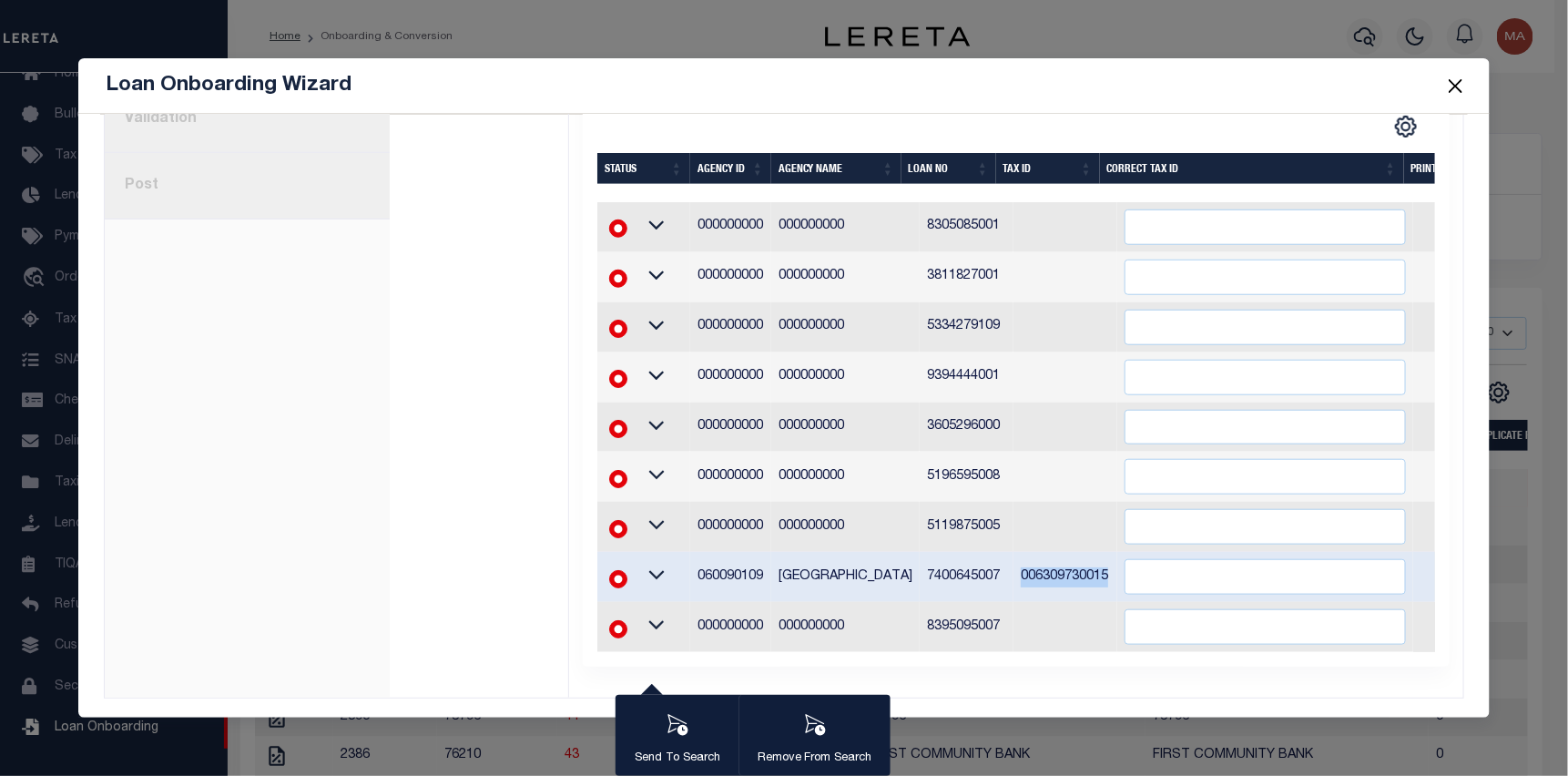
copy td "006309730015"
click at [1126, 563] on input "text" at bounding box center [1265, 577] width 281 height 36
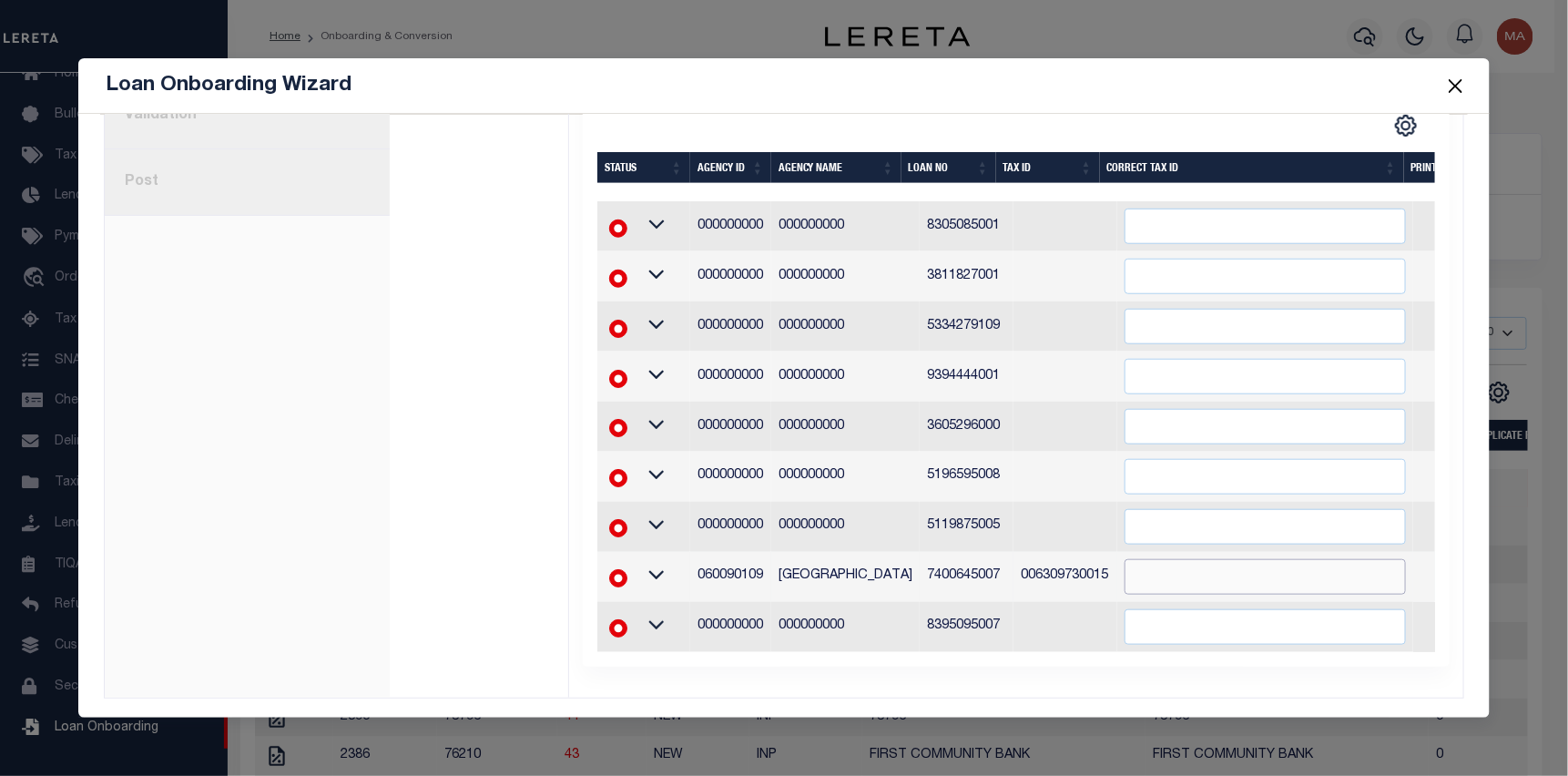
paste input "006309730015"
type input "006309730015"
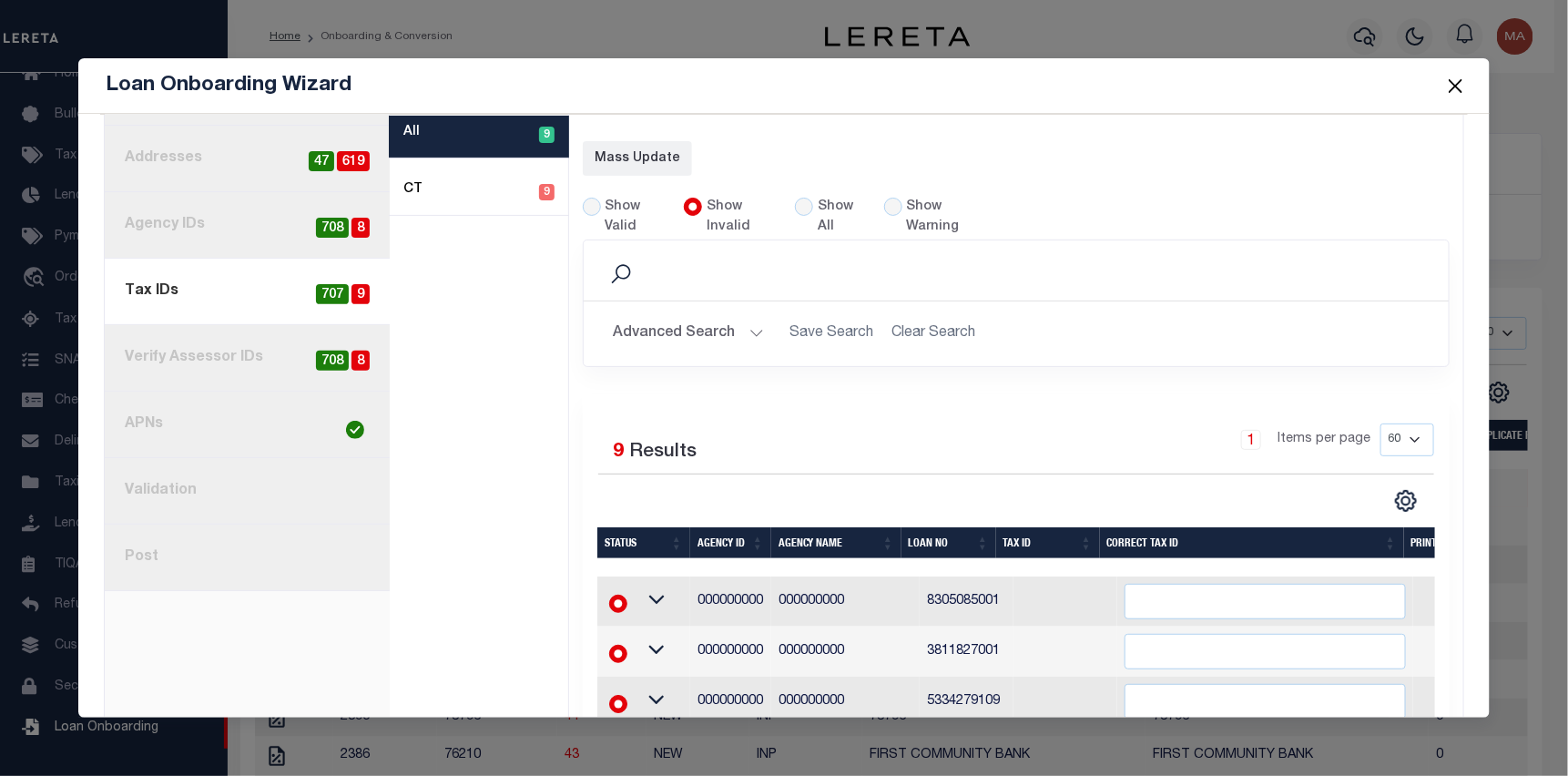
select select "60"
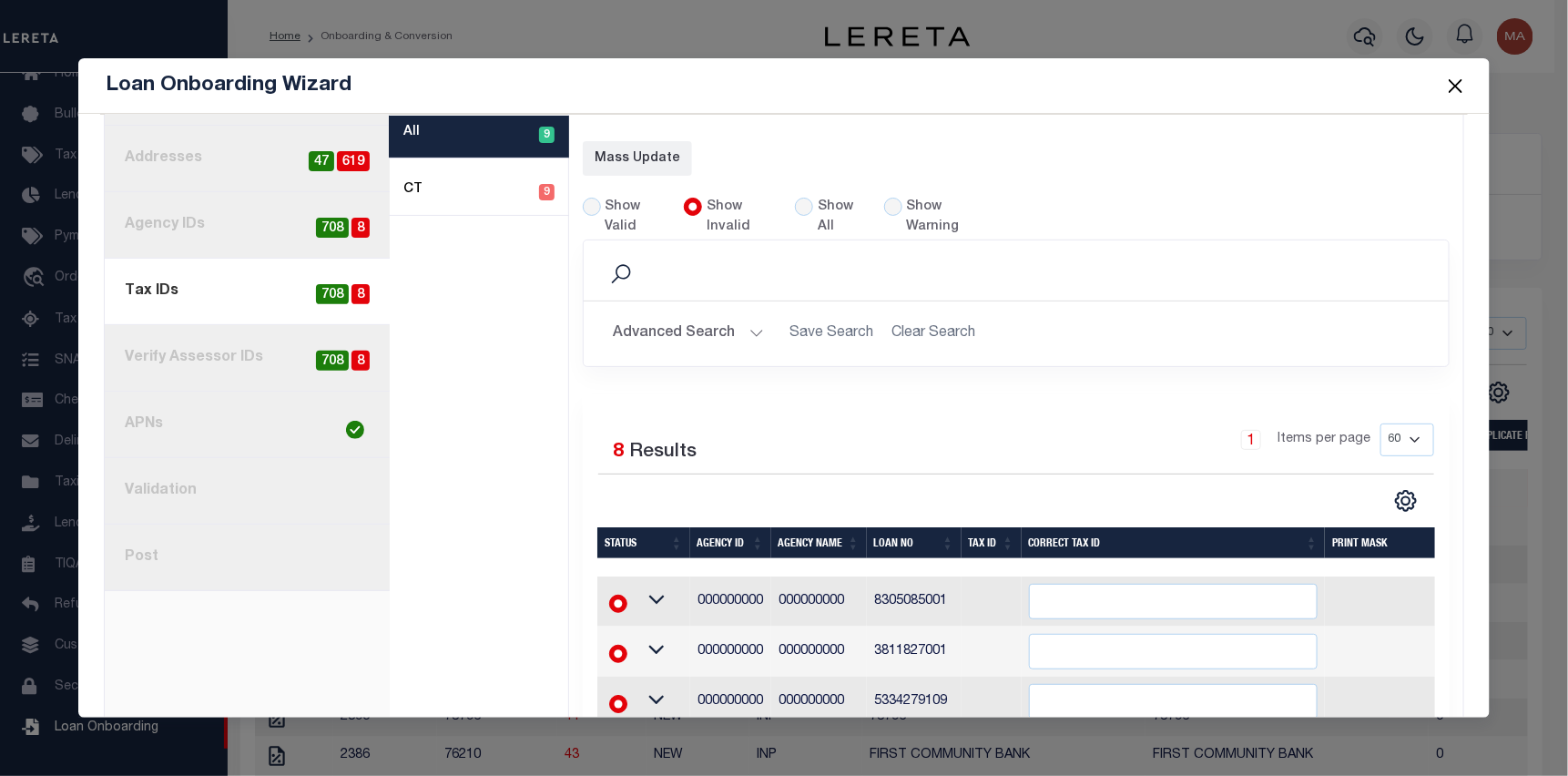
select select "60"
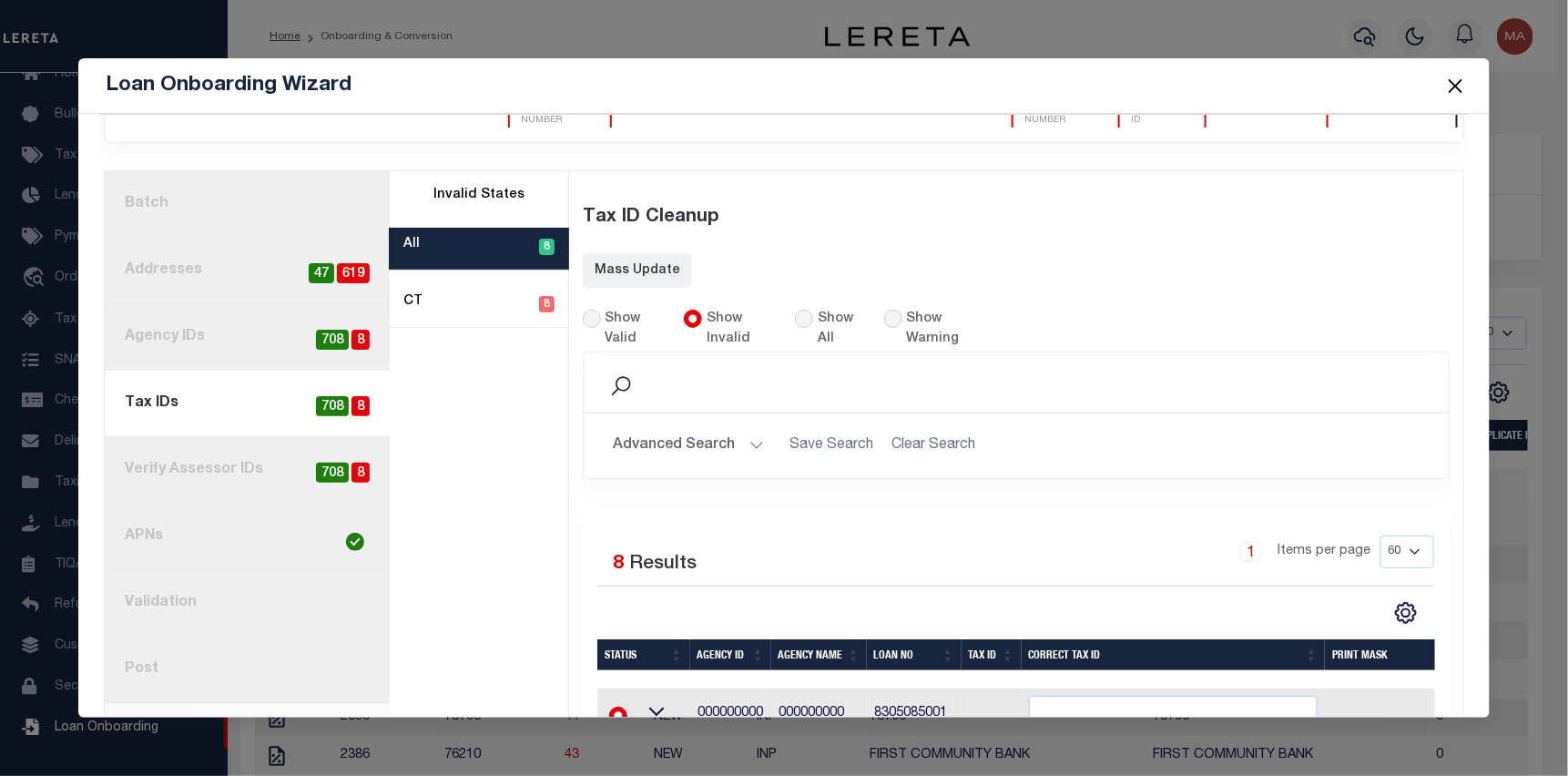
scroll to position [0, 0]
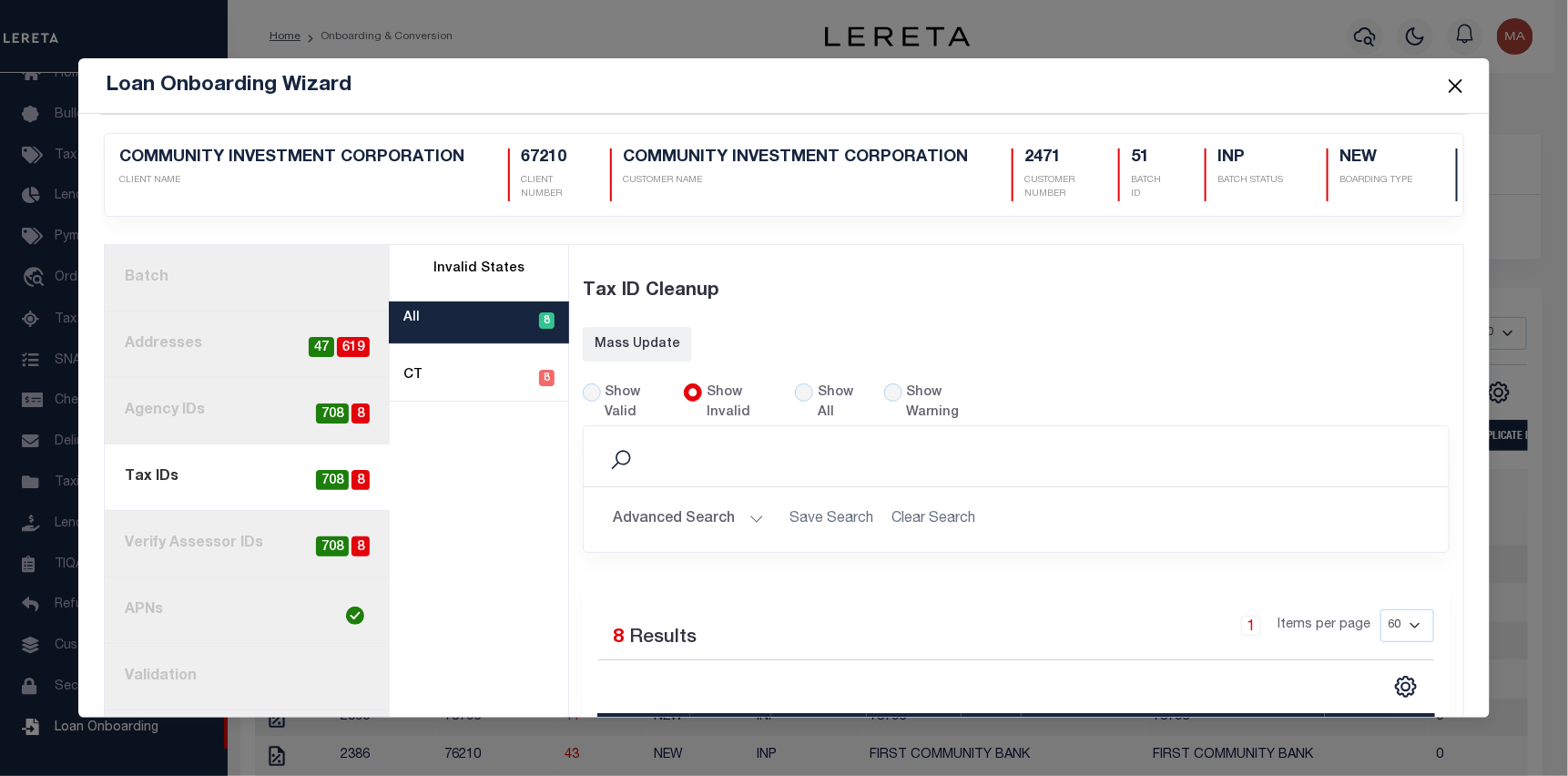
click at [1460, 89] on button "Close" at bounding box center [1456, 85] width 24 height 24
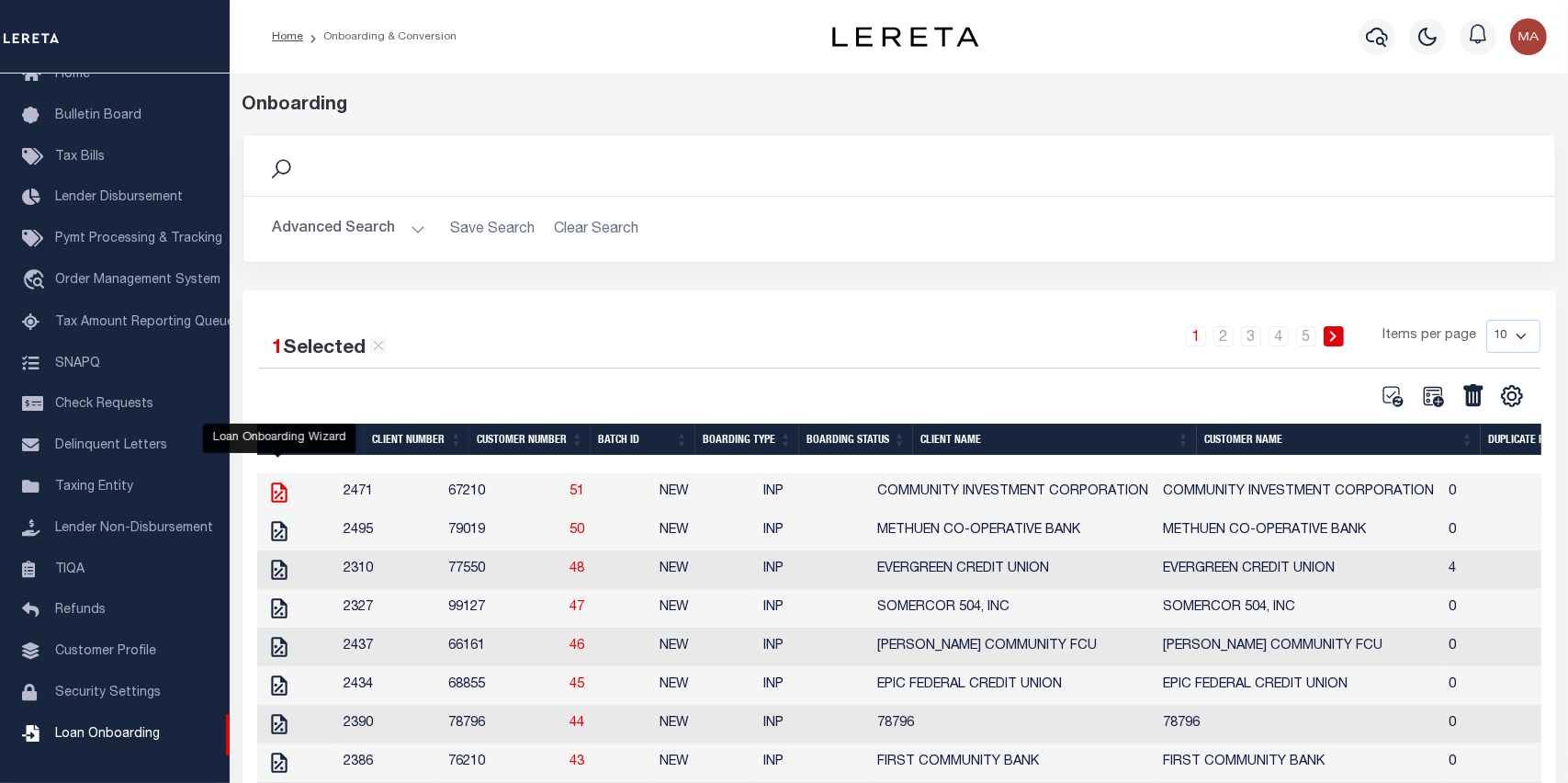
click at [282, 496] on icon "" at bounding box center [279, 492] width 24 height 24
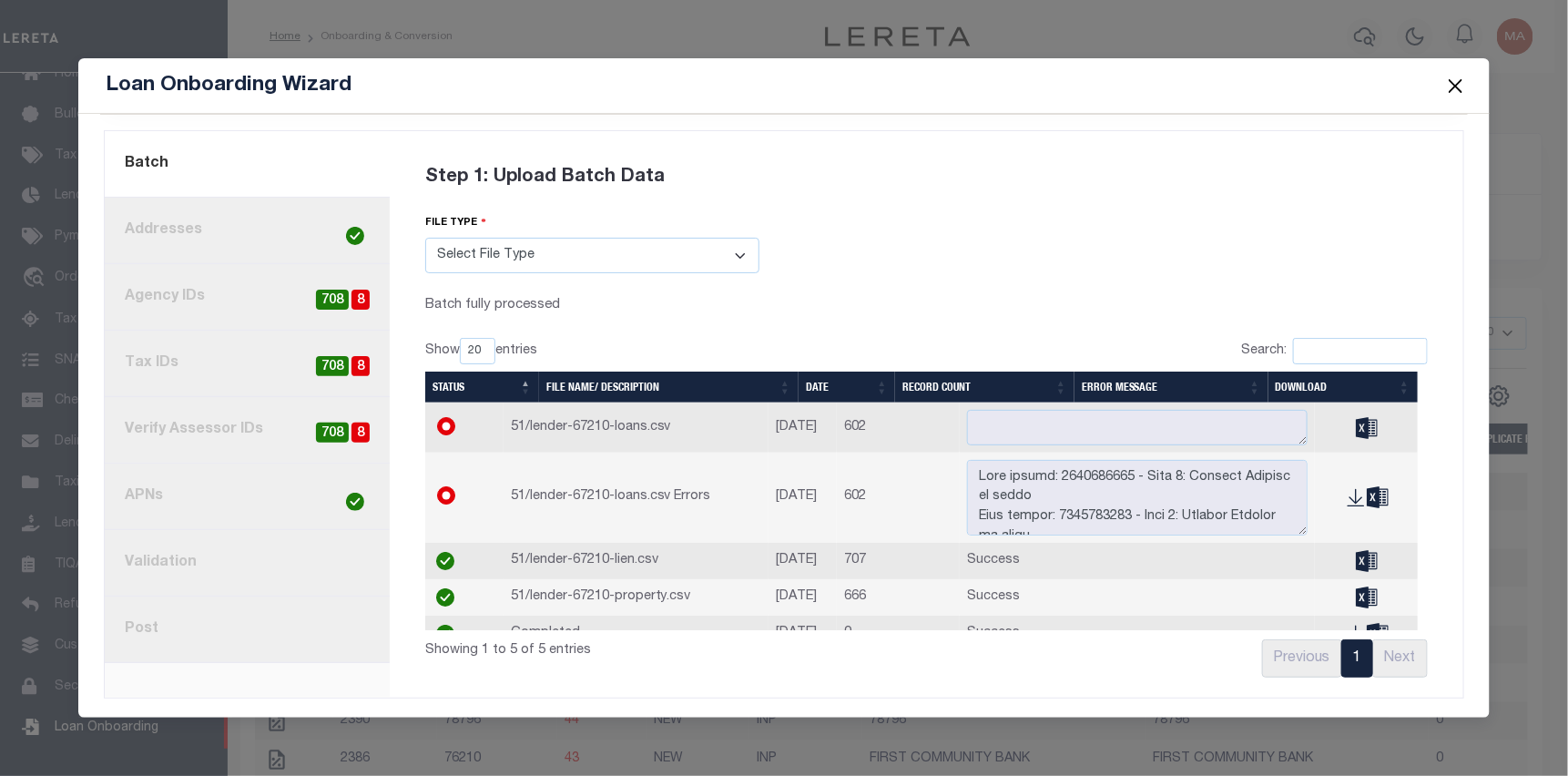
click at [197, 627] on link "8. Post" at bounding box center [247, 630] width 285 height 66
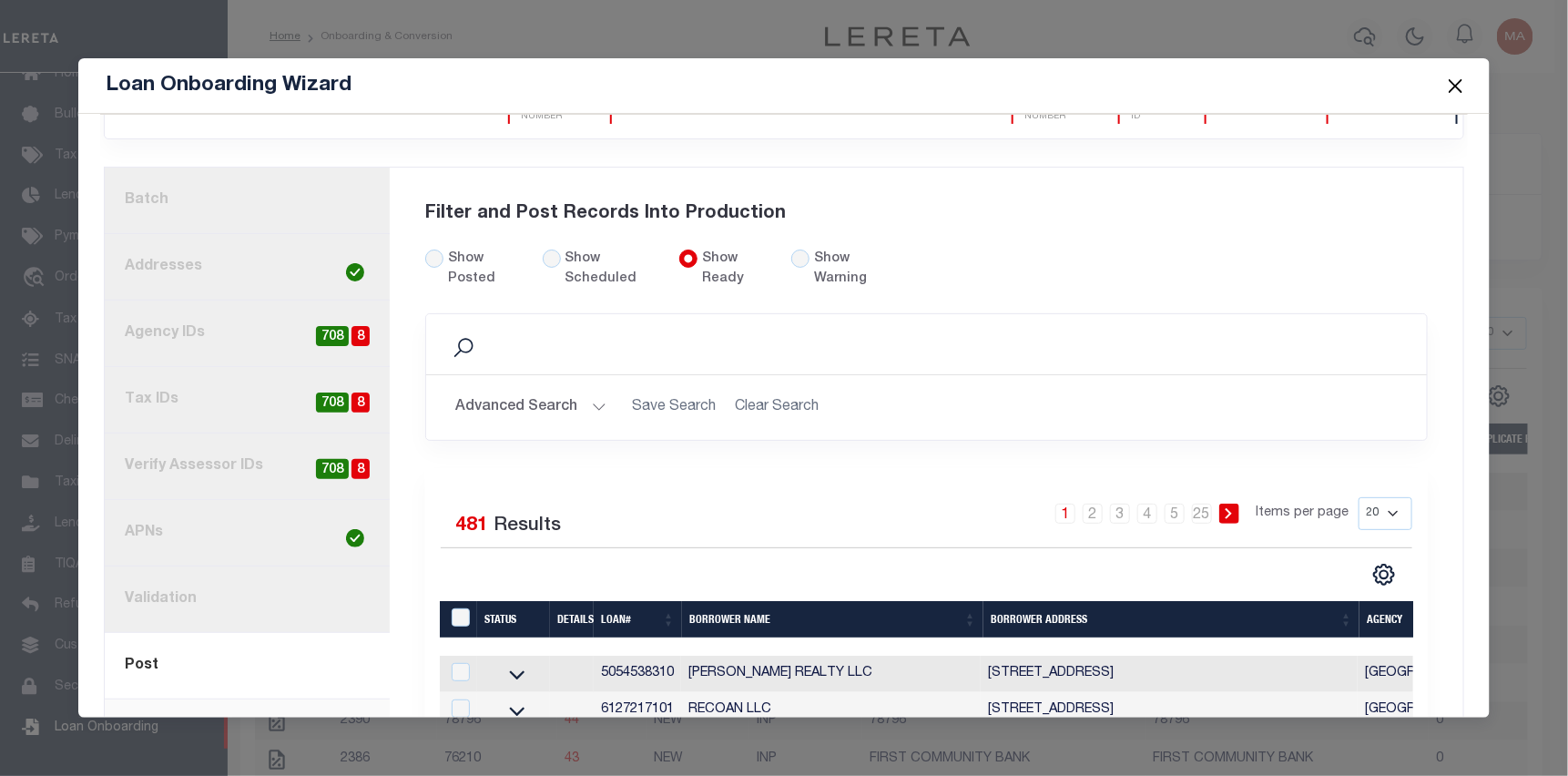
scroll to position [114, 0]
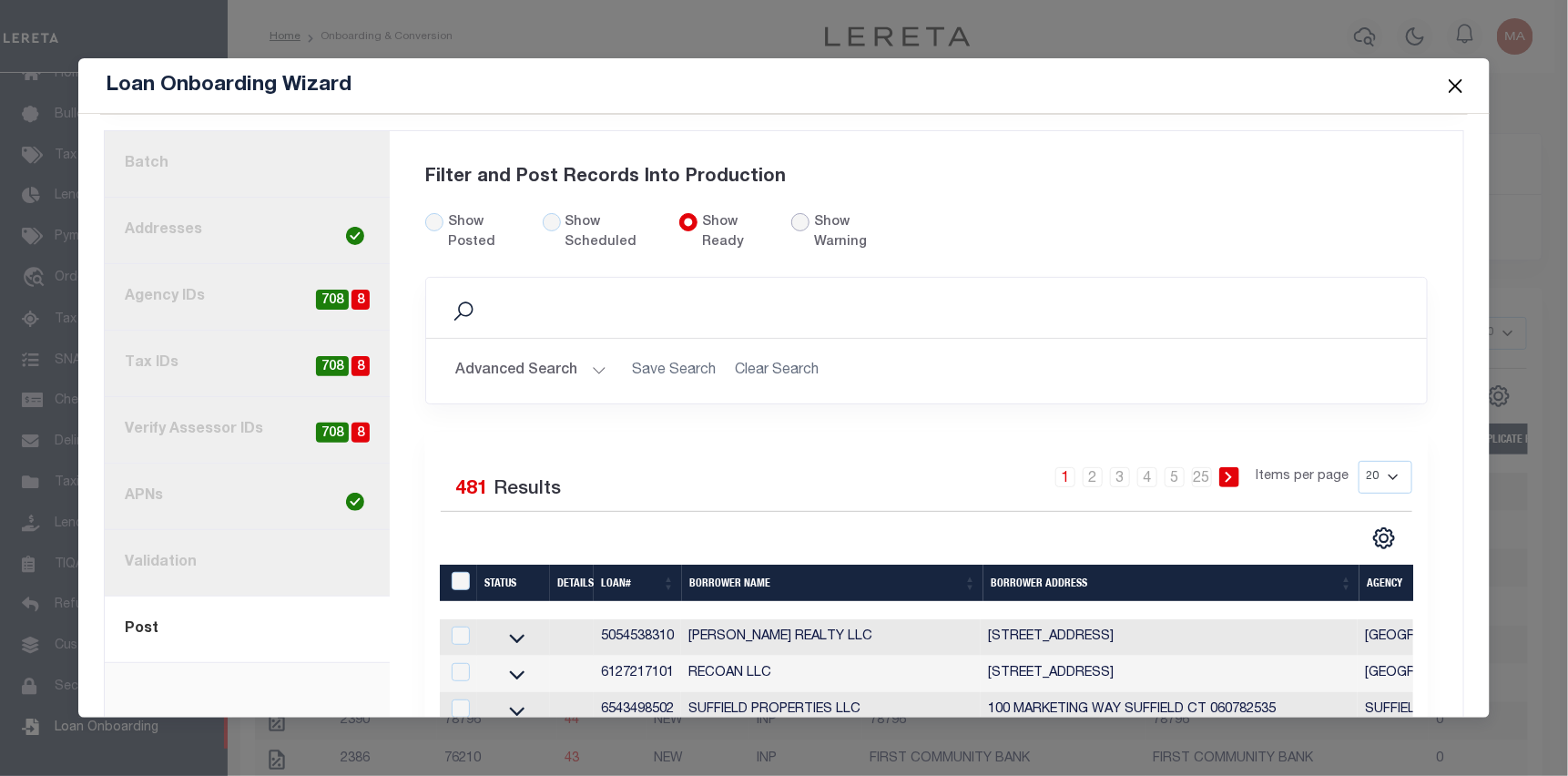
click at [796, 224] on input "radio" at bounding box center [800, 222] width 18 height 18
radio input "true"
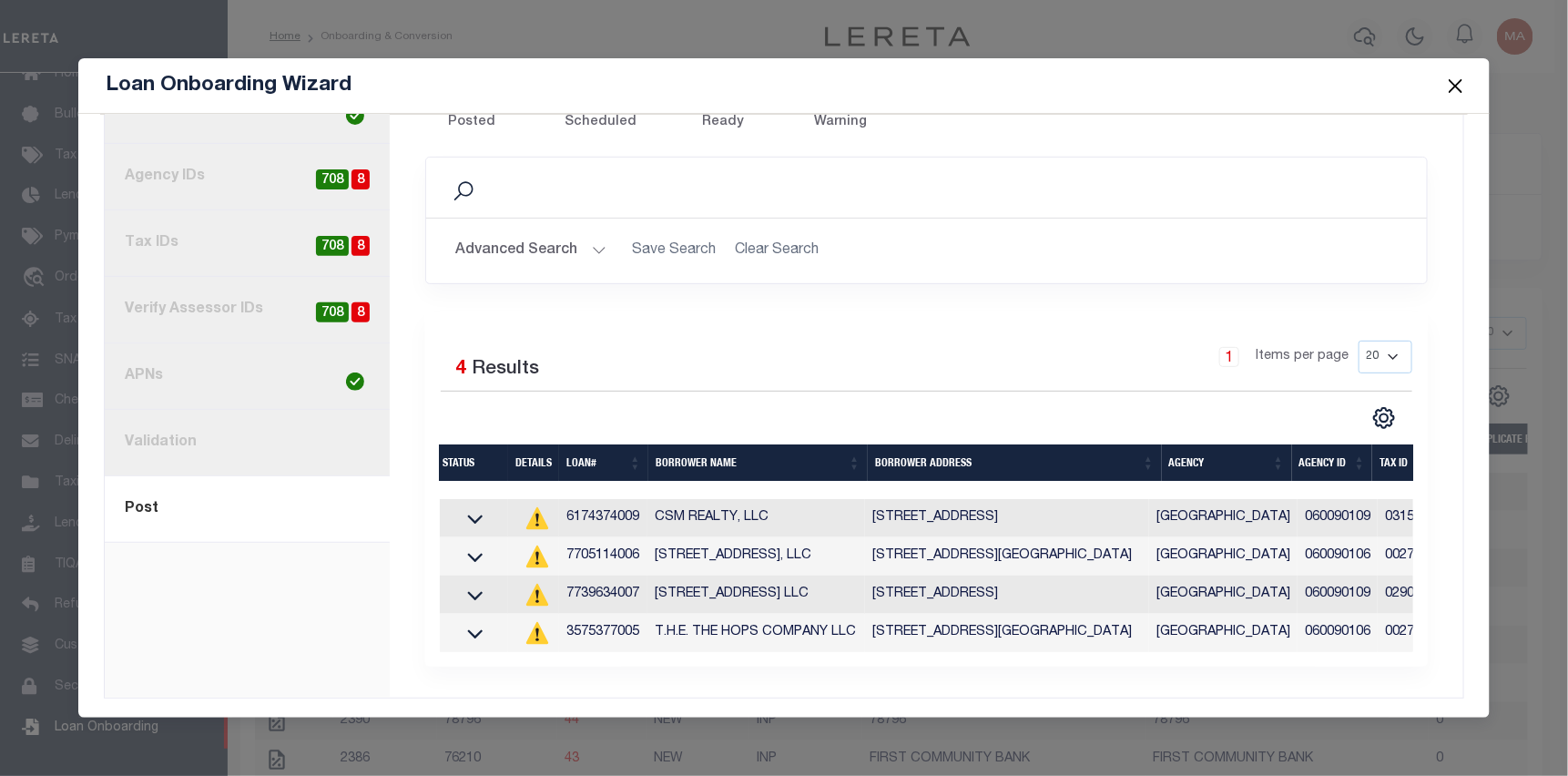
scroll to position [0, 0]
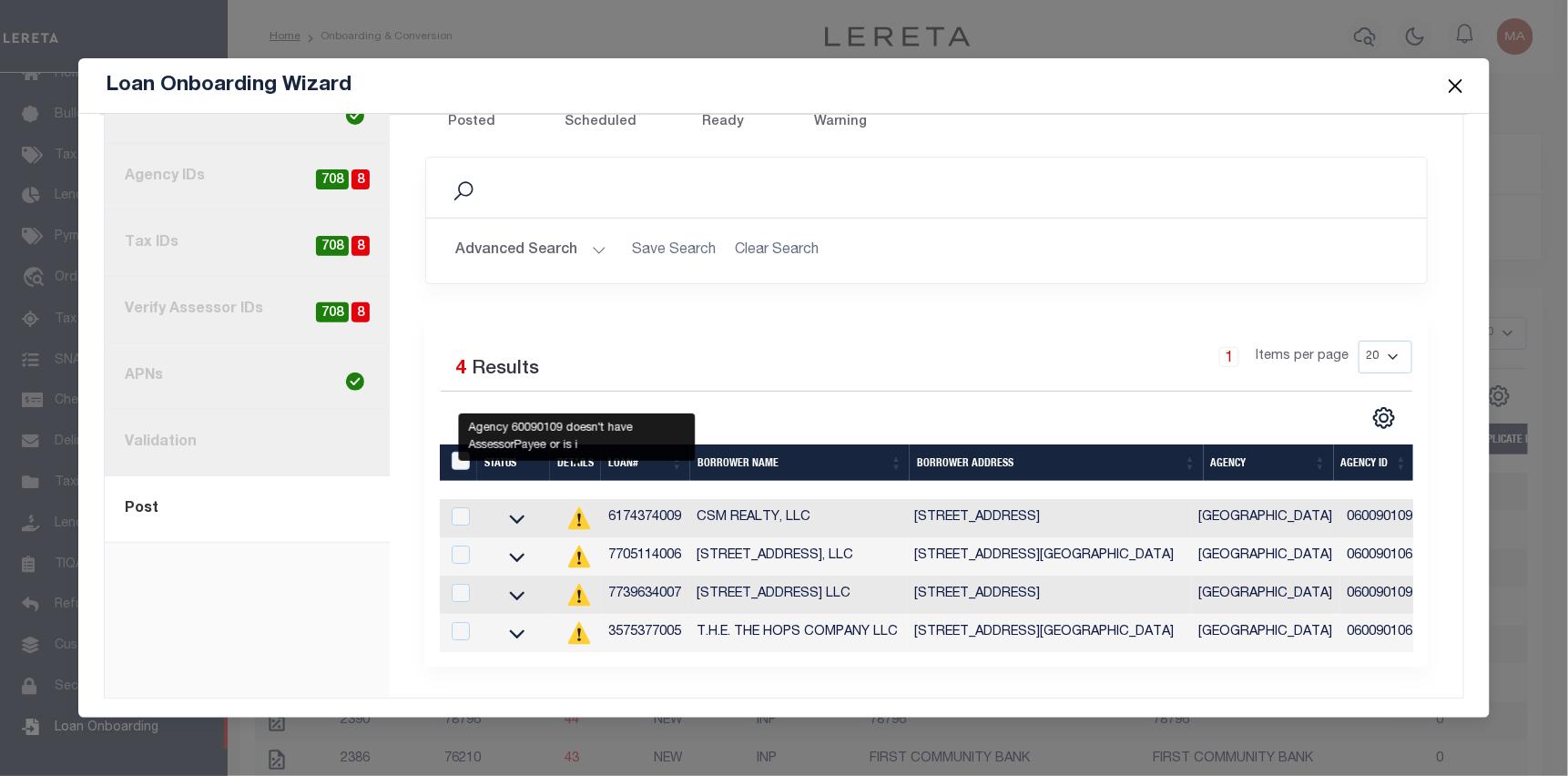
click at [567, 507] on icon at bounding box center [579, 517] width 24 height 24
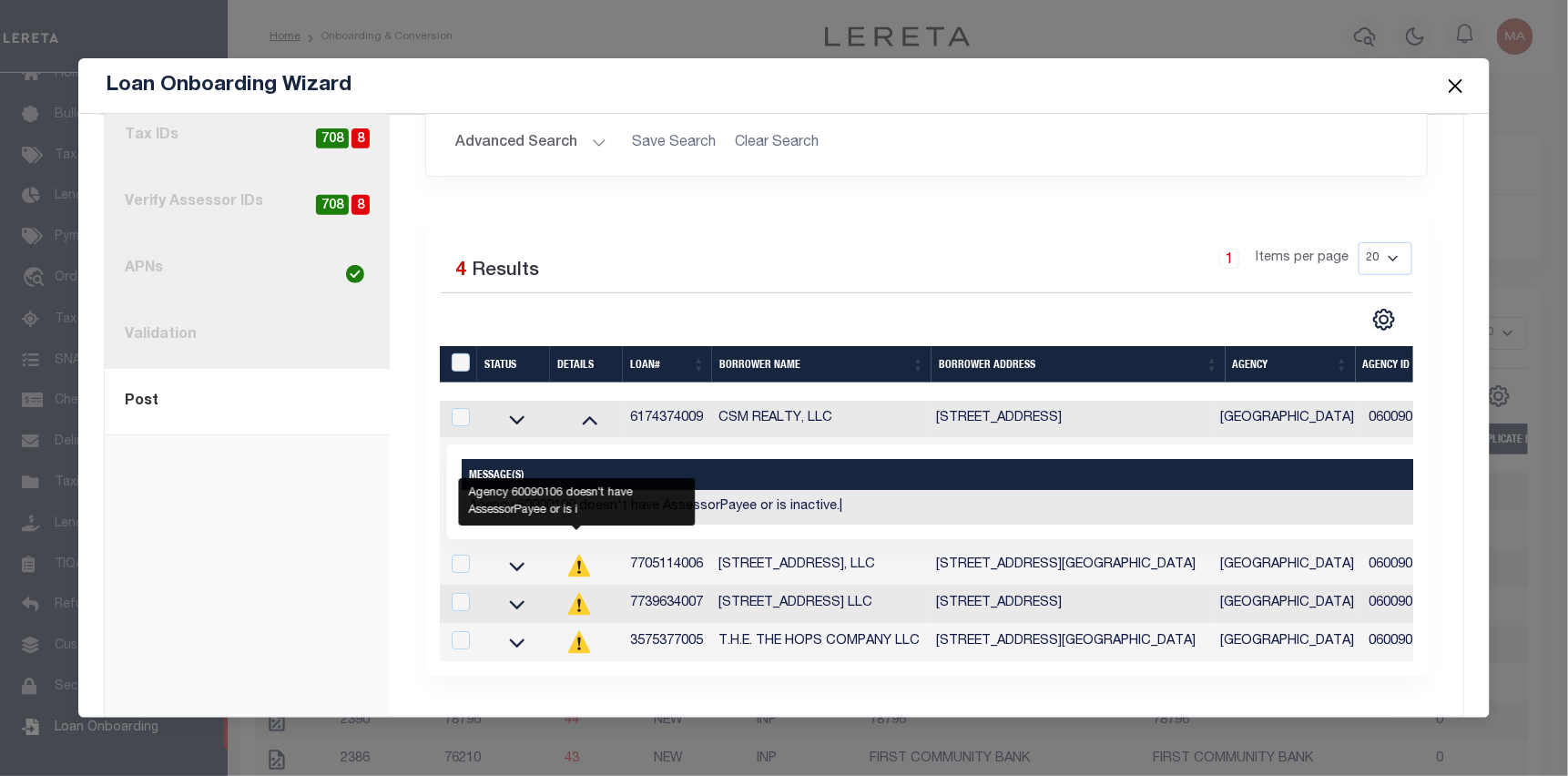
click at [581, 568] on icon "" at bounding box center [579, 565] width 22 height 22
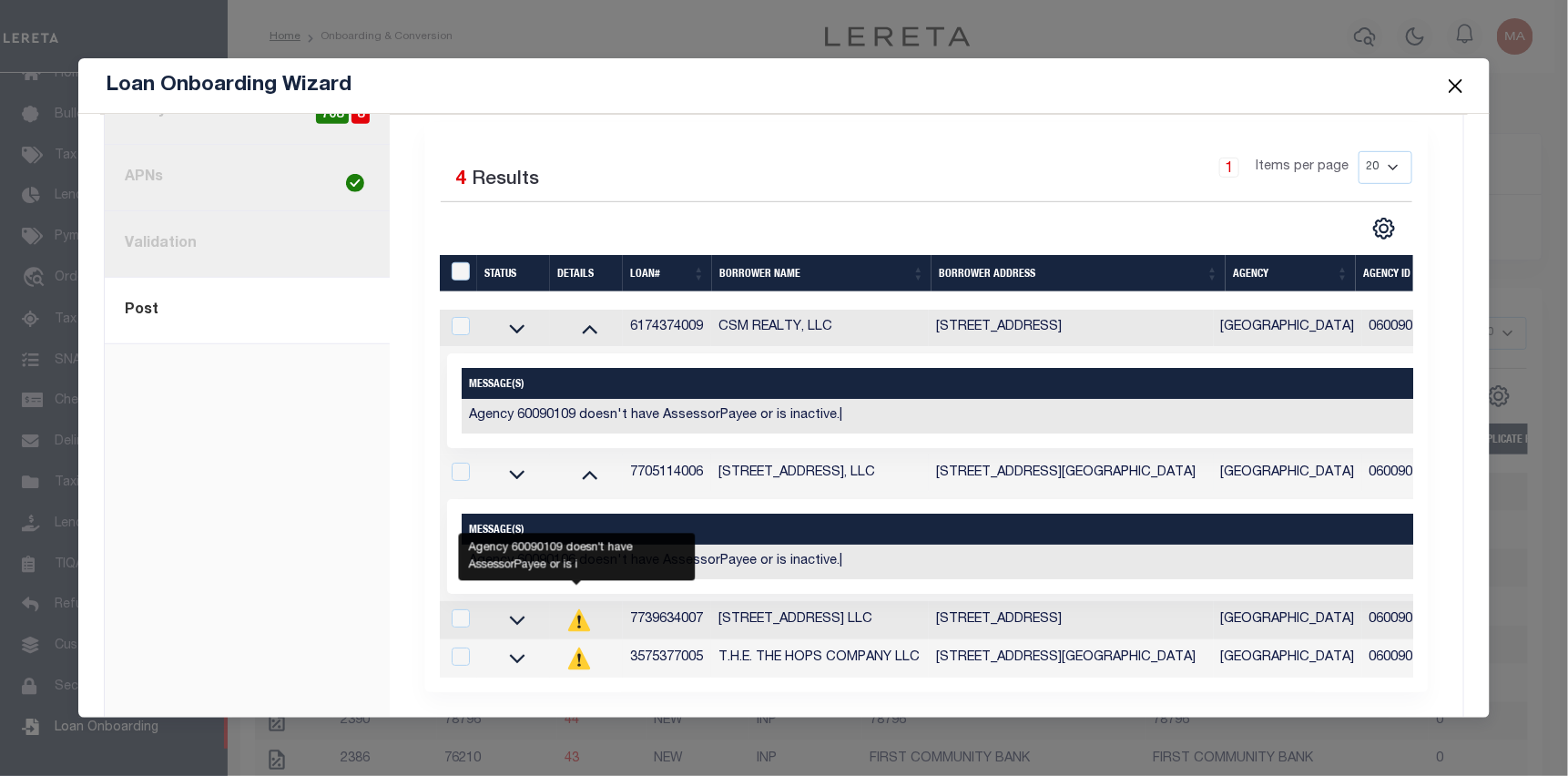
click at [578, 627] on icon "" at bounding box center [579, 619] width 22 height 22
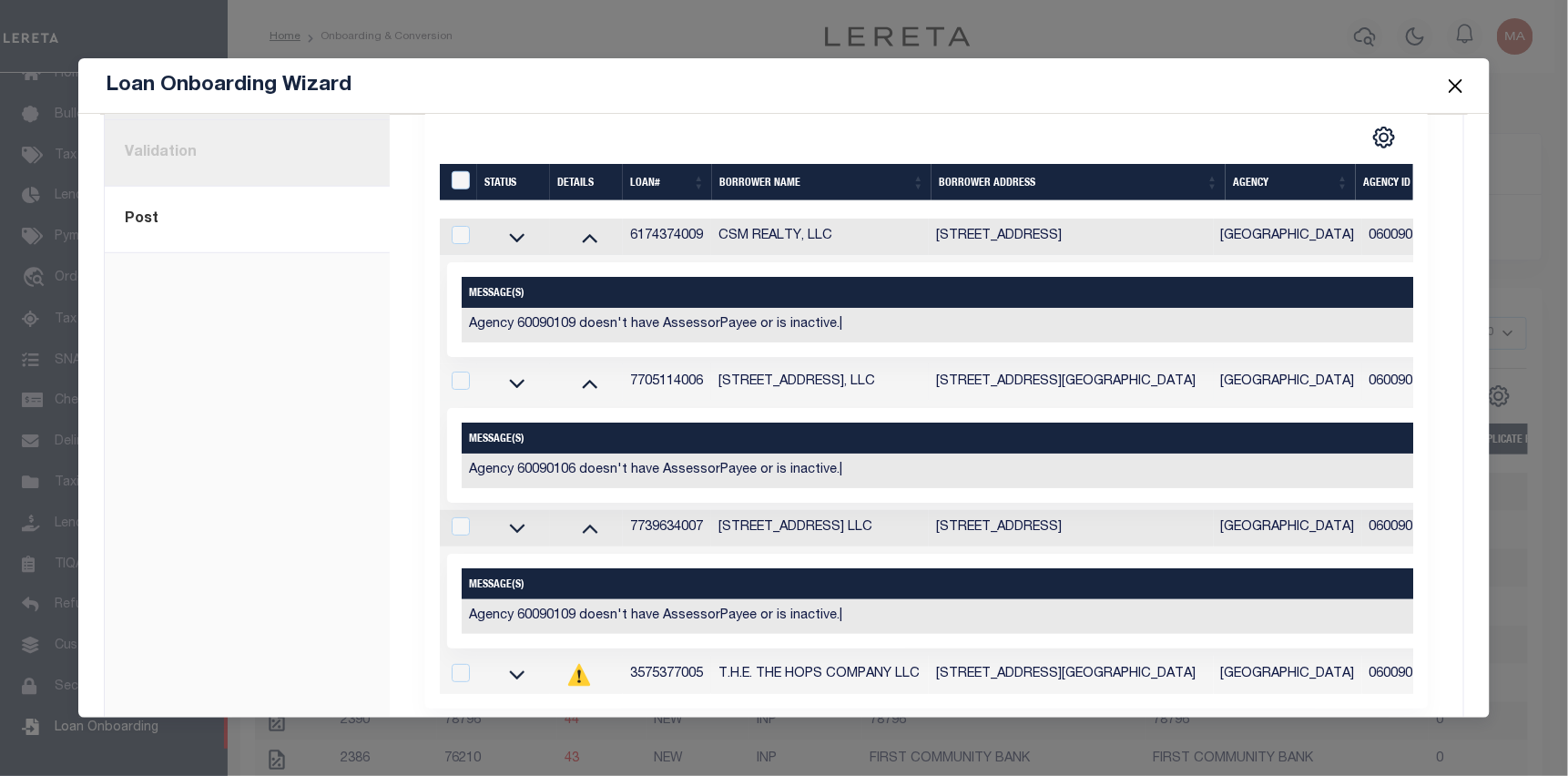
click at [1359, 263] on div "Selected 1 Result Items per page" at bounding box center [1192, 310] width 1490 height 94
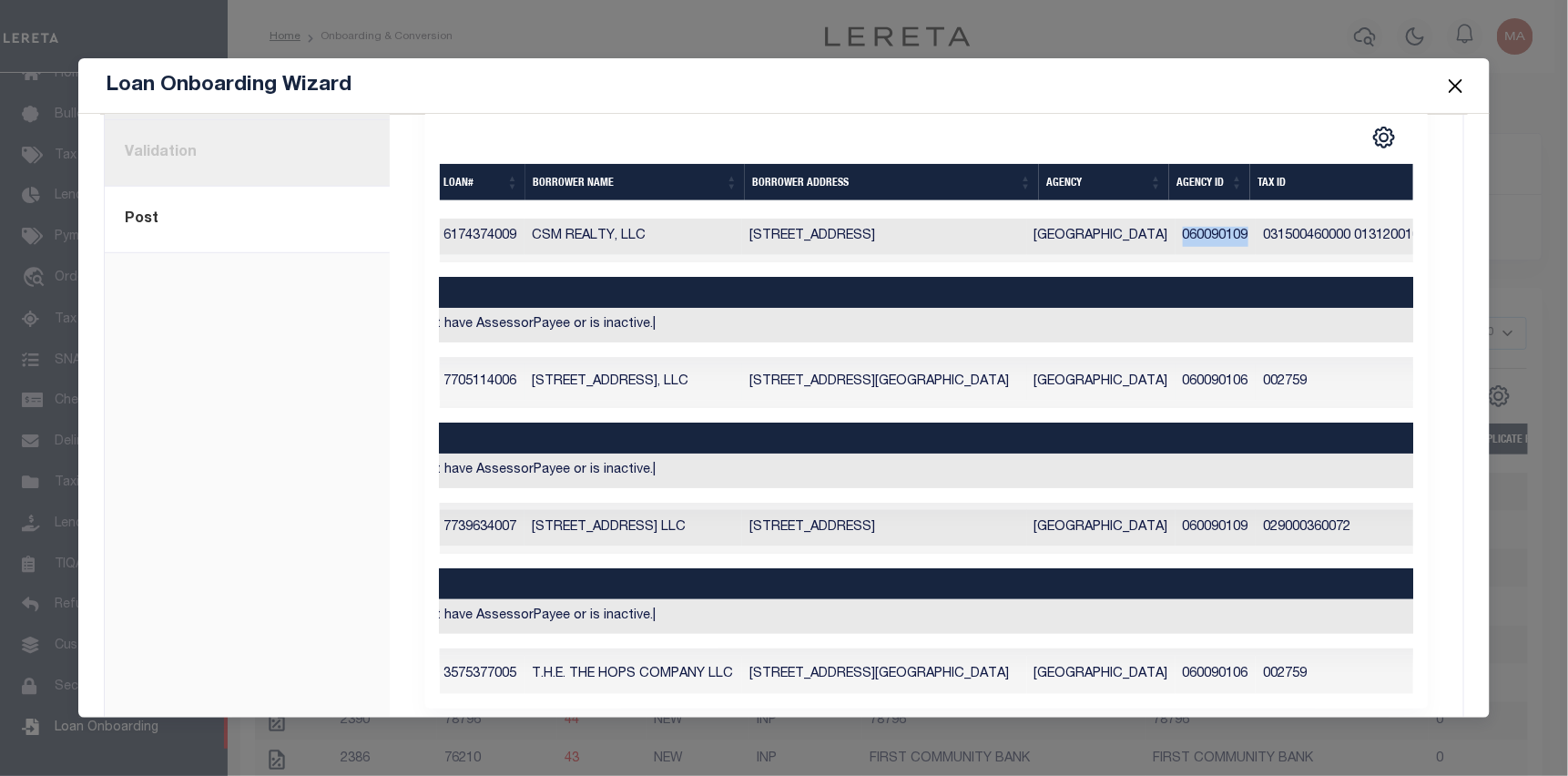
drag, startPoint x: 1170, startPoint y: 234, endPoint x: 1243, endPoint y: 237, distance: 73.1
click at [1244, 238] on td "060090109" at bounding box center [1216, 236] width 81 height 37
checkbox input "true"
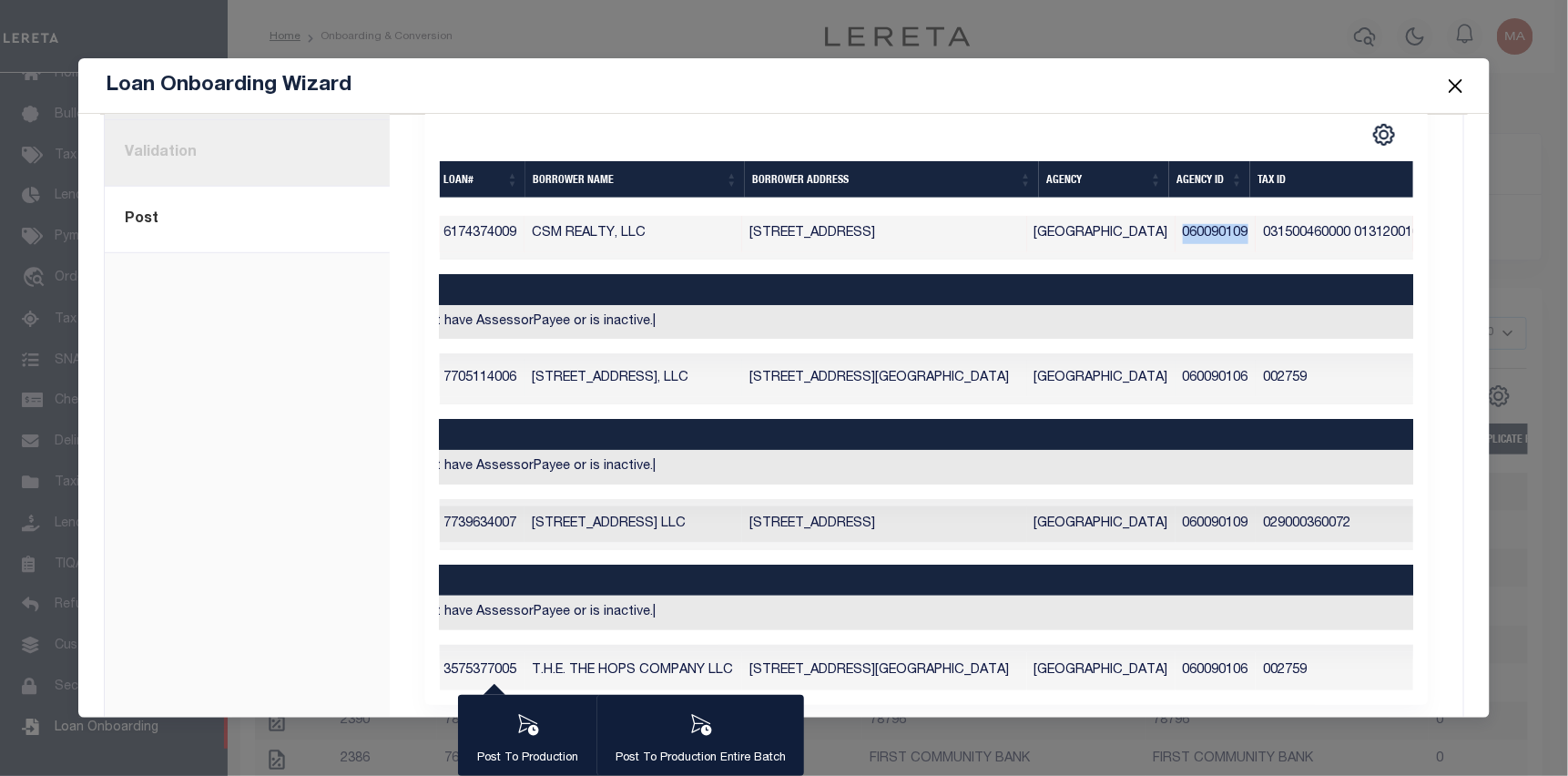
copy td "060090109"
drag, startPoint x: 1238, startPoint y: 381, endPoint x: 1176, endPoint y: 377, distance: 62.1
click at [1176, 377] on td "060090106" at bounding box center [1216, 379] width 81 height 37
checkbox input "true"
copy td "060090106"
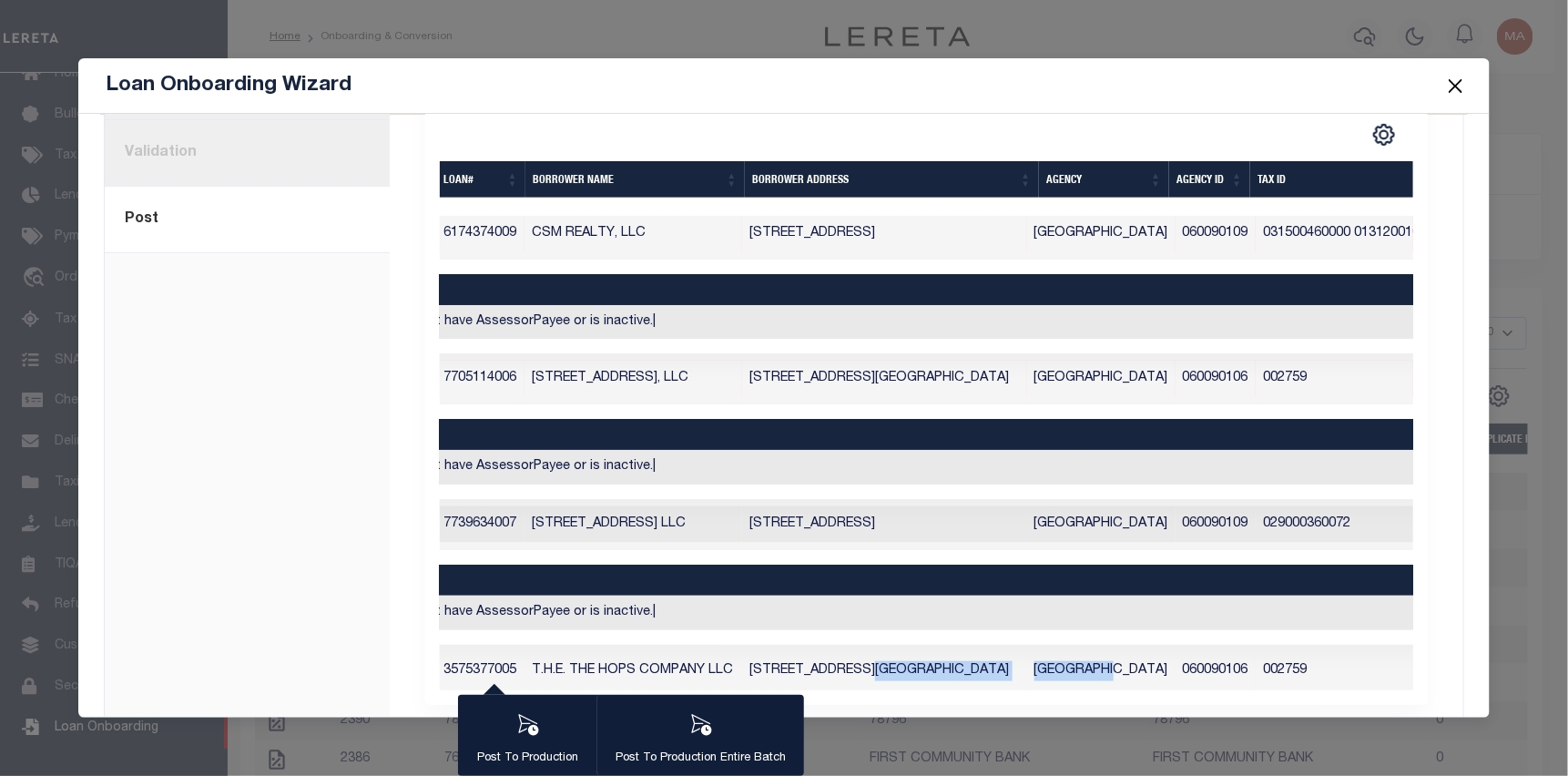
drag, startPoint x: 1117, startPoint y: 692, endPoint x: 882, endPoint y: 692, distance: 235.0
click at [882, 690] on tr "3575377005 T.H.E. THE HOPS COMPANY LLC 77 SODOM LN DERBY CT 064182631 DERBY CIT…" at bounding box center [1004, 671] width 1504 height 39
click at [1088, 475] on td "Agency 60090106 doesn't have AssessorPayee or is inactive.|" at bounding box center [1004, 466] width 1460 height 35
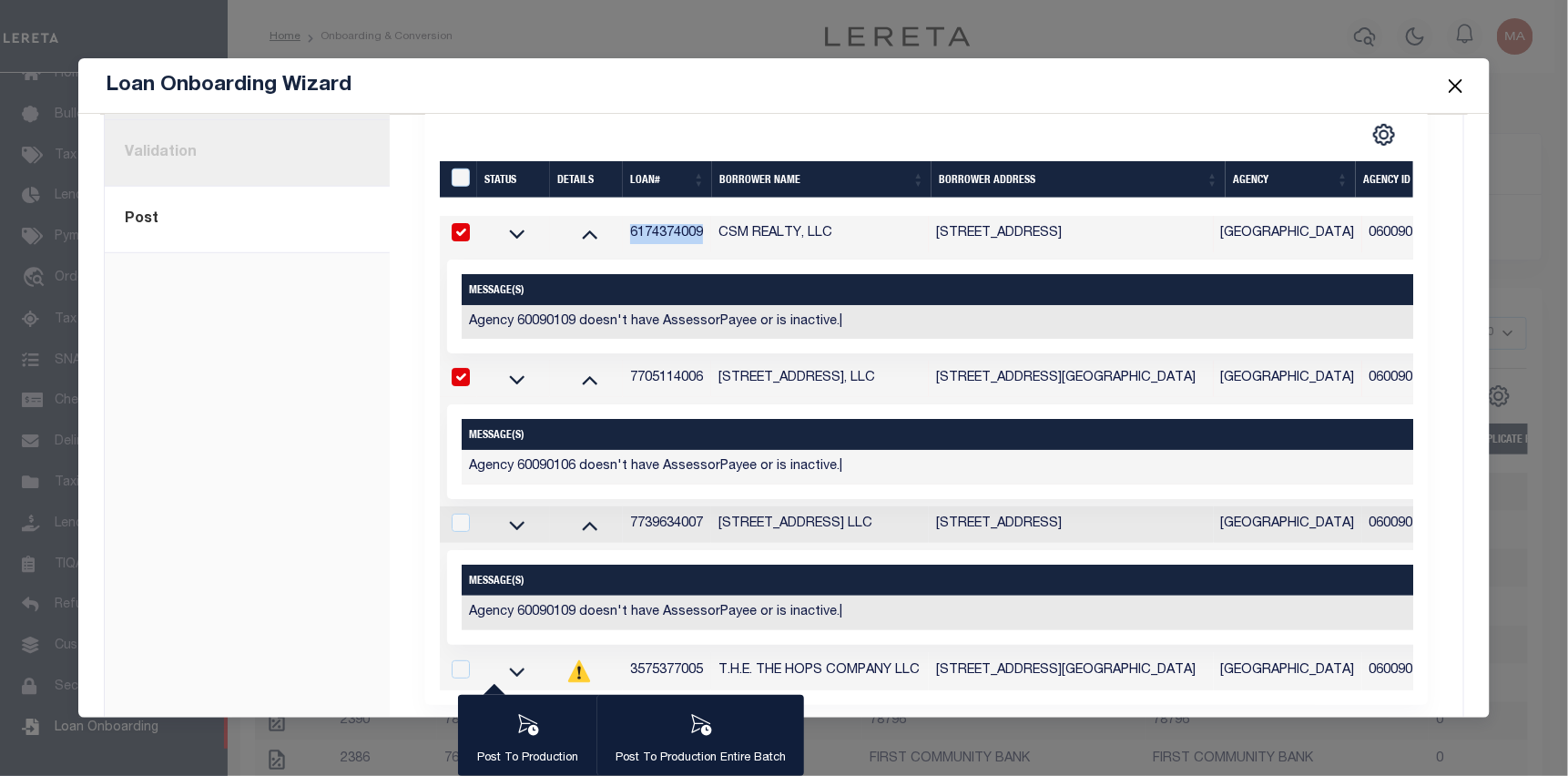
drag, startPoint x: 631, startPoint y: 230, endPoint x: 700, endPoint y: 234, distance: 69.1
click at [700, 234] on td "6174374009" at bounding box center [667, 234] width 89 height 37
checkbox input "false"
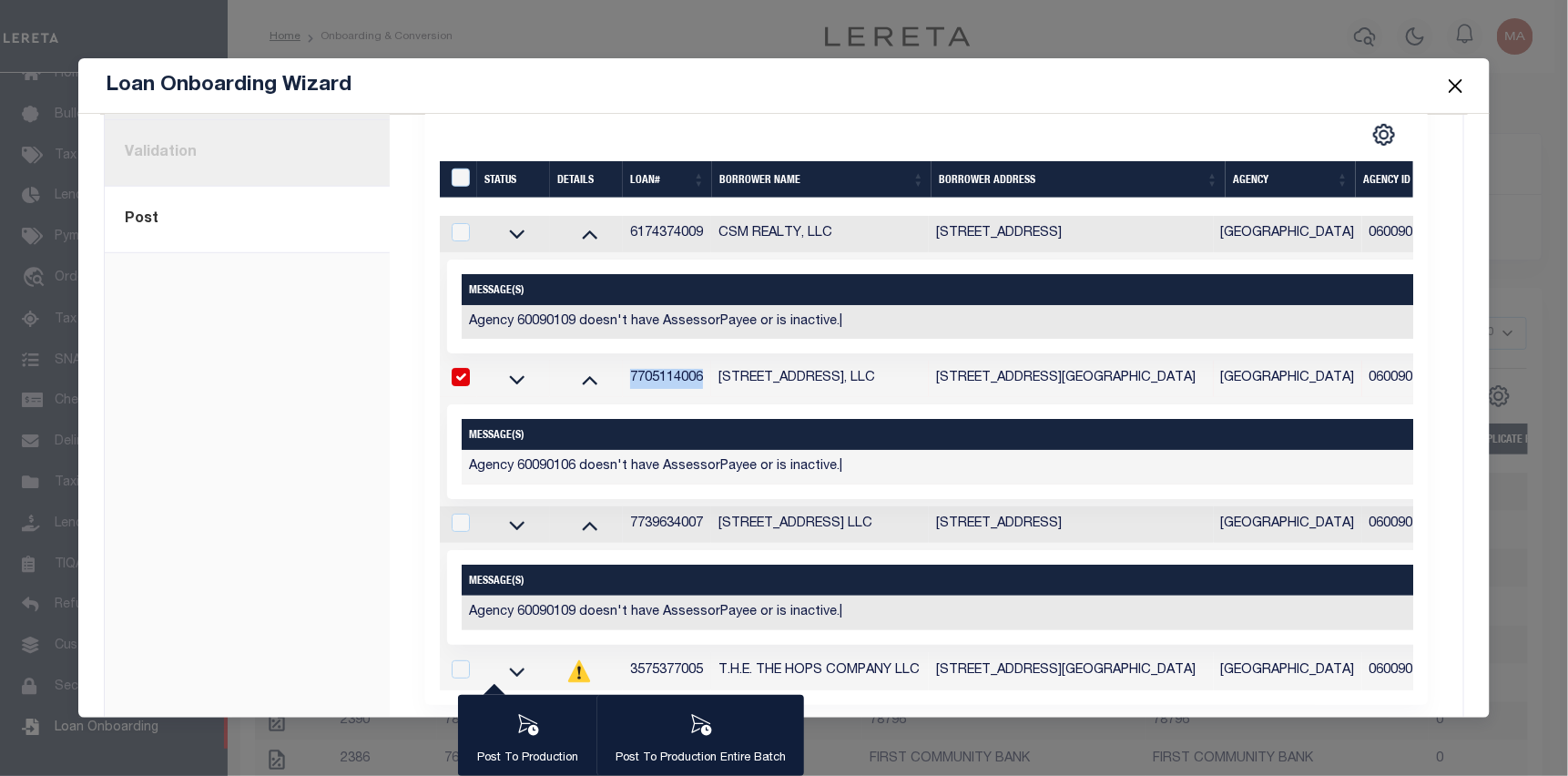
drag, startPoint x: 704, startPoint y: 380, endPoint x: 617, endPoint y: 379, distance: 87.0
click at [617, 379] on tr "7705114006 77 SODOM LANE, LLC 77 SODOM LN DERBY CT 064182631 DERBY CITY 0600901…" at bounding box center [1191, 379] width 1504 height 37
click at [1453, 85] on button "Close" at bounding box center [1456, 85] width 24 height 24
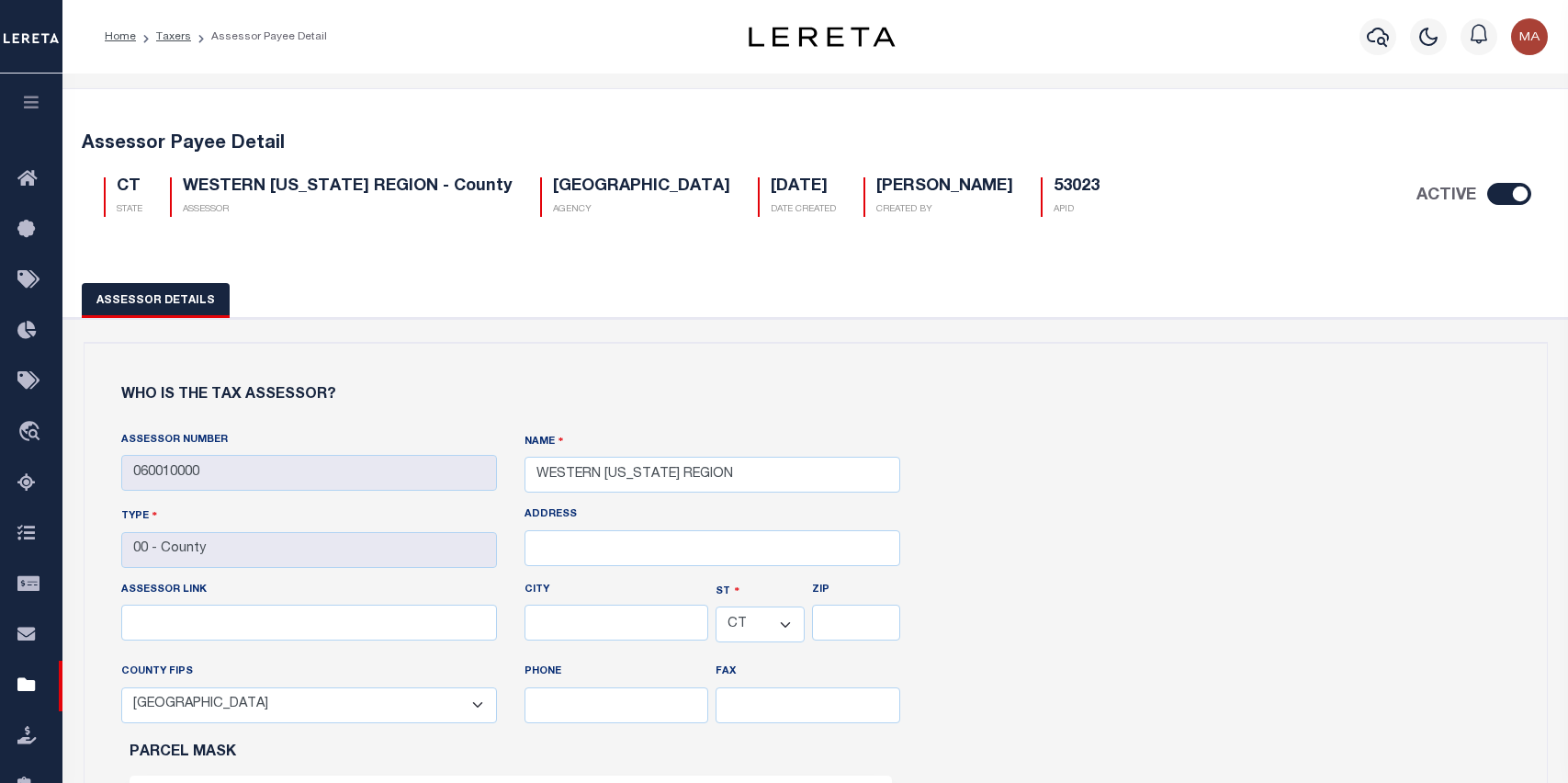
select select "CT"
select select "9001"
click at [165, 33] on link "Taxers" at bounding box center [173, 37] width 35 height 11
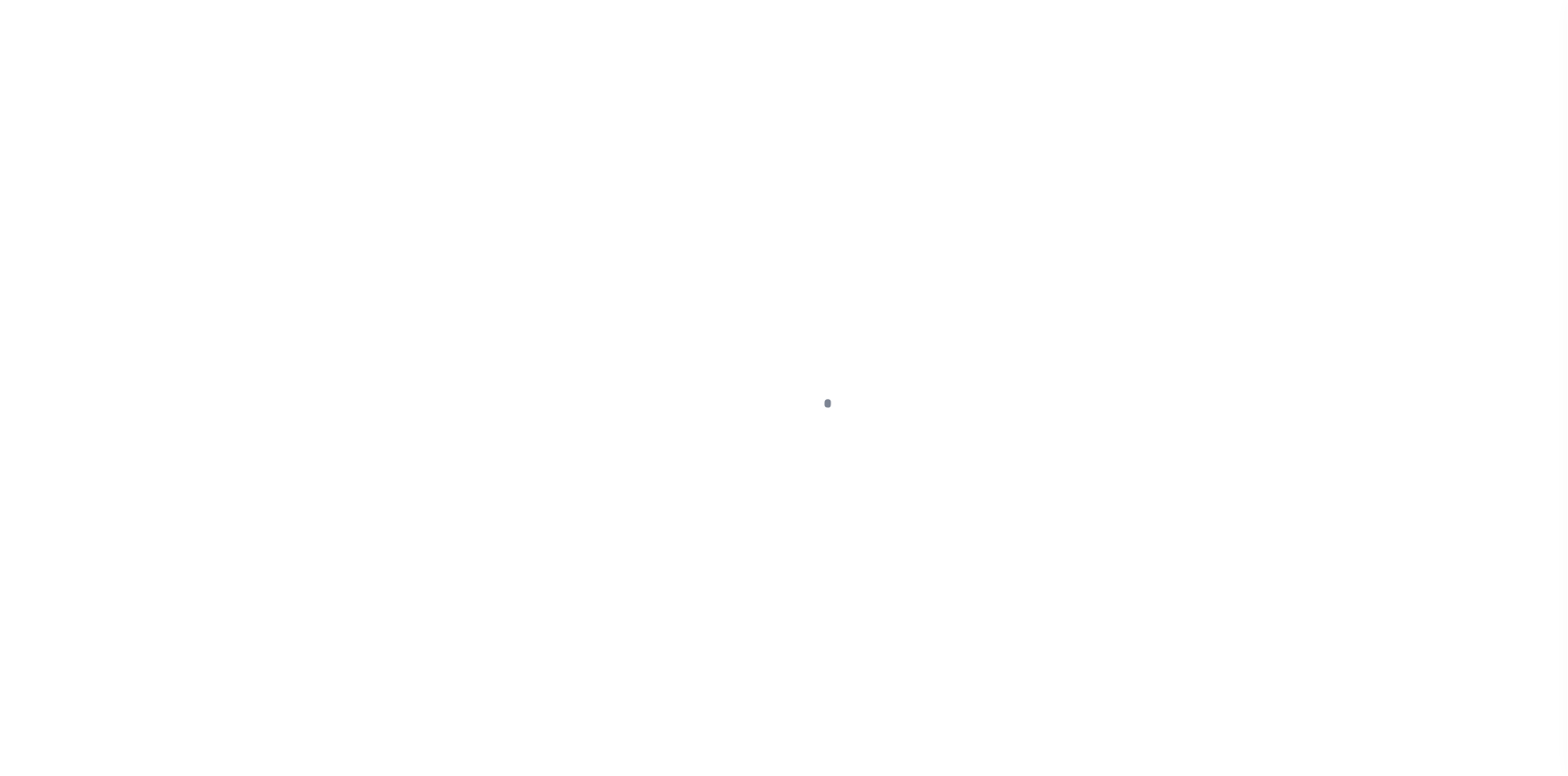
scroll to position [115, 0]
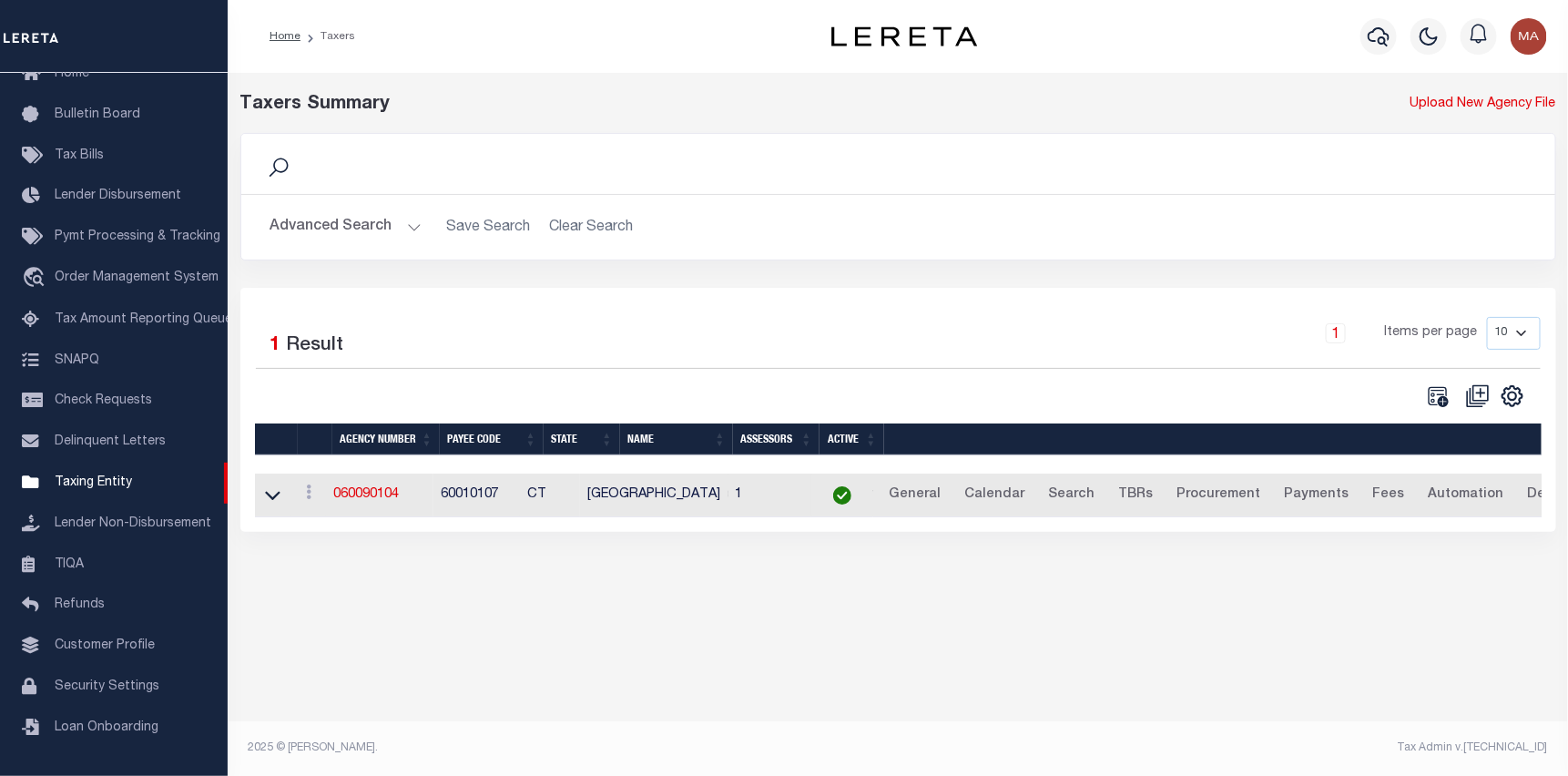
click at [411, 223] on button "Advanced Search" at bounding box center [346, 228] width 151 height 36
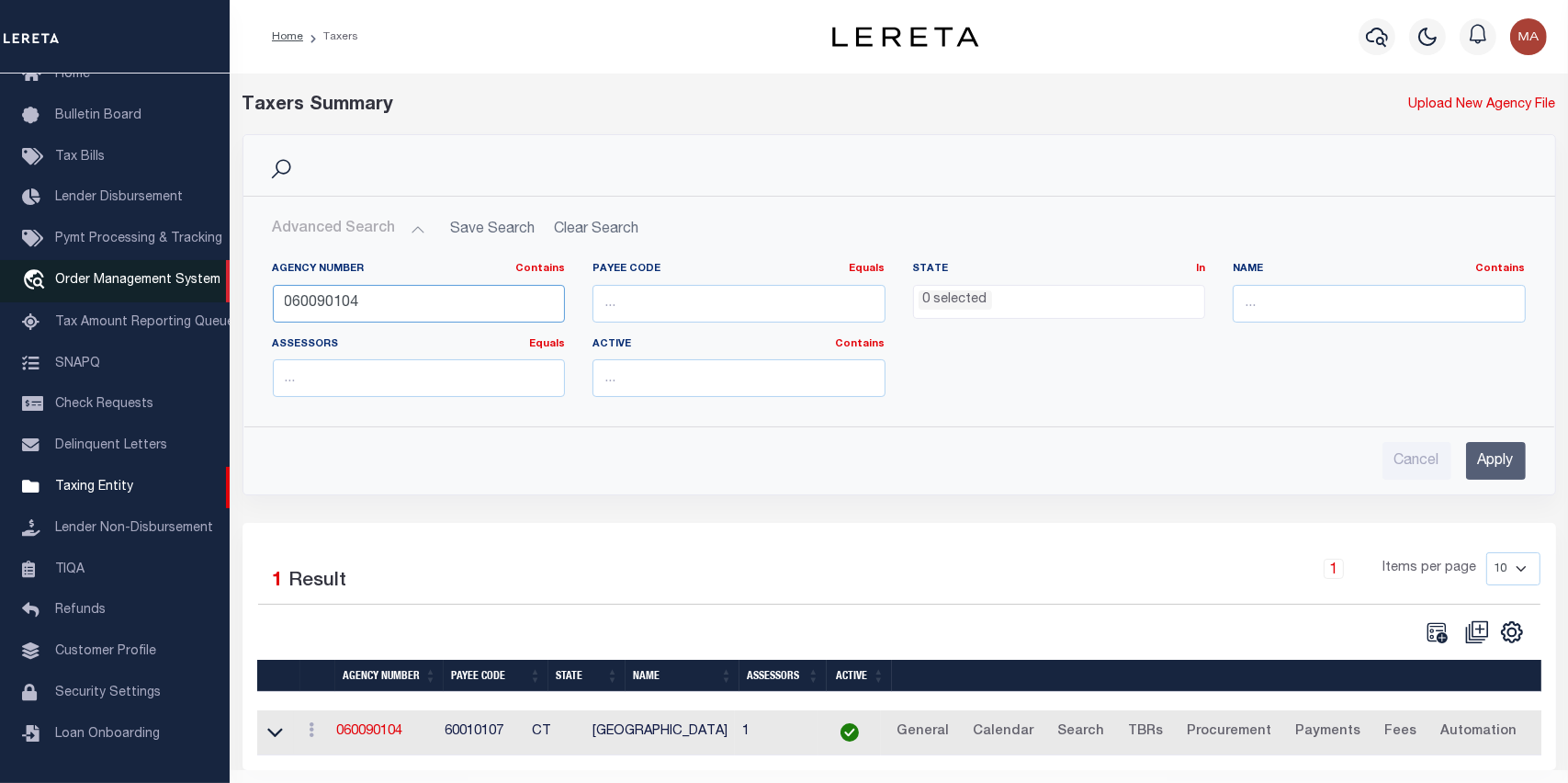
drag, startPoint x: 435, startPoint y: 292, endPoint x: 104, endPoint y: 269, distance: 331.8
click at [104, 269] on div "Home Taxers Profile" at bounding box center [784, 412] width 1568 height 825
click at [503, 302] on input "060090104" at bounding box center [419, 304] width 293 height 38
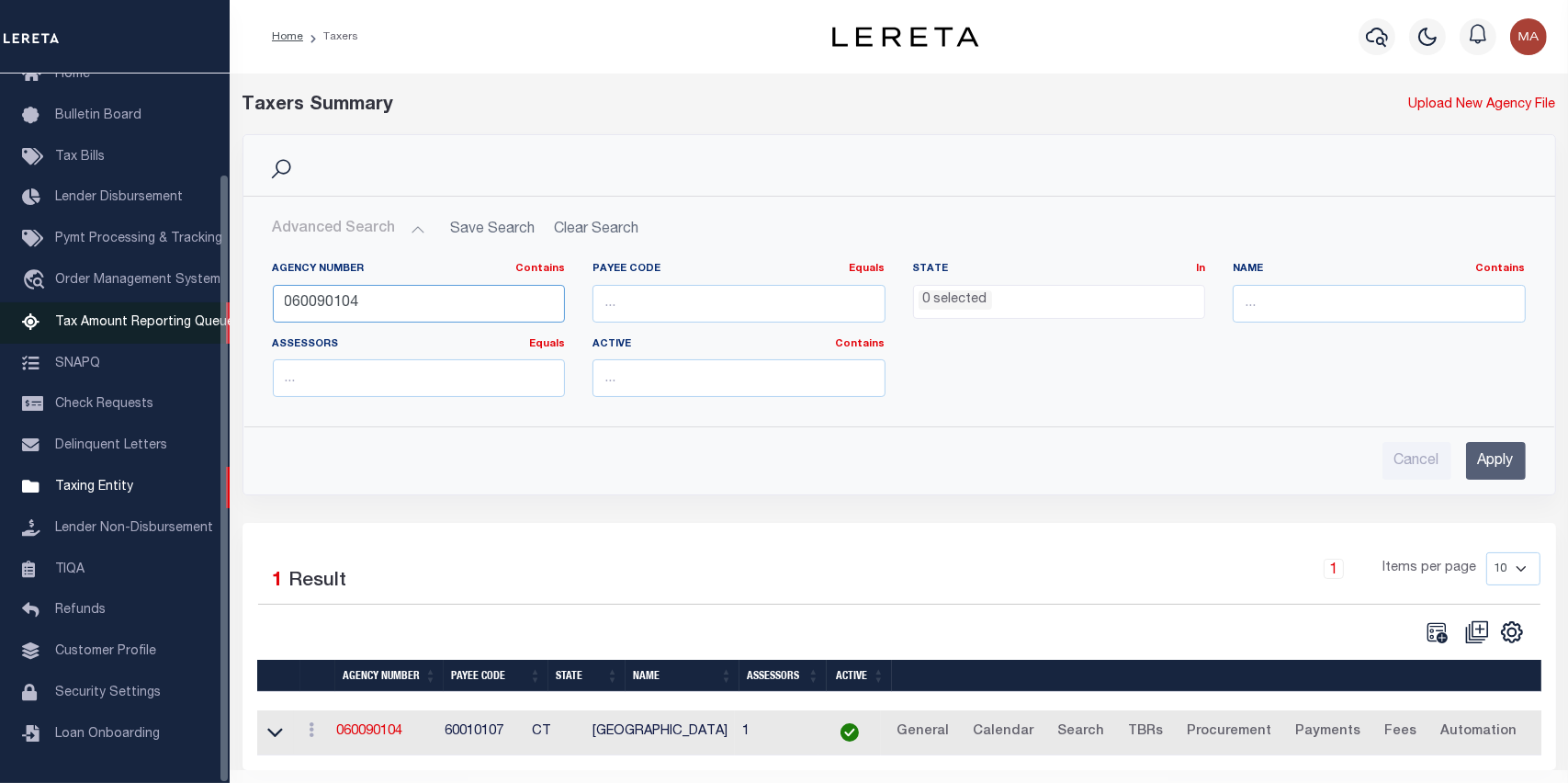
drag, startPoint x: 432, startPoint y: 298, endPoint x: 197, endPoint y: 294, distance: 235.0
click at [212, 295] on div "Home Taxers Profile" at bounding box center [784, 412] width 1568 height 825
paste input "060090109"
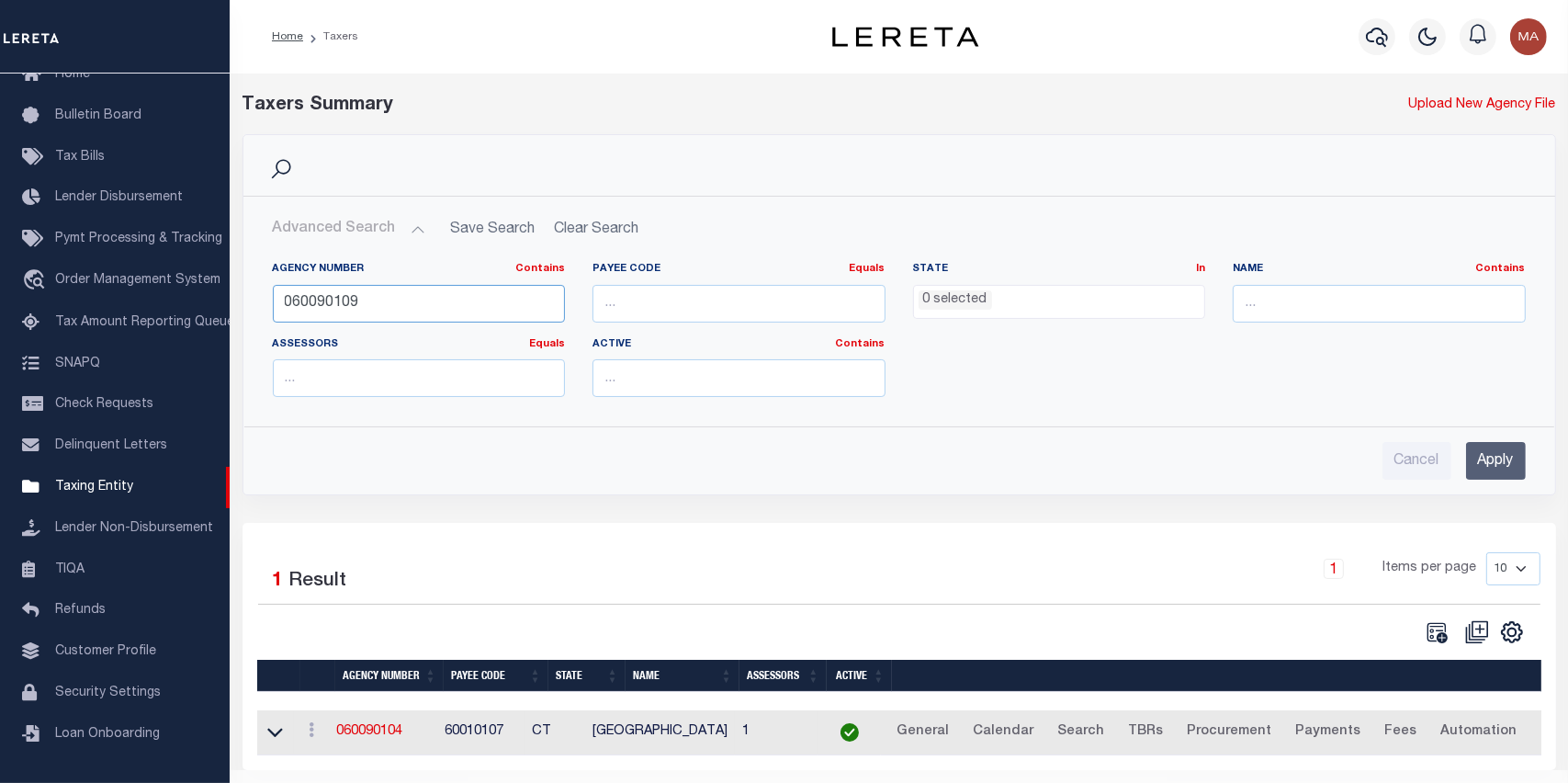
type input "060090109"
click at [1510, 458] on input "Apply" at bounding box center [1496, 461] width 60 height 38
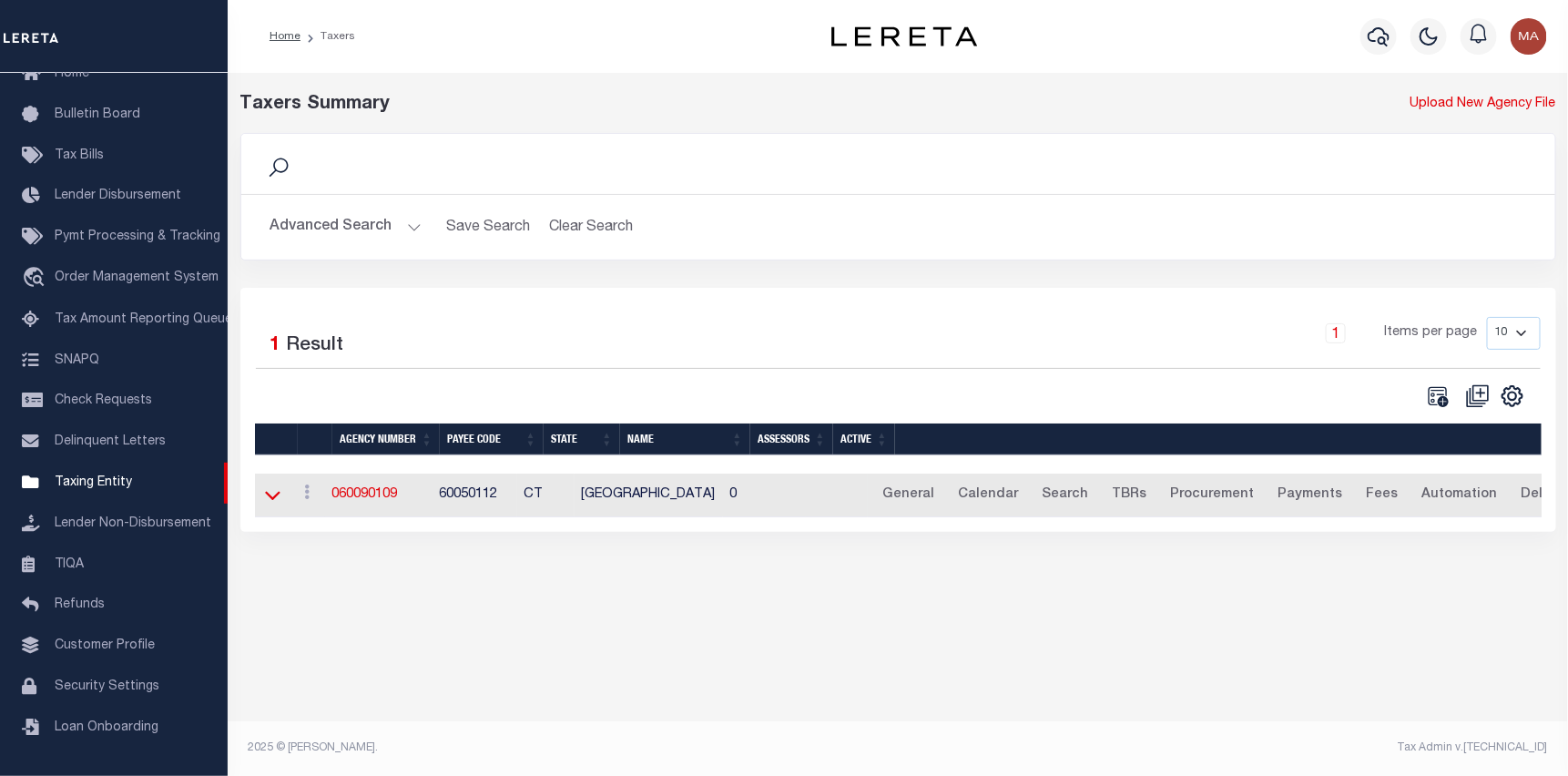
click at [274, 498] on icon at bounding box center [273, 495] width 15 height 19
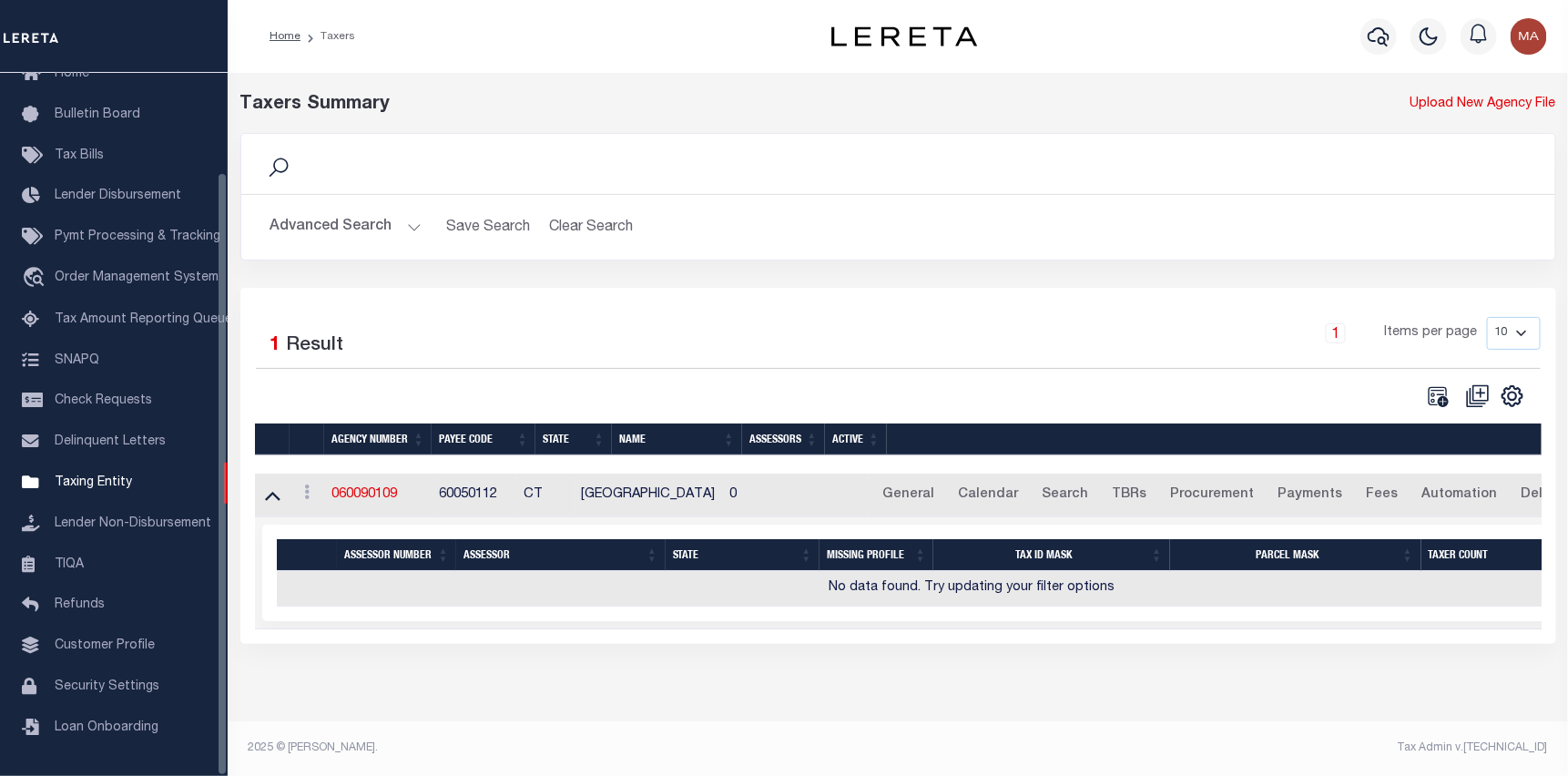
click at [375, 226] on button "Advanced Search" at bounding box center [346, 228] width 151 height 36
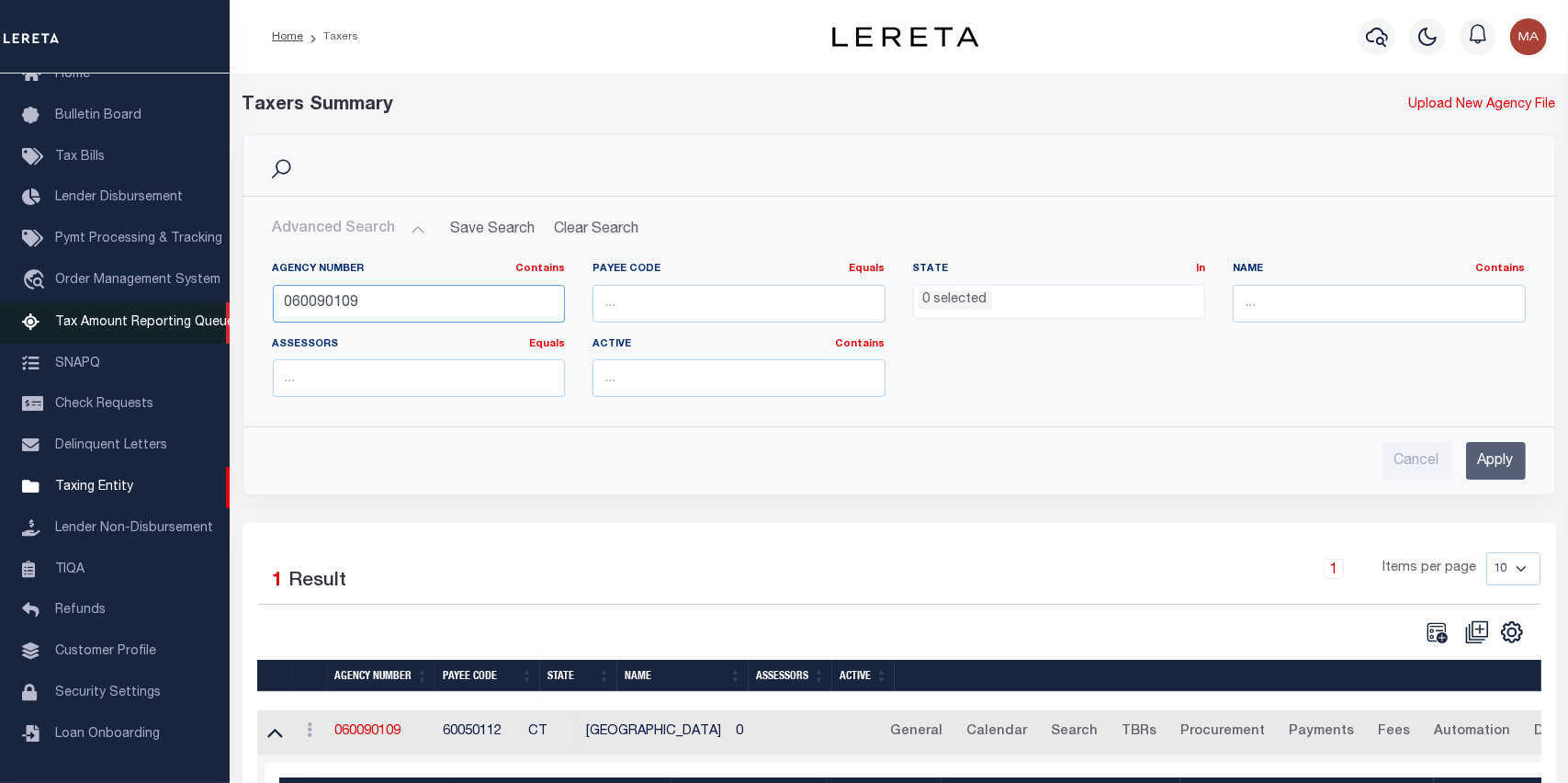
drag, startPoint x: 393, startPoint y: 296, endPoint x: 174, endPoint y: 295, distance: 219.0
click at [174, 295] on div "Home Taxers Profile" at bounding box center [784, 469] width 1568 height 937
paste input "060090106"
type input "060090106"
click at [1486, 465] on input "Apply" at bounding box center [1496, 461] width 60 height 38
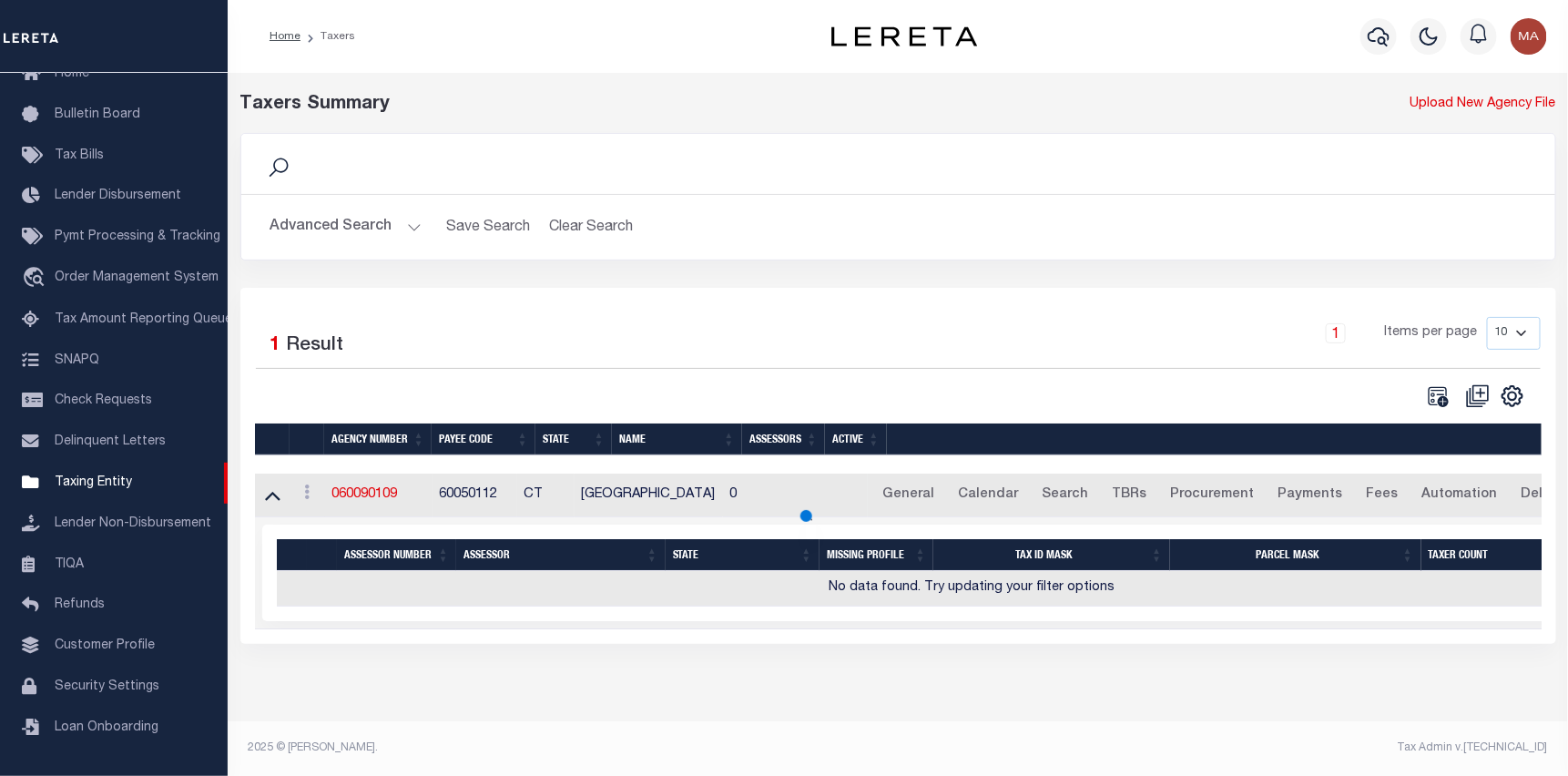
click at [584, 343] on div "1 Items per page 10 25 50 100" at bounding box center [1062, 341] width 957 height 47
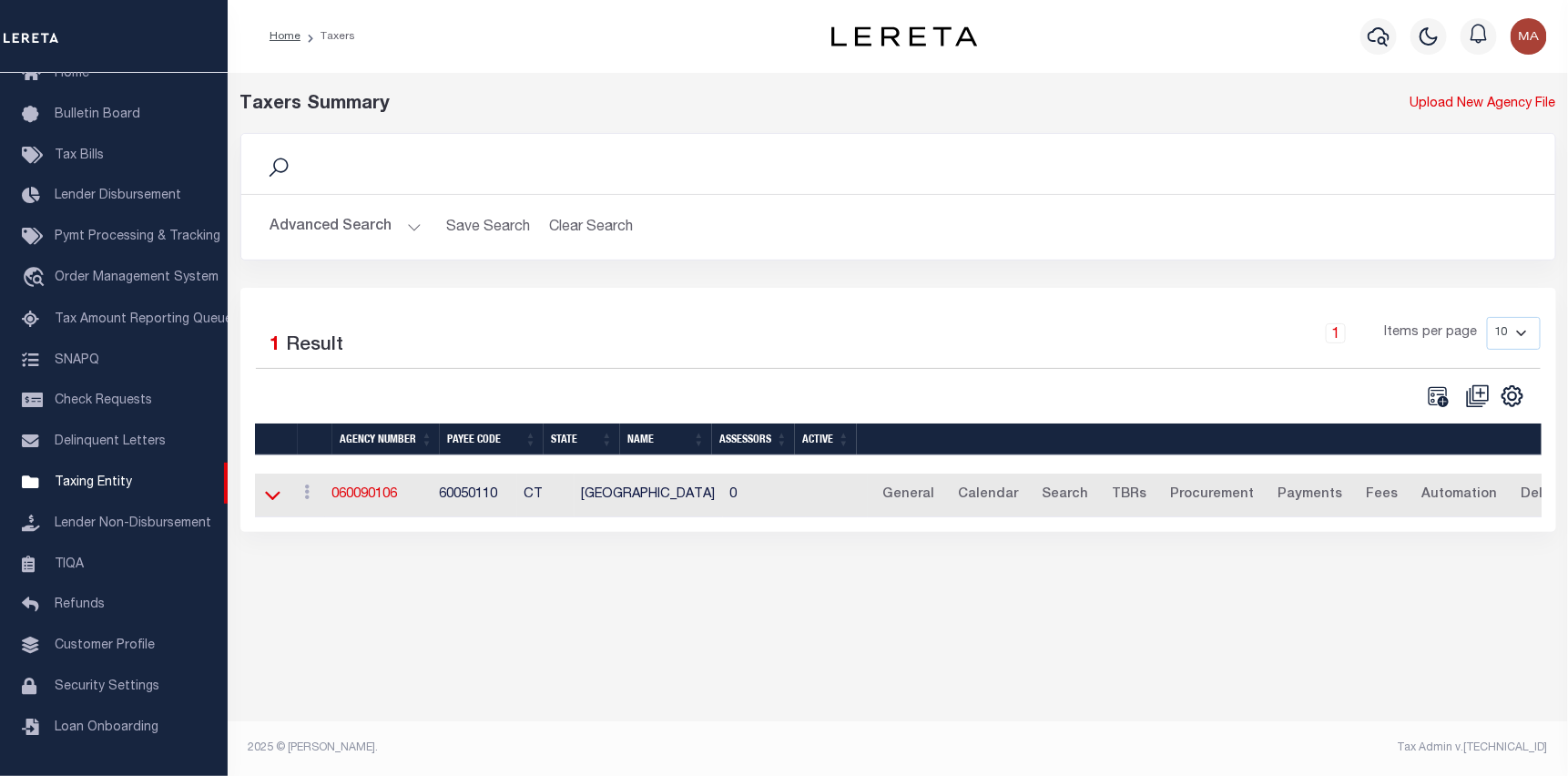
click at [278, 493] on icon at bounding box center [273, 495] width 15 height 19
